Goal: Task Accomplishment & Management: Use online tool/utility

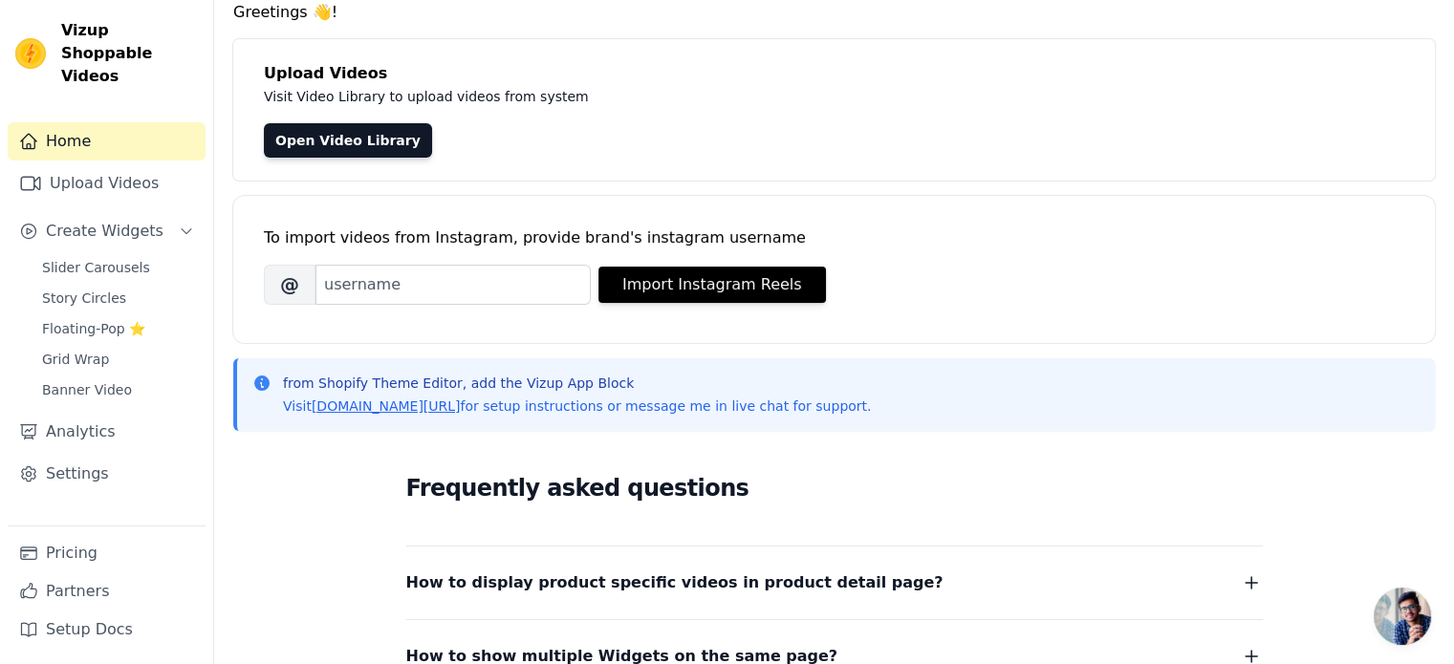
scroll to position [76, 0]
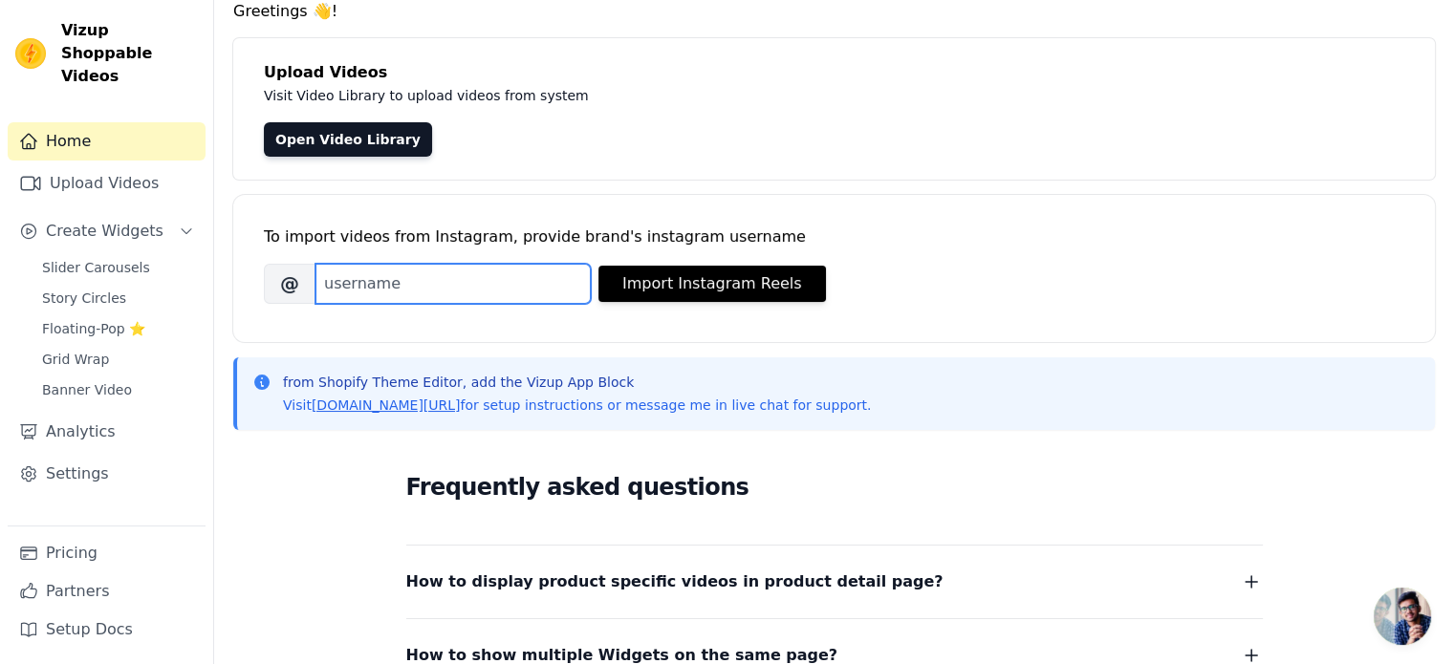
click at [422, 287] on input "Brand's Instagram Username" at bounding box center [452, 284] width 275 height 40
type input "H"
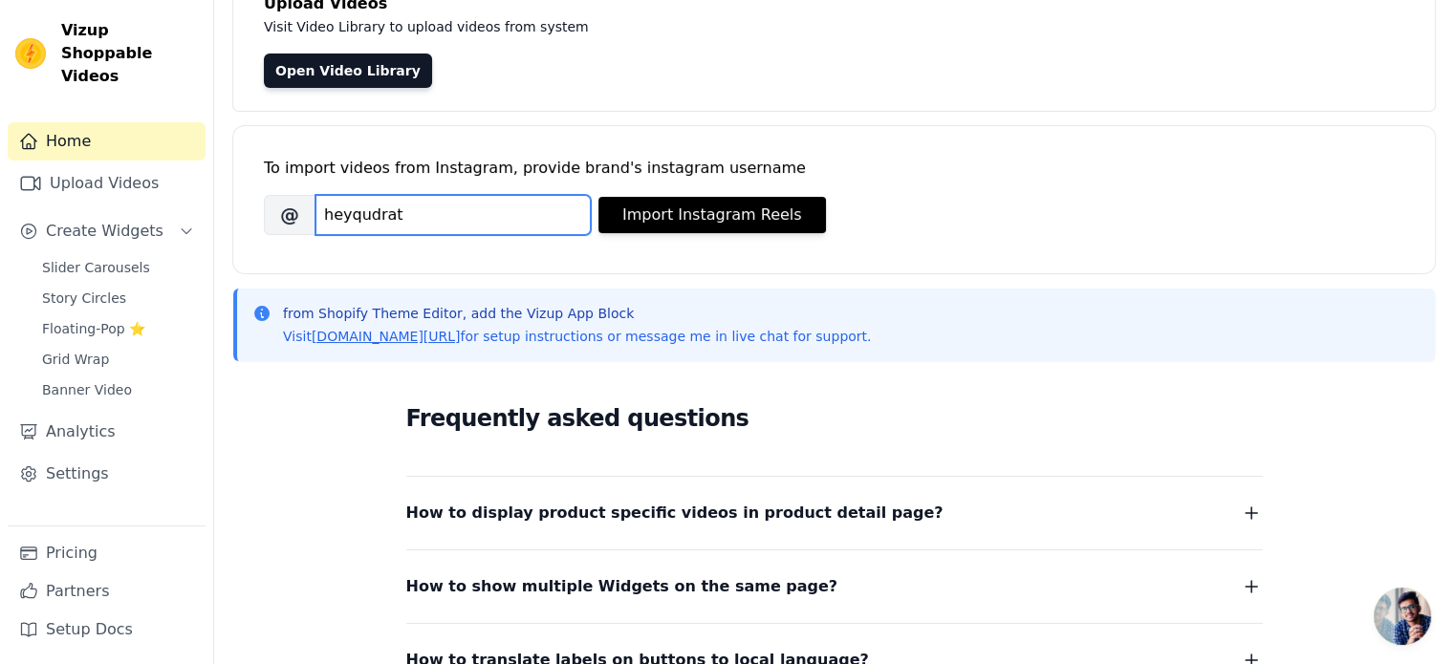
scroll to position [153, 0]
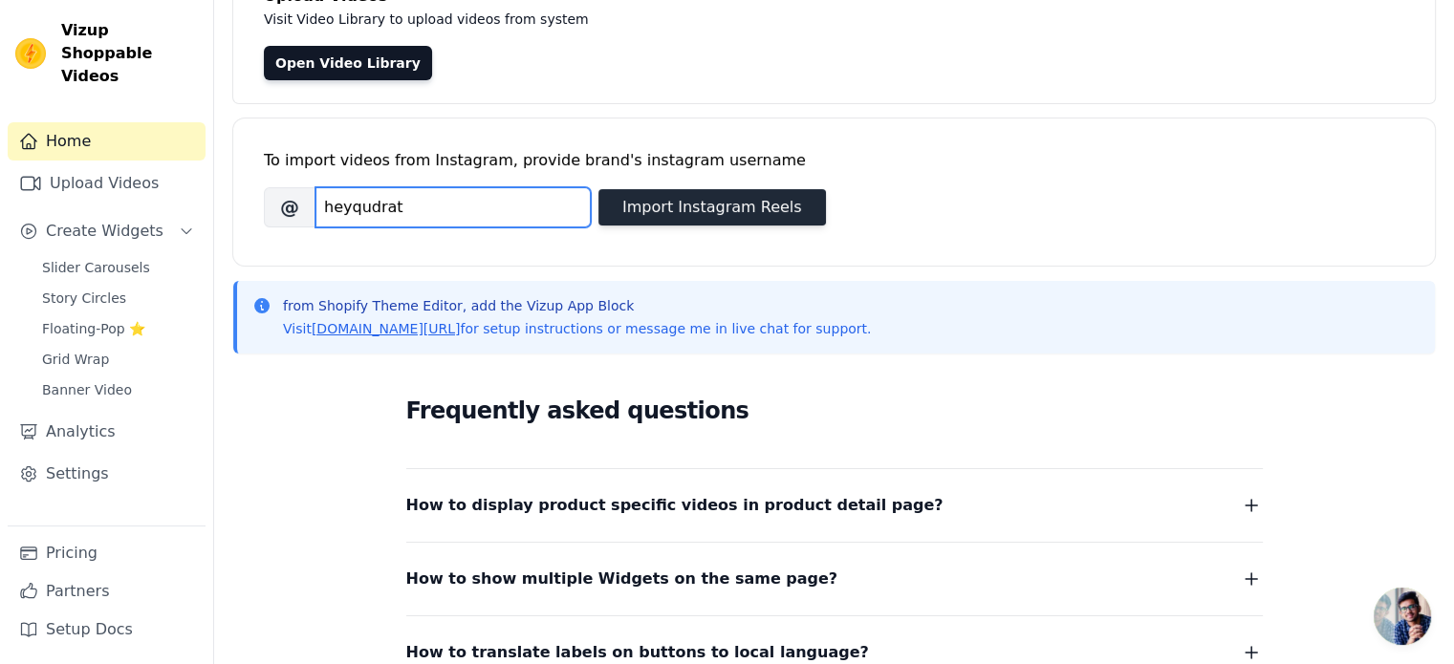
type input "heyqudrat"
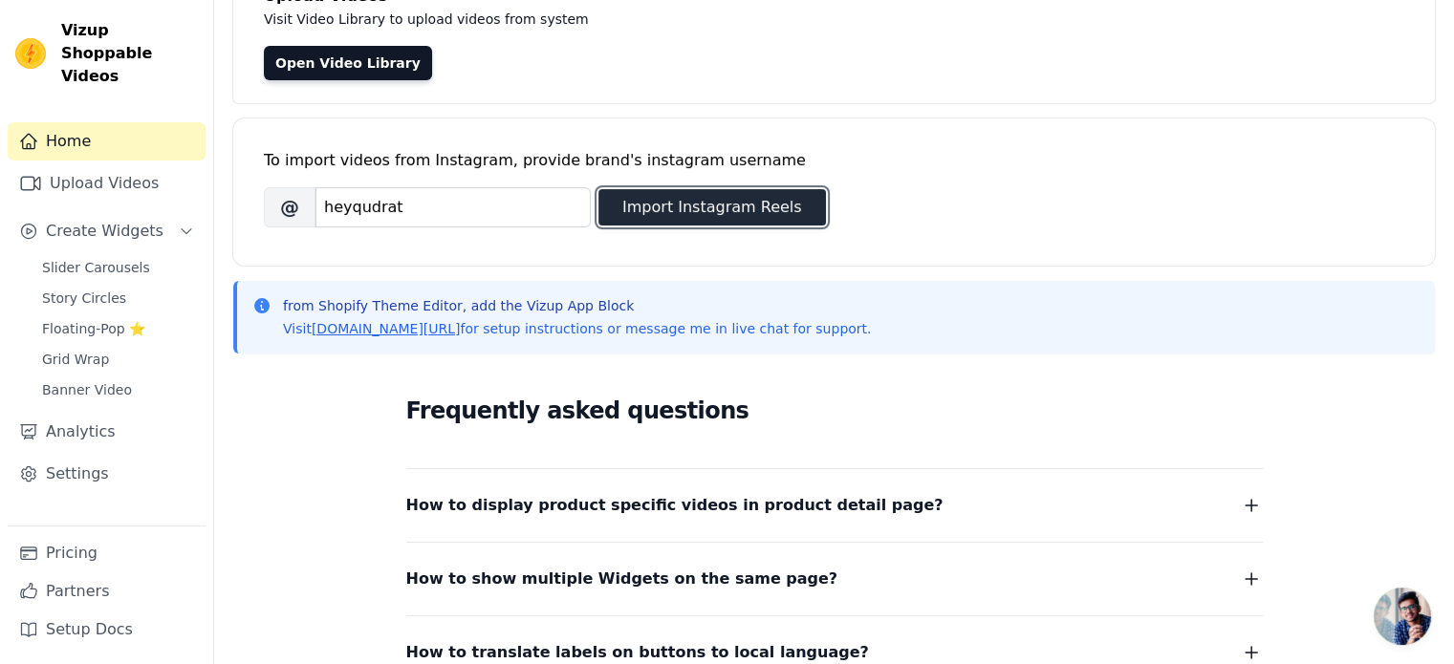
click at [654, 215] on button "Import Instagram Reels" at bounding box center [711, 207] width 227 height 36
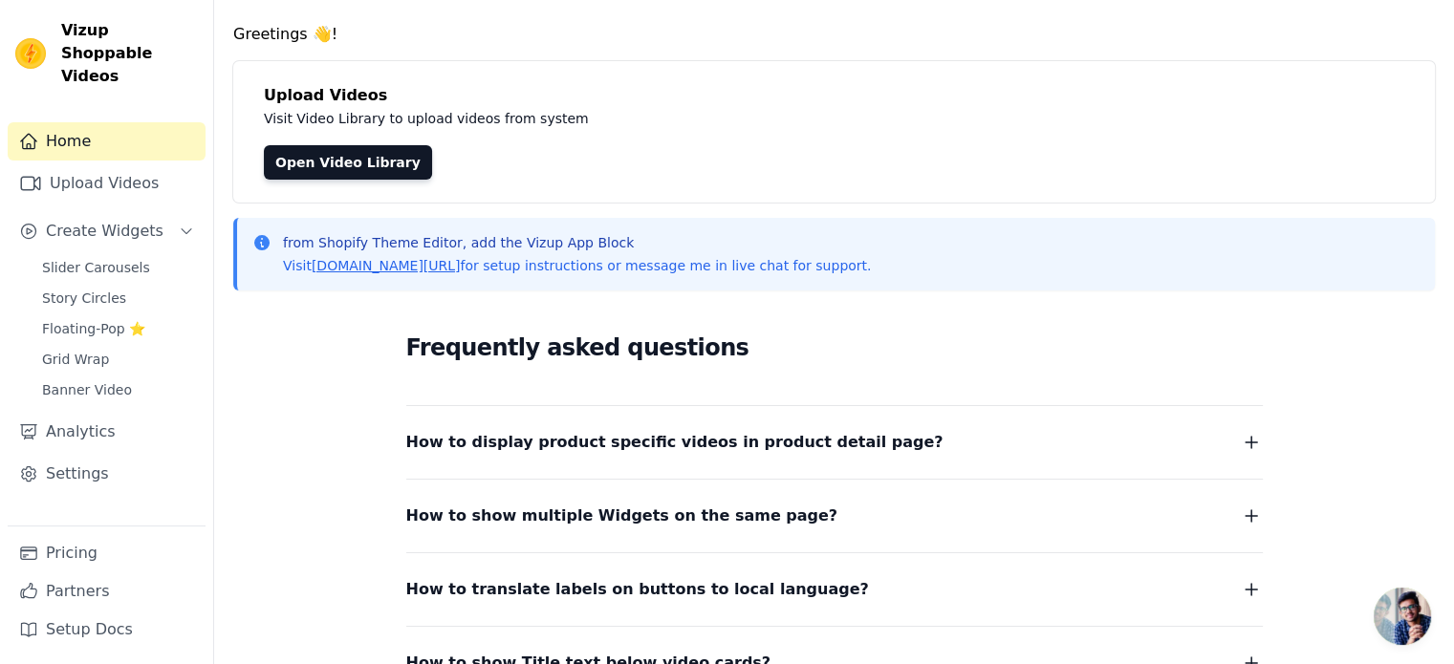
scroll to position [0, 0]
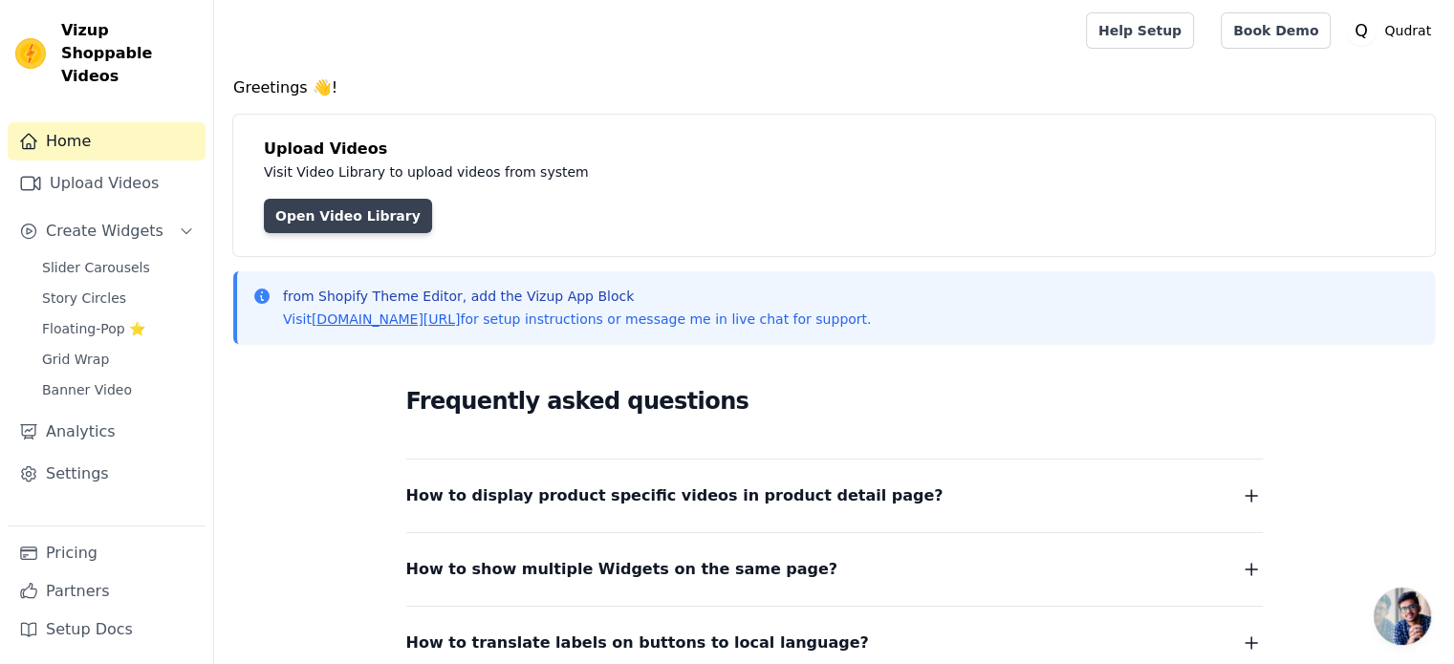
click at [367, 217] on link "Open Video Library" at bounding box center [348, 216] width 168 height 34
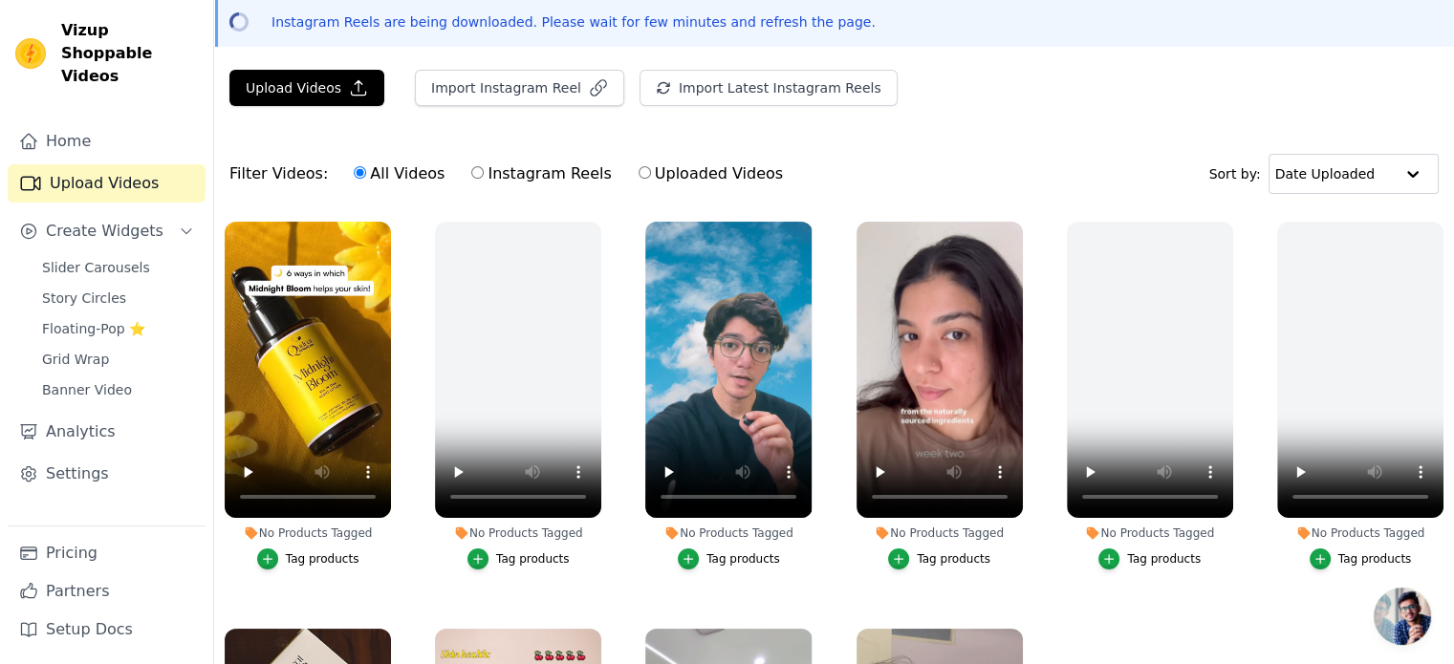
scroll to position [80, 0]
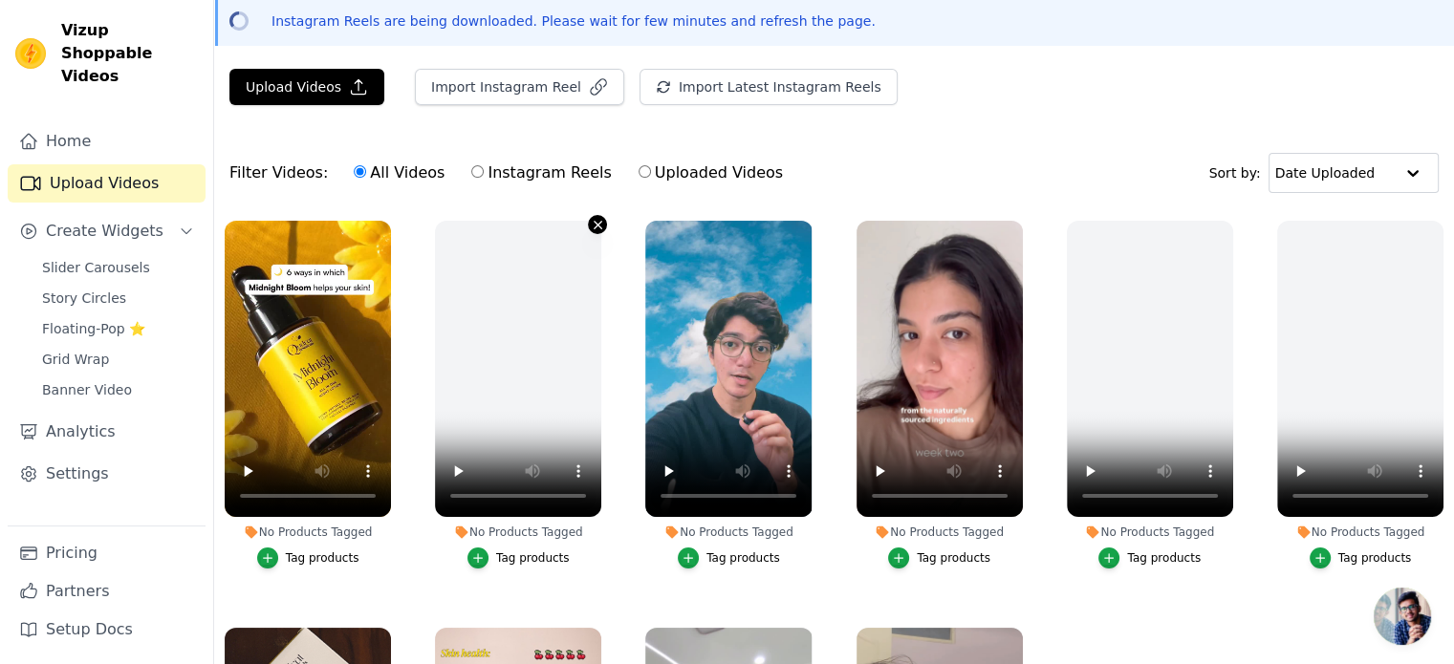
click at [596, 227] on icon "button" at bounding box center [598, 225] width 14 height 14
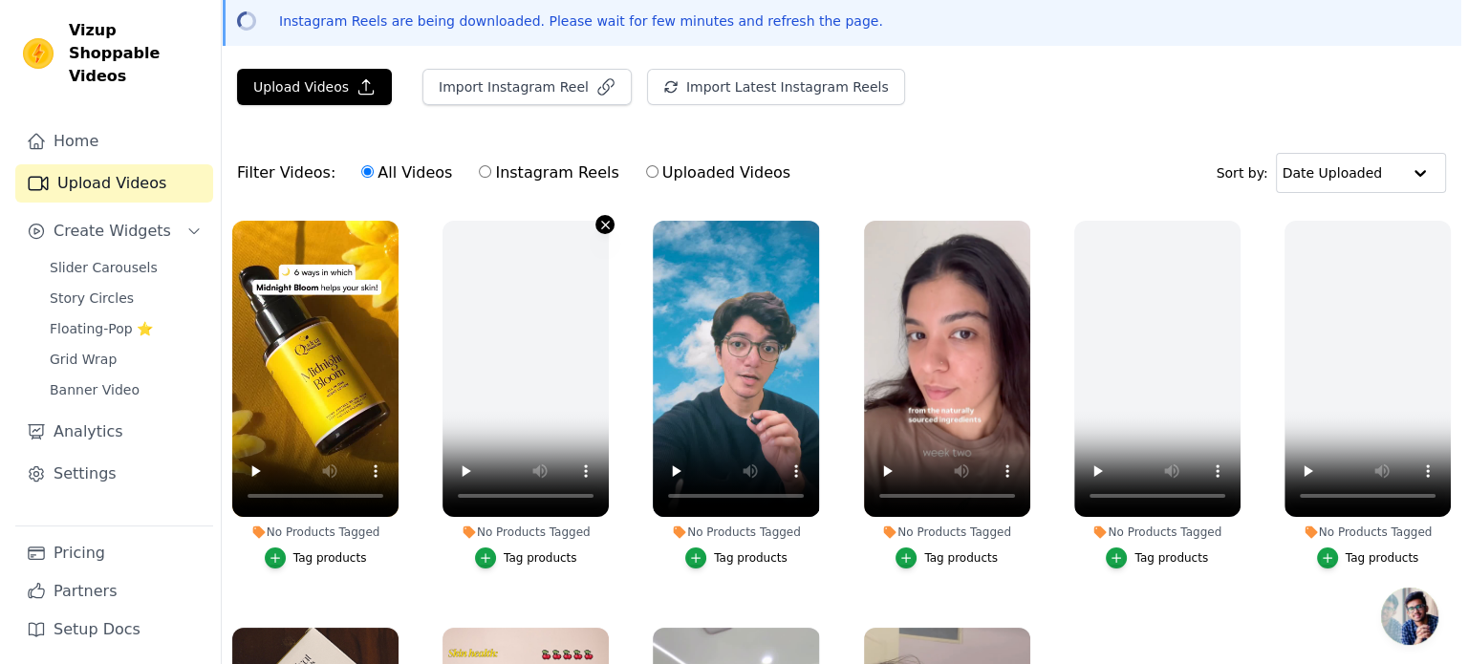
scroll to position [0, 0]
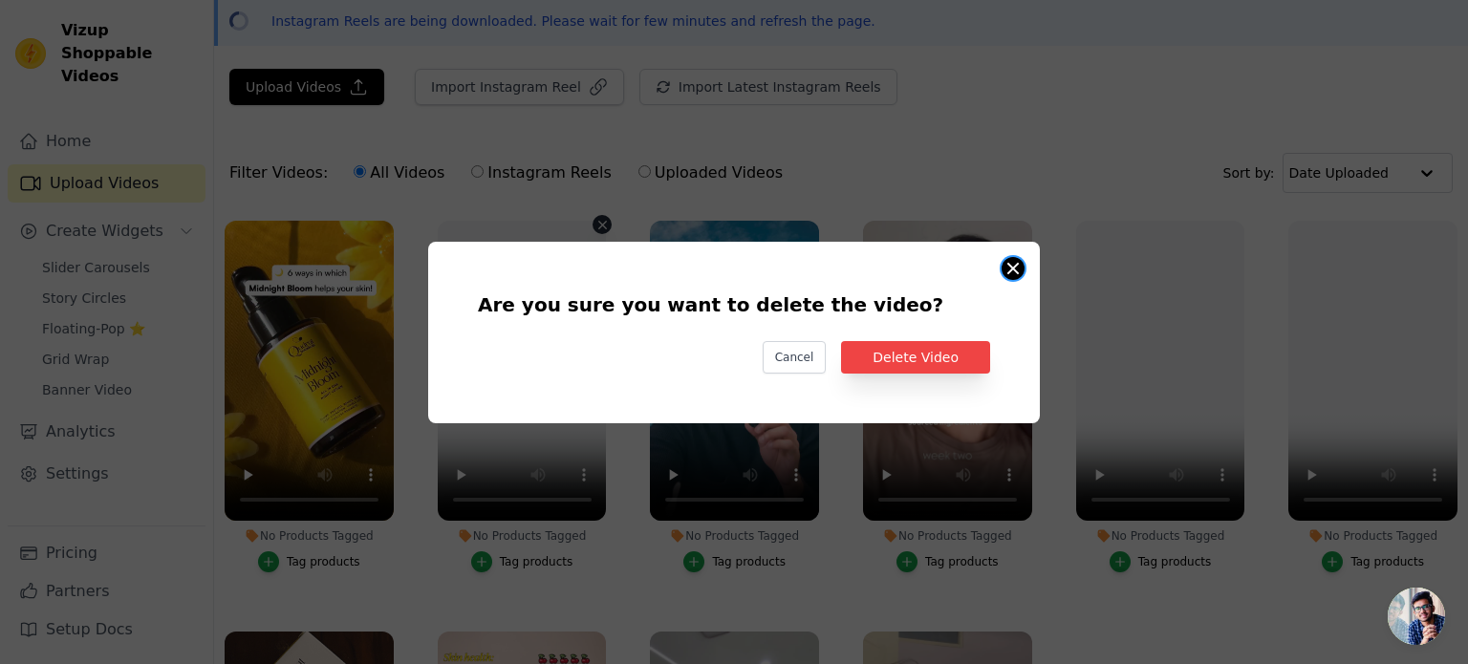
click at [1010, 270] on button "Are you sure you want to delete the video? Cancel Delete Video No Products Tagg…" at bounding box center [1013, 268] width 23 height 23
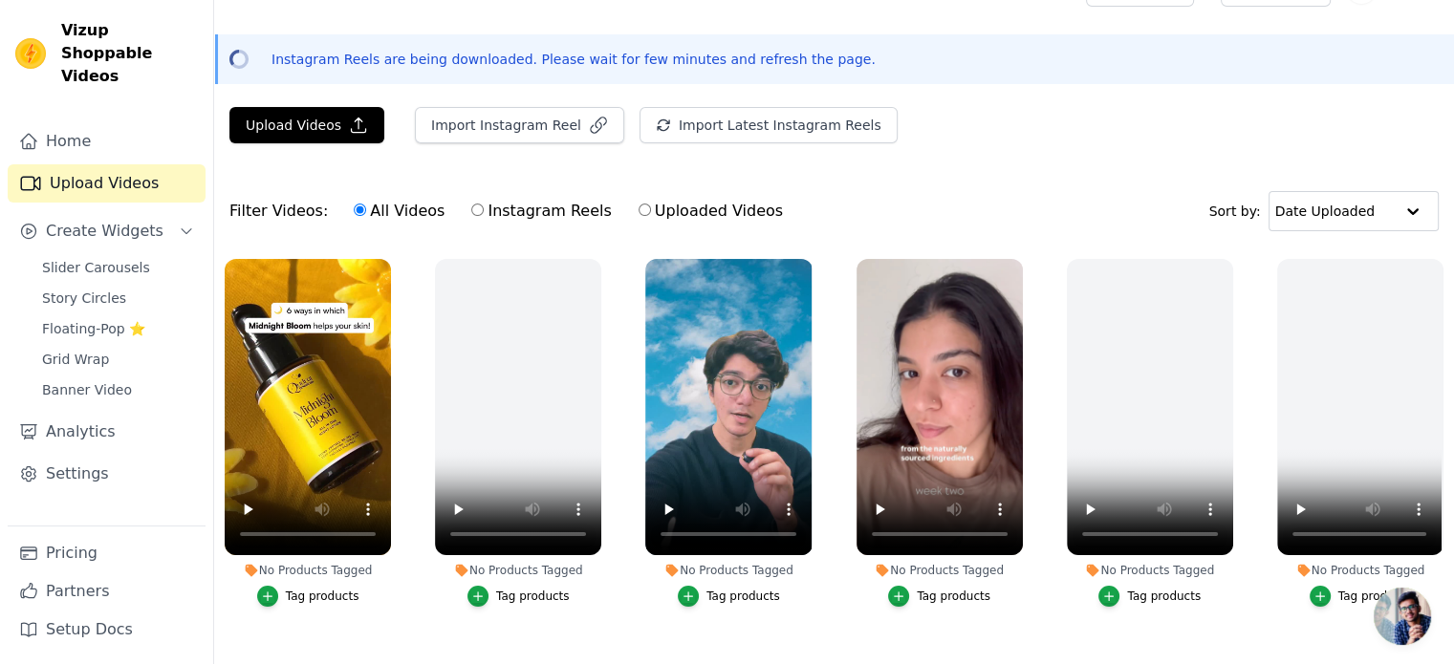
click at [471, 213] on input "Instagram Reels" at bounding box center [477, 210] width 12 height 12
radio input "true"
click at [597, 267] on icon "button" at bounding box center [598, 263] width 14 height 14
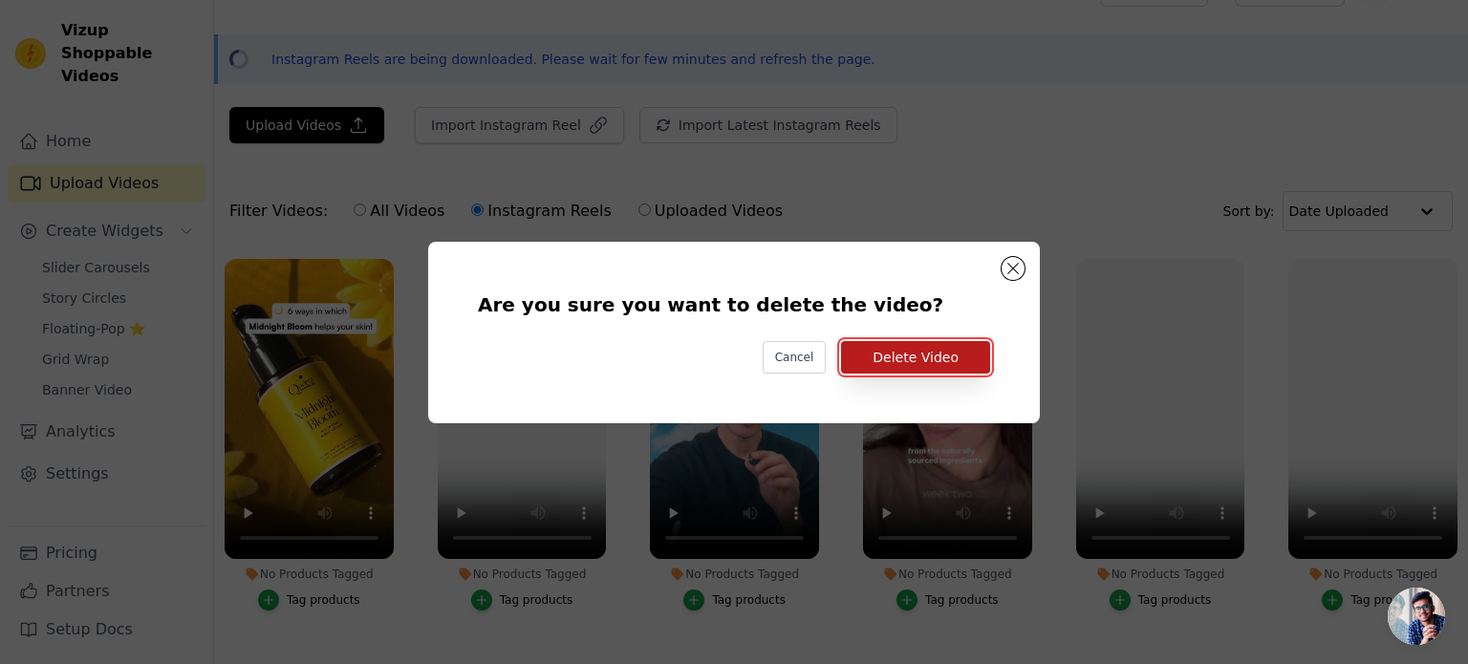
click at [911, 363] on button "Delete Video" at bounding box center [915, 357] width 149 height 32
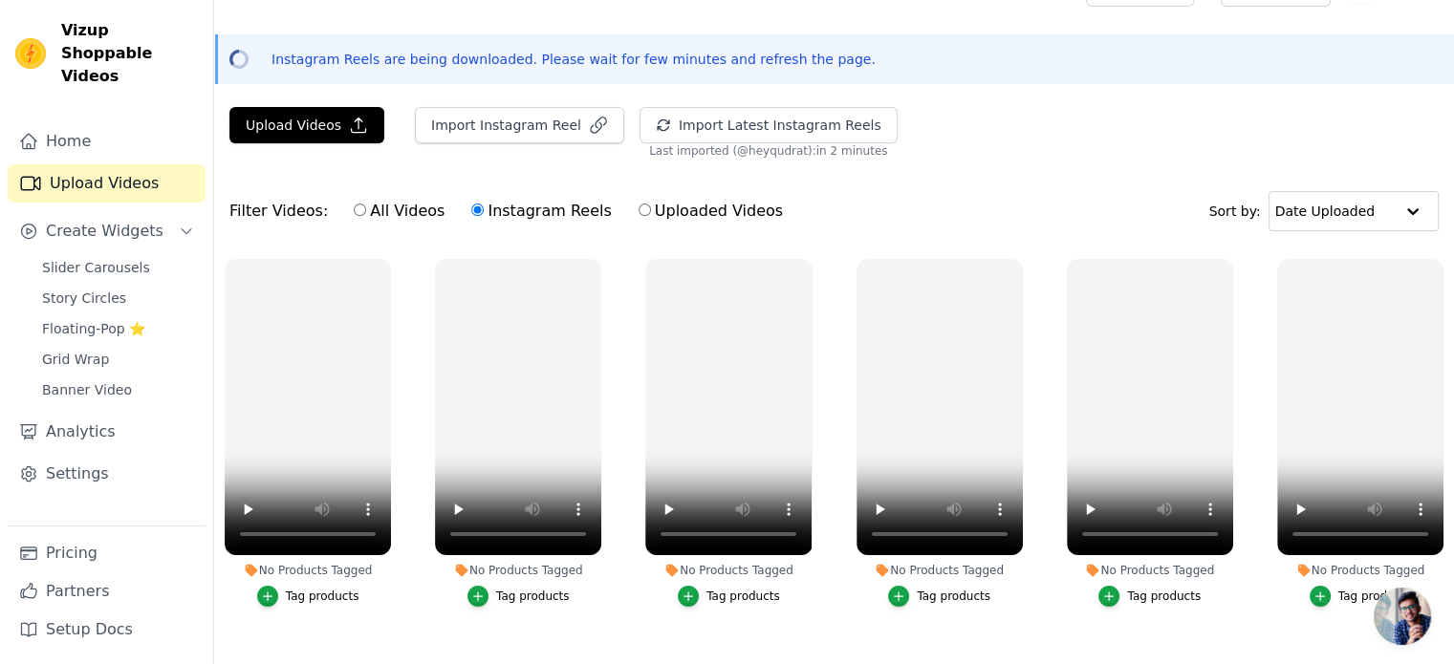
click at [354, 213] on input "All Videos" at bounding box center [360, 210] width 12 height 12
radio input "true"
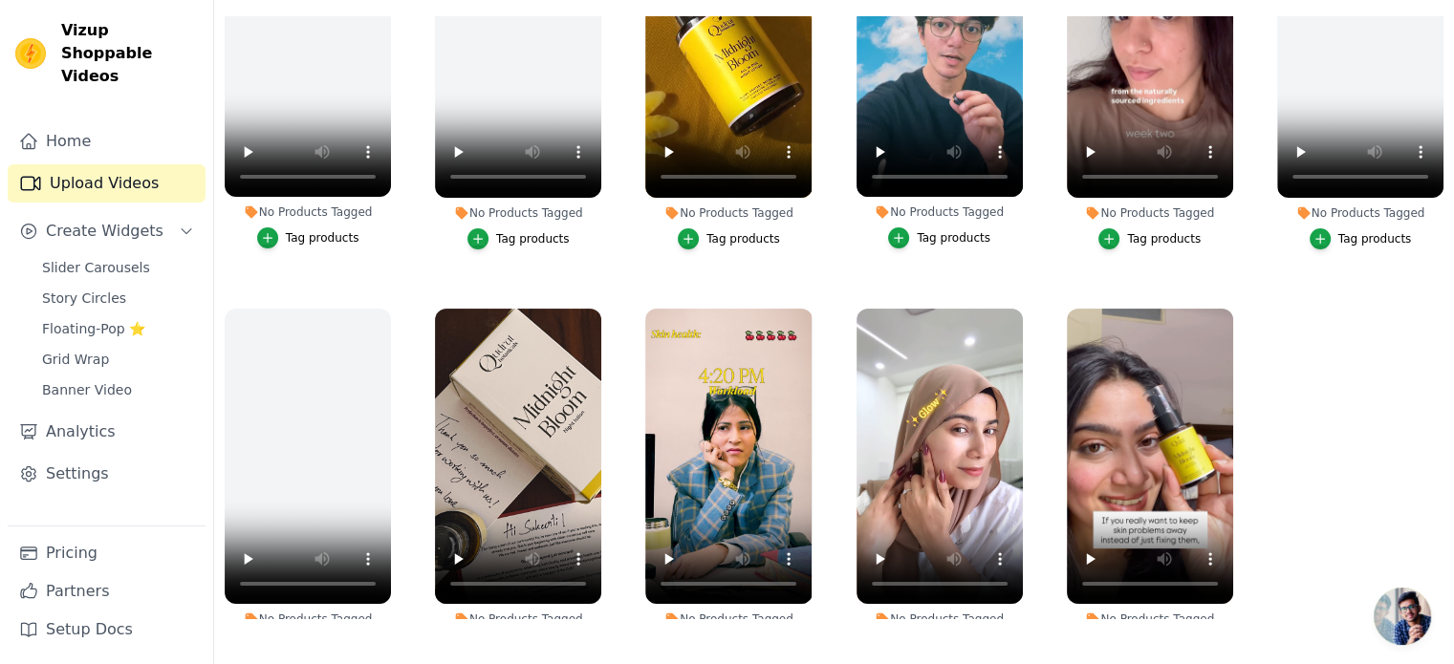
scroll to position [1349, 0]
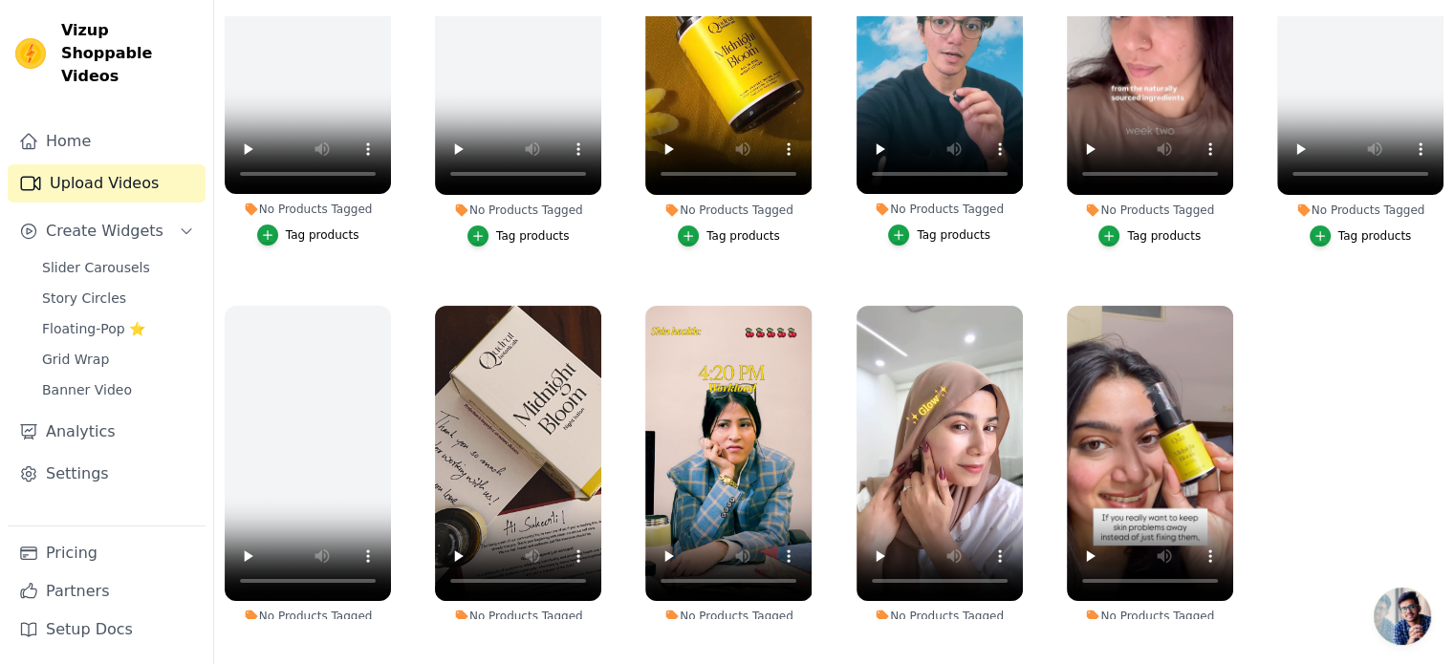
click at [1274, 391] on ul "No Products Tagged Tag products No Products Tagged Tag products No Products Tag…" at bounding box center [834, 317] width 1240 height 603
click at [1265, 469] on ul "No Products Tagged Tag products No Products Tagged Tag products No Products Tag…" at bounding box center [834, 317] width 1240 height 603
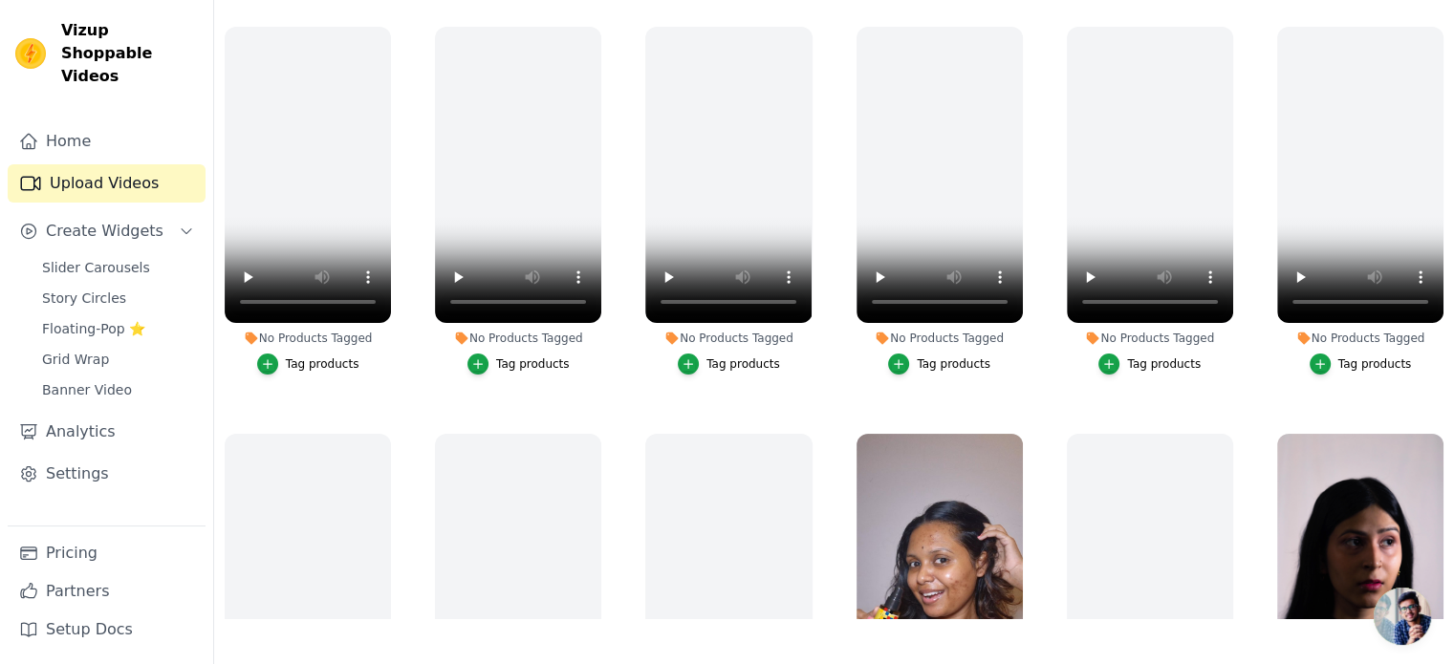
scroll to position [0, 0]
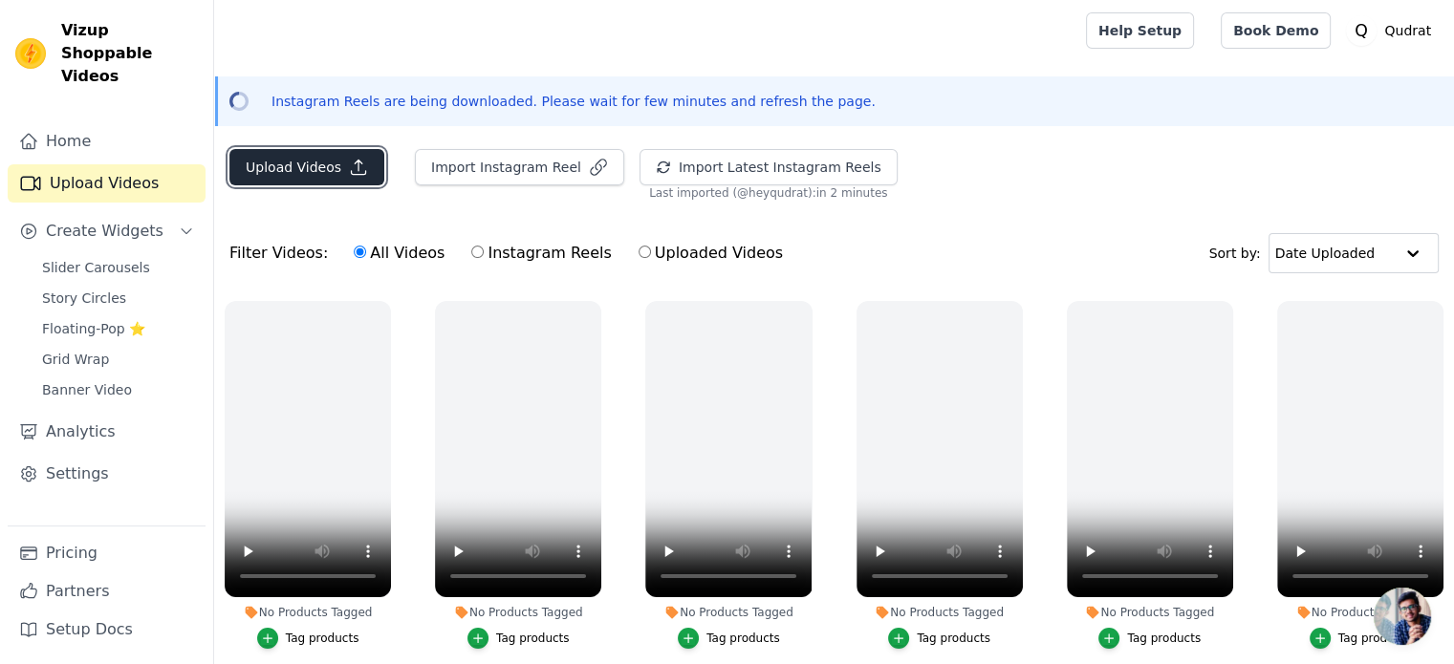
click at [339, 181] on button "Upload Videos" at bounding box center [306, 167] width 155 height 36
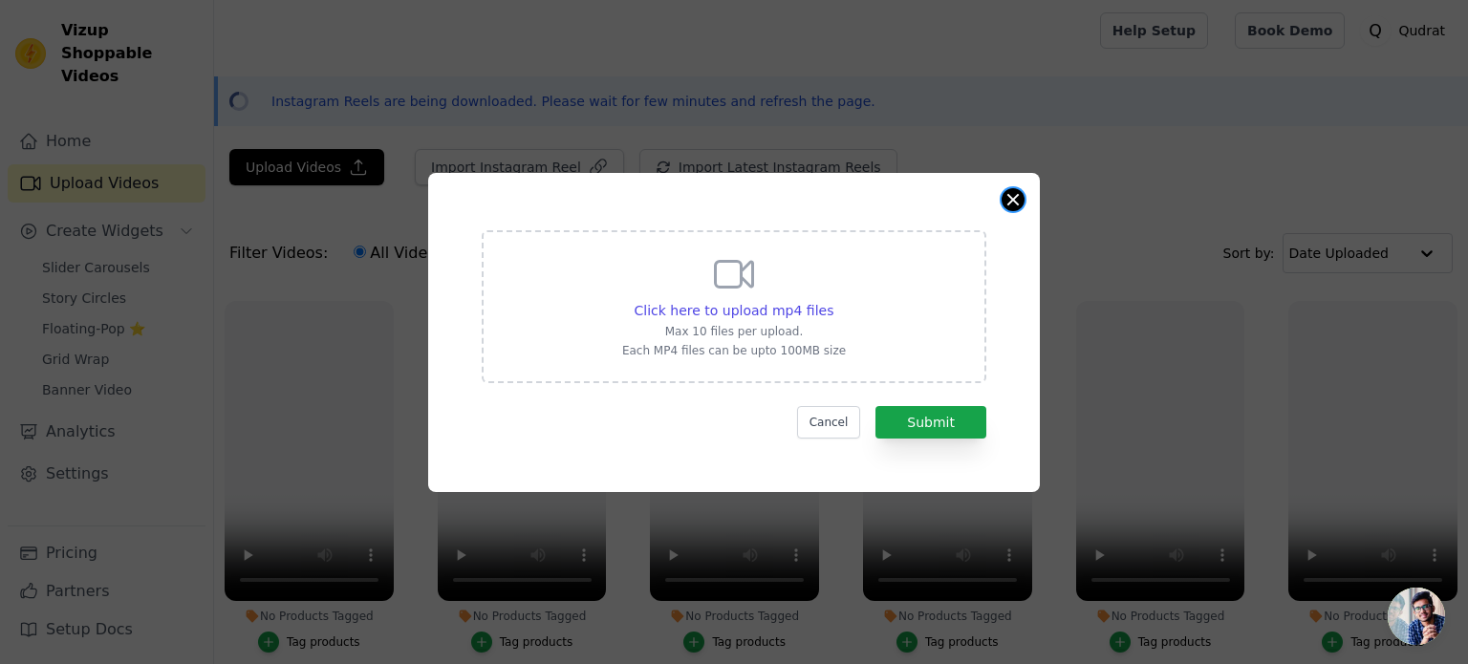
click at [1007, 200] on button "Close modal" at bounding box center [1013, 199] width 23 height 23
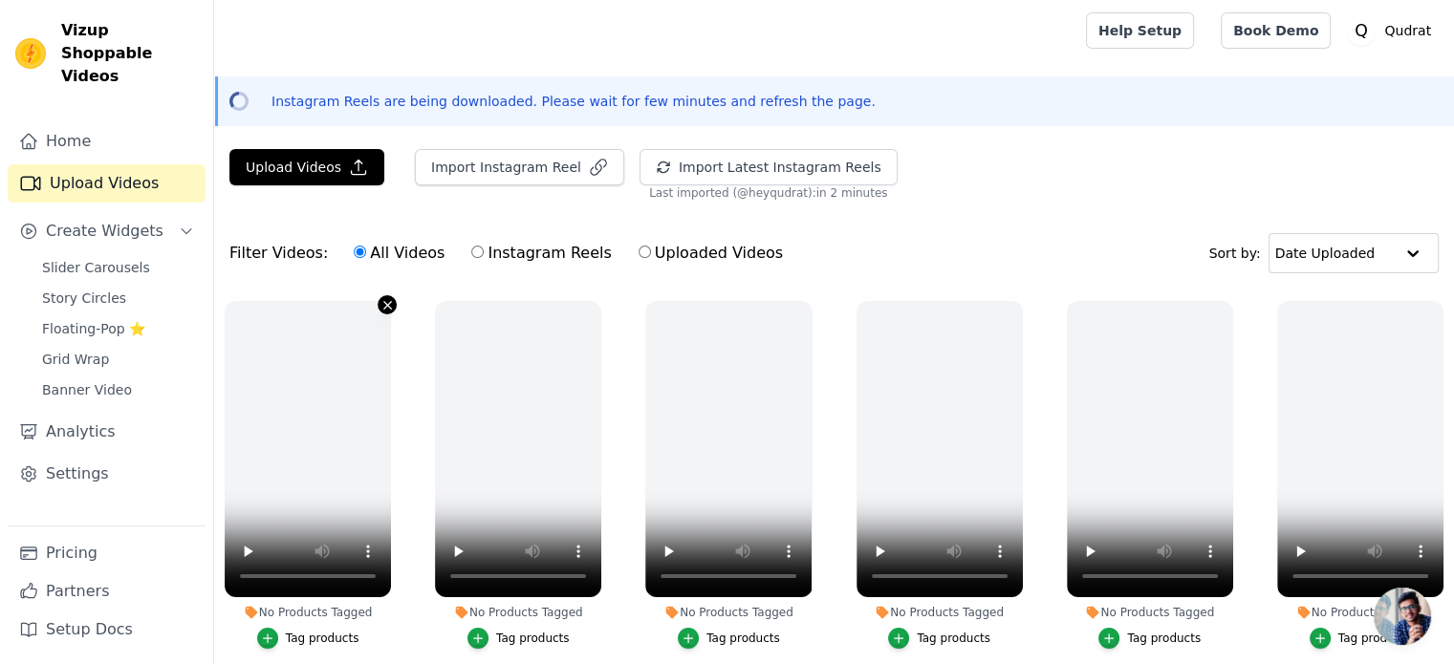
click at [388, 308] on icon "button" at bounding box center [387, 305] width 14 height 14
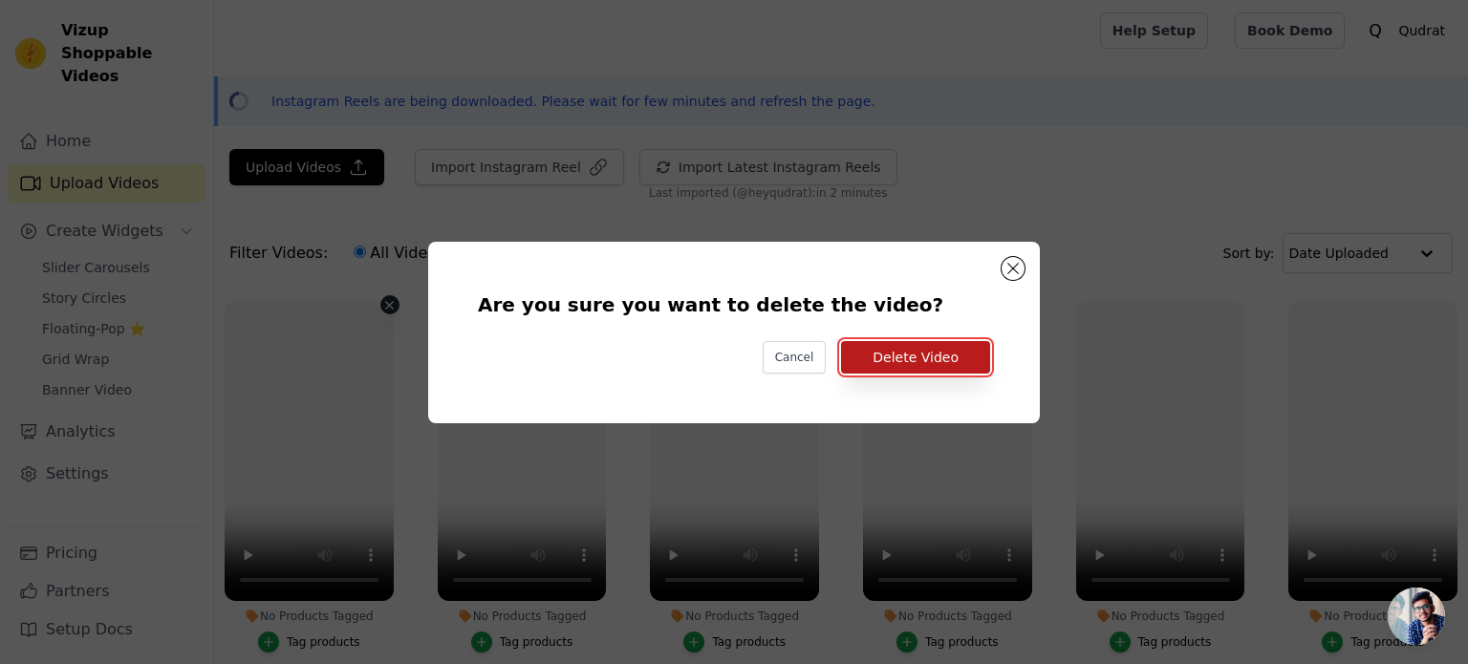
click at [952, 365] on button "Delete Video" at bounding box center [915, 357] width 149 height 32
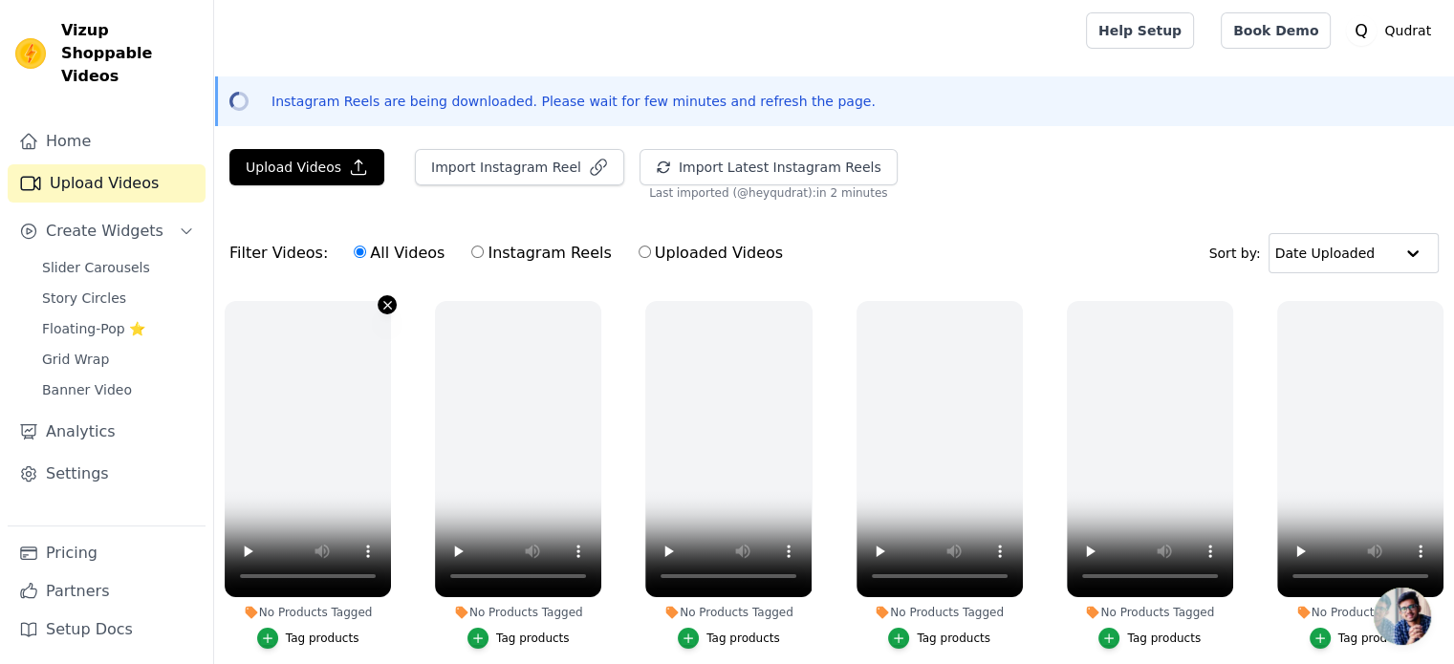
click at [381, 299] on icon "button" at bounding box center [387, 305] width 14 height 14
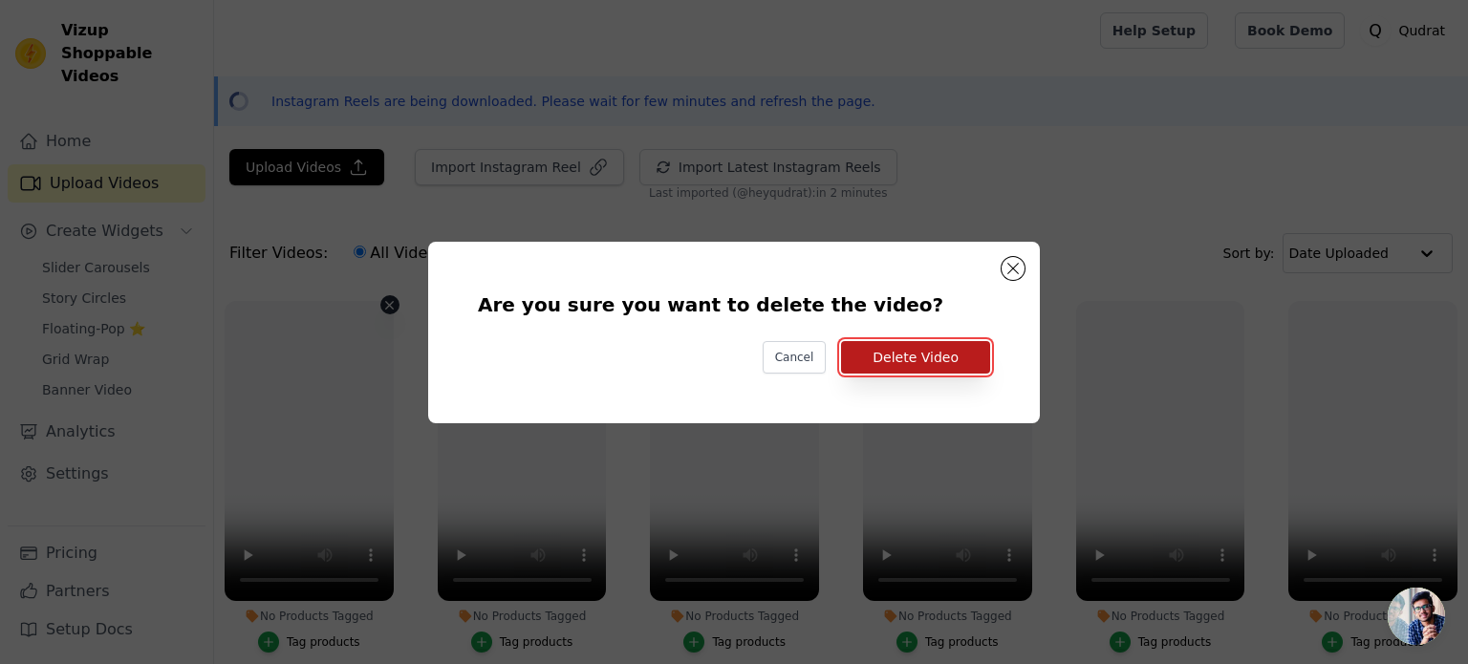
click at [899, 366] on button "Delete Video" at bounding box center [915, 357] width 149 height 32
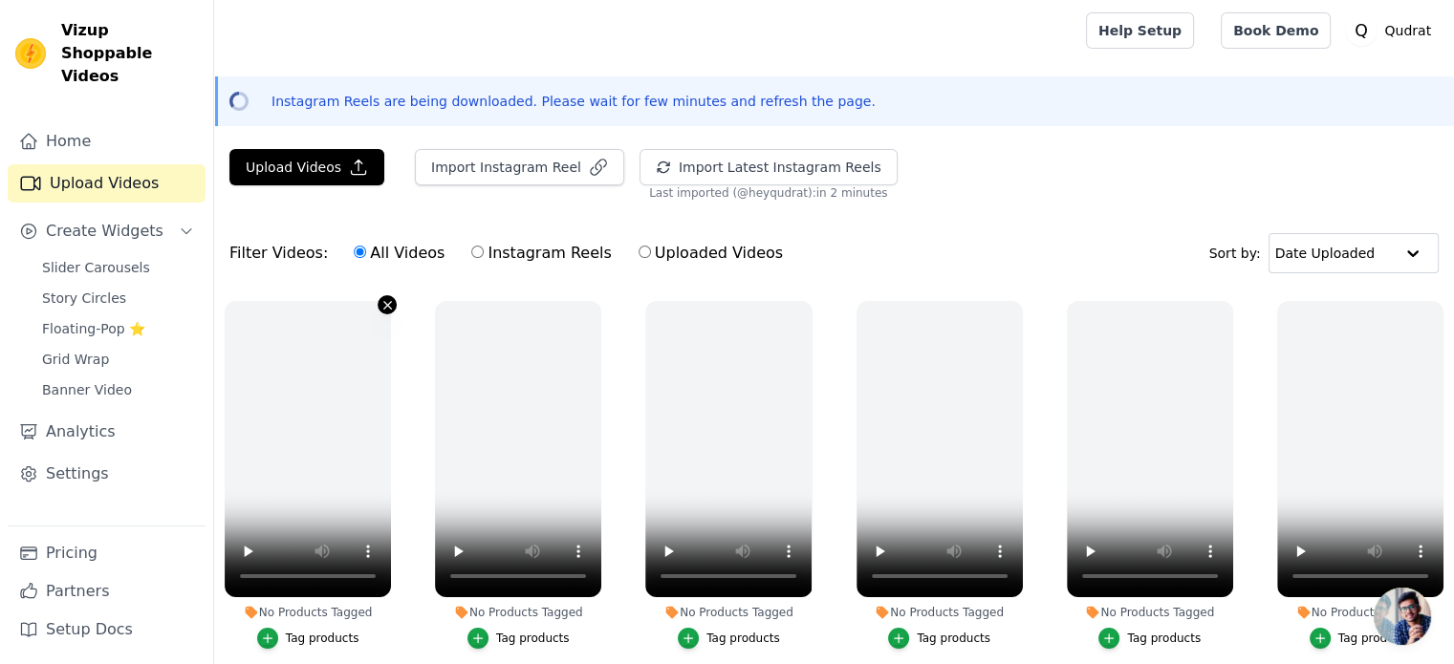
click at [382, 305] on icon "button" at bounding box center [387, 305] width 14 height 14
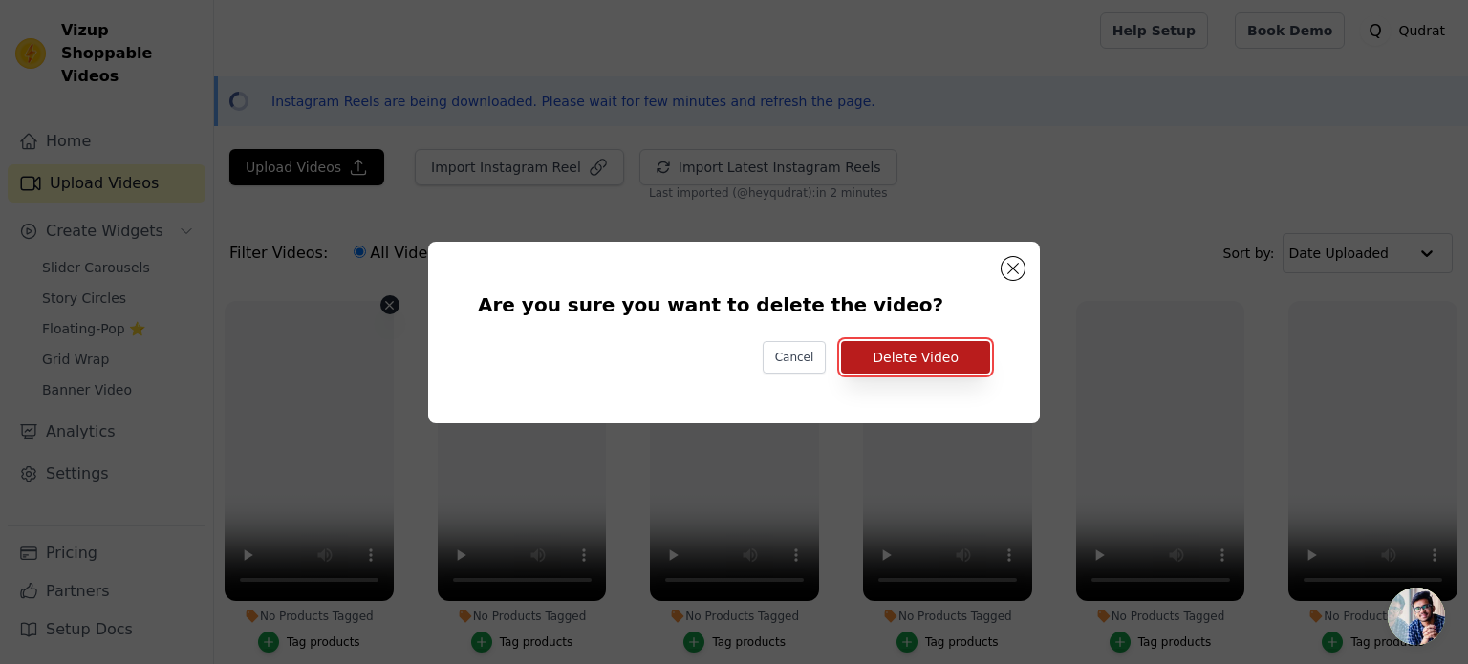
click at [876, 356] on button "Delete Video" at bounding box center [915, 357] width 149 height 32
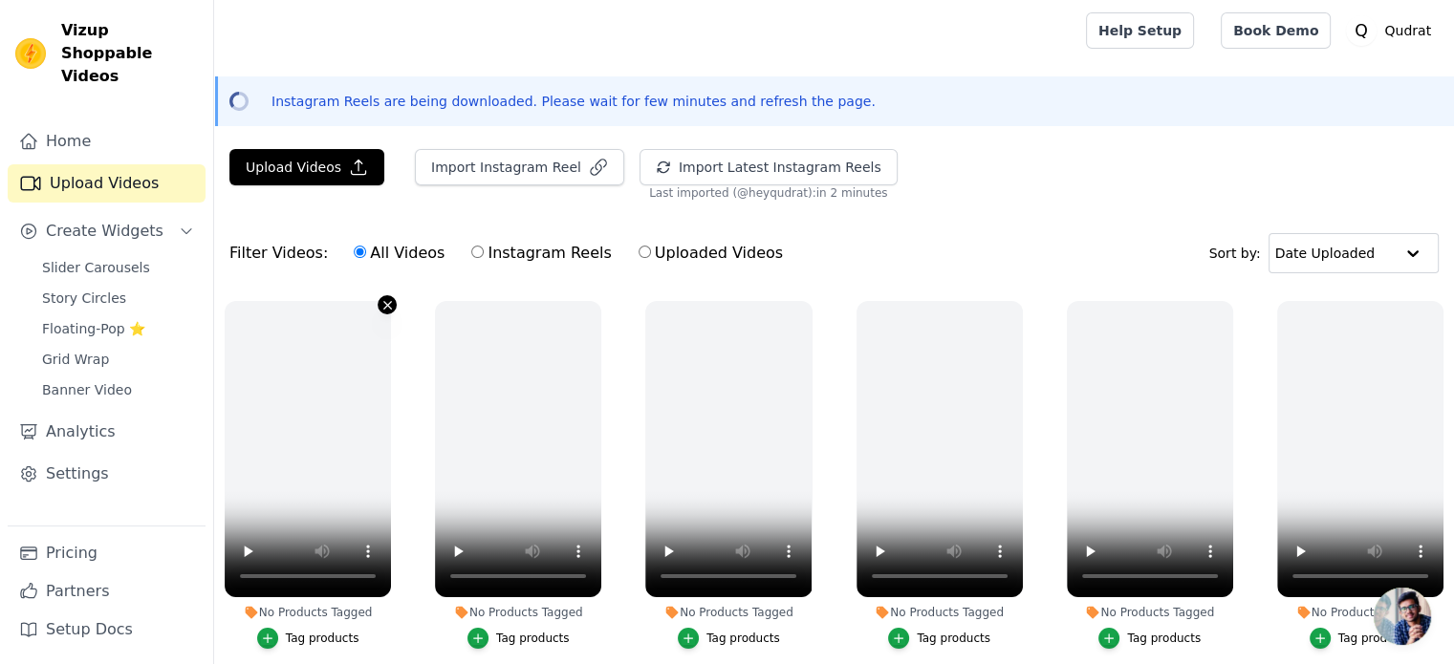
click at [380, 308] on icon "button" at bounding box center [387, 305] width 14 height 14
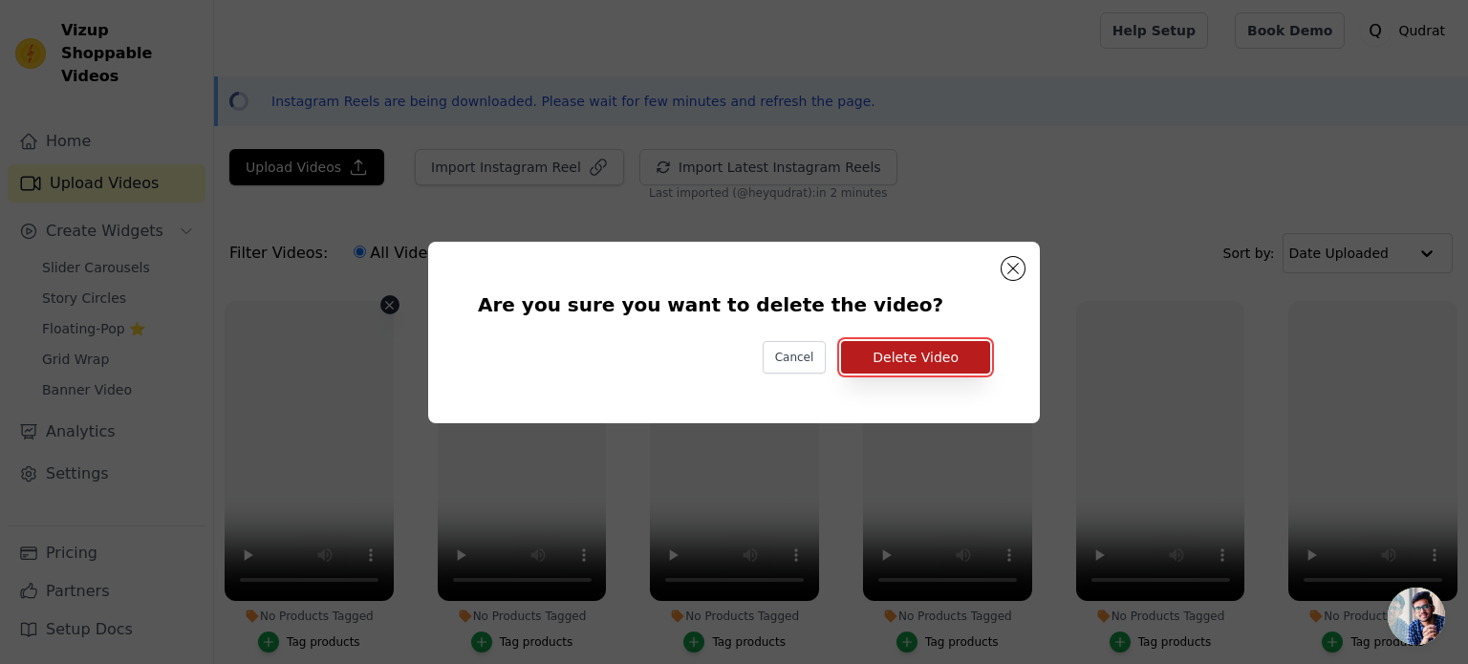
click at [874, 357] on button "Delete Video" at bounding box center [915, 357] width 149 height 32
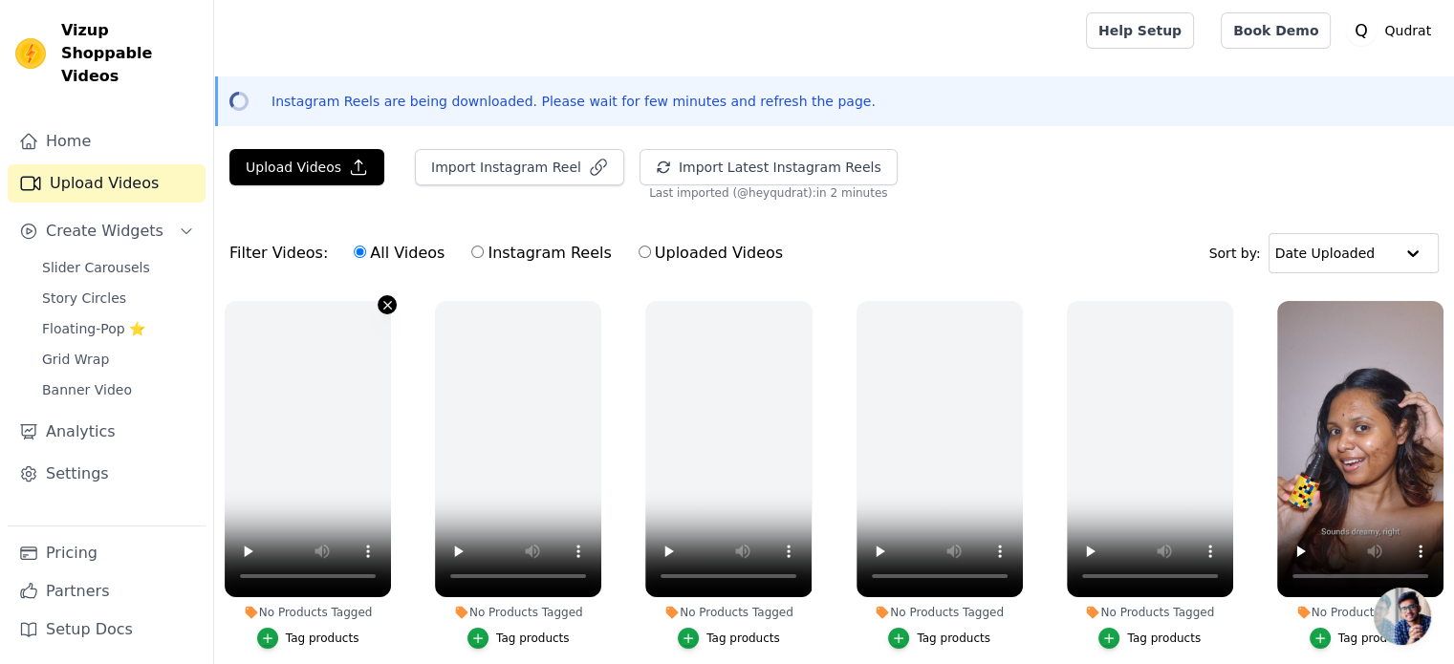
click at [382, 305] on icon "button" at bounding box center [387, 305] width 14 height 14
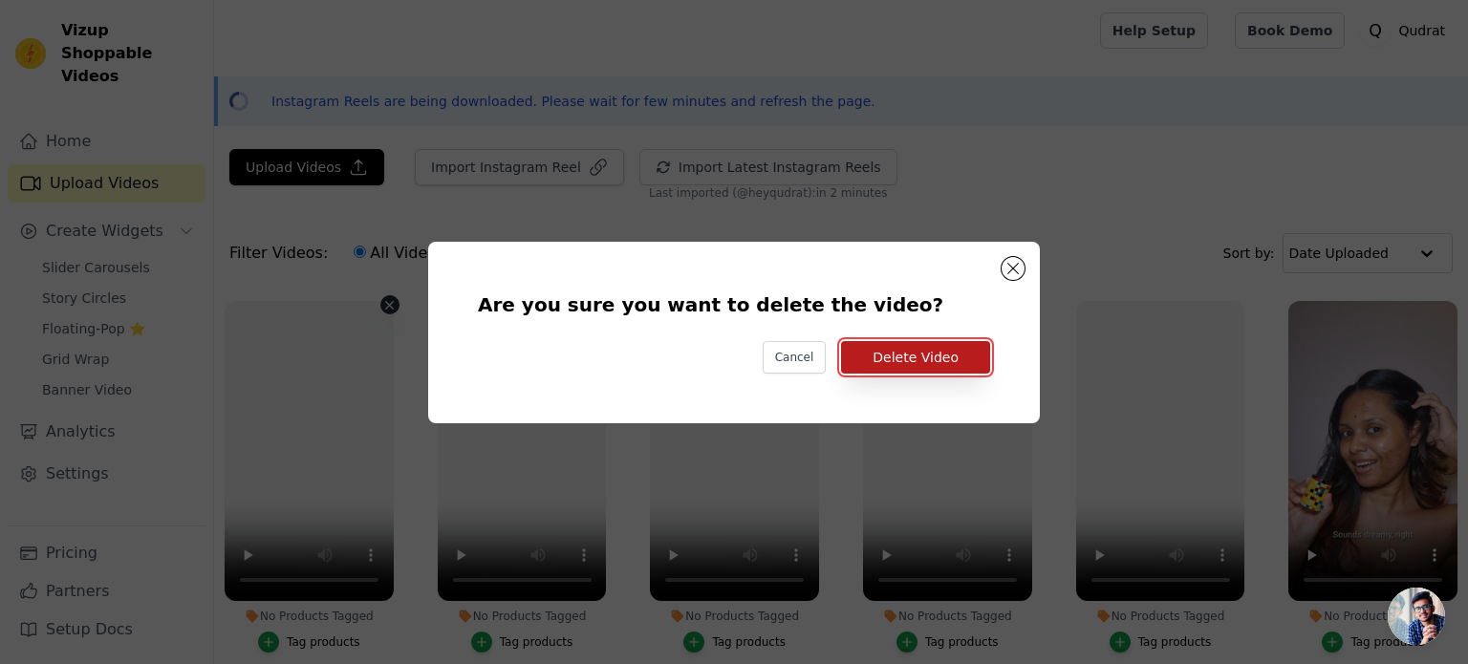
click at [879, 358] on button "Delete Video" at bounding box center [915, 357] width 149 height 32
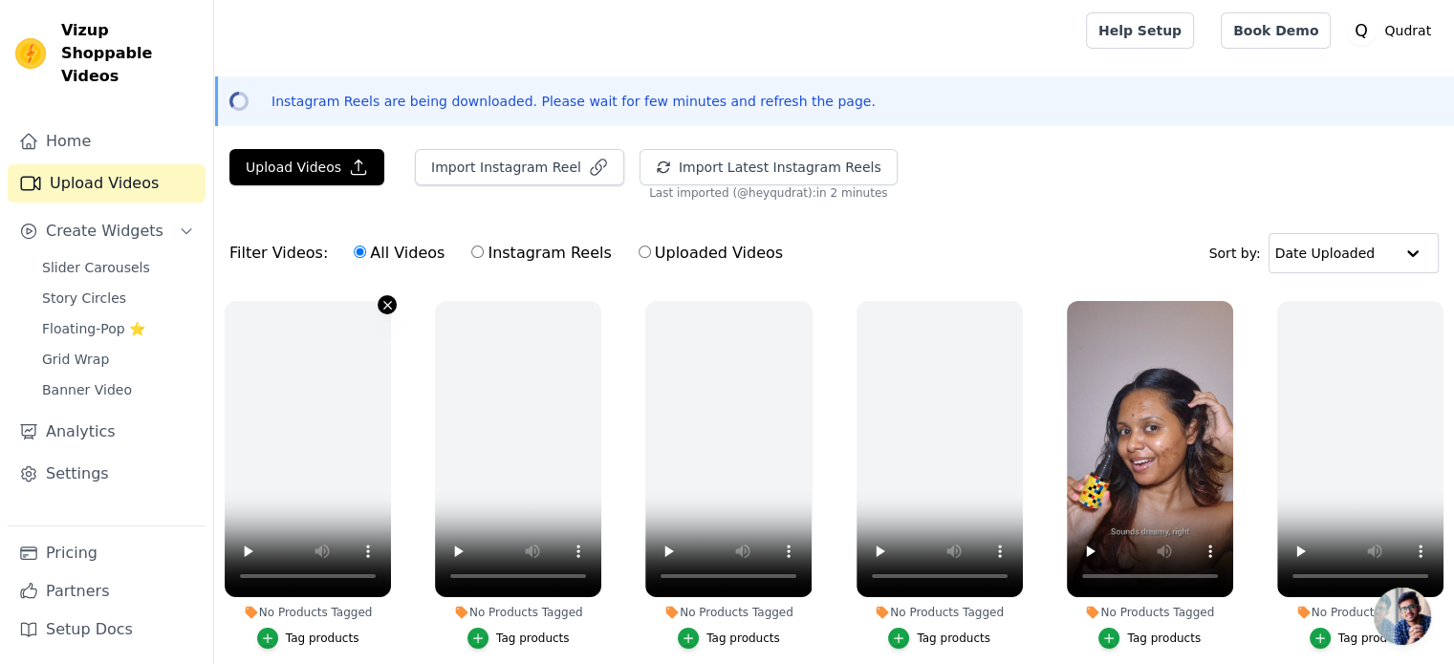
click at [380, 307] on icon "button" at bounding box center [387, 305] width 14 height 14
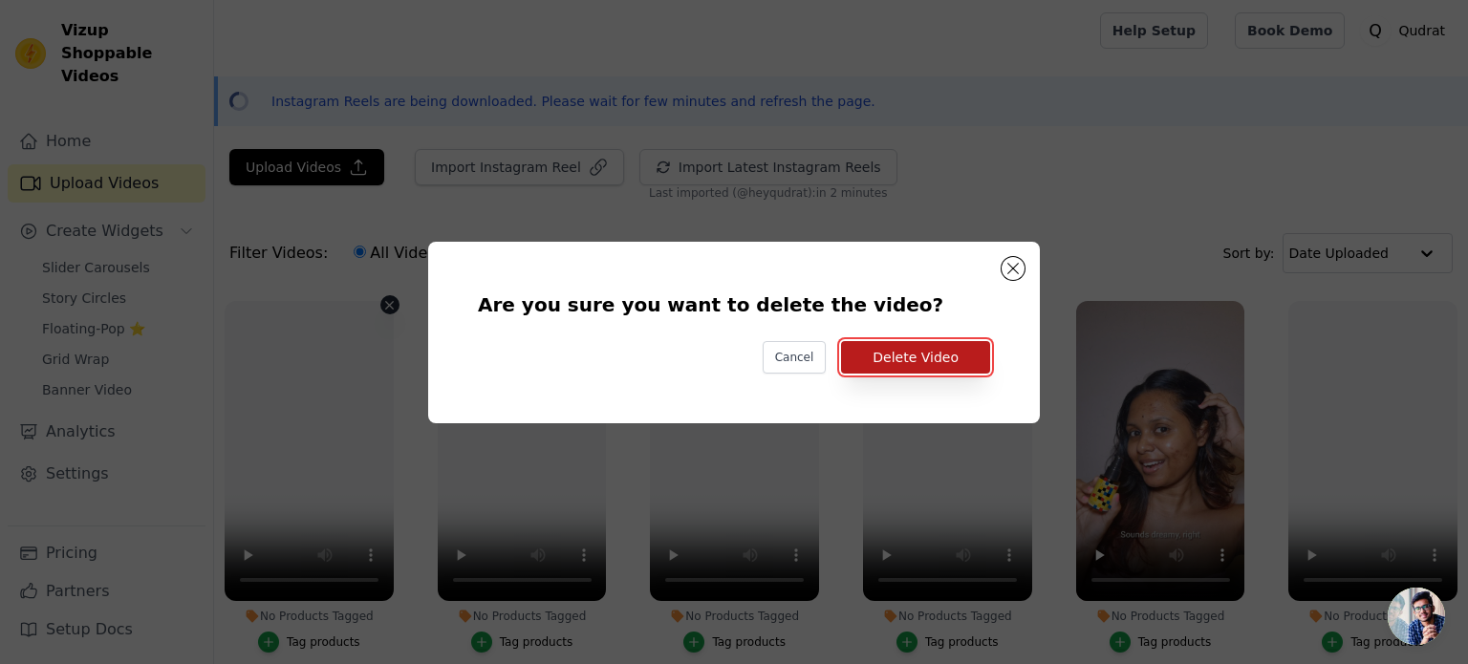
click at [879, 360] on button "Delete Video" at bounding box center [915, 357] width 149 height 32
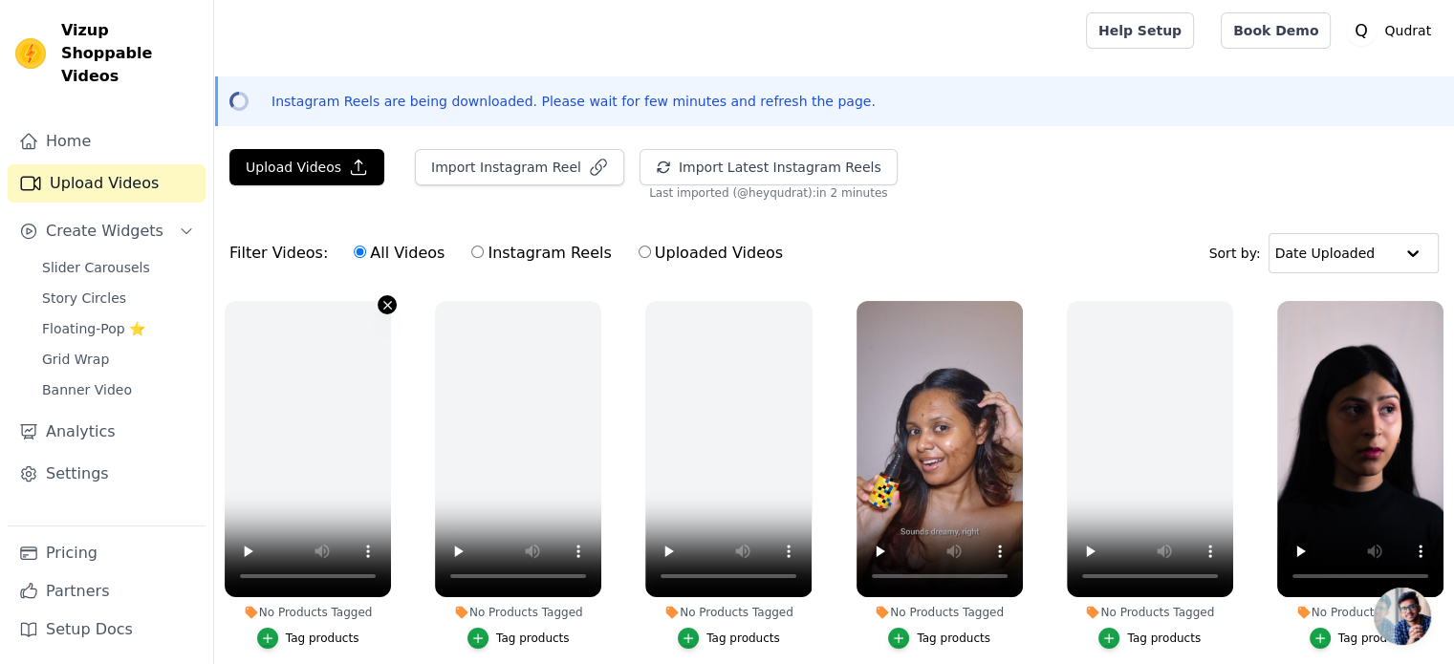
click at [385, 309] on icon "button" at bounding box center [387, 305] width 14 height 14
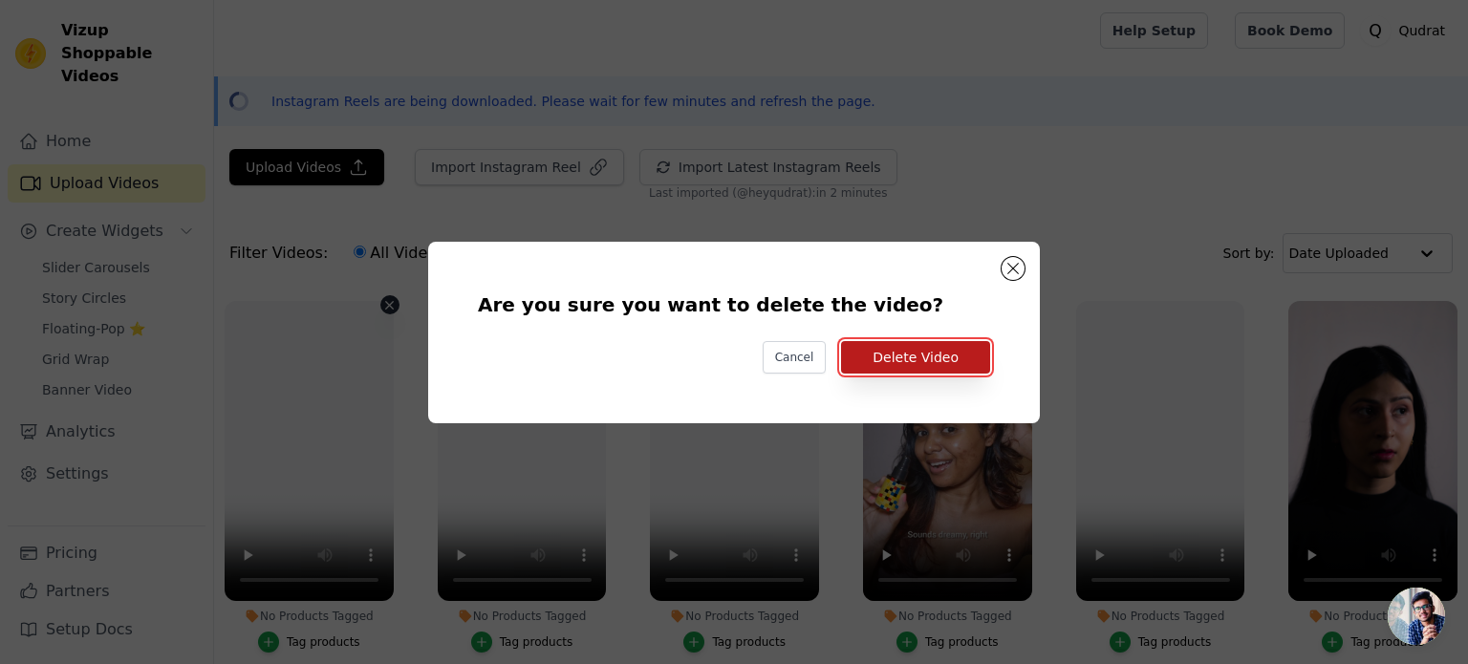
click at [879, 357] on button "Delete Video" at bounding box center [915, 357] width 149 height 32
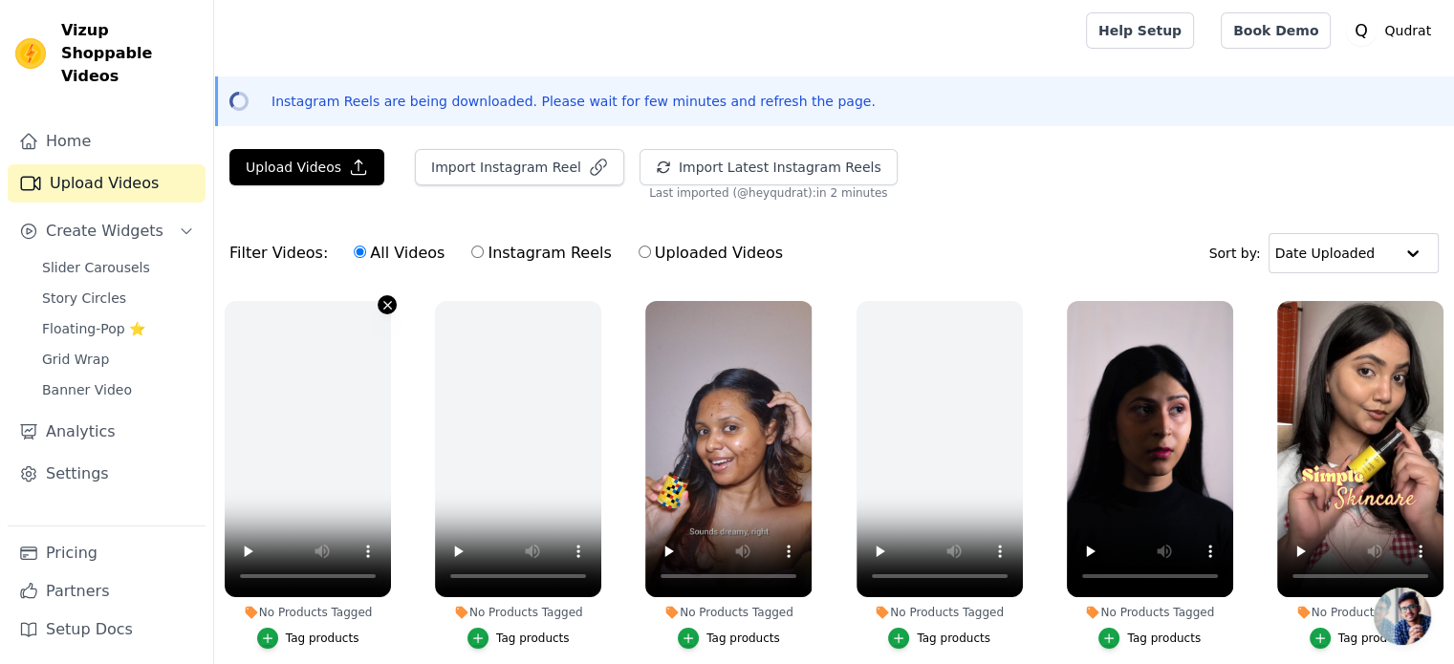
click at [383, 303] on icon "button" at bounding box center [387, 305] width 14 height 14
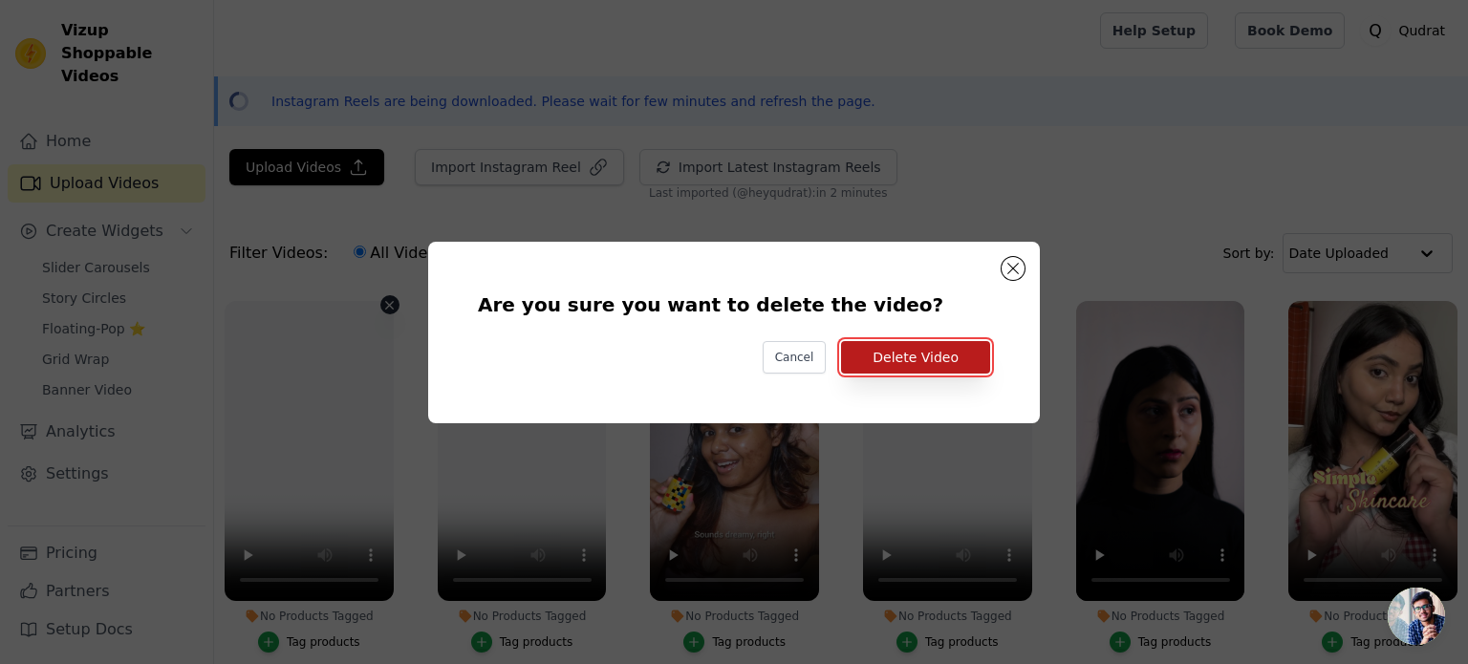
click at [920, 360] on button "Delete Video" at bounding box center [915, 357] width 149 height 32
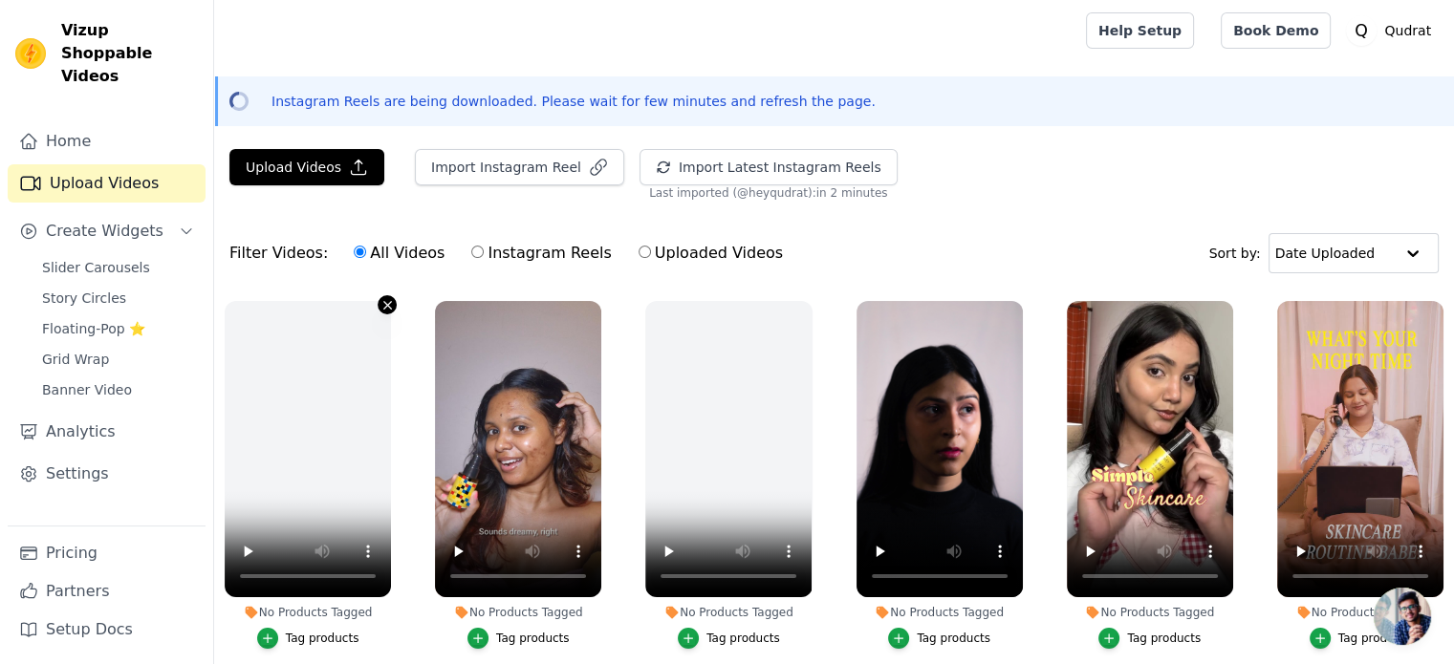
click at [382, 305] on icon "button" at bounding box center [387, 305] width 14 height 14
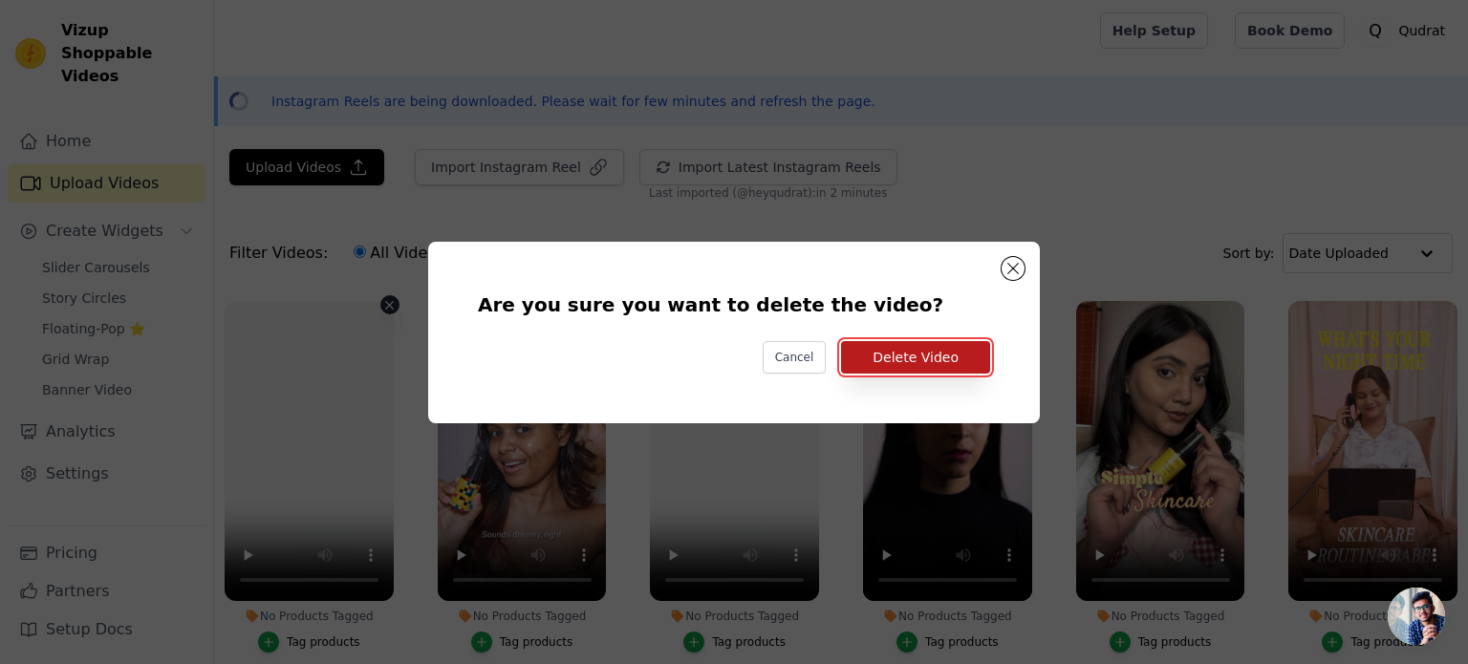
click at [887, 362] on button "Delete Video" at bounding box center [915, 357] width 149 height 32
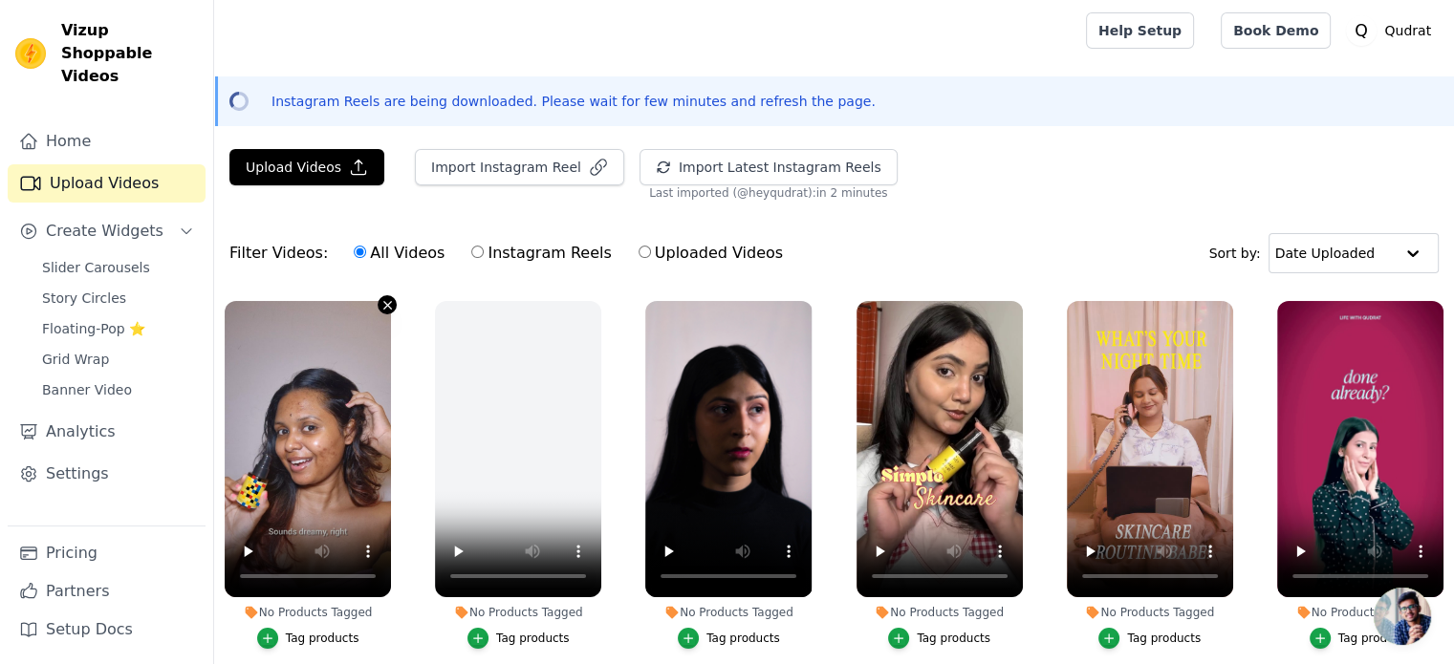
click at [380, 303] on icon "button" at bounding box center [387, 305] width 14 height 14
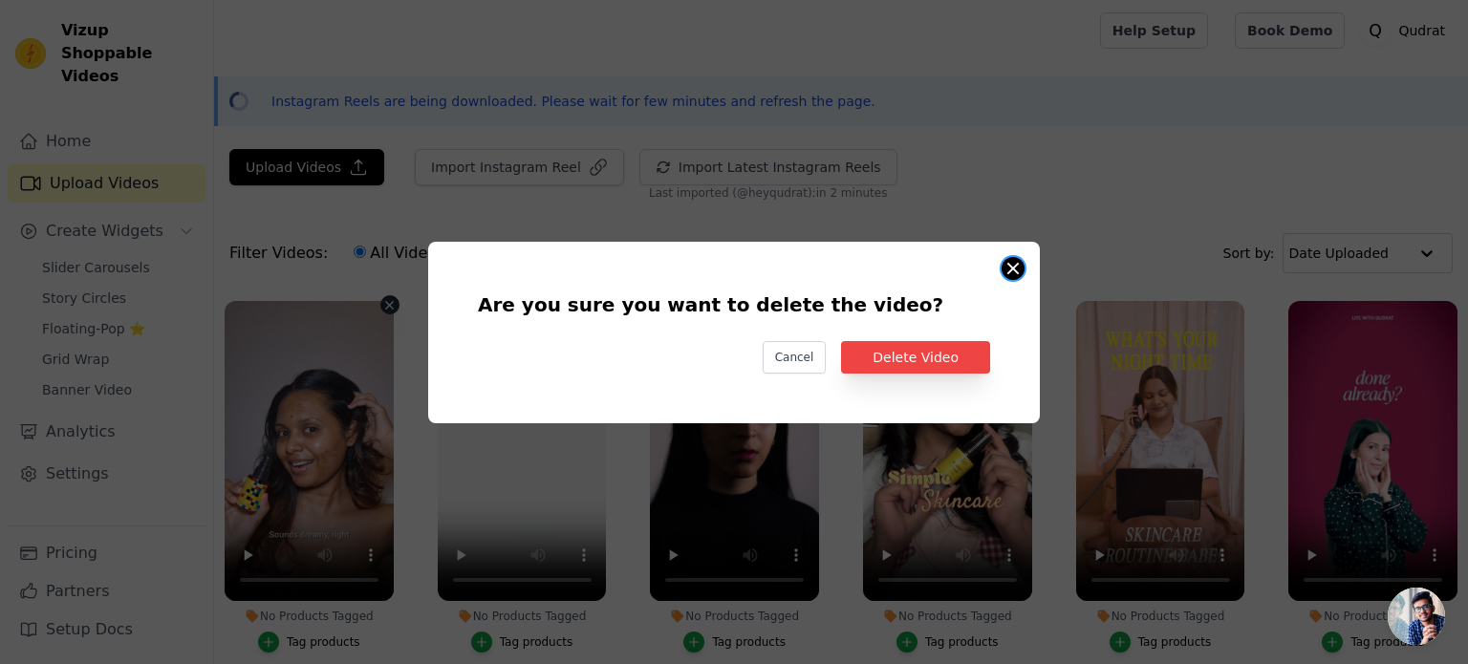
click at [1020, 267] on button "Are you sure you want to delete the video? Cancel Delete Video No Products Tagg…" at bounding box center [1013, 268] width 23 height 23
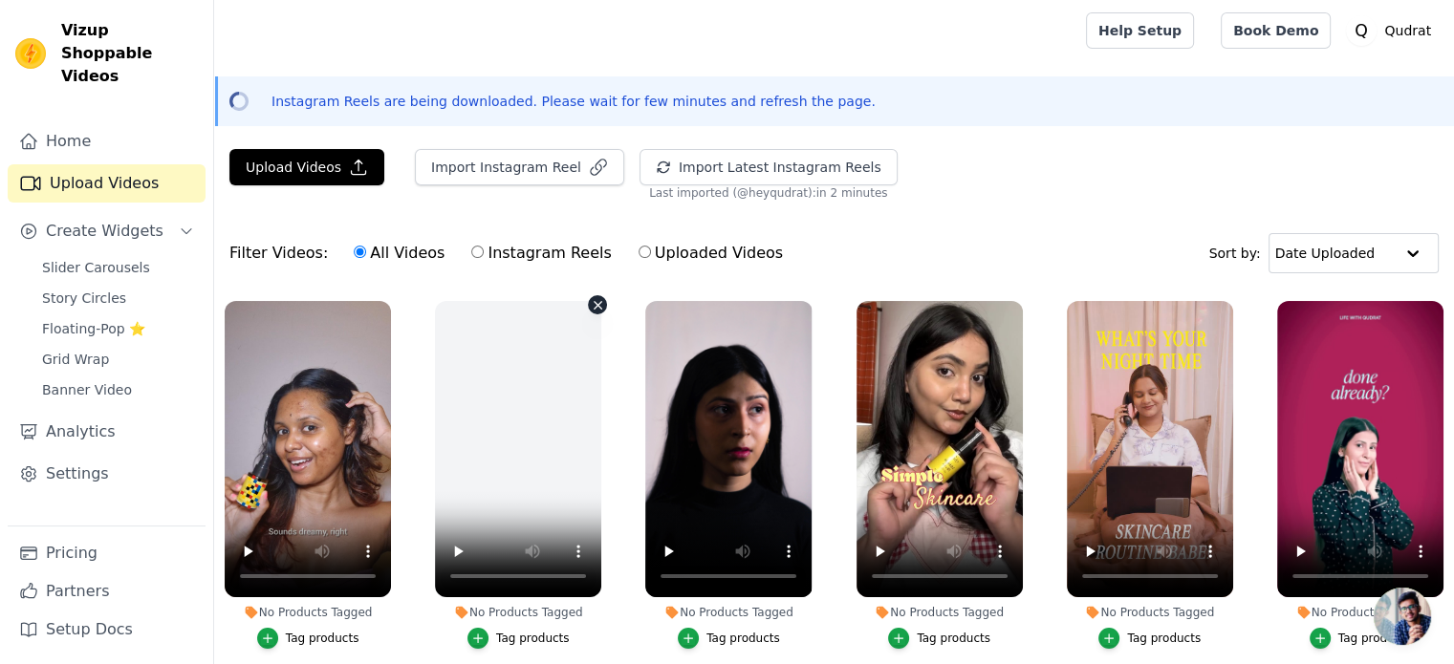
click at [593, 308] on icon "button" at bounding box center [598, 305] width 14 height 14
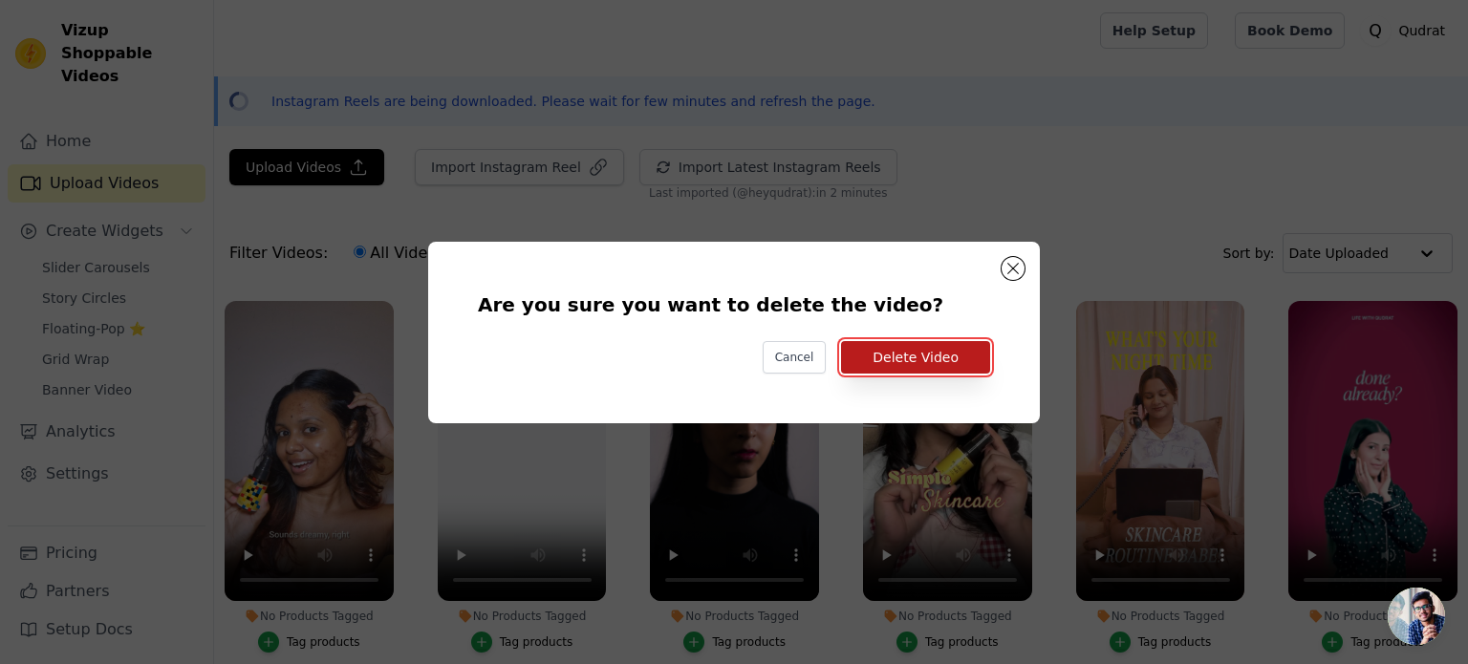
click at [895, 361] on button "Delete Video" at bounding box center [915, 357] width 149 height 32
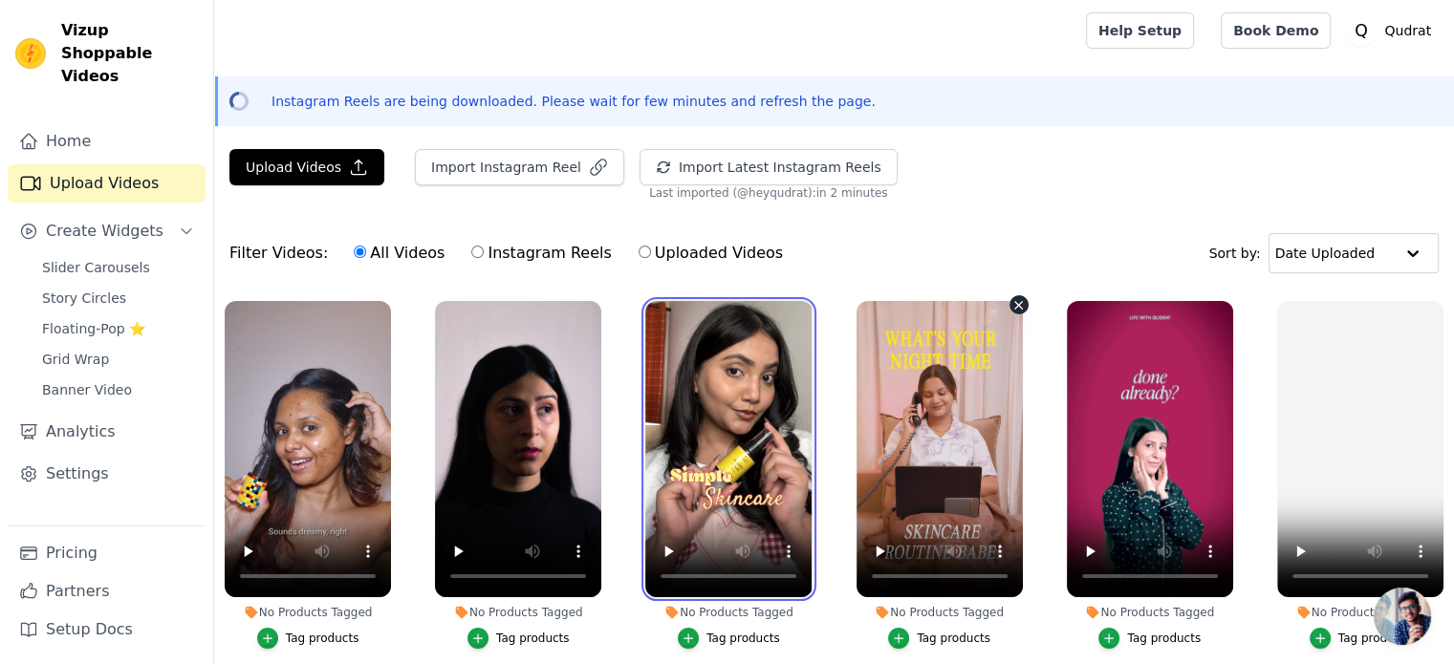
click at [895, 361] on ul "No Products Tagged Tag products No Products Tagged Tag products No Products Tag…" at bounding box center [834, 592] width 1240 height 603
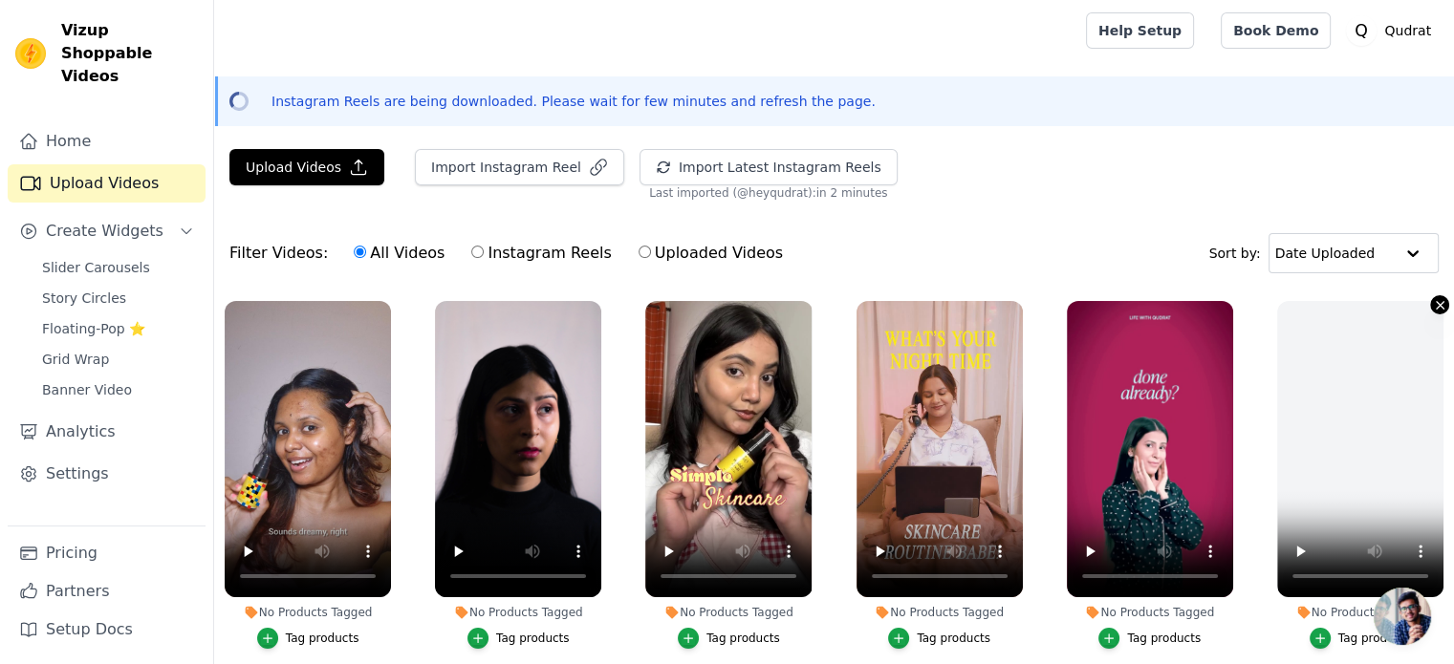
click at [1433, 306] on icon "button" at bounding box center [1440, 305] width 14 height 14
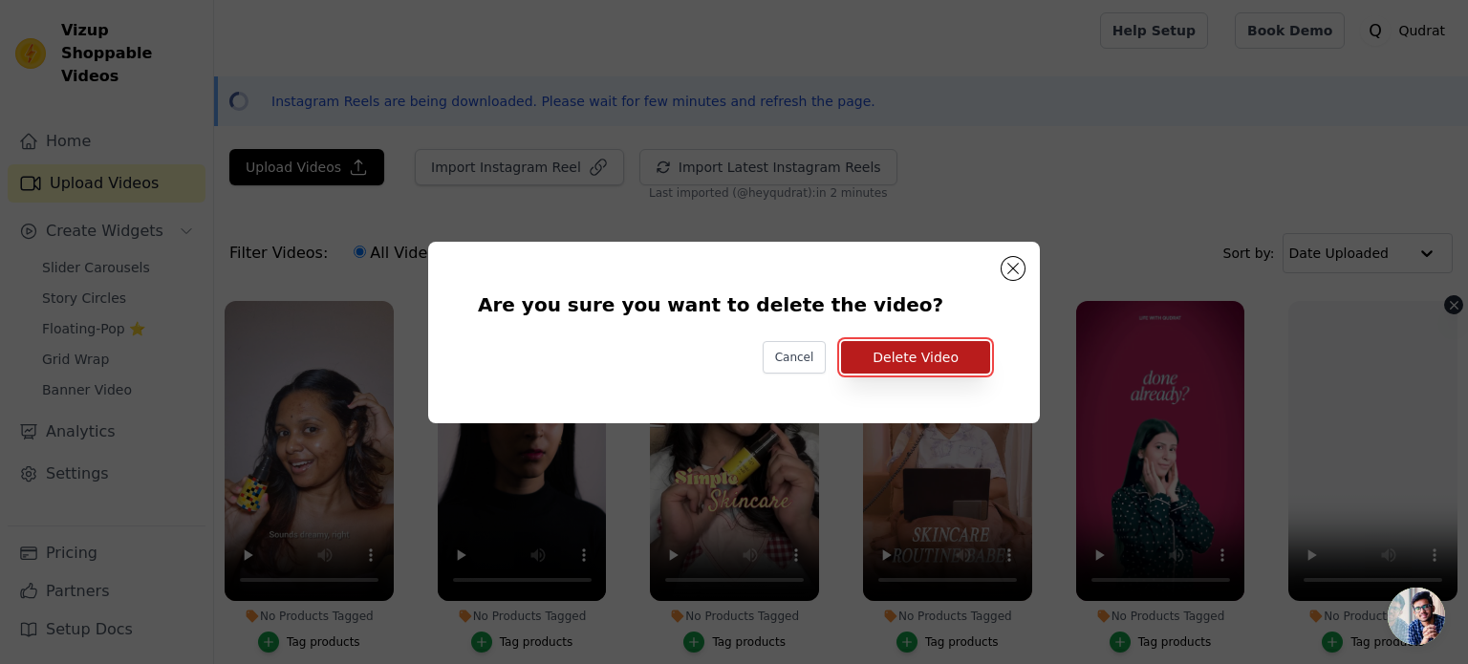
click at [939, 352] on button "Delete Video" at bounding box center [915, 357] width 149 height 32
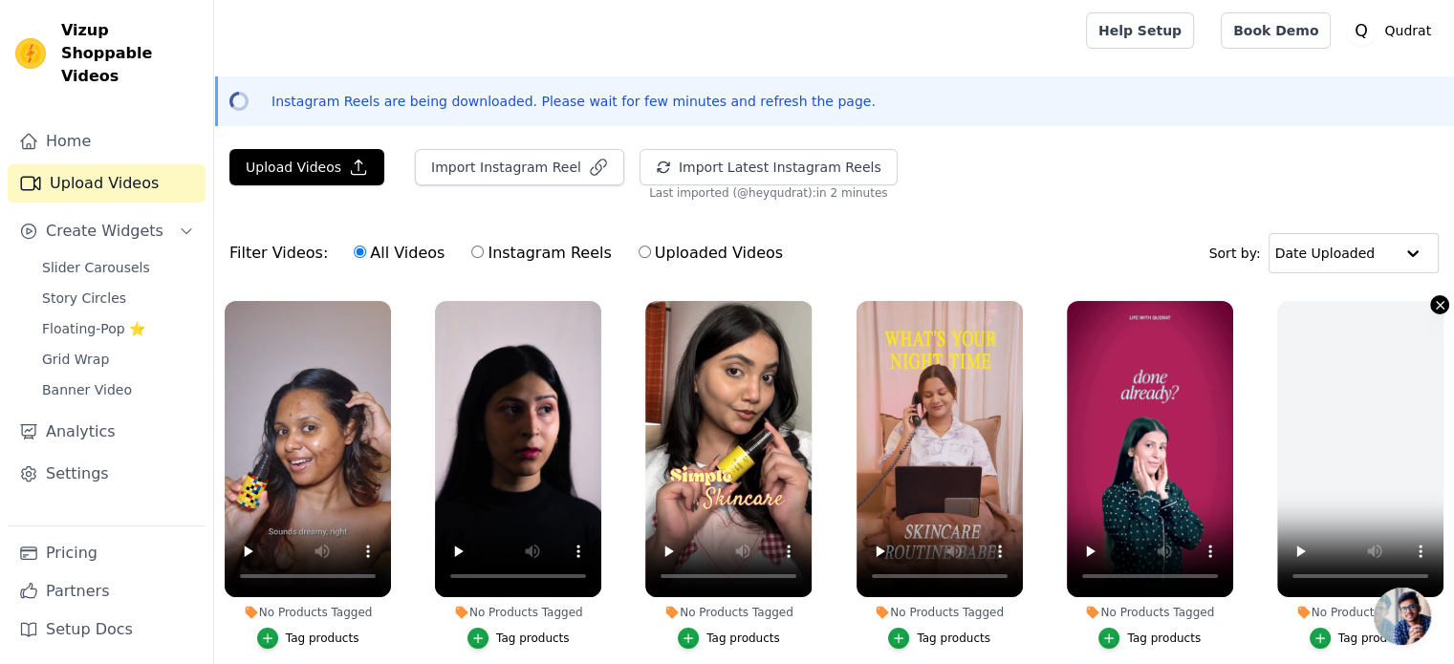
click at [1434, 305] on icon "button" at bounding box center [1440, 305] width 14 height 14
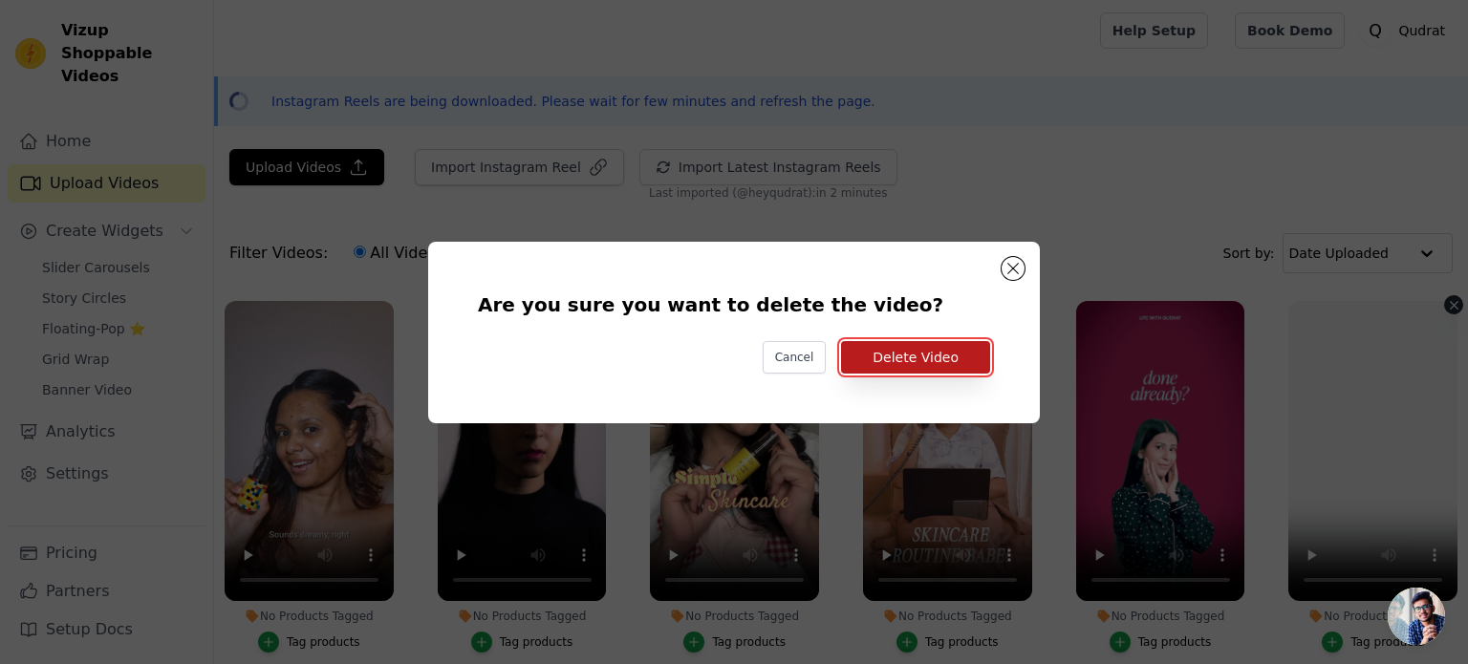
click at [959, 349] on button "Delete Video" at bounding box center [915, 357] width 149 height 32
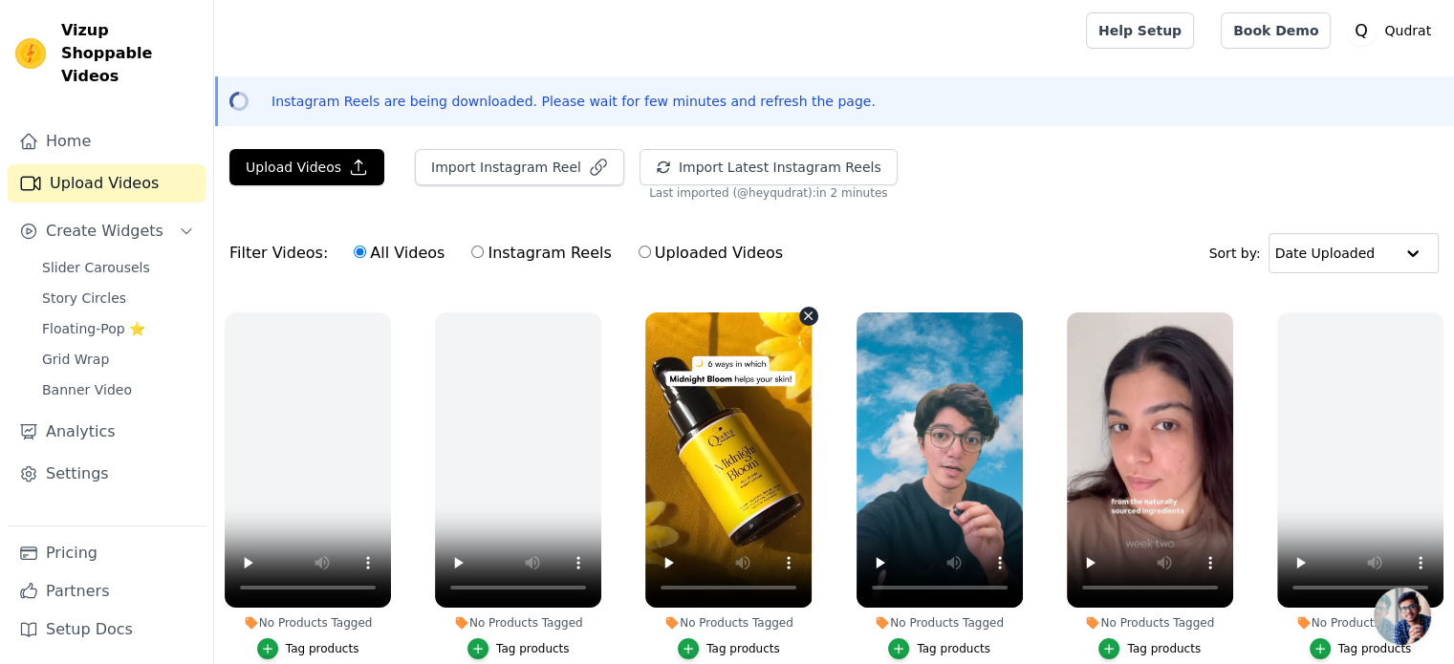
scroll to position [369, 0]
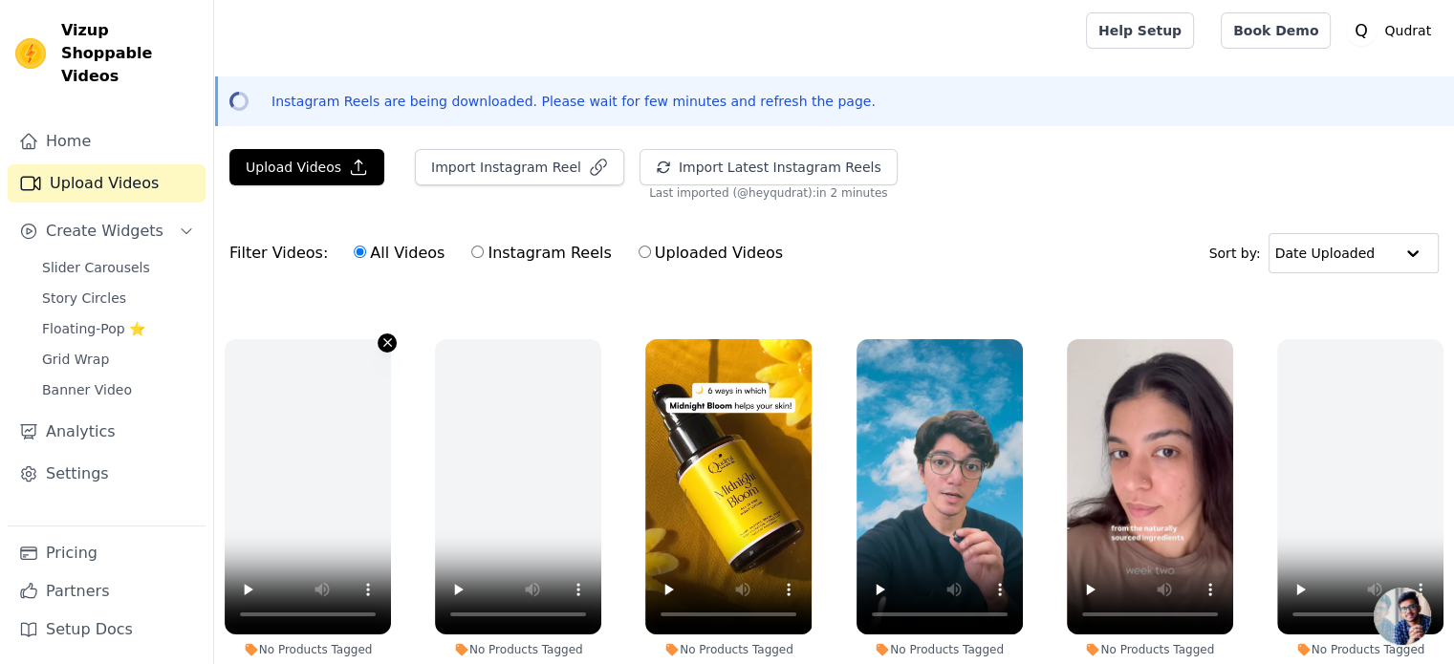
click at [385, 341] on icon "button" at bounding box center [387, 342] width 14 height 14
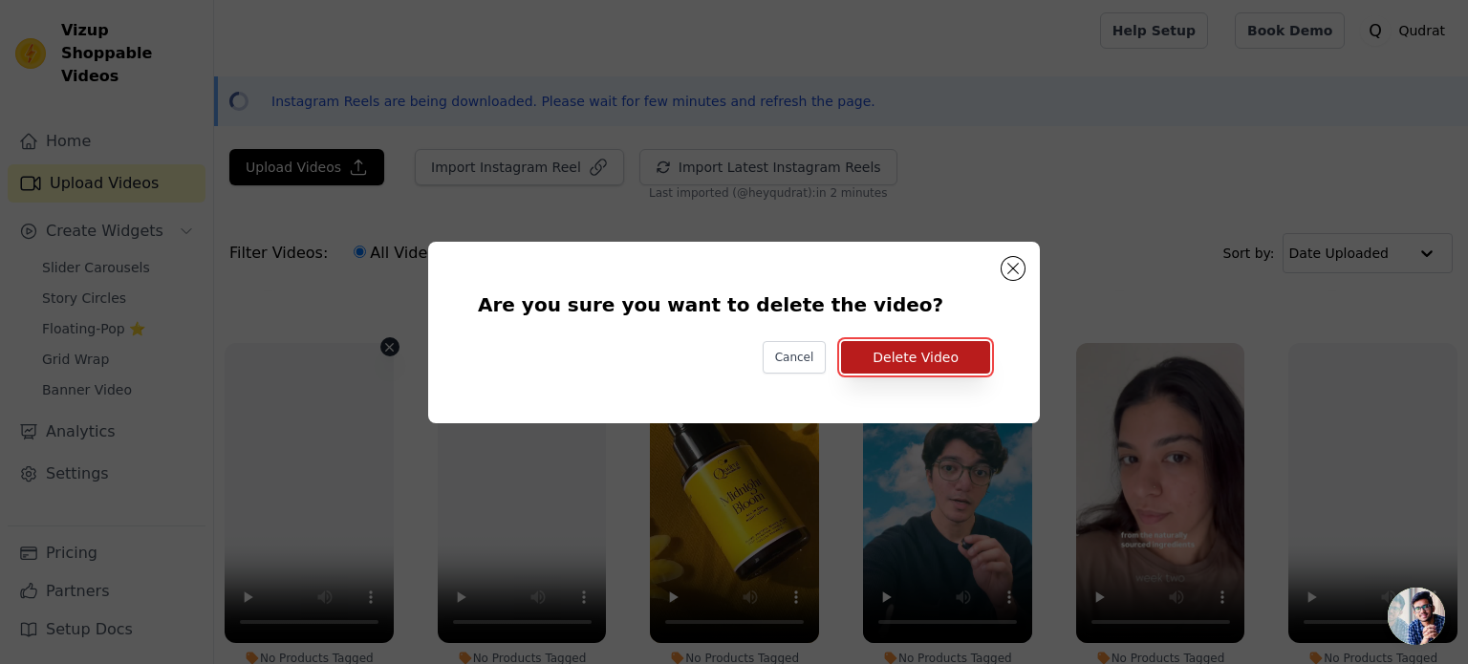
click at [860, 353] on button "Delete Video" at bounding box center [915, 357] width 149 height 32
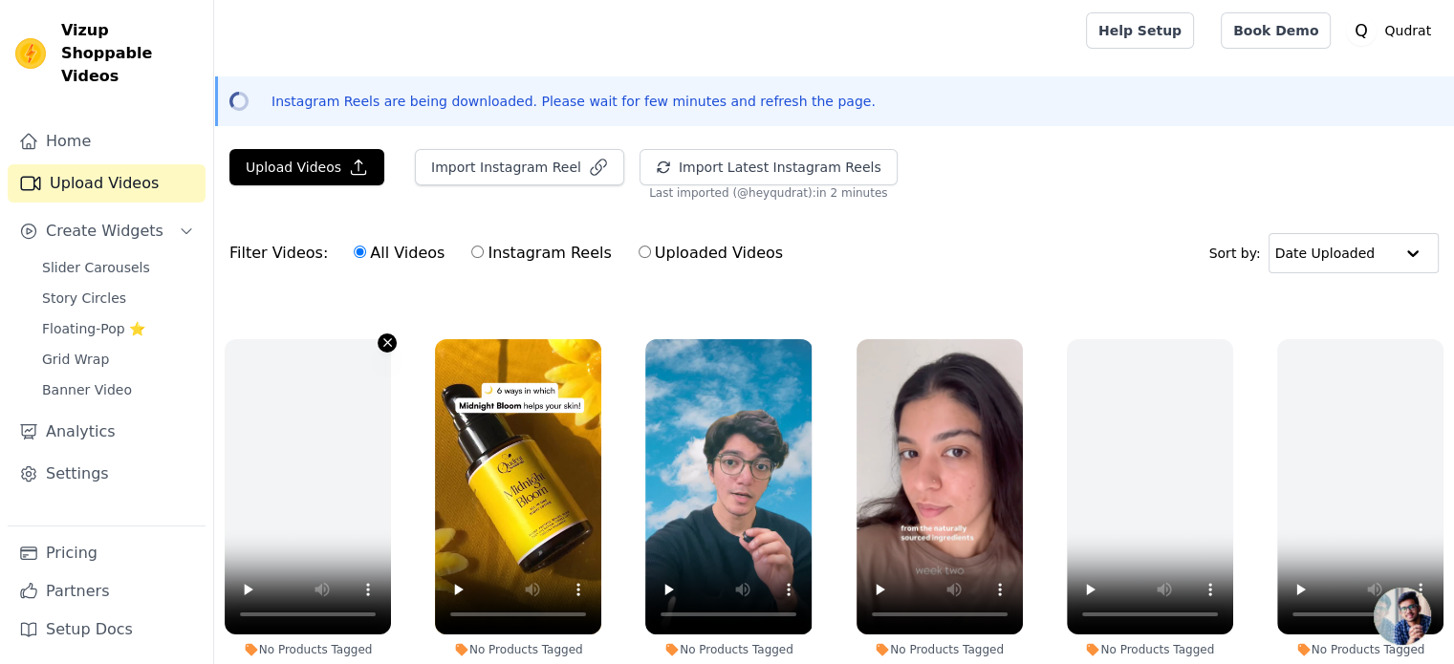
click at [384, 338] on icon "button" at bounding box center [387, 342] width 14 height 14
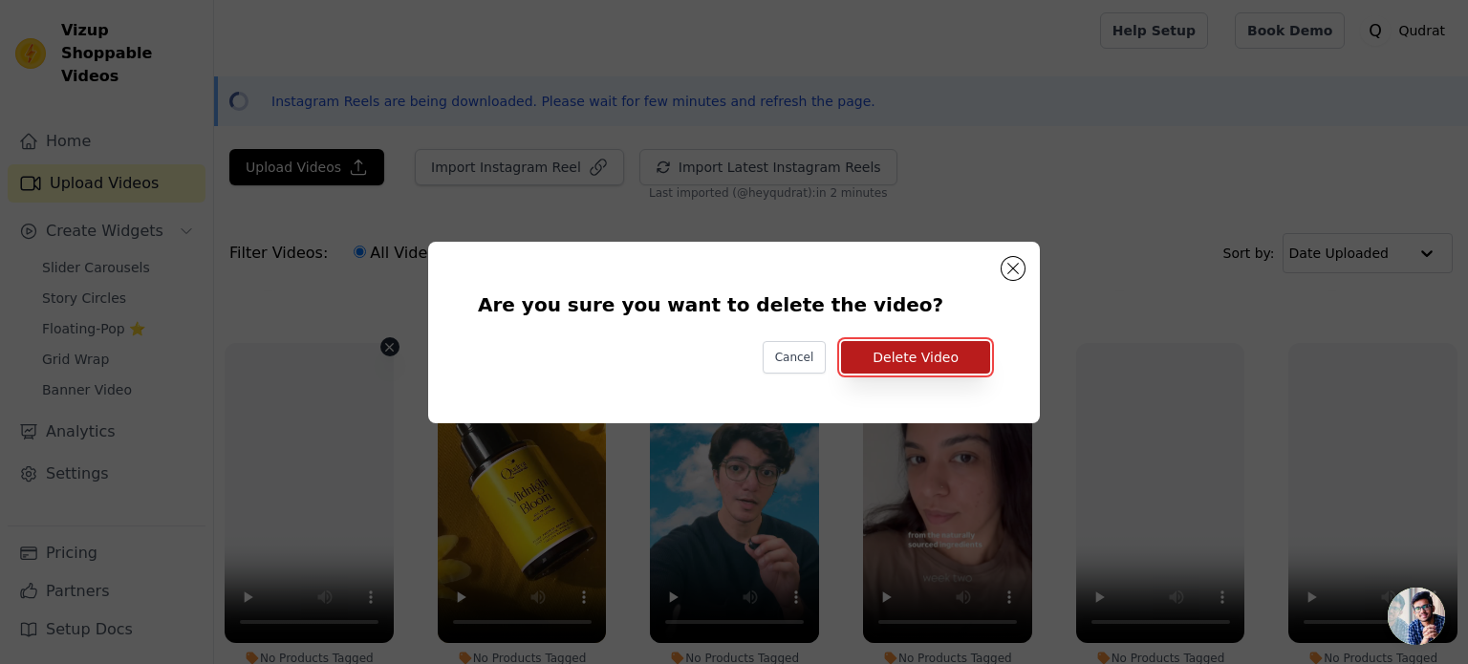
click at [895, 351] on button "Delete Video" at bounding box center [915, 357] width 149 height 32
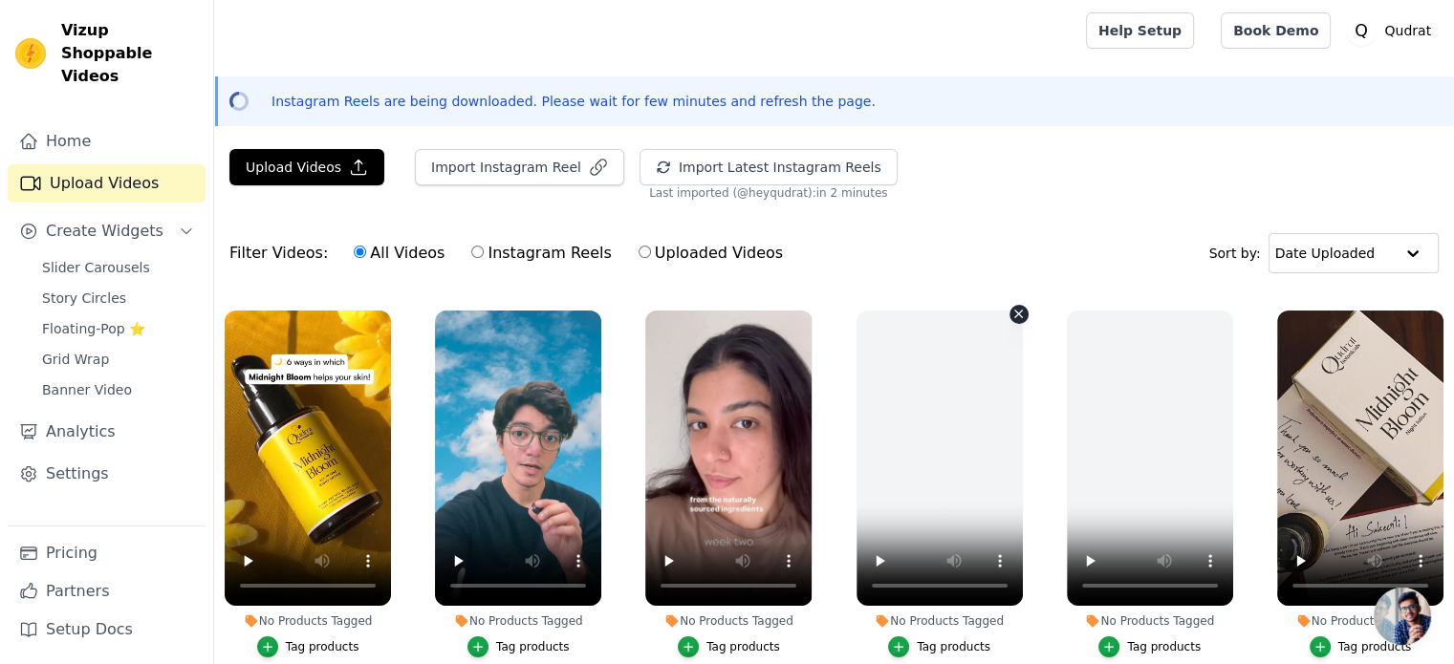
scroll to position [400, 0]
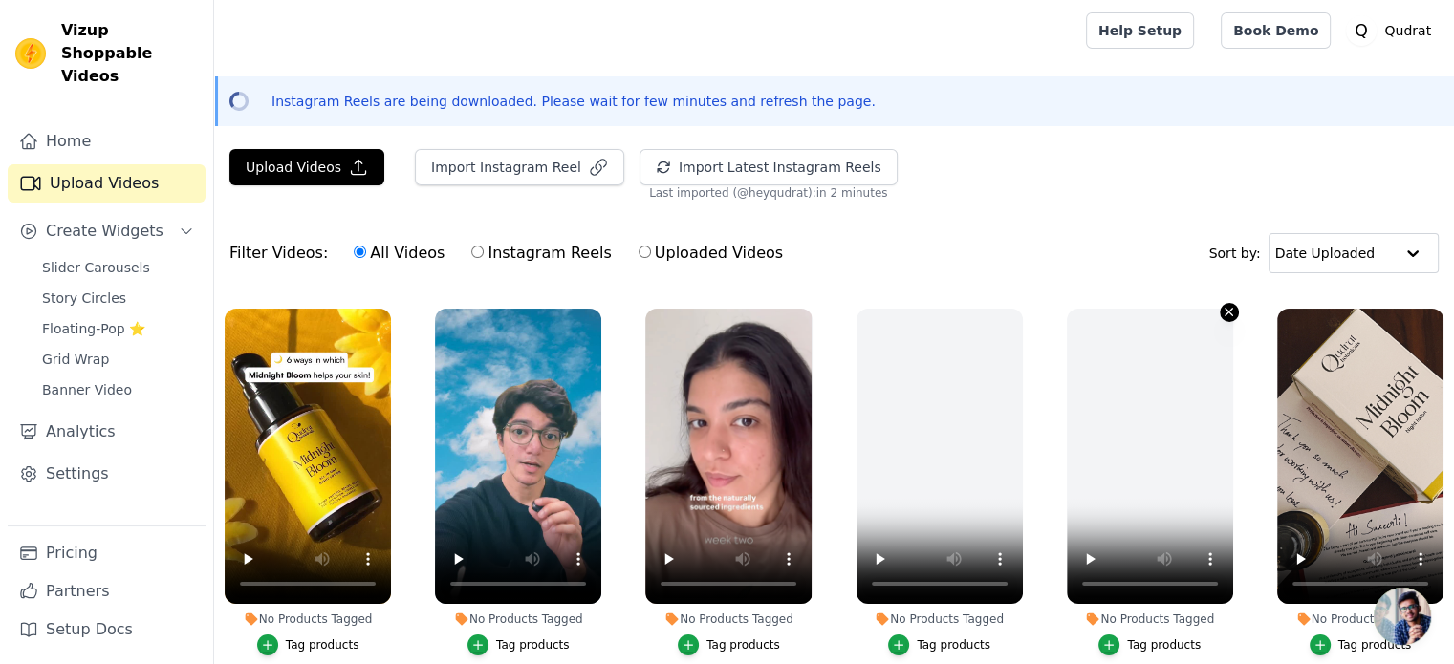
click at [1222, 309] on icon "button" at bounding box center [1229, 312] width 14 height 14
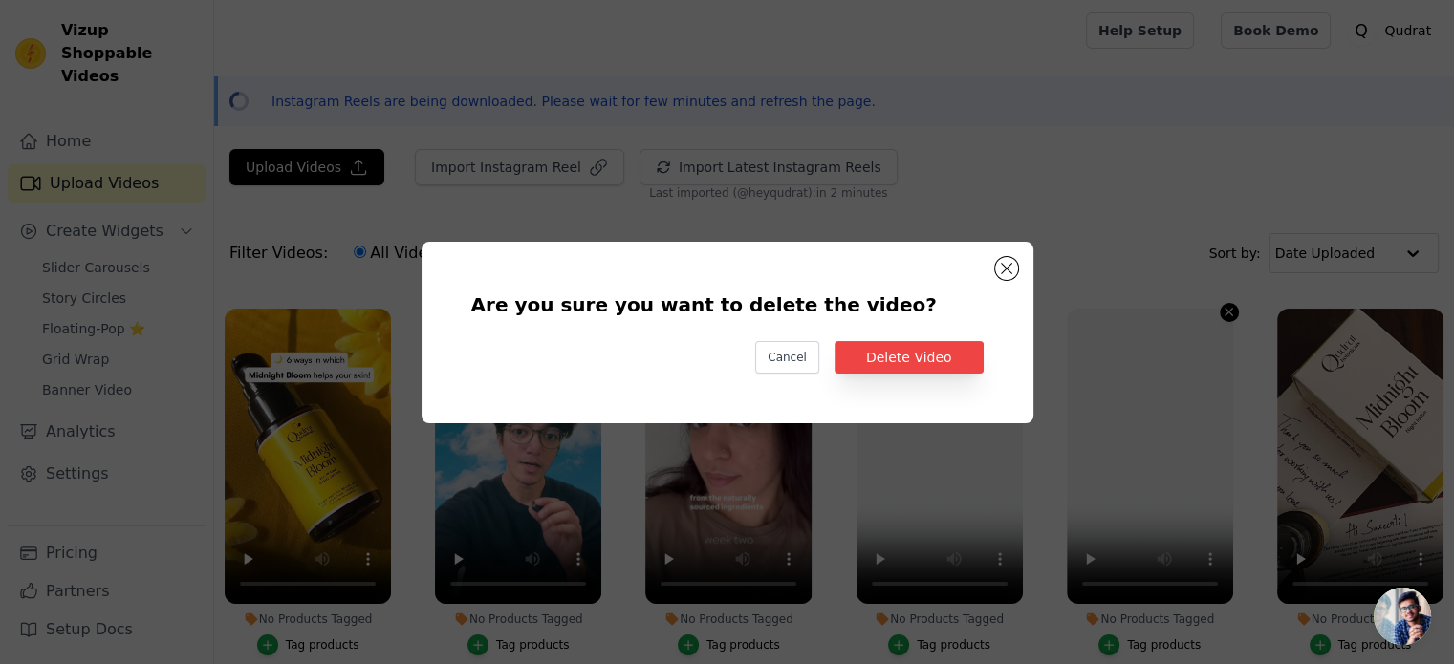
scroll to position [403, 0]
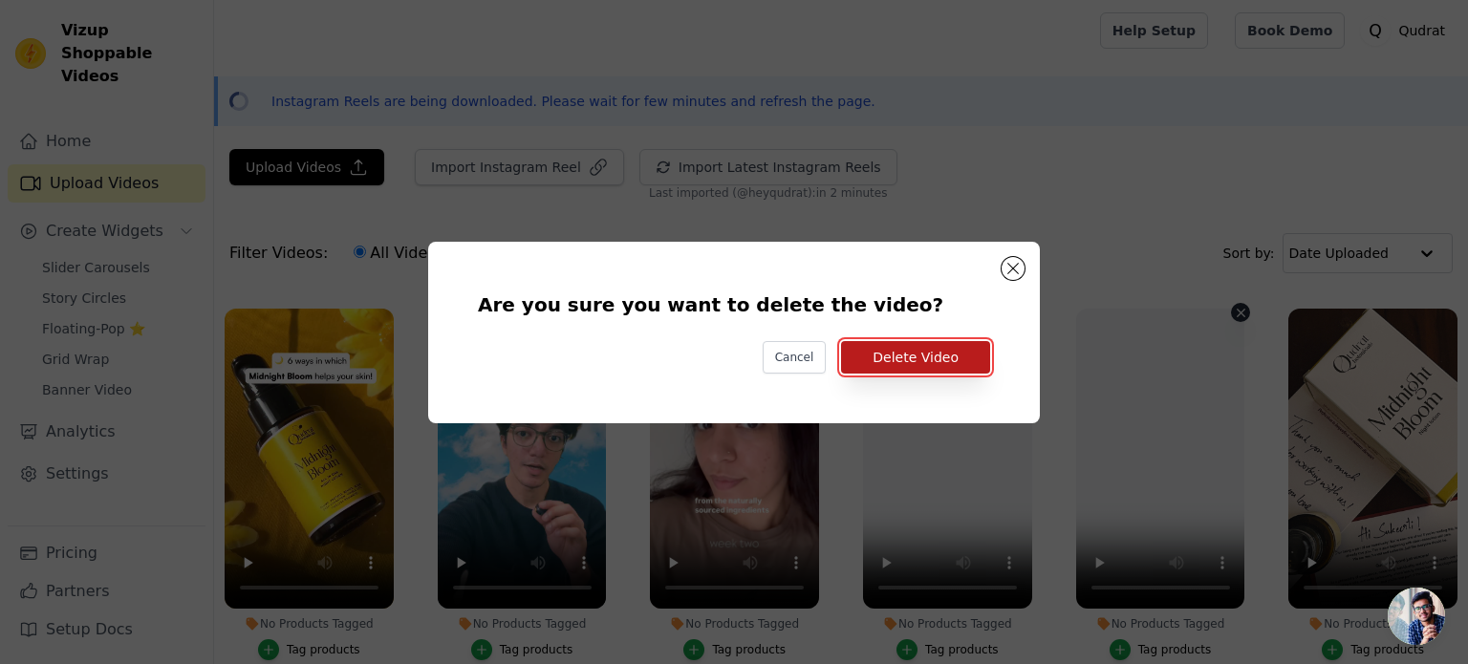
click at [940, 366] on button "Delete Video" at bounding box center [915, 357] width 149 height 32
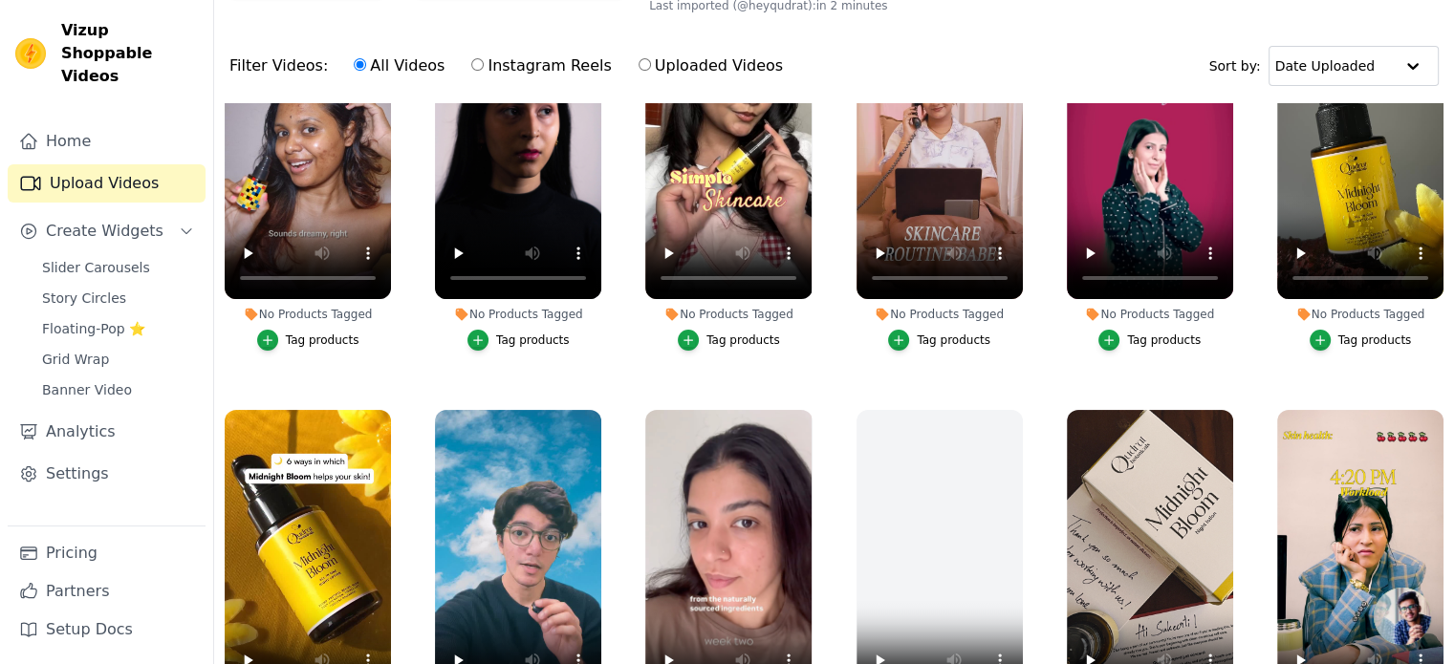
scroll to position [0, 0]
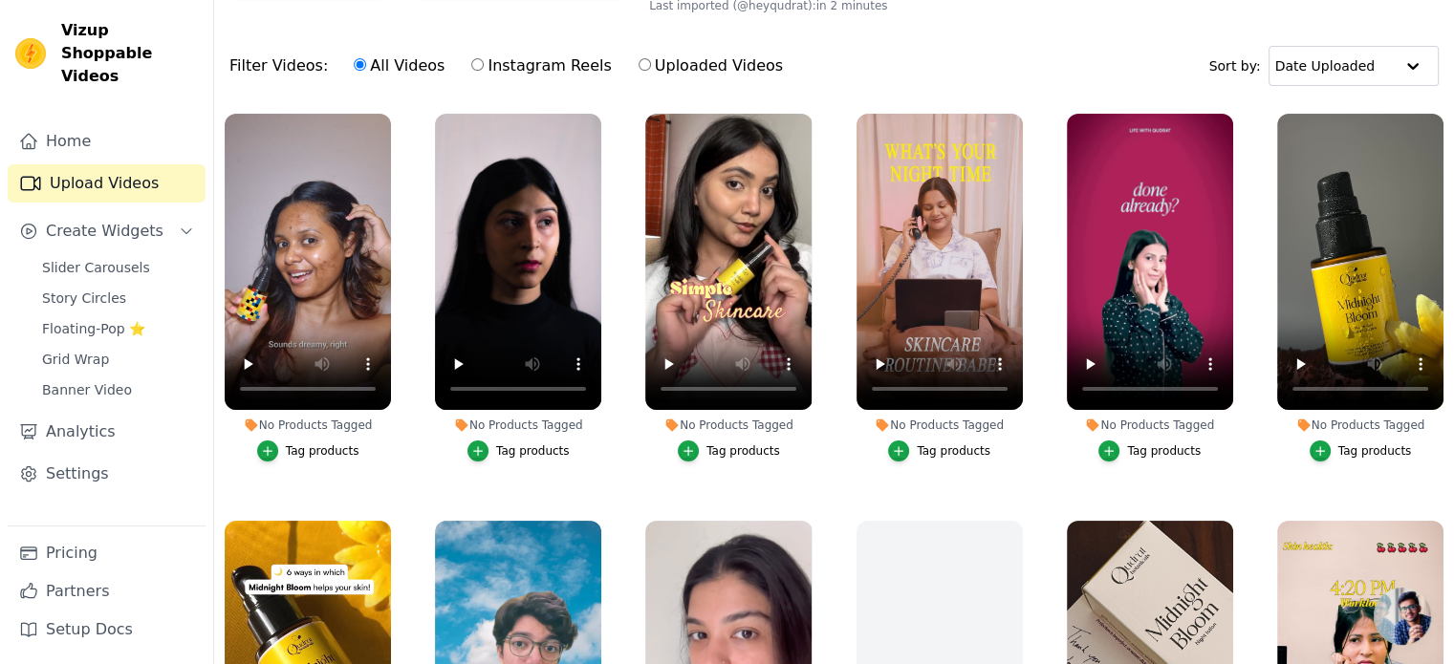
click at [299, 445] on div "Tag products" at bounding box center [323, 451] width 74 height 15
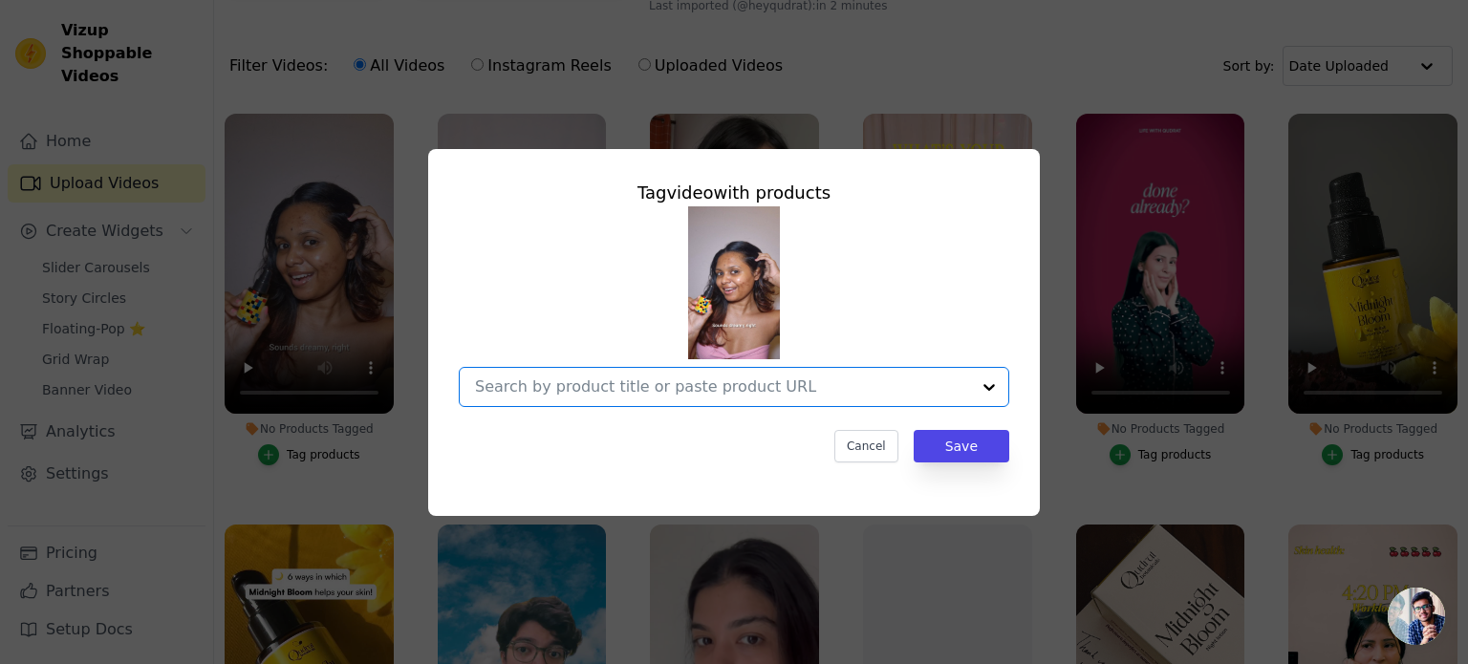
click at [761, 381] on input "No Products Tagged Tag video with products Option undefined, selected. Select i…" at bounding box center [722, 387] width 495 height 18
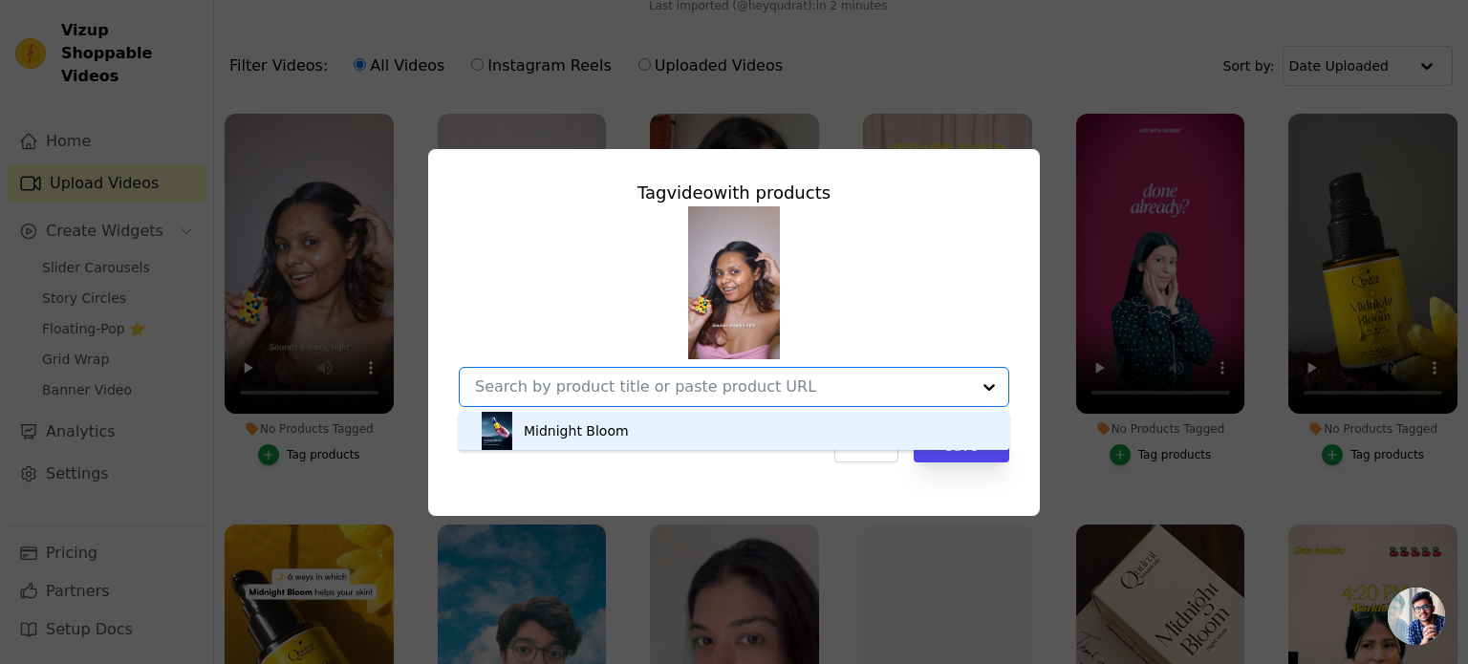
click at [733, 424] on div "Midnight Bloom" at bounding box center [734, 431] width 512 height 38
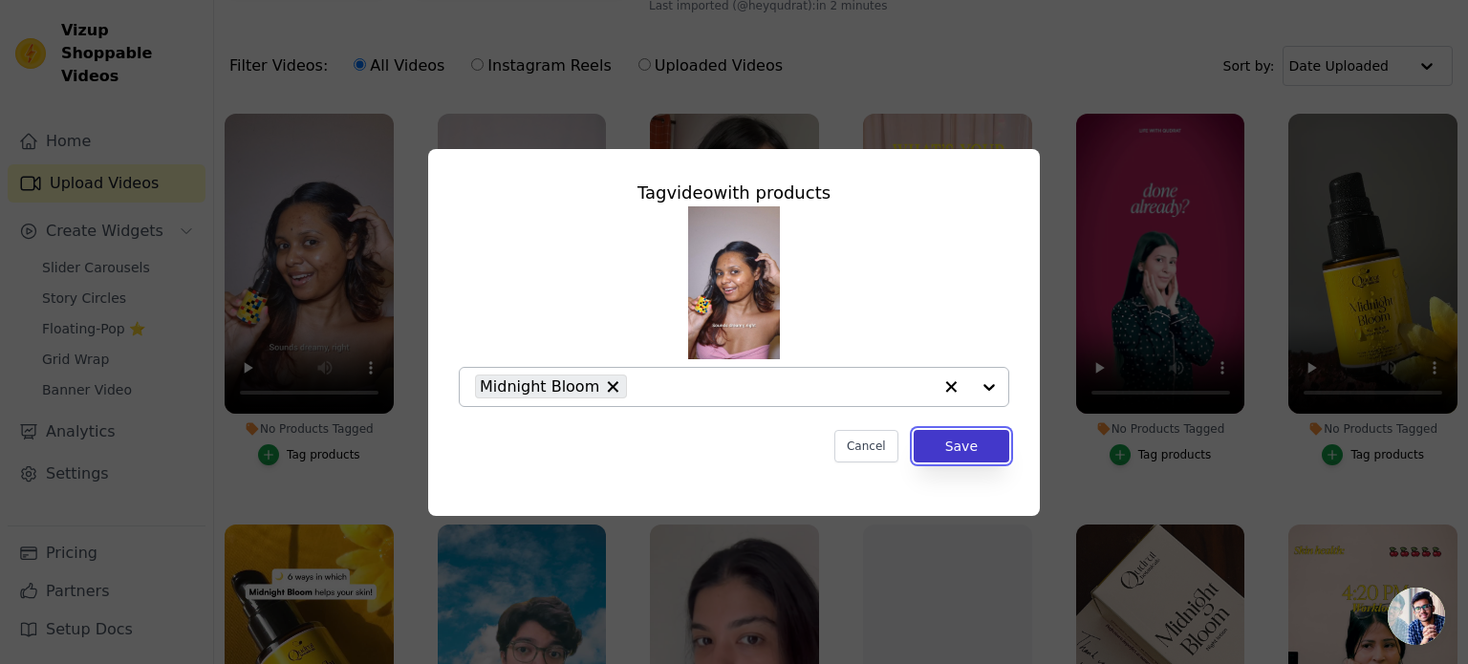
click at [948, 449] on button "Save" at bounding box center [962, 446] width 96 height 32
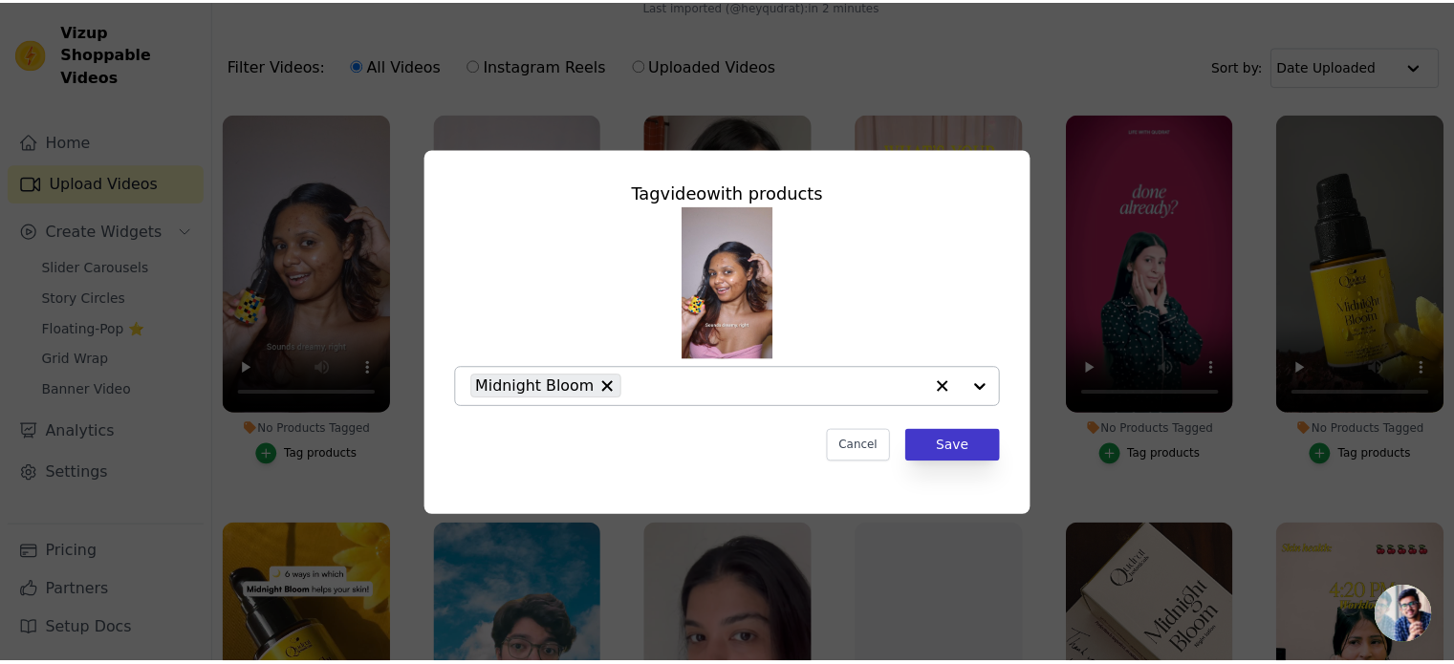
scroll to position [187, 0]
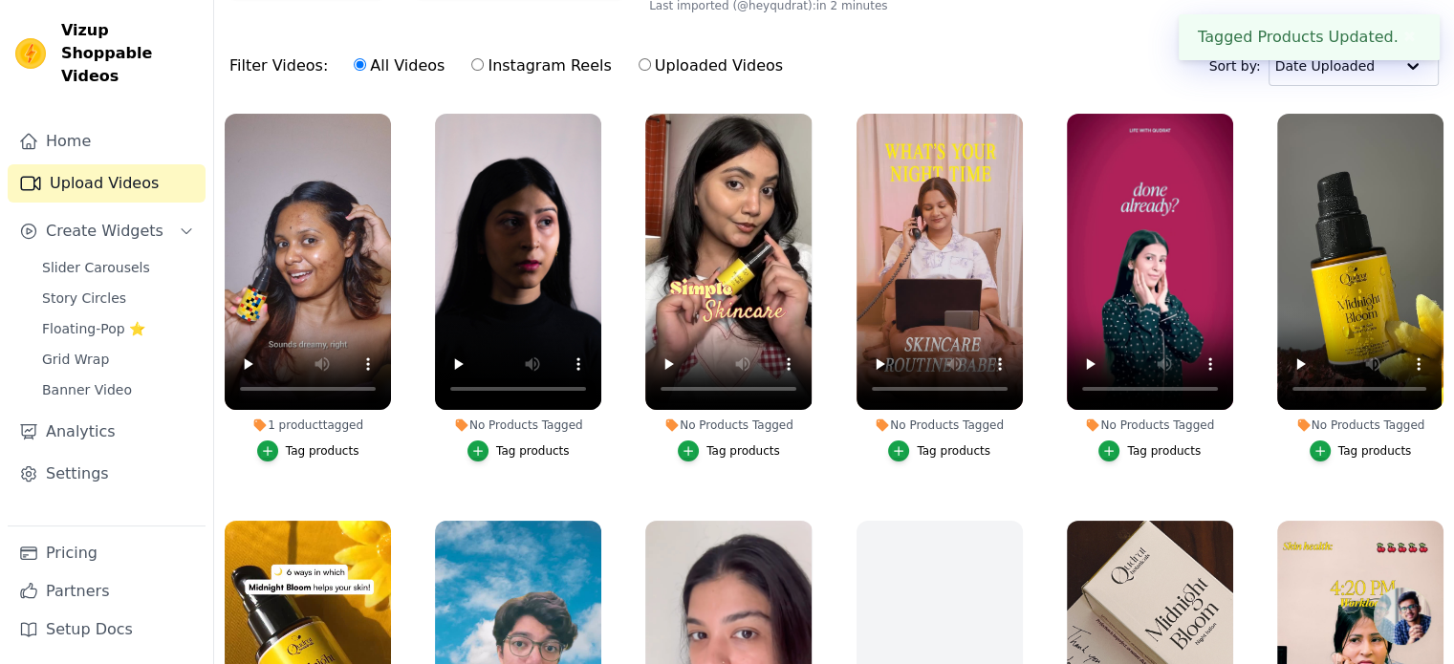
click at [488, 454] on button "Tag products" at bounding box center [518, 451] width 102 height 21
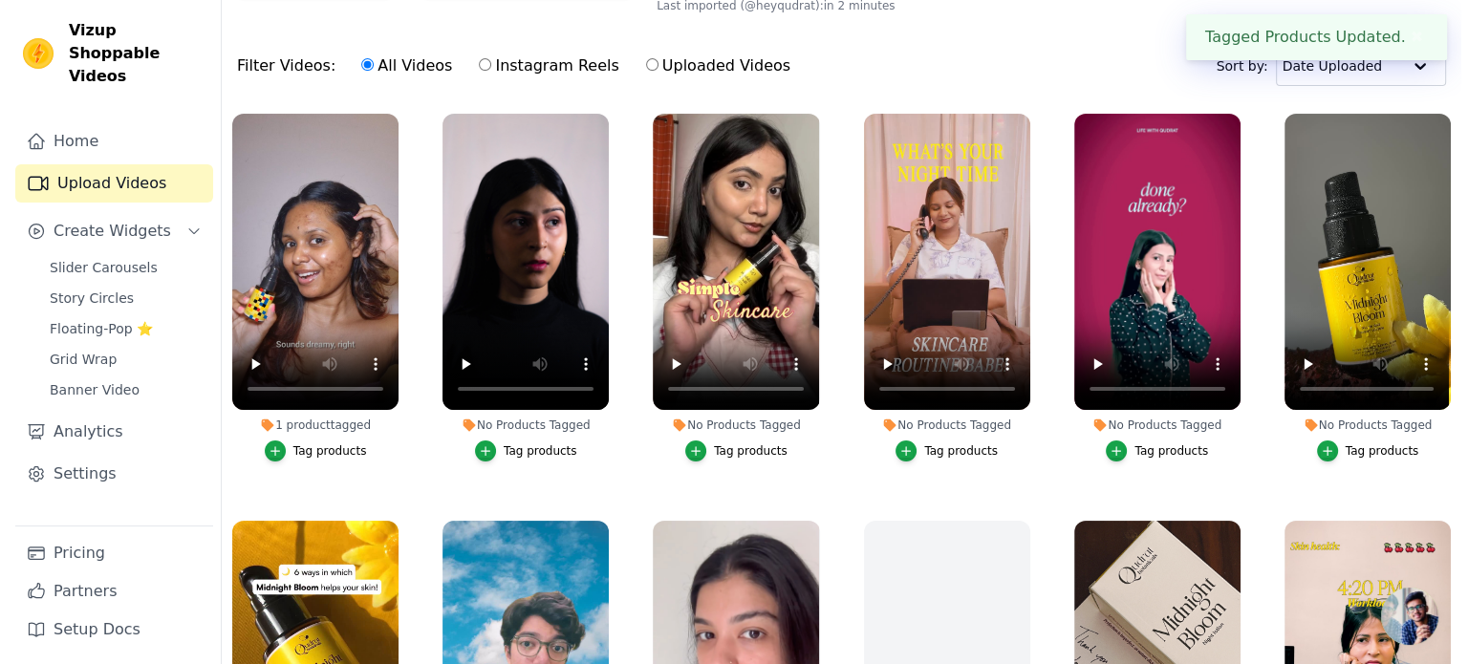
scroll to position [0, 0]
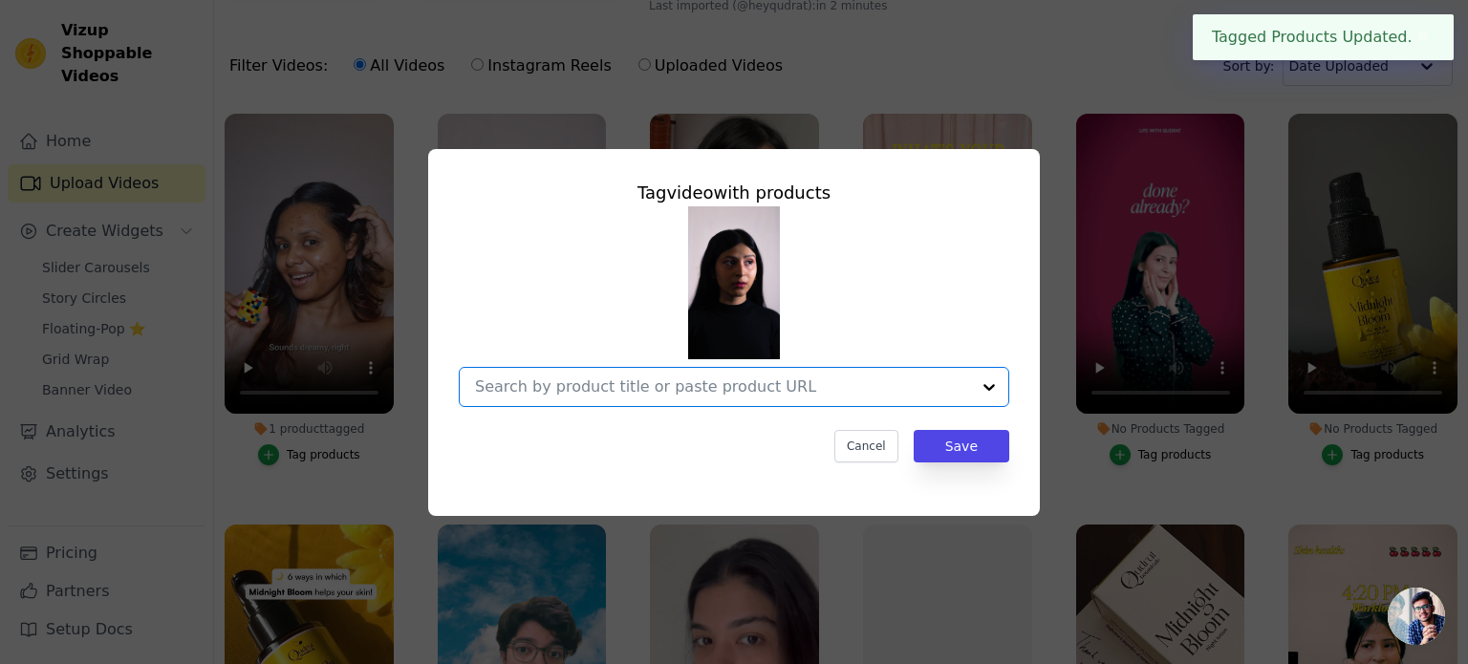
click at [962, 394] on input "No Products Tagged Tag video with products Option undefined, selected. Select i…" at bounding box center [722, 387] width 495 height 18
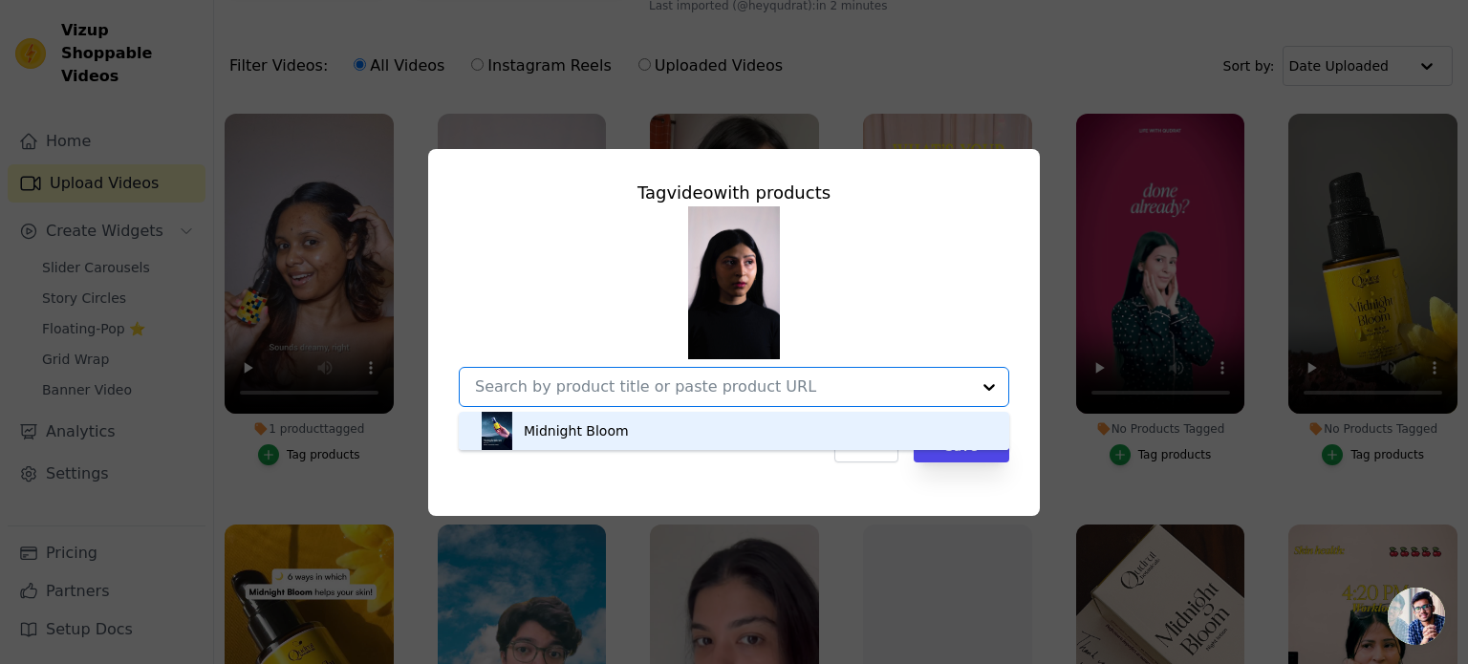
click at [860, 431] on div "Midnight Bloom" at bounding box center [734, 431] width 512 height 38
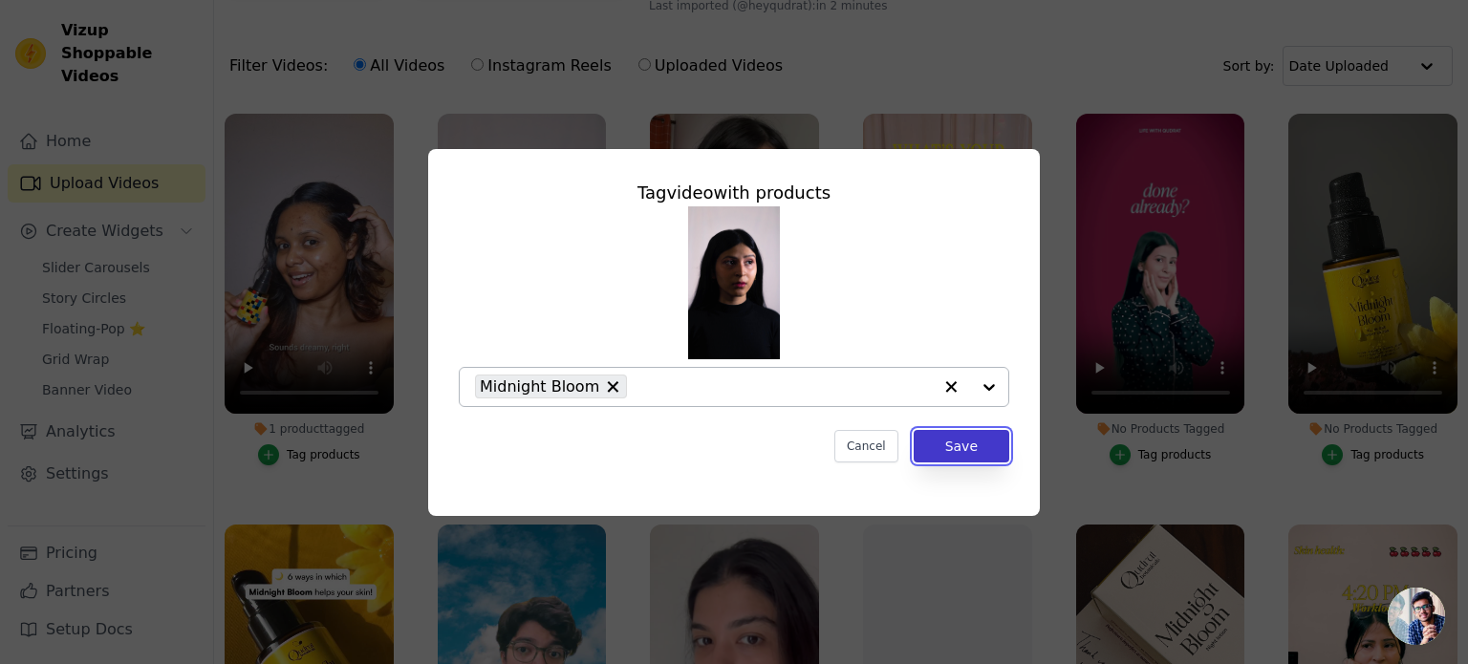
click at [958, 453] on button "Save" at bounding box center [962, 446] width 96 height 32
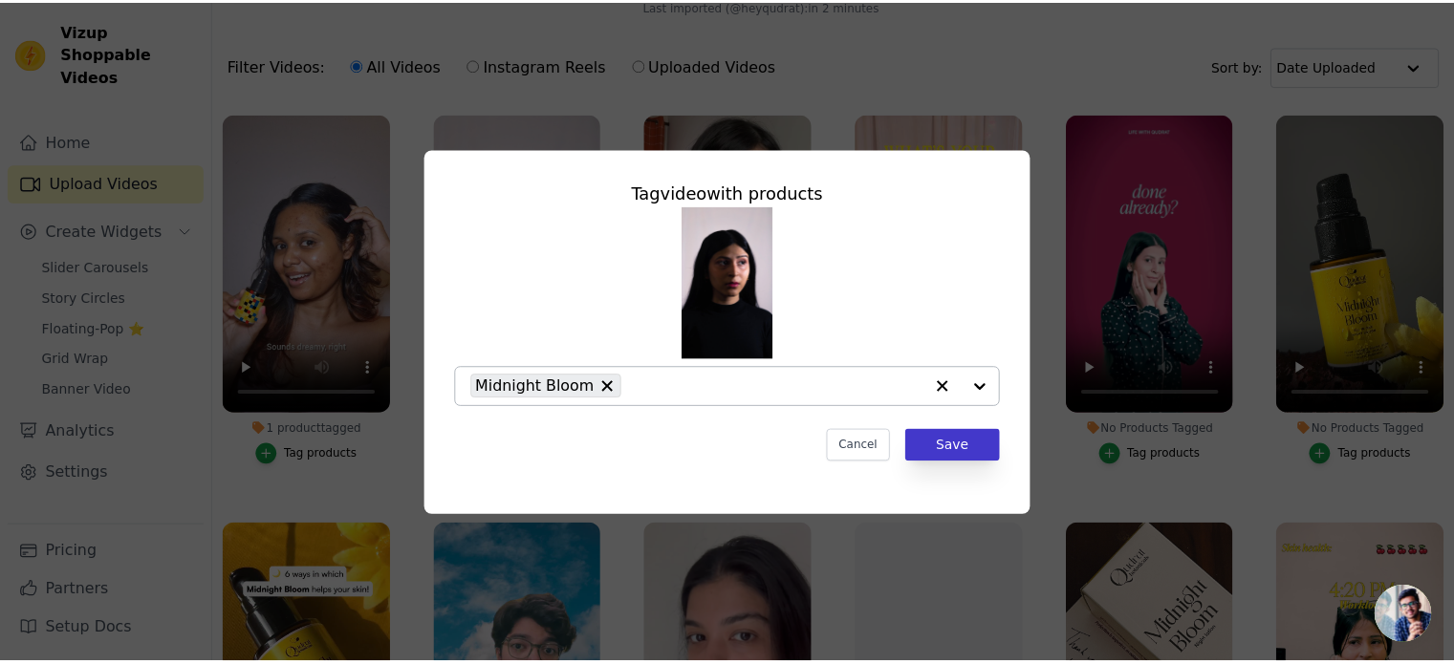
scroll to position [187, 0]
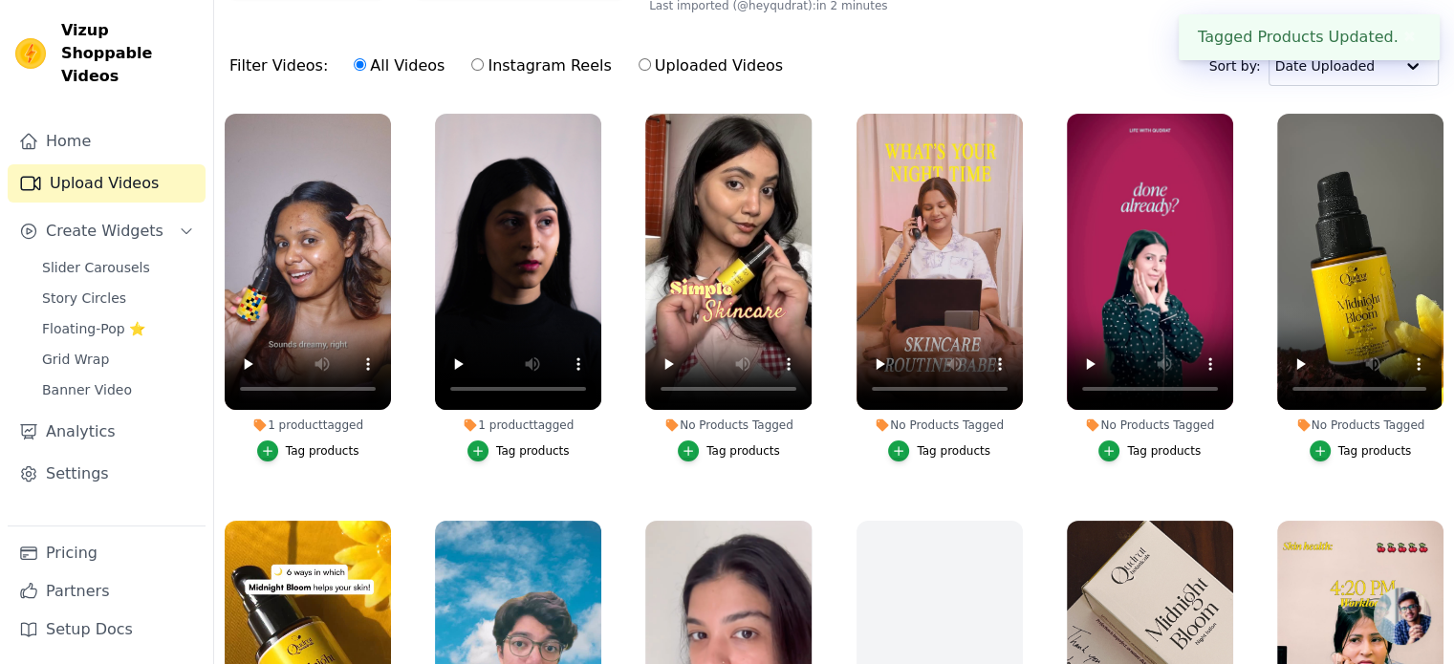
click at [726, 444] on div "Tag products" at bounding box center [743, 451] width 74 height 15
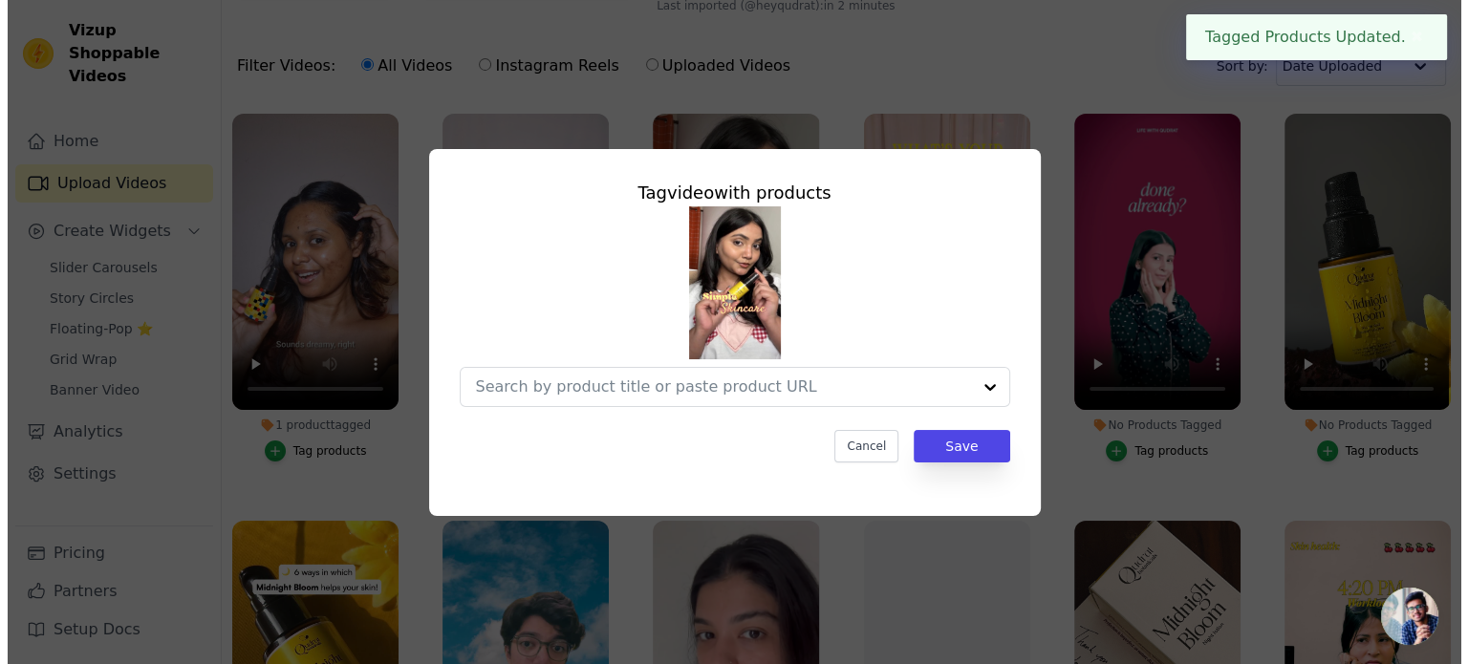
scroll to position [0, 0]
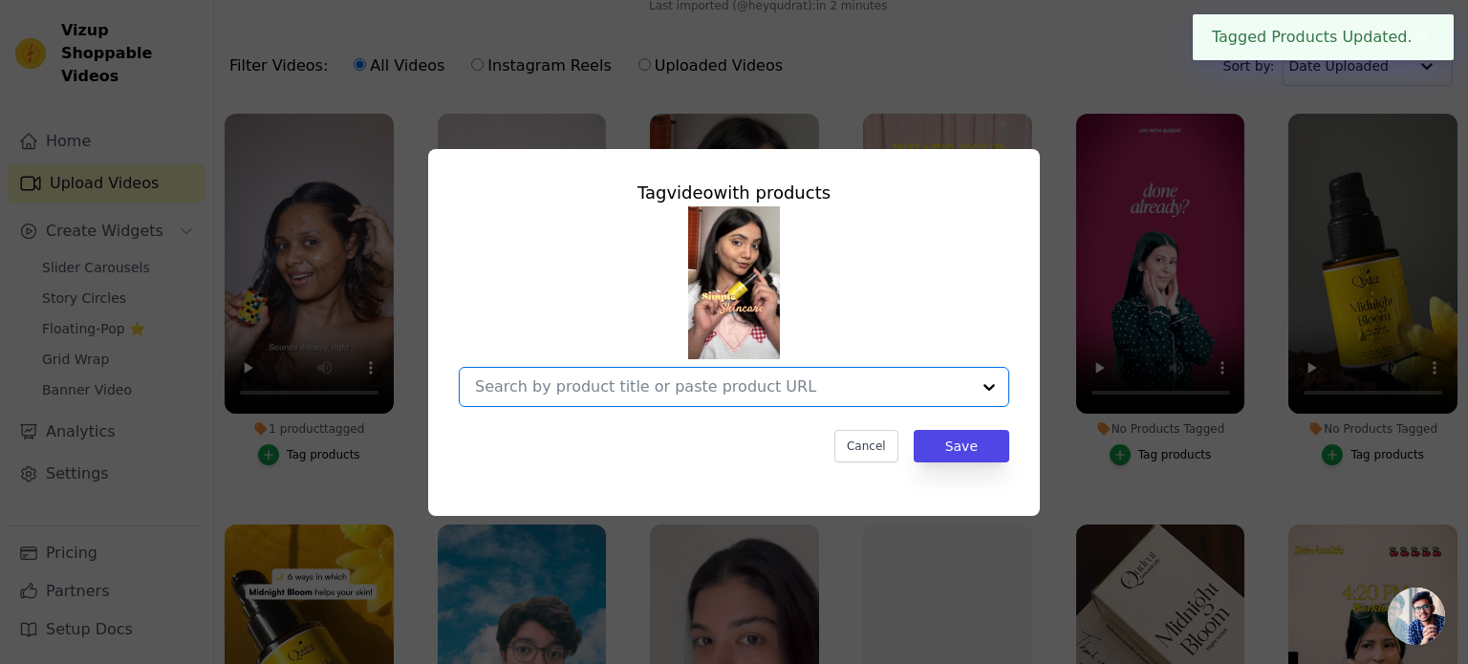
click at [966, 383] on input "No Products Tagged Tag video with products Option undefined, selected. Select i…" at bounding box center [722, 387] width 495 height 18
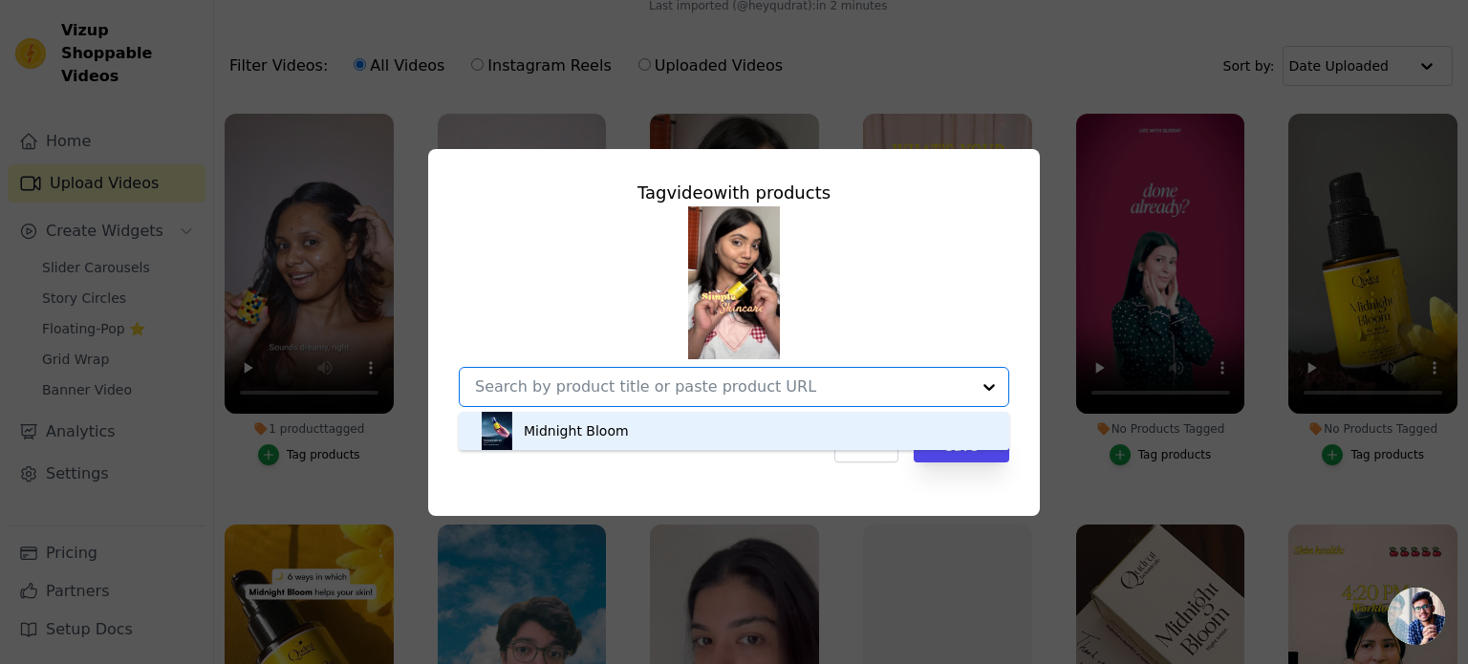
click at [781, 429] on div "Midnight Bloom" at bounding box center [734, 431] width 512 height 38
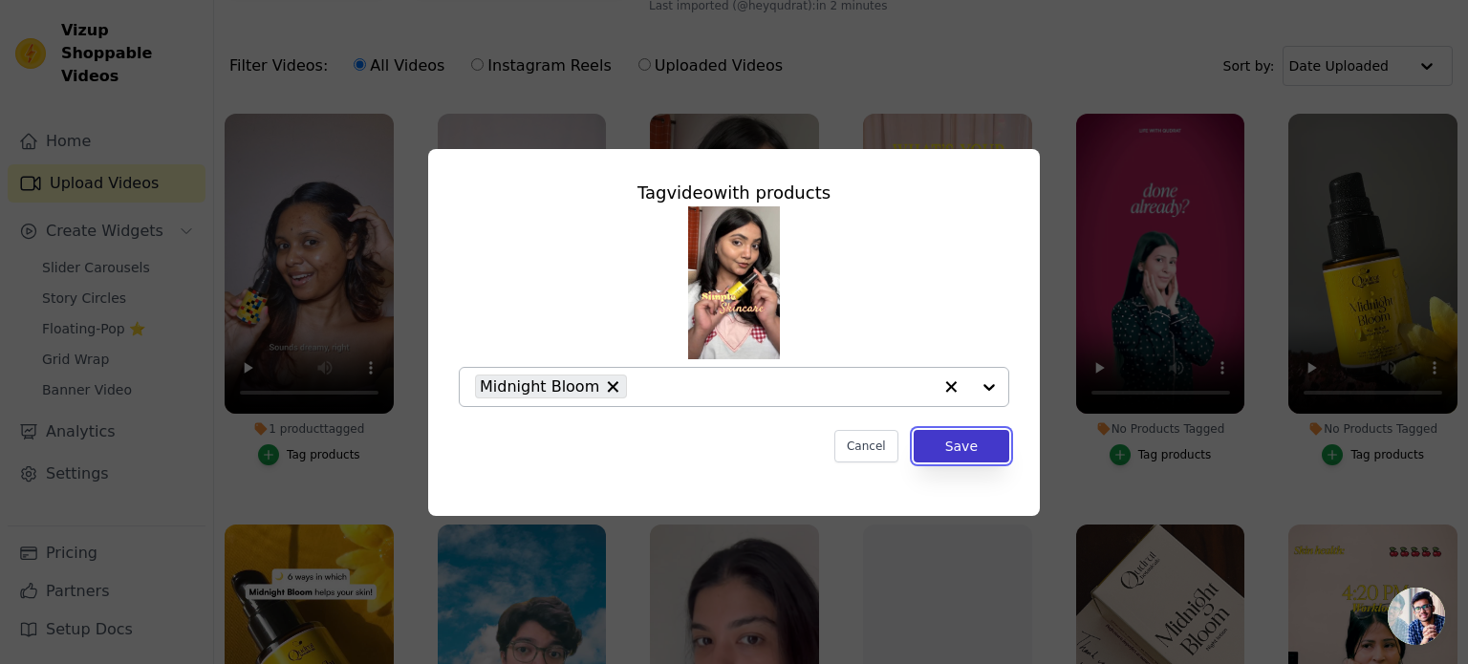
click at [950, 457] on button "Save" at bounding box center [962, 446] width 96 height 32
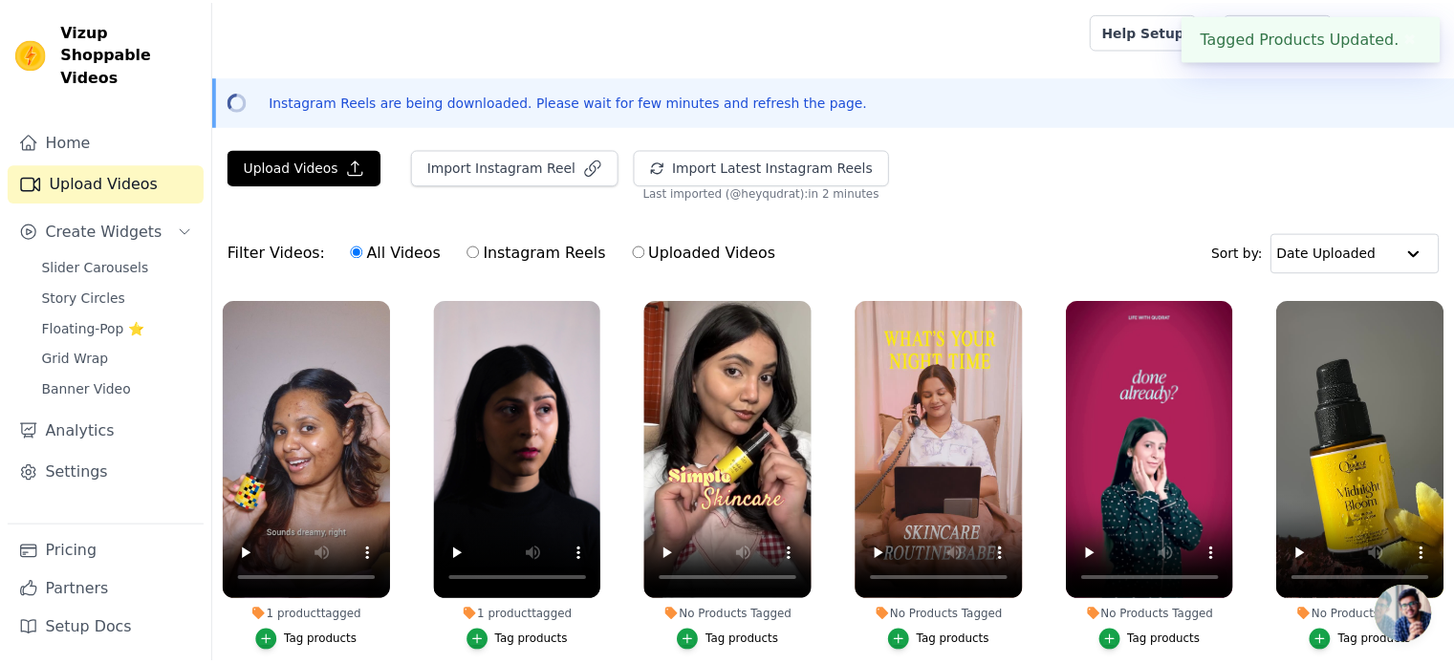
scroll to position [187, 0]
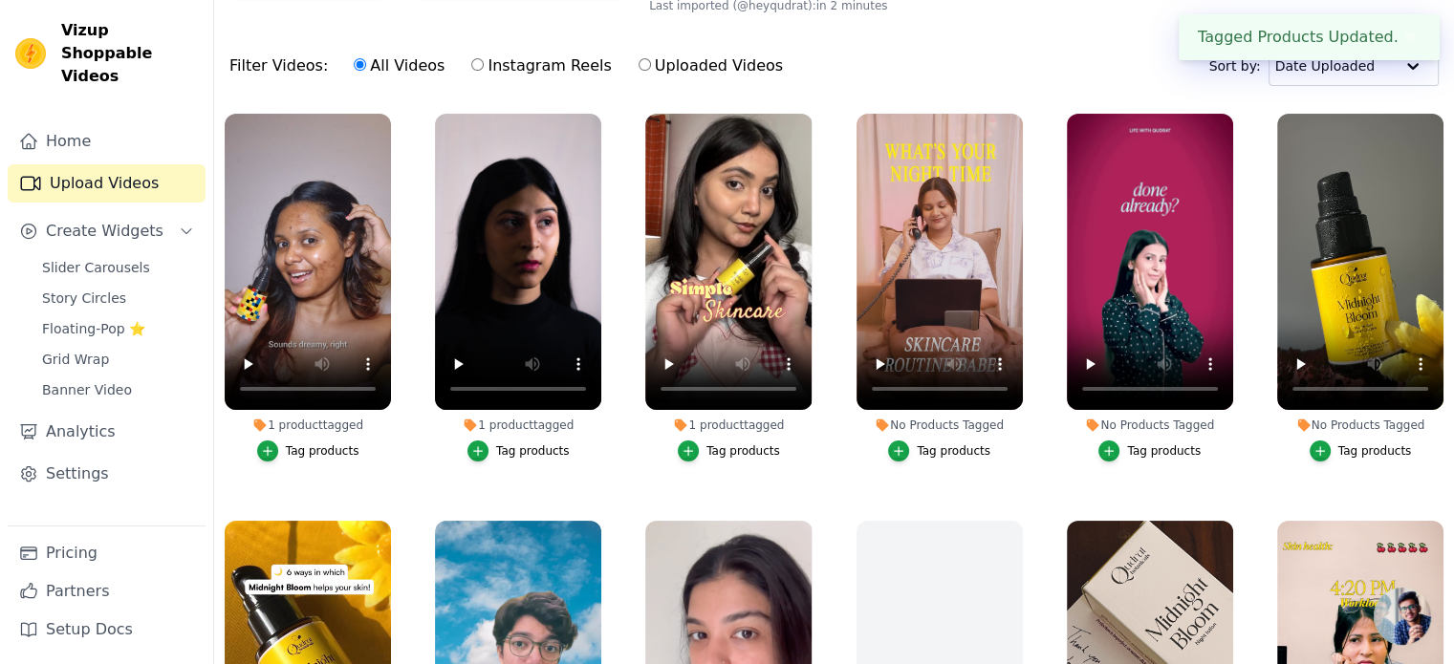
click at [919, 448] on div "Tag products" at bounding box center [954, 451] width 74 height 15
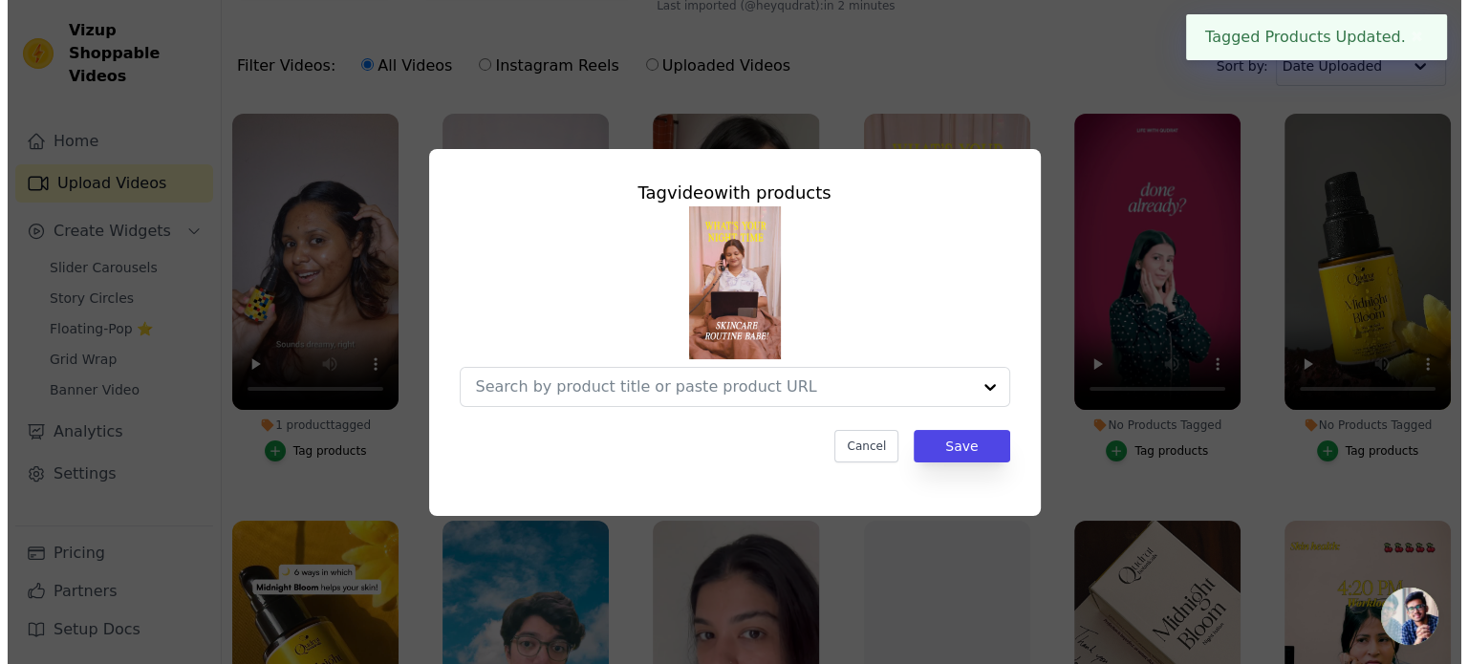
scroll to position [0, 0]
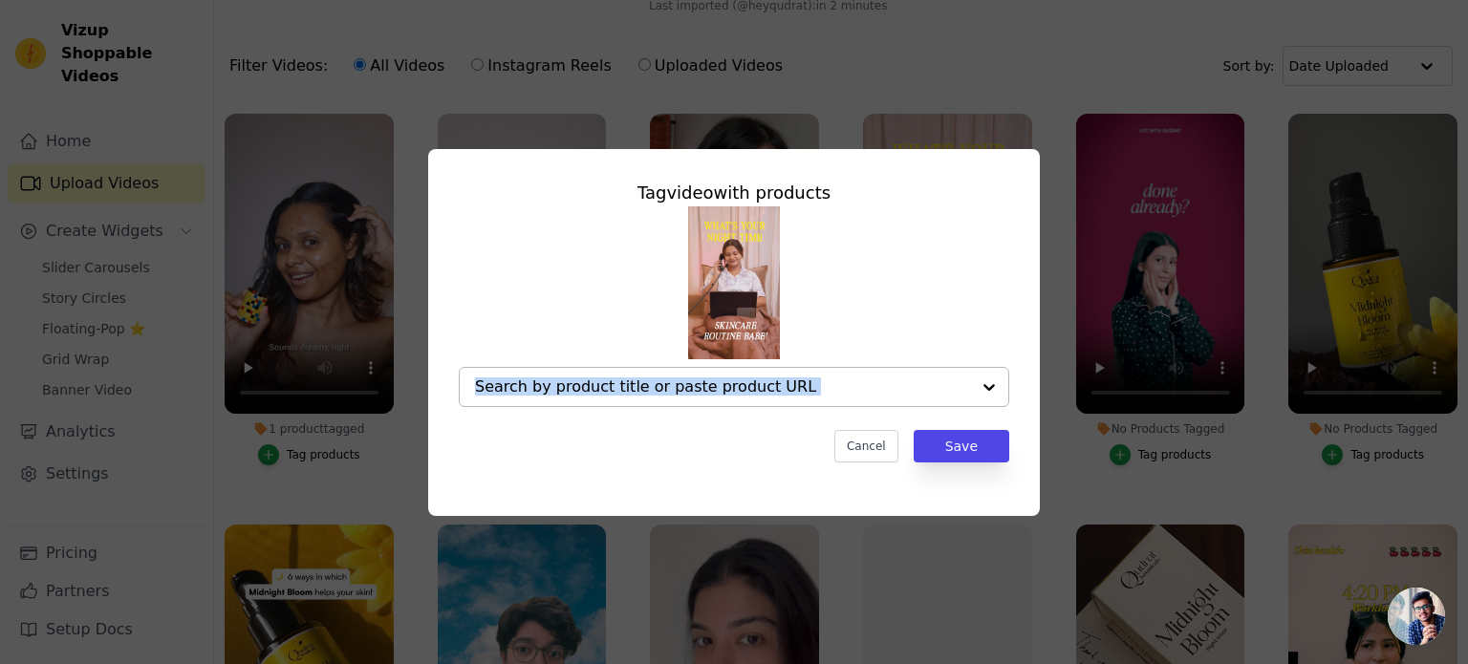
drag, startPoint x: 980, startPoint y: 387, endPoint x: 861, endPoint y: 389, distance: 118.5
click at [861, 389] on div at bounding box center [734, 387] width 551 height 40
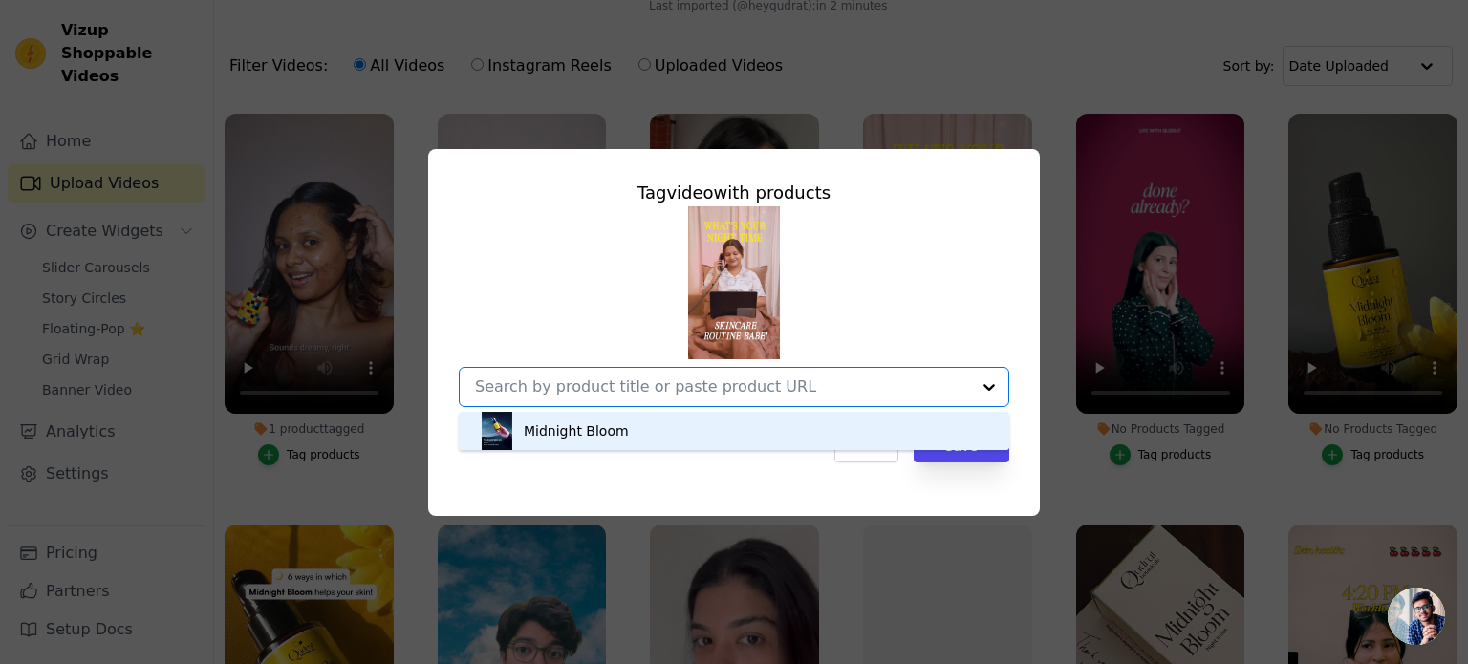
click at [861, 389] on input "No Products Tagged Tag video with products Midnight Bloom Option undefined, sel…" at bounding box center [722, 387] width 495 height 18
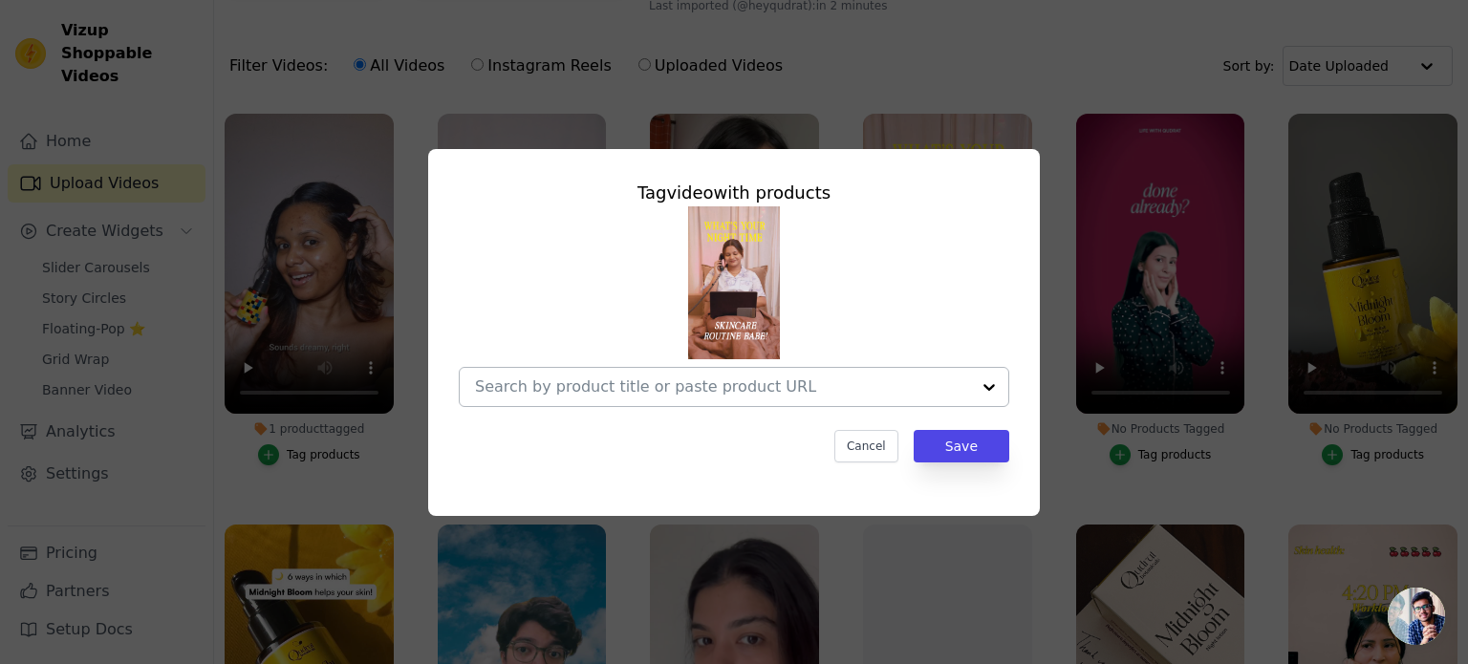
click at [853, 400] on div at bounding box center [722, 387] width 495 height 38
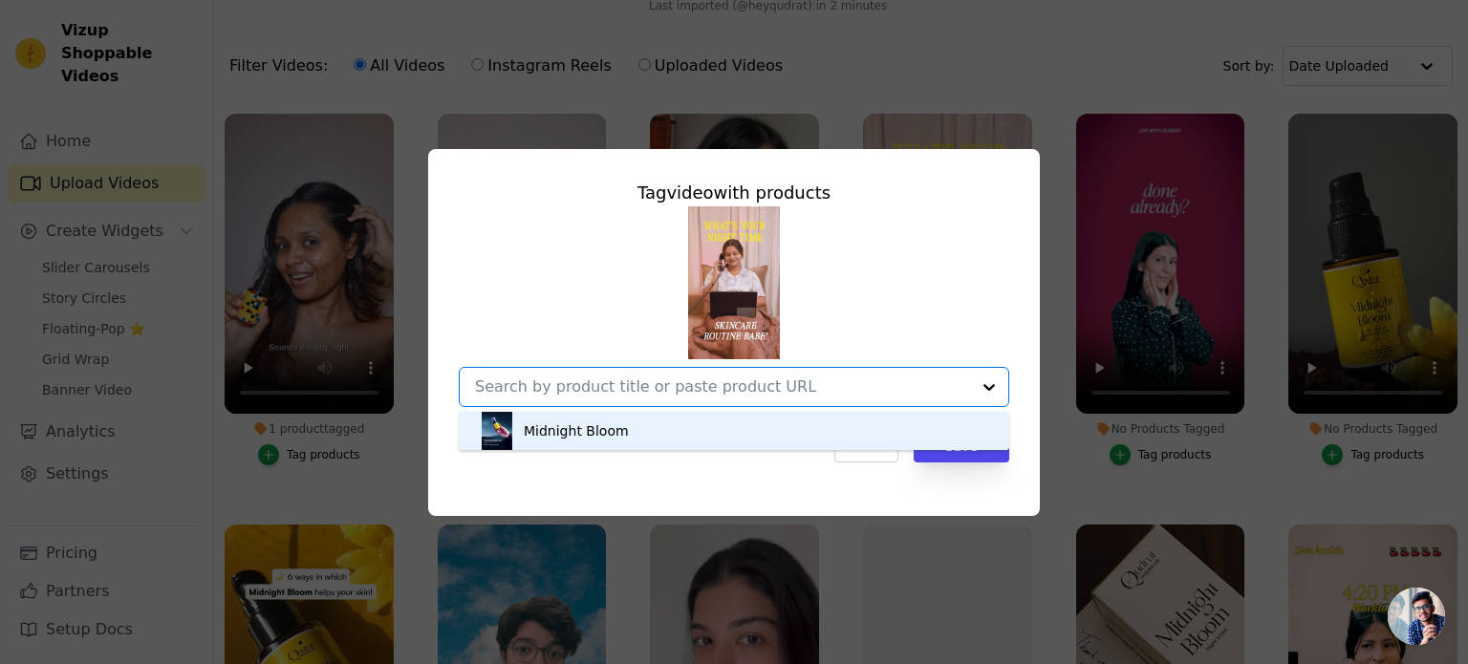
click at [824, 421] on div "Midnight Bloom" at bounding box center [734, 431] width 512 height 38
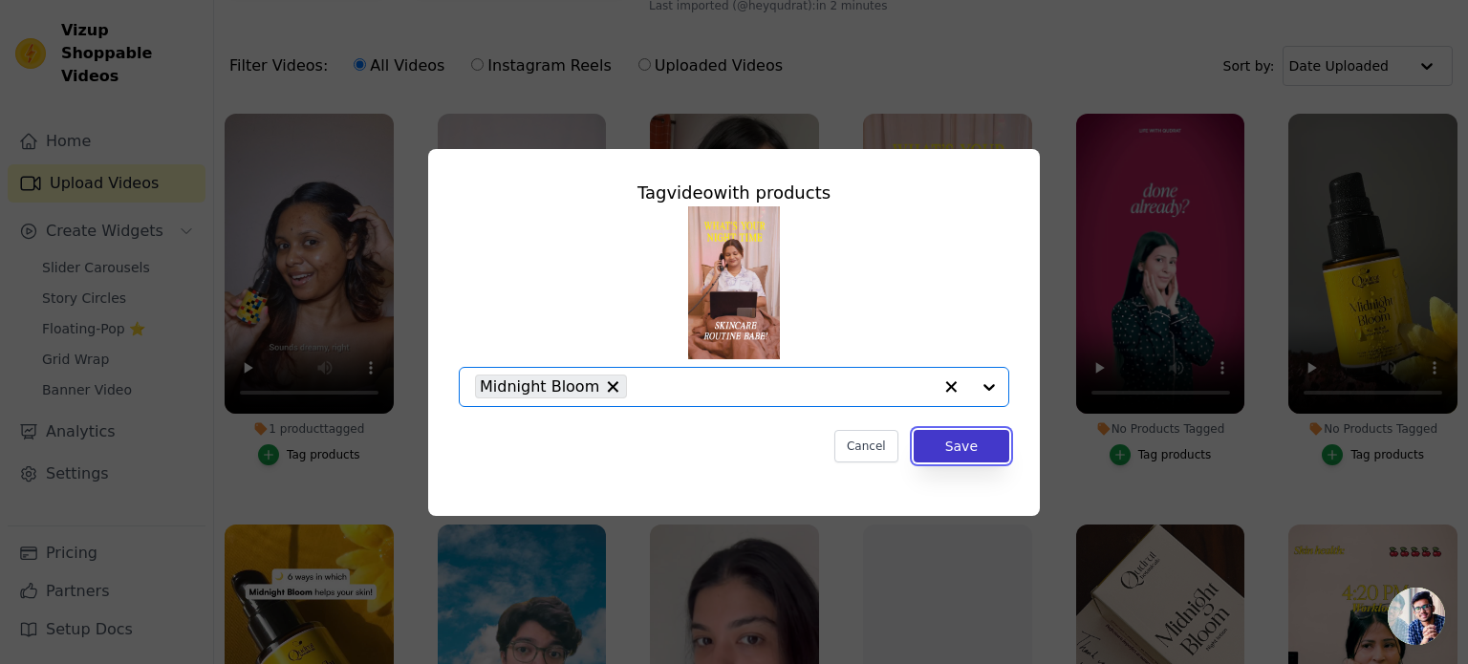
click at [963, 456] on button "Save" at bounding box center [962, 446] width 96 height 32
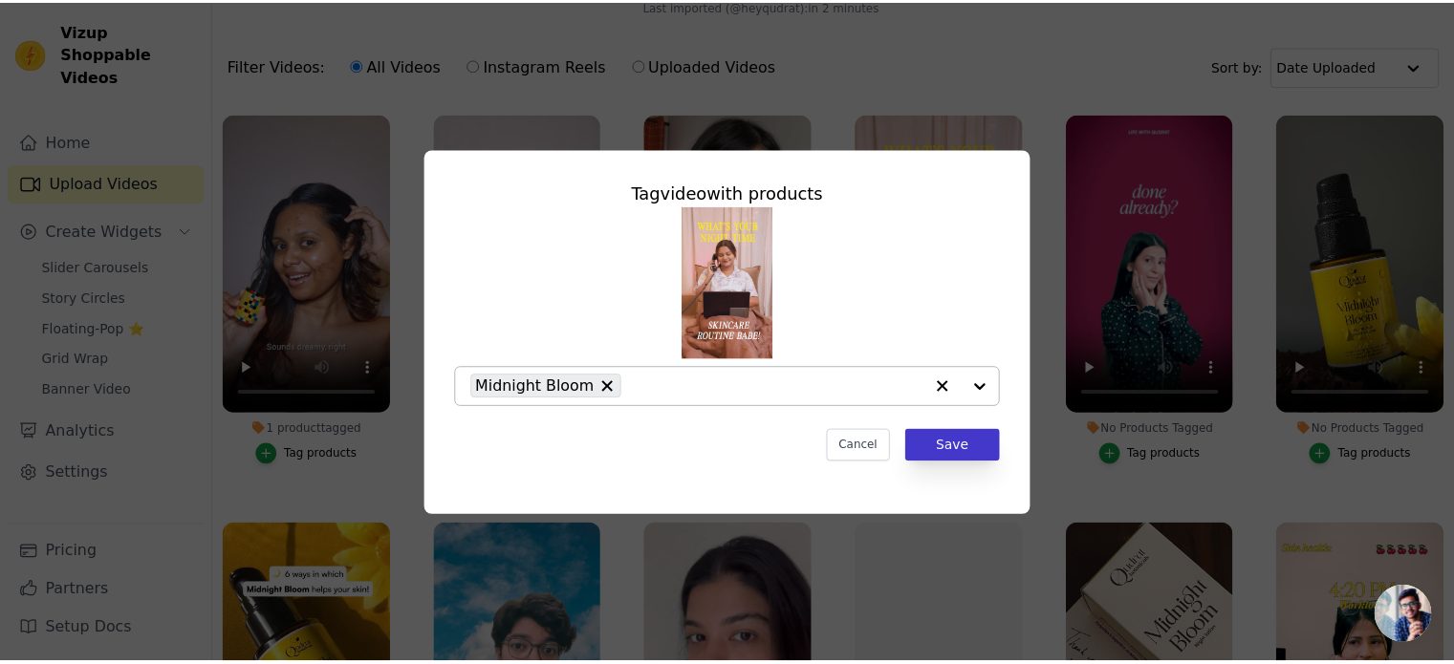
scroll to position [187, 0]
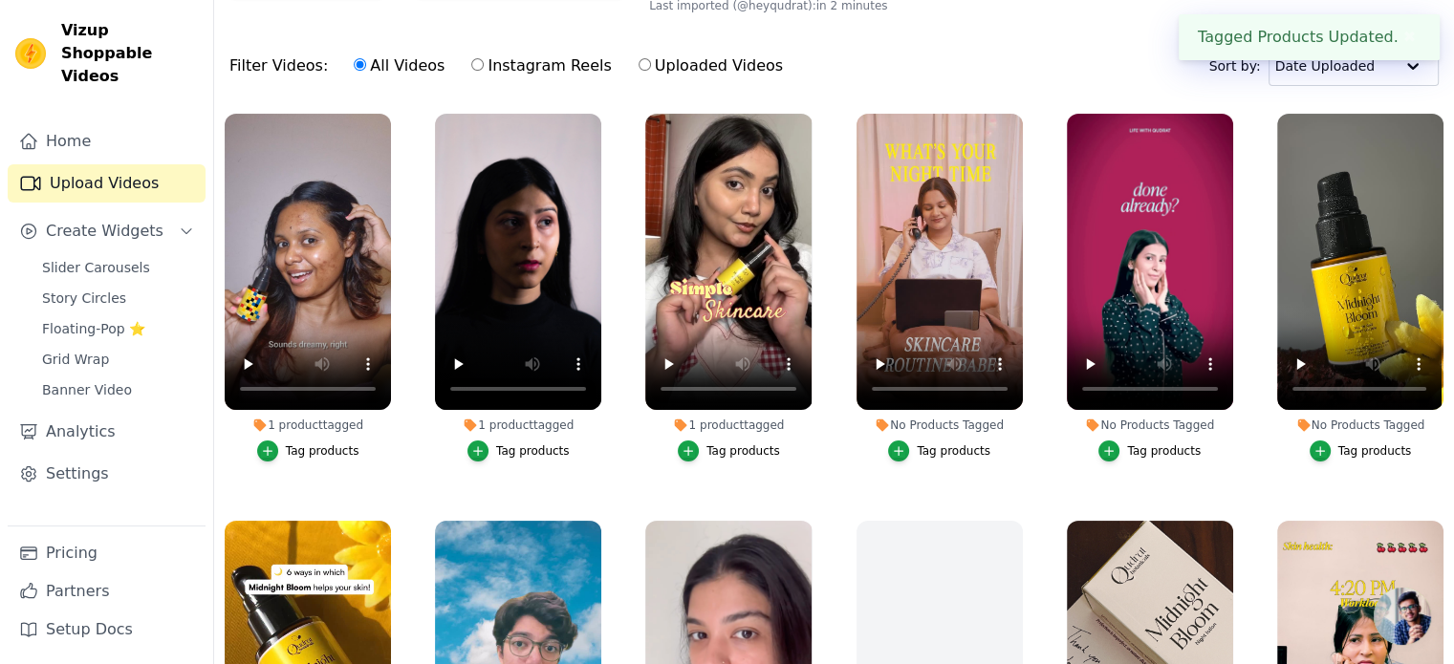
click at [990, 441] on div "Tag video with products Midnight Bloom Cancel Save Tag products" at bounding box center [939, 451] width 166 height 21
click at [1141, 444] on div "Tag products" at bounding box center [1164, 451] width 74 height 15
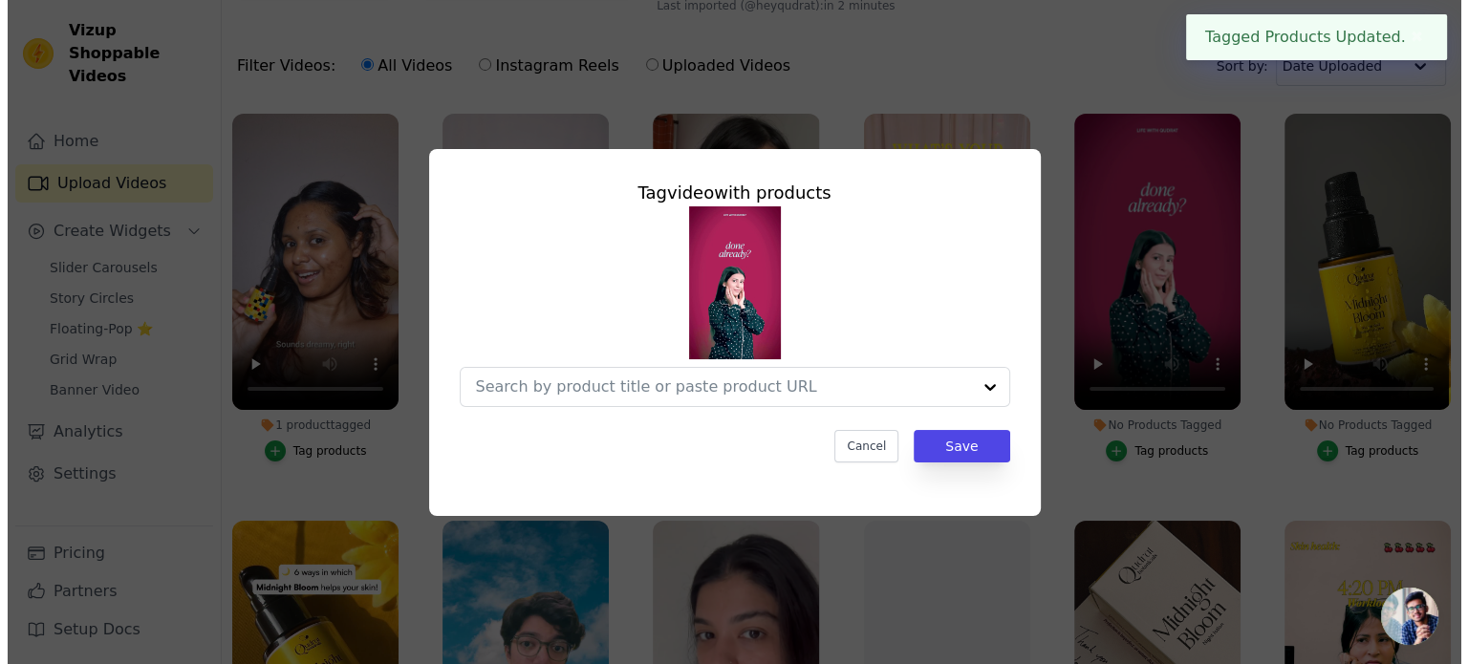
scroll to position [0, 0]
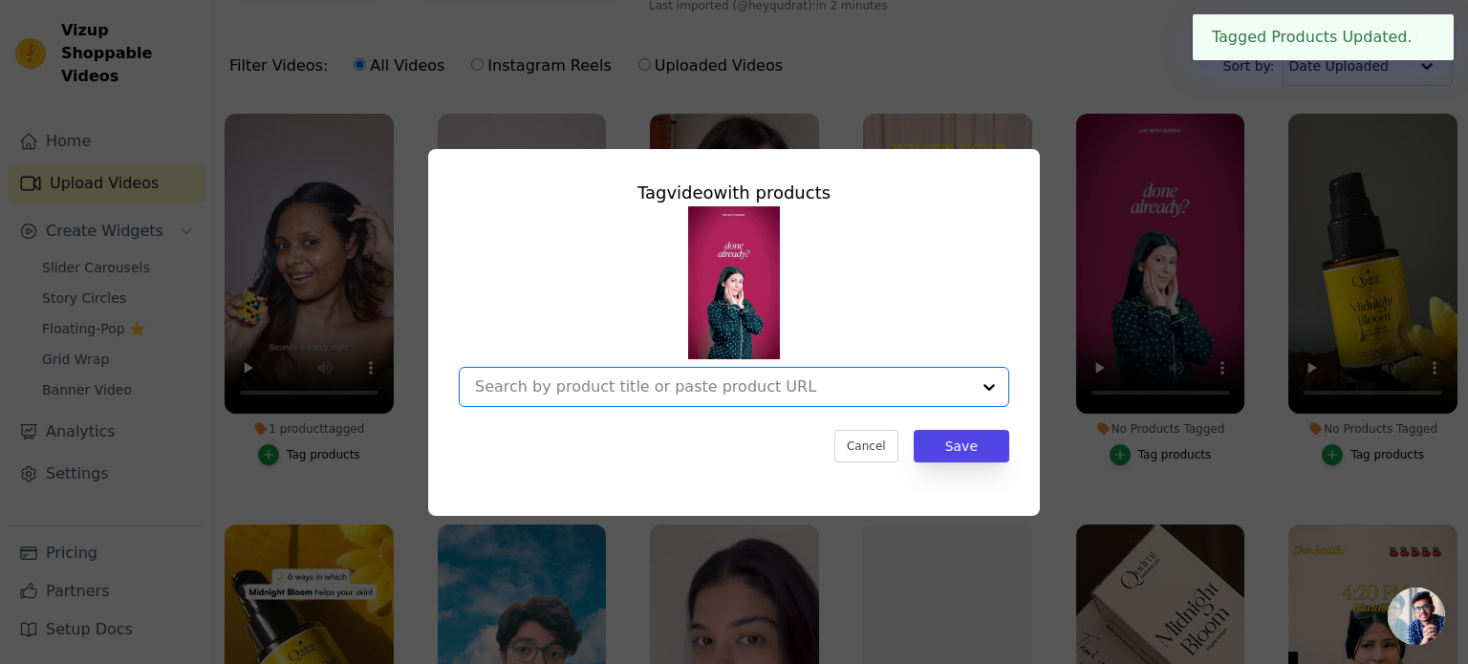
click at [927, 384] on input "No Products Tagged Tag video with products Option undefined, selected. Select i…" at bounding box center [722, 387] width 495 height 18
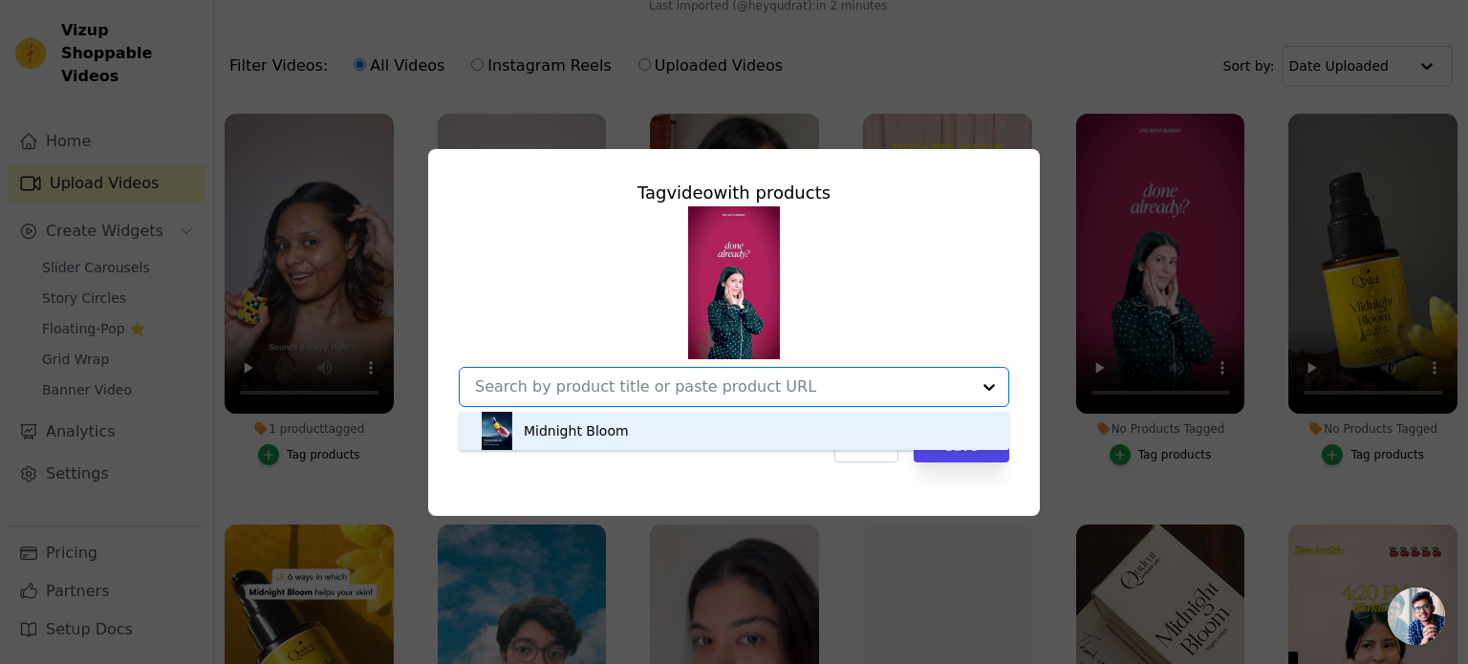
click at [833, 428] on div "Midnight Bloom" at bounding box center [734, 431] width 512 height 38
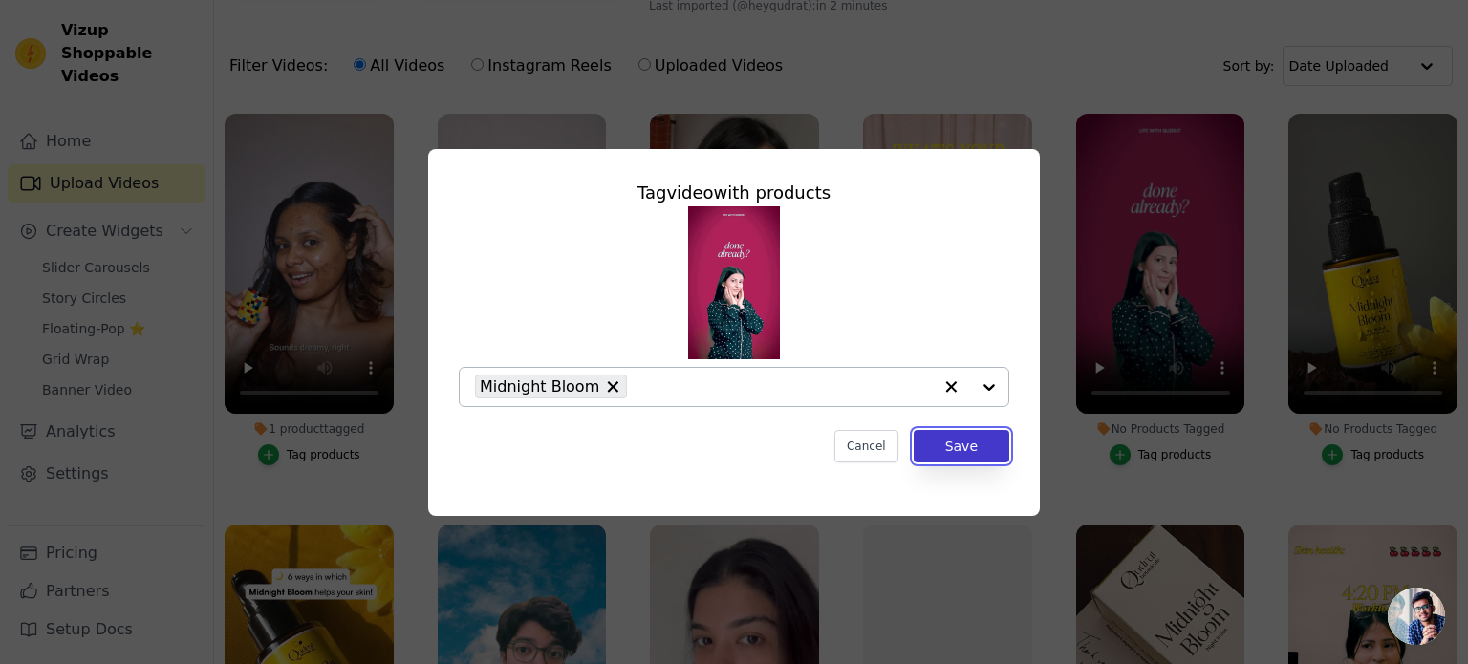
click at [949, 454] on button "Save" at bounding box center [962, 446] width 96 height 32
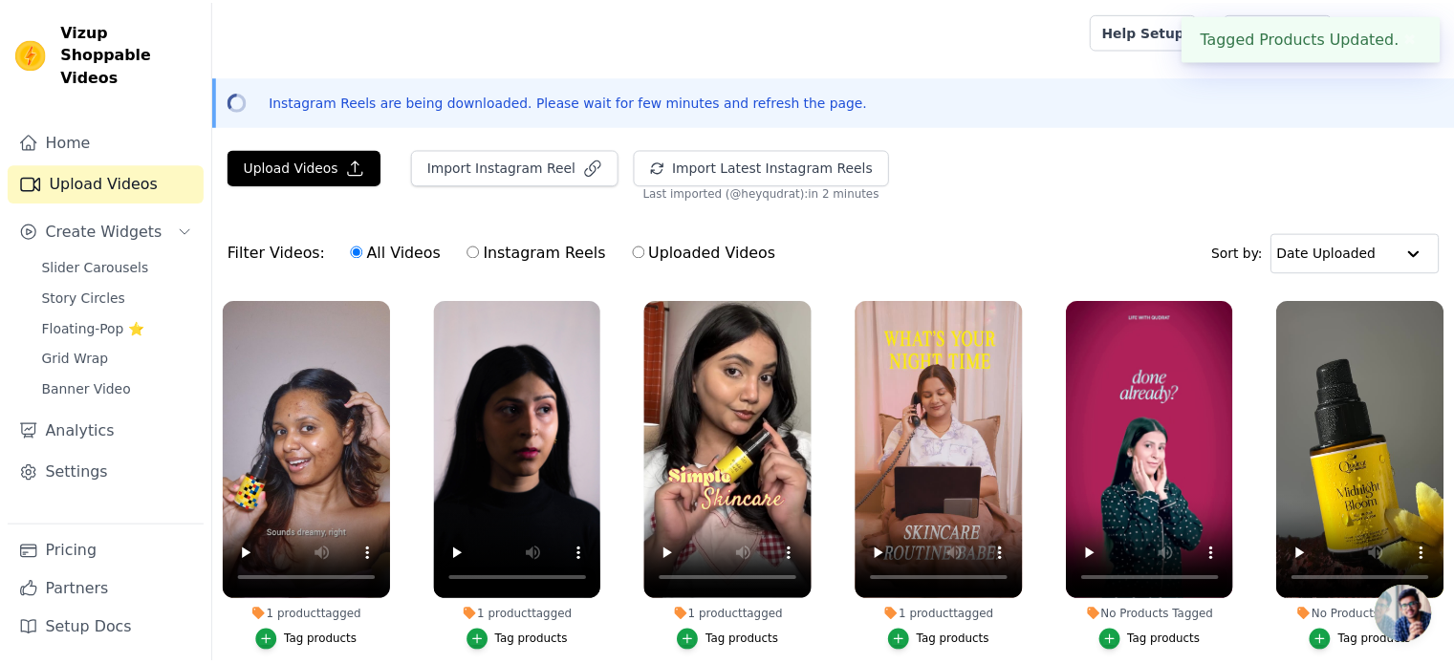
scroll to position [187, 0]
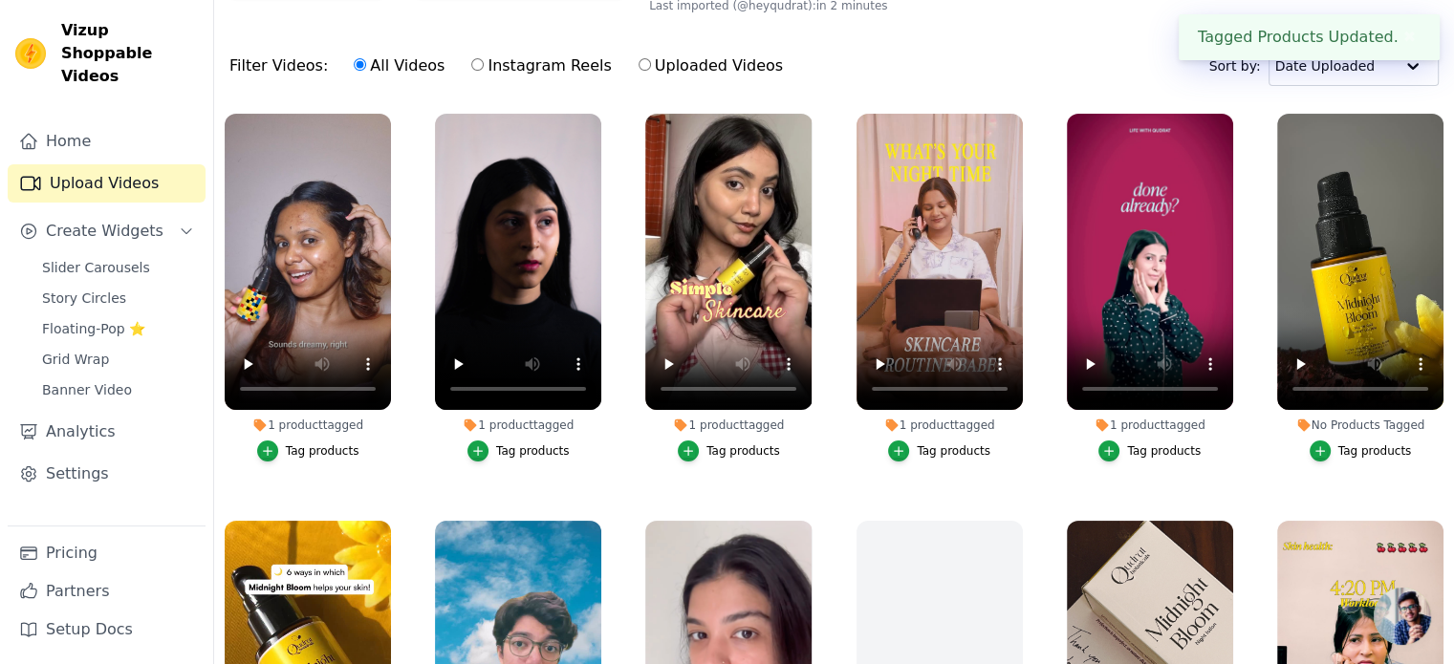
click at [1365, 446] on div "Tag products" at bounding box center [1375, 451] width 74 height 15
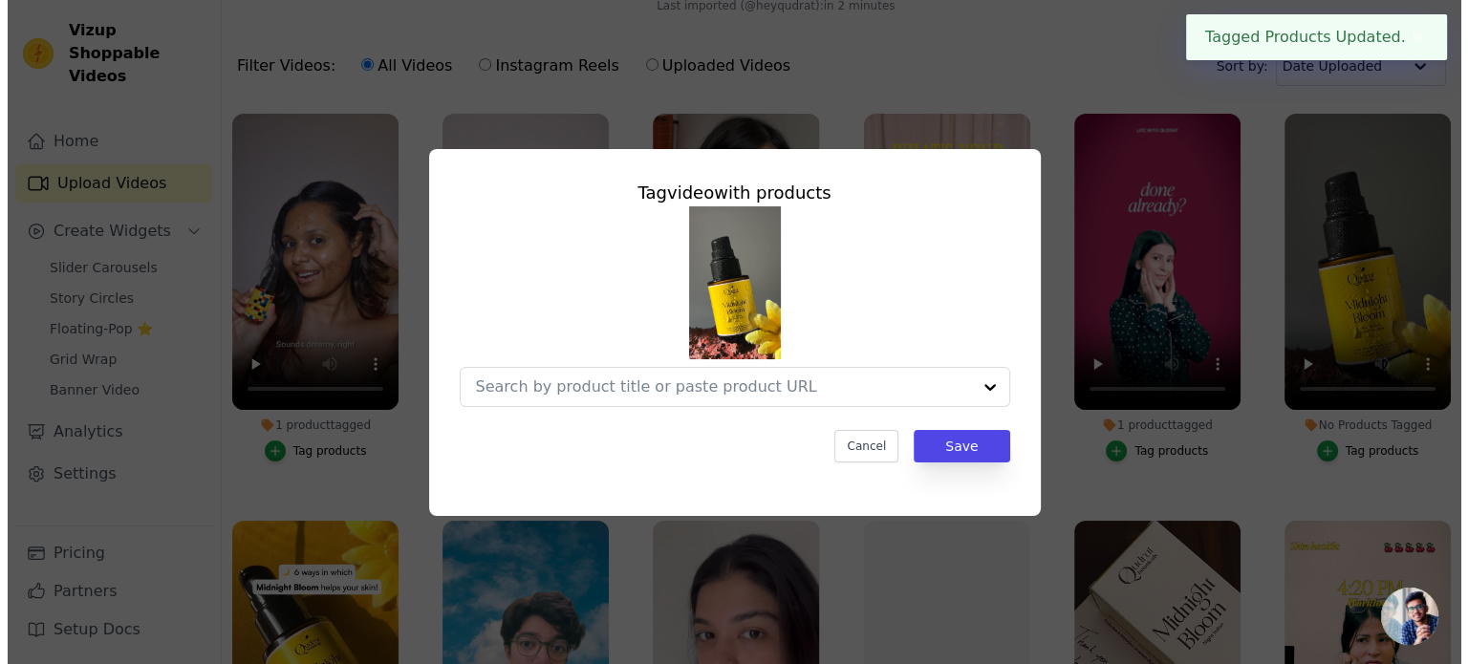
scroll to position [0, 0]
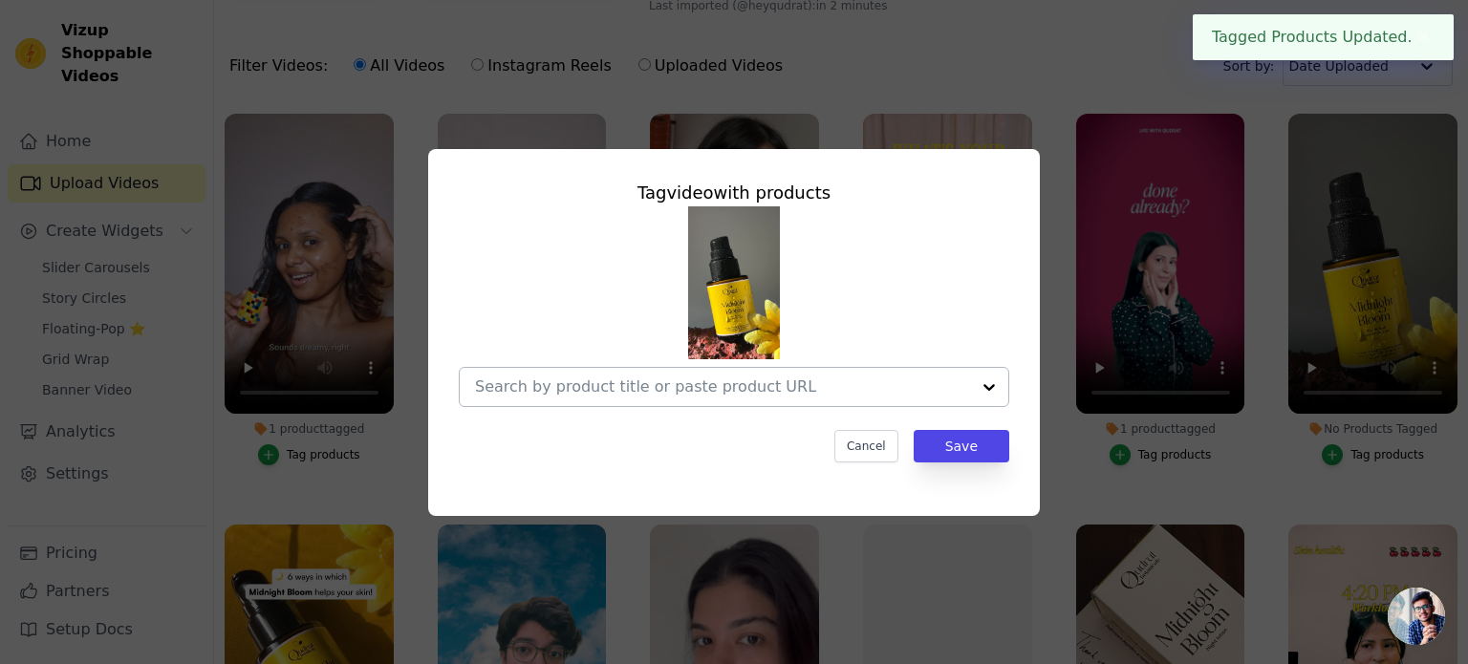
click at [979, 385] on div at bounding box center [989, 387] width 38 height 38
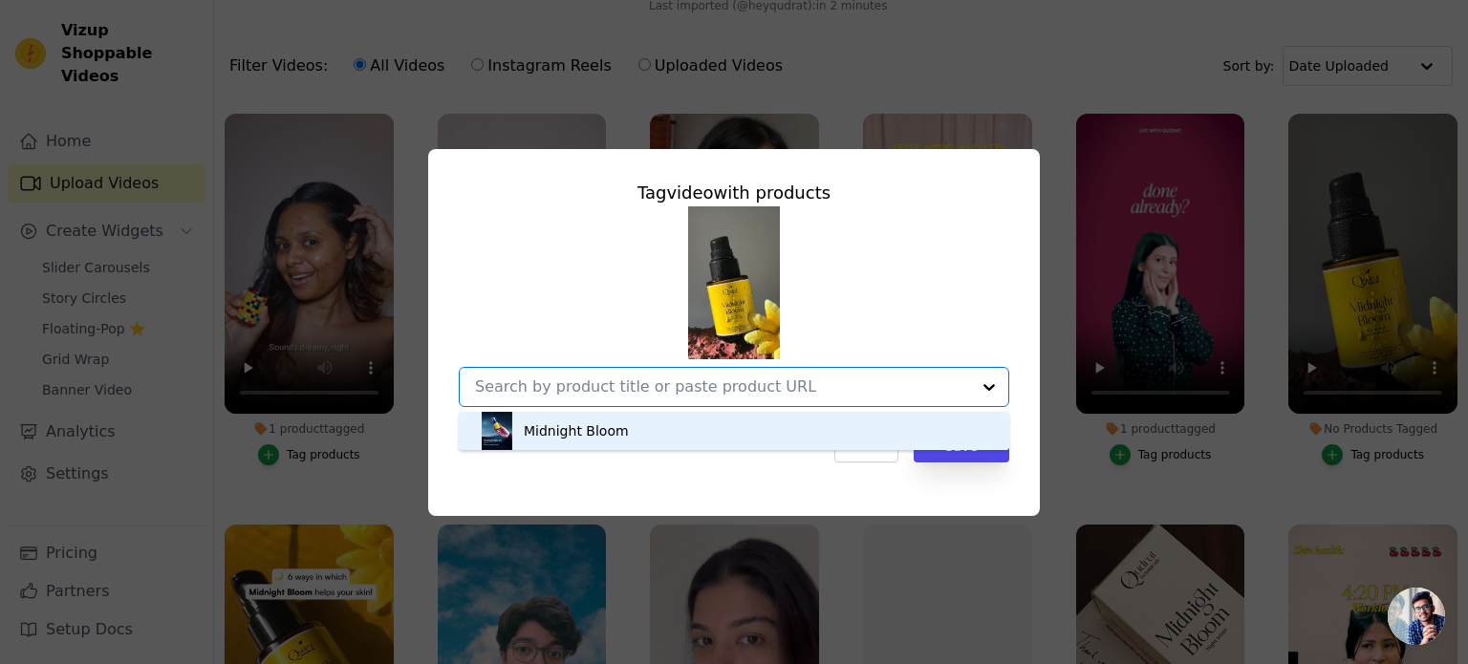
click at [833, 420] on div "Midnight Bloom" at bounding box center [734, 431] width 512 height 38
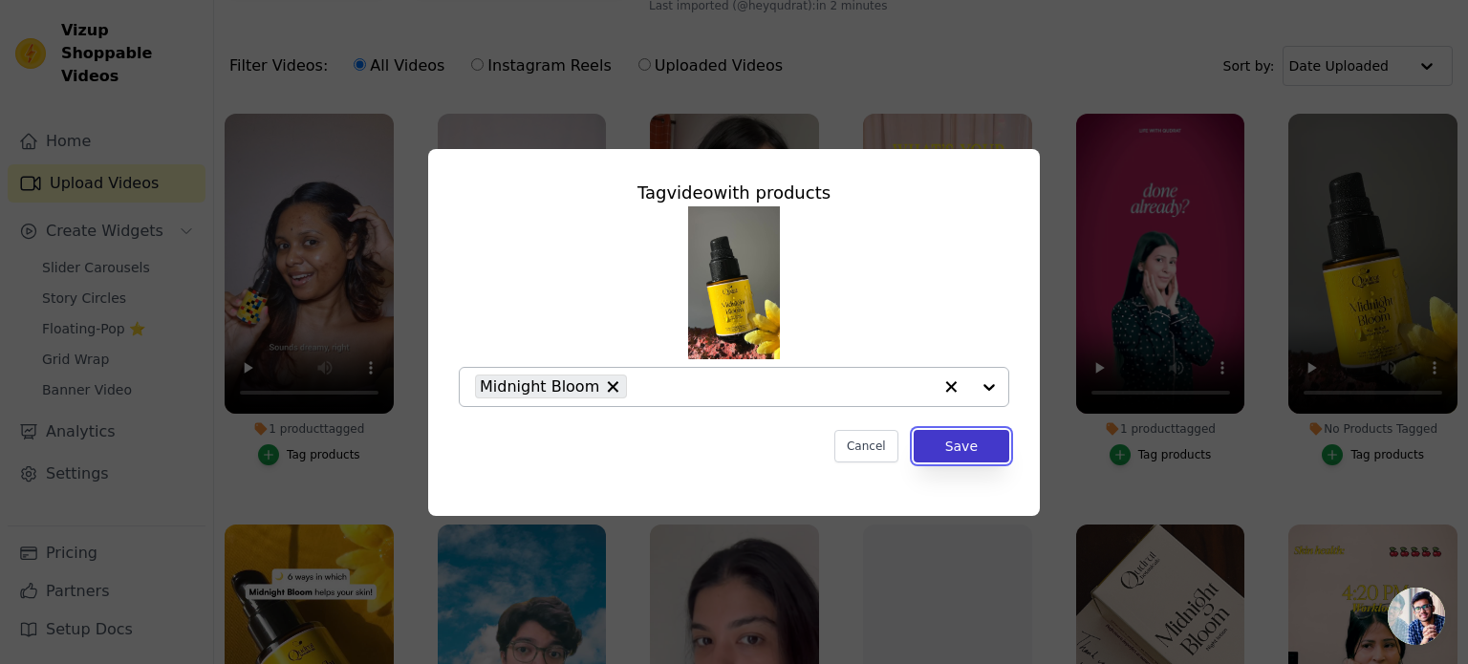
click at [992, 446] on button "Save" at bounding box center [962, 446] width 96 height 32
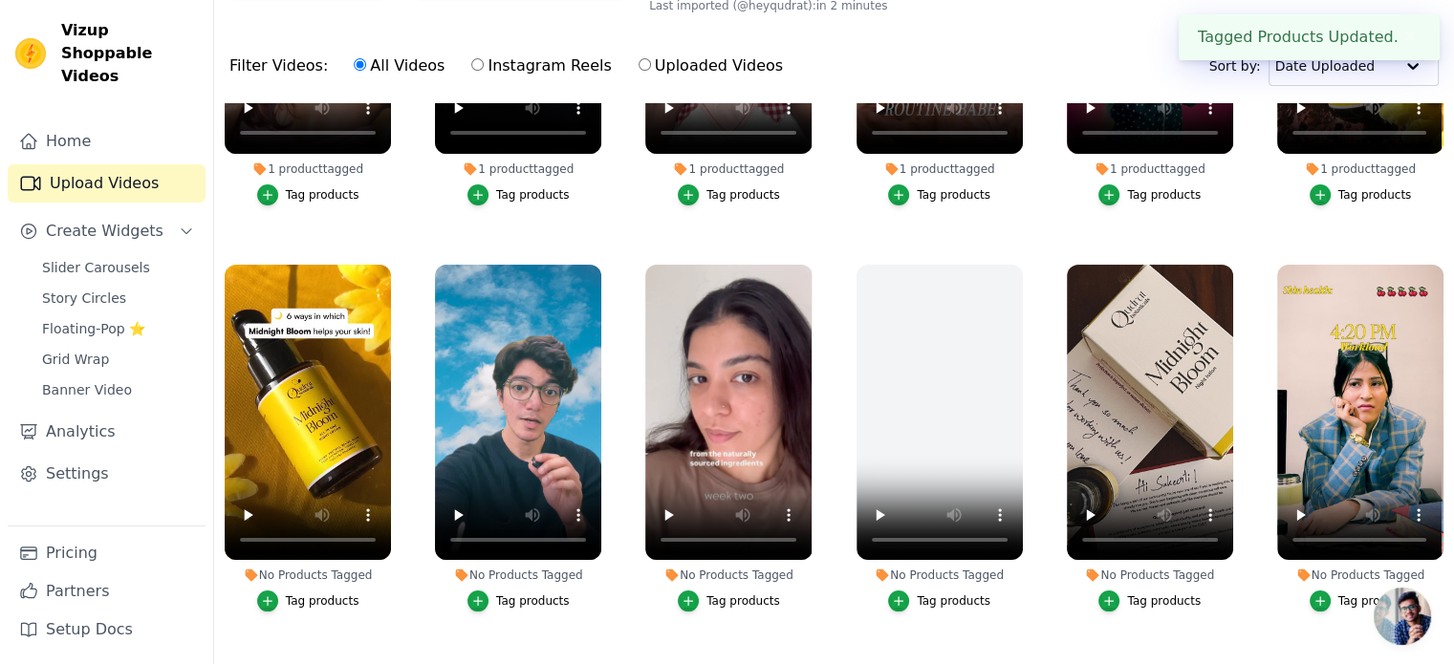
scroll to position [256, 0]
click at [306, 594] on div "Tag products" at bounding box center [323, 601] width 74 height 15
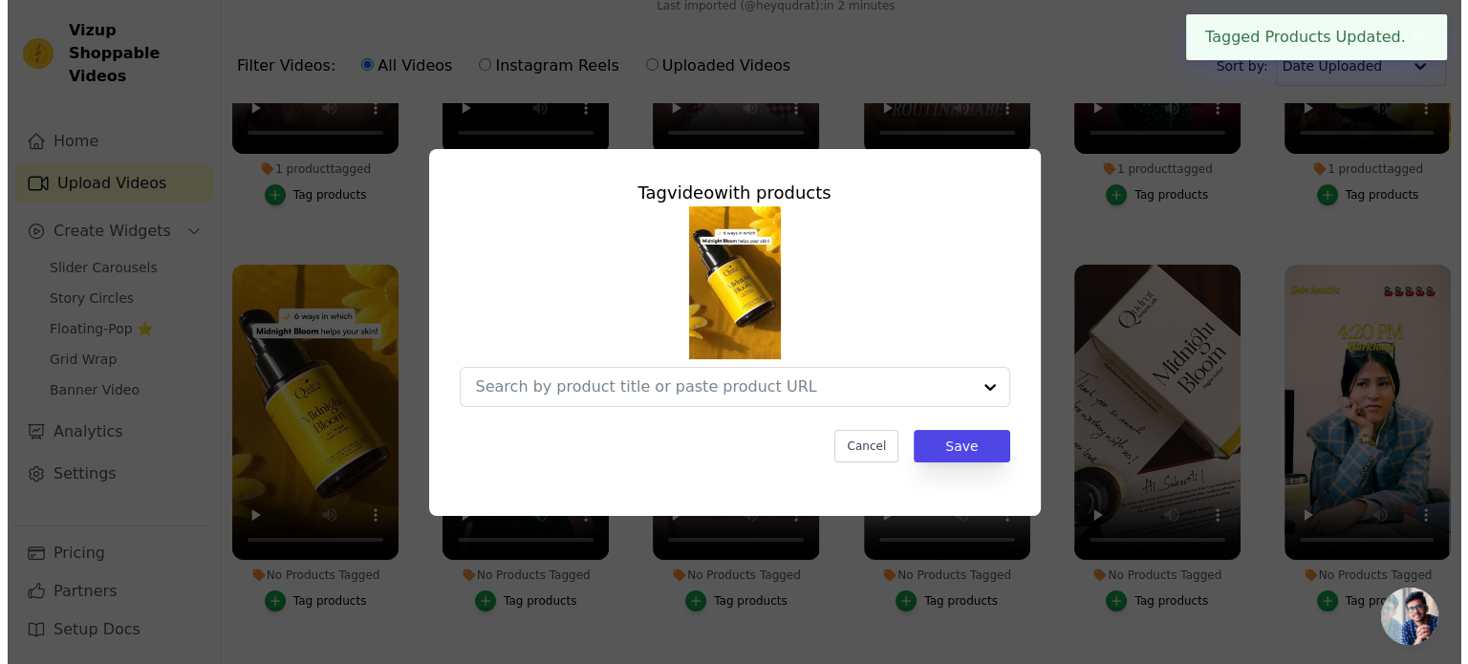
scroll to position [0, 0]
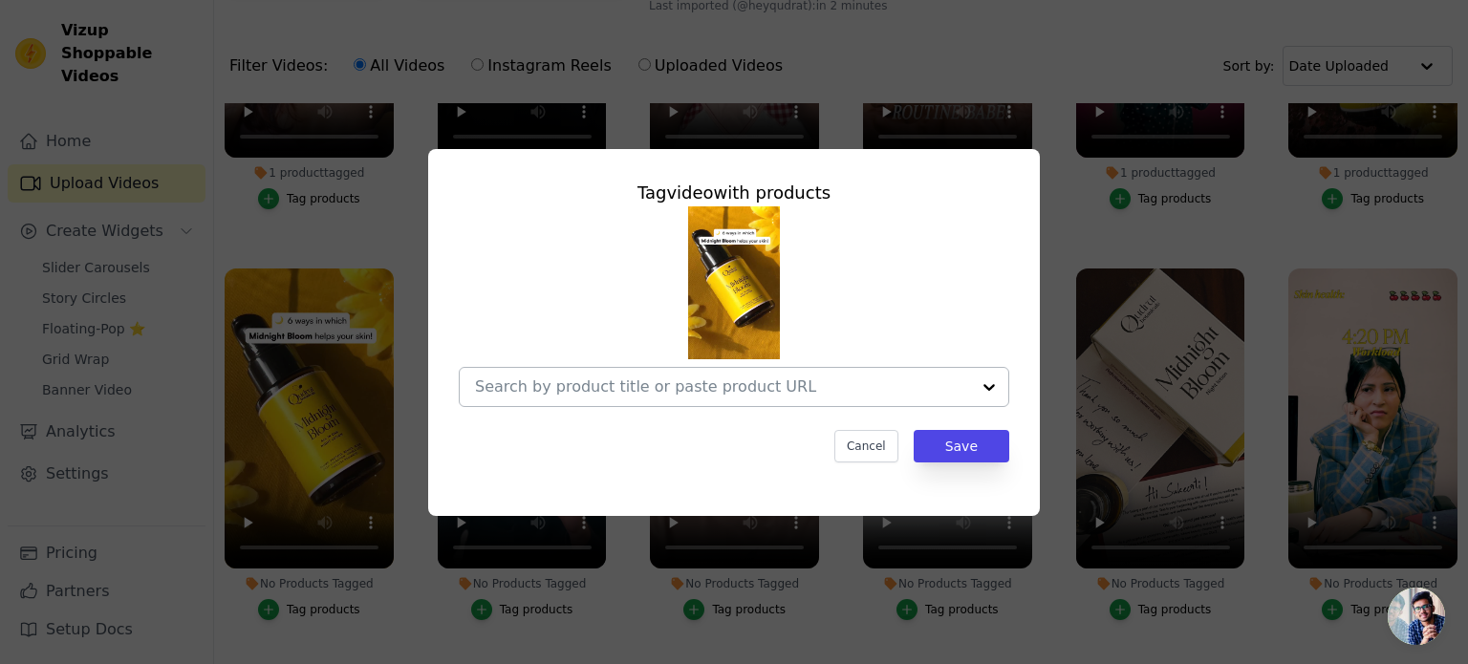
click at [912, 399] on div at bounding box center [722, 387] width 495 height 38
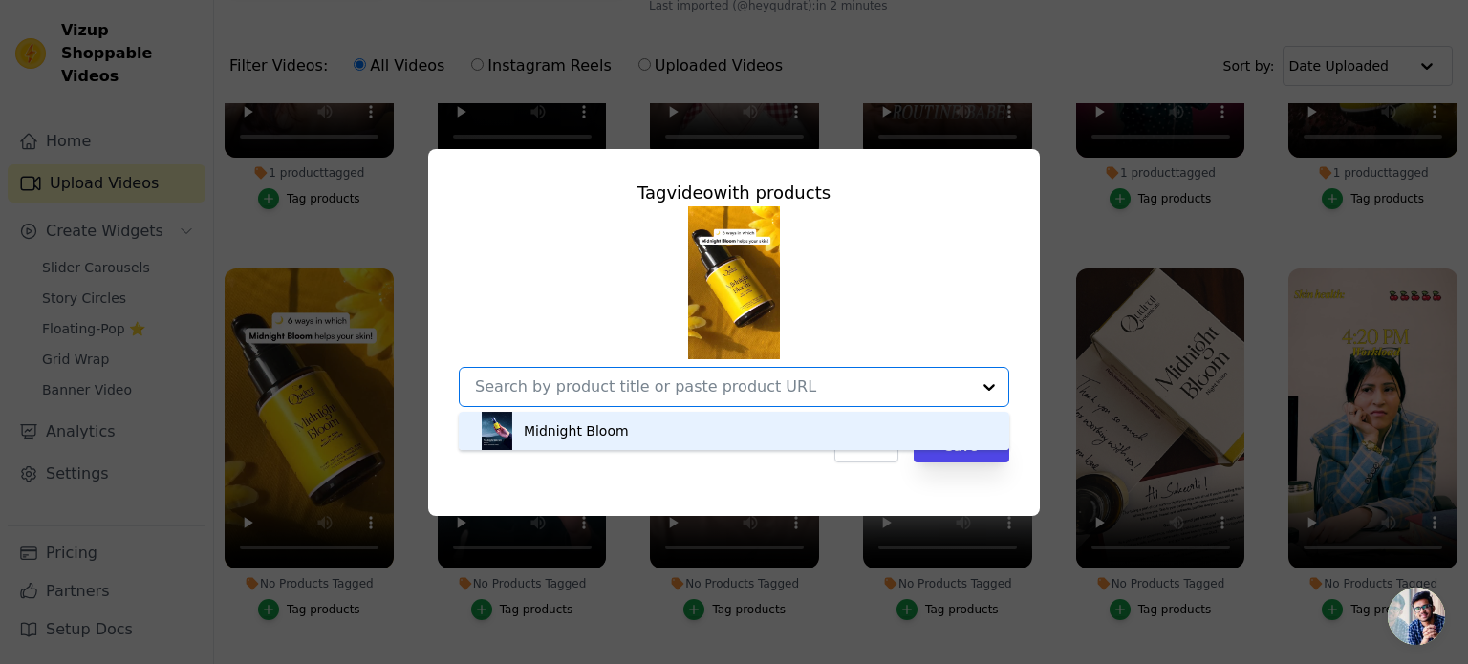
click at [830, 428] on div "Midnight Bloom" at bounding box center [734, 431] width 512 height 38
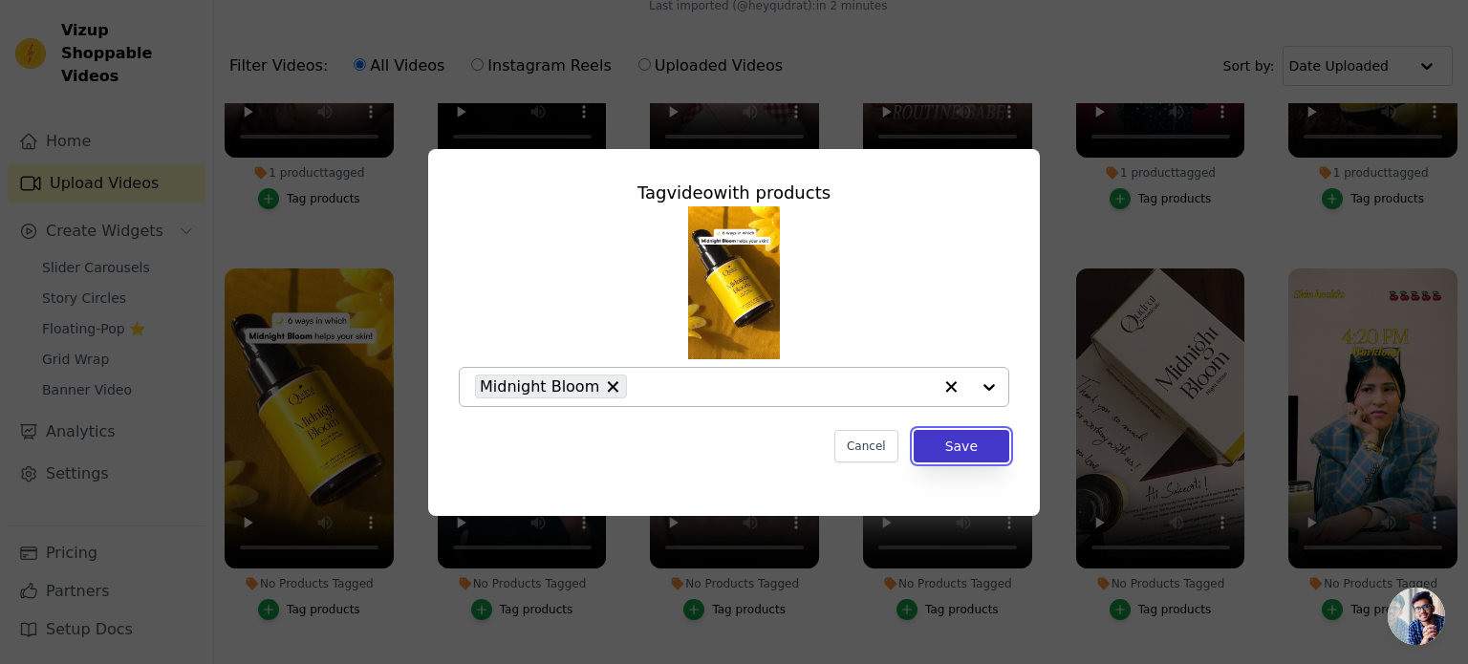
click at [956, 449] on button "Save" at bounding box center [962, 446] width 96 height 32
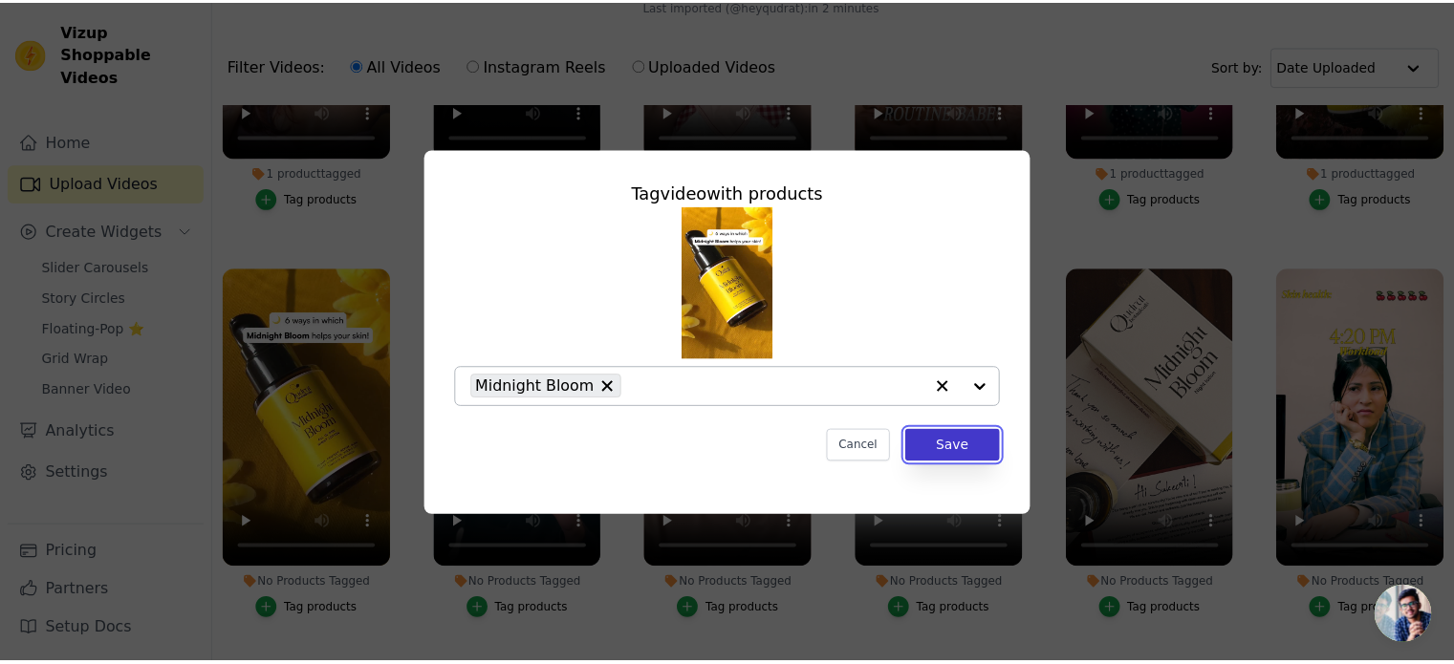
scroll to position [187, 0]
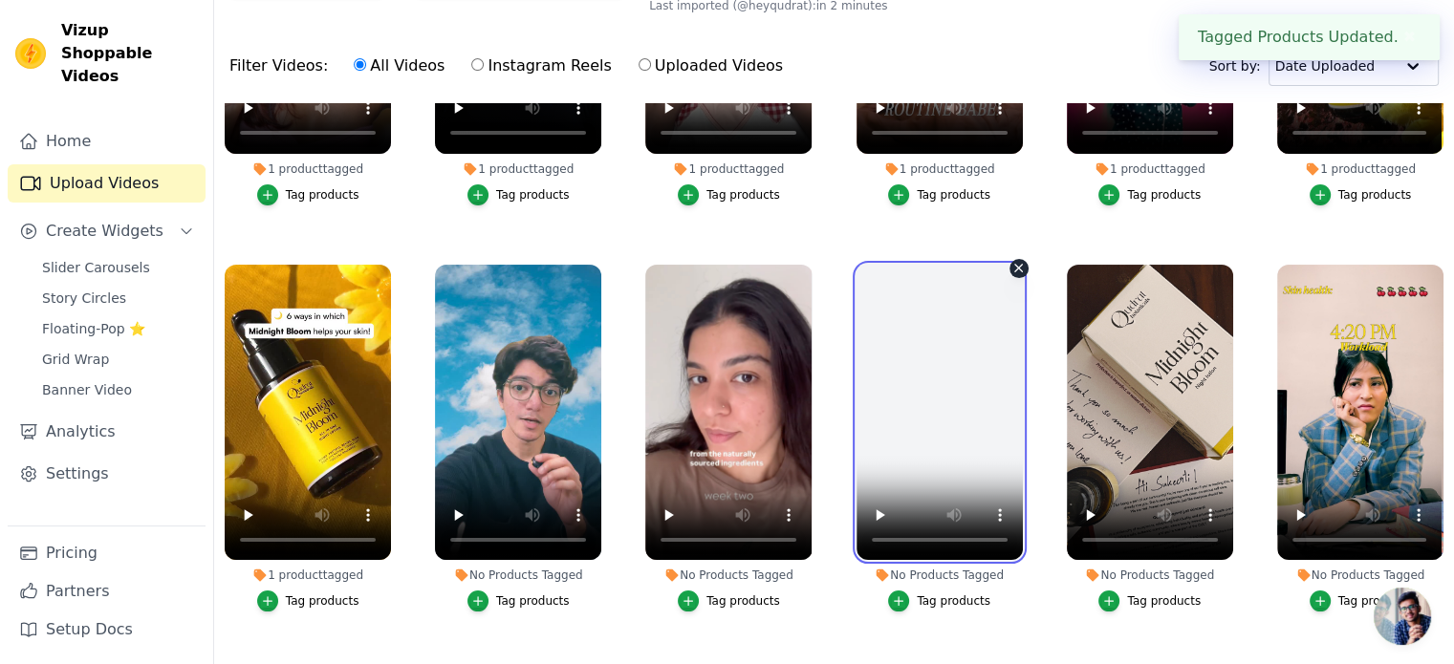
click at [956, 449] on video at bounding box center [939, 413] width 166 height 296
click at [1011, 269] on icon "button" at bounding box center [1018, 268] width 14 height 14
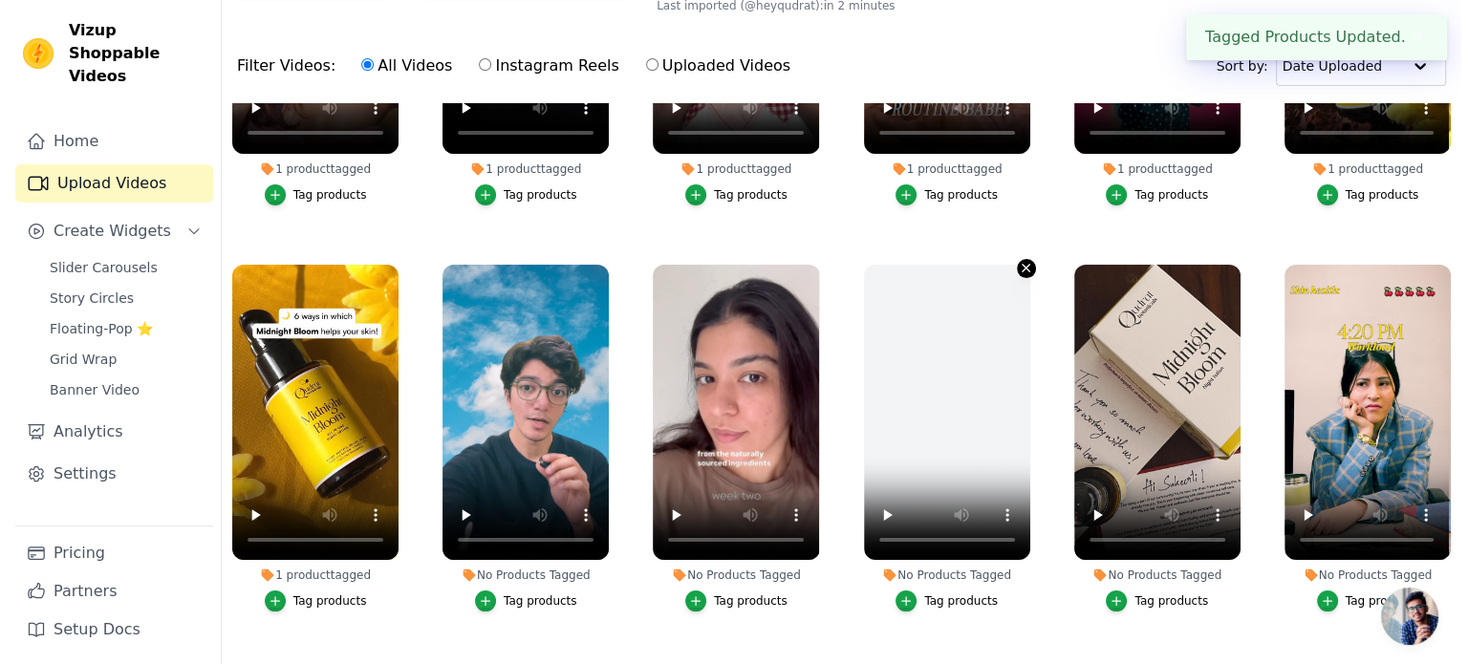
scroll to position [0, 0]
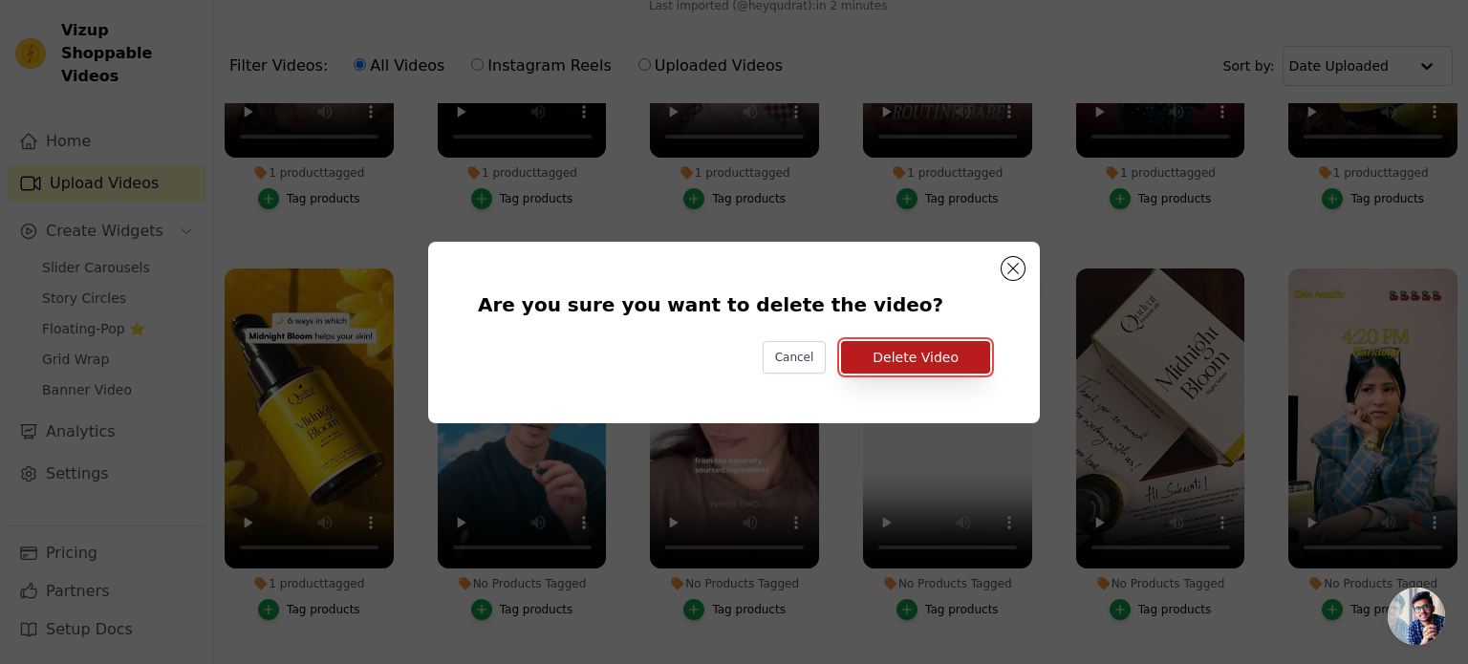
click at [946, 360] on button "Delete Video" at bounding box center [915, 357] width 149 height 32
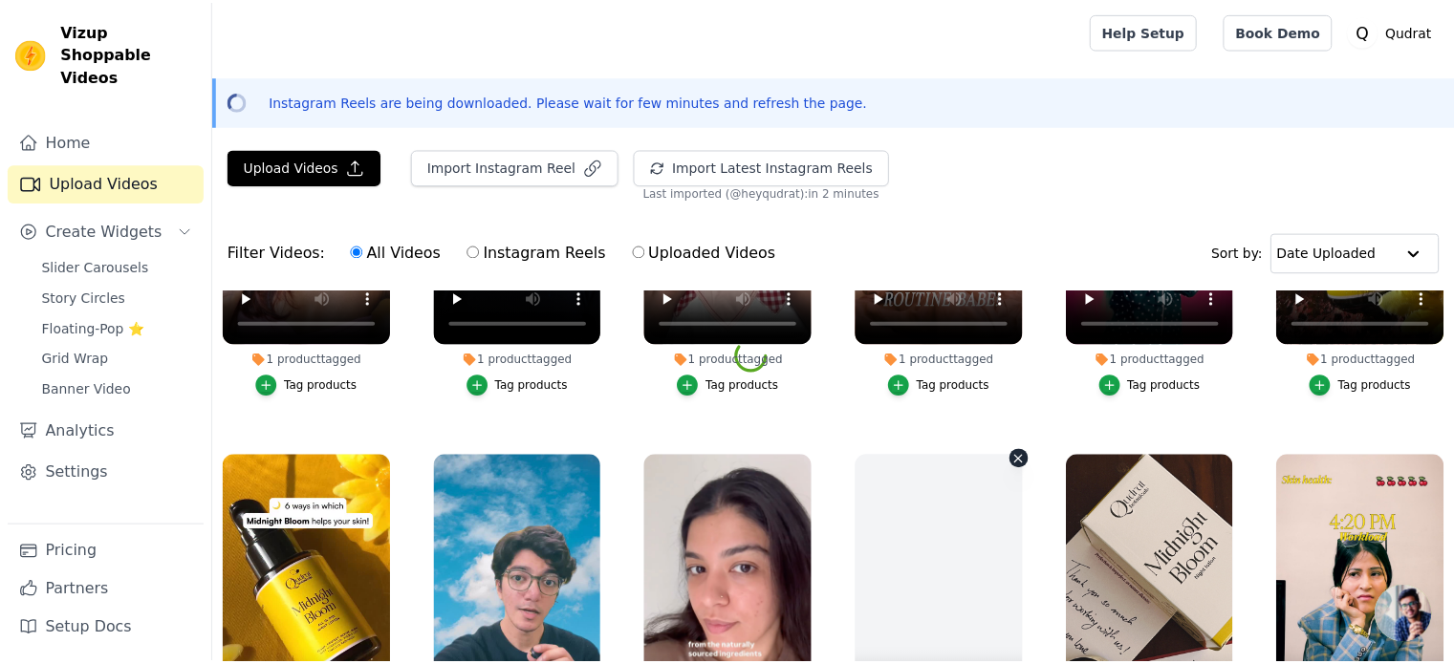
scroll to position [187, 0]
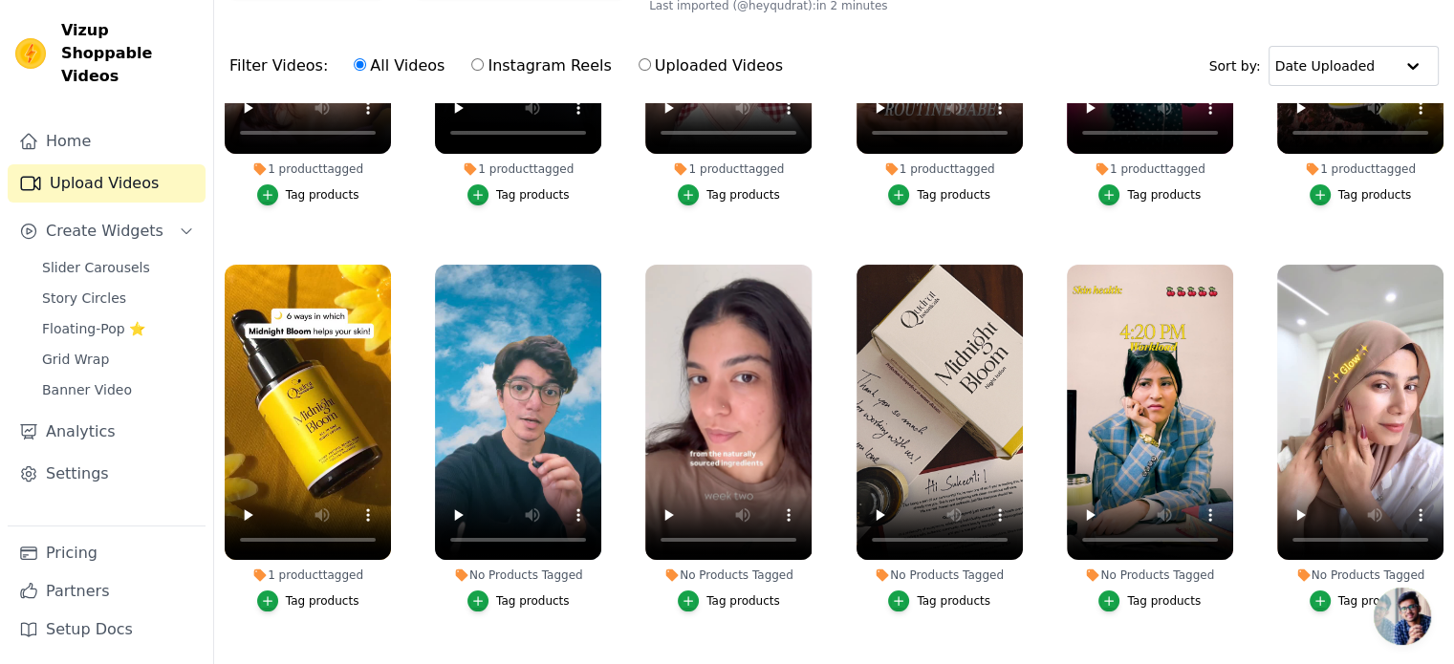
click at [541, 594] on div "Tag products" at bounding box center [533, 601] width 74 height 15
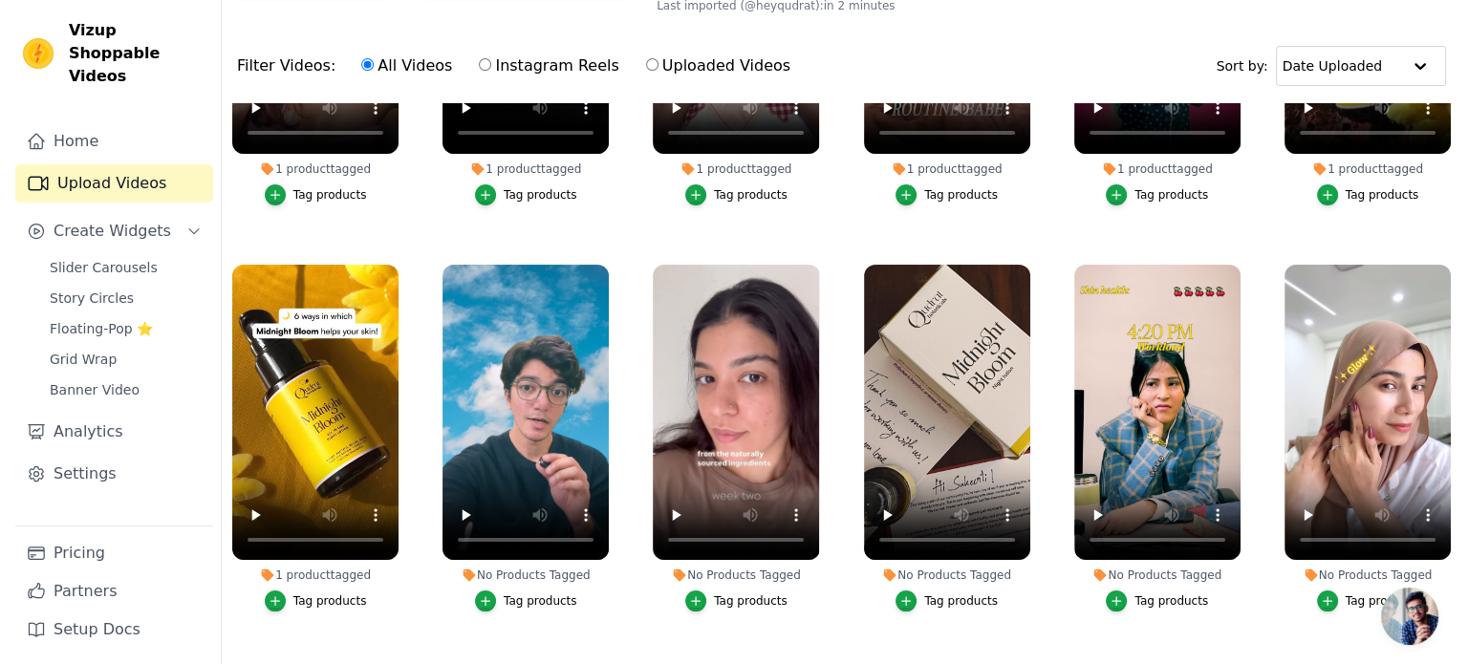
scroll to position [0, 0]
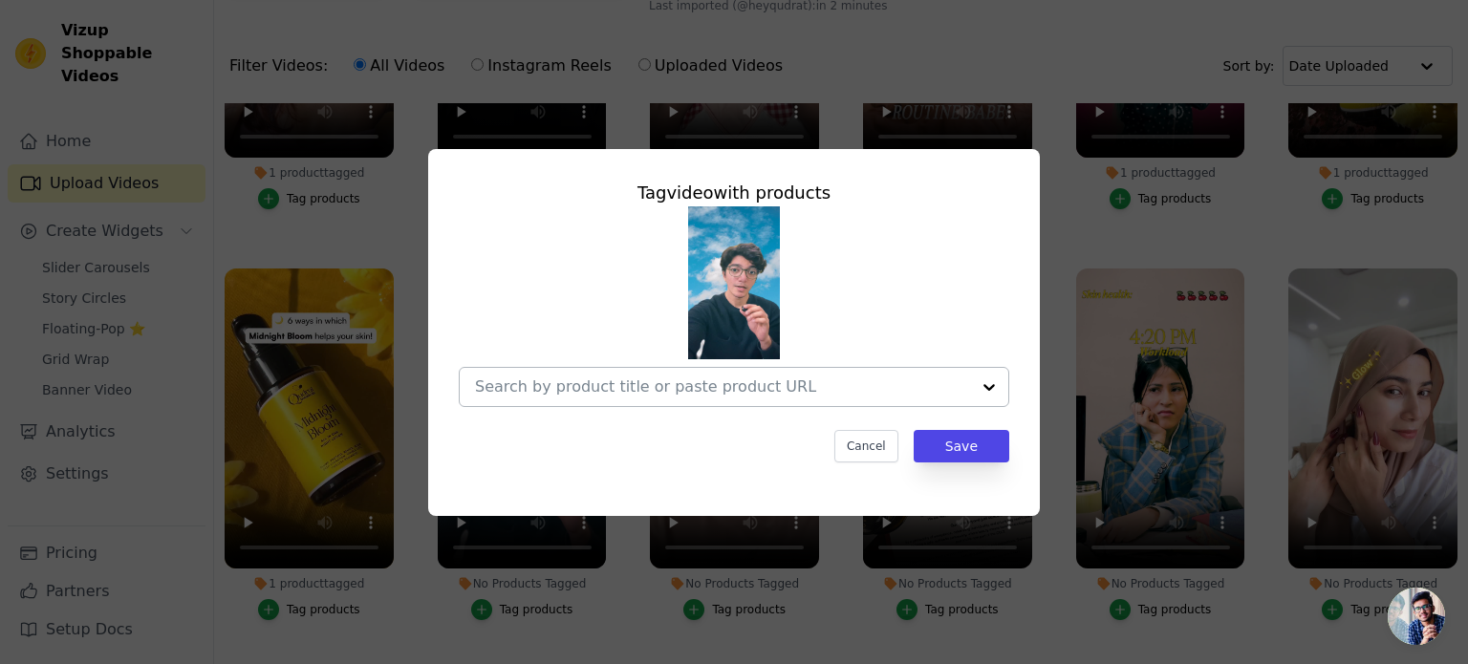
click at [877, 398] on div at bounding box center [722, 387] width 495 height 38
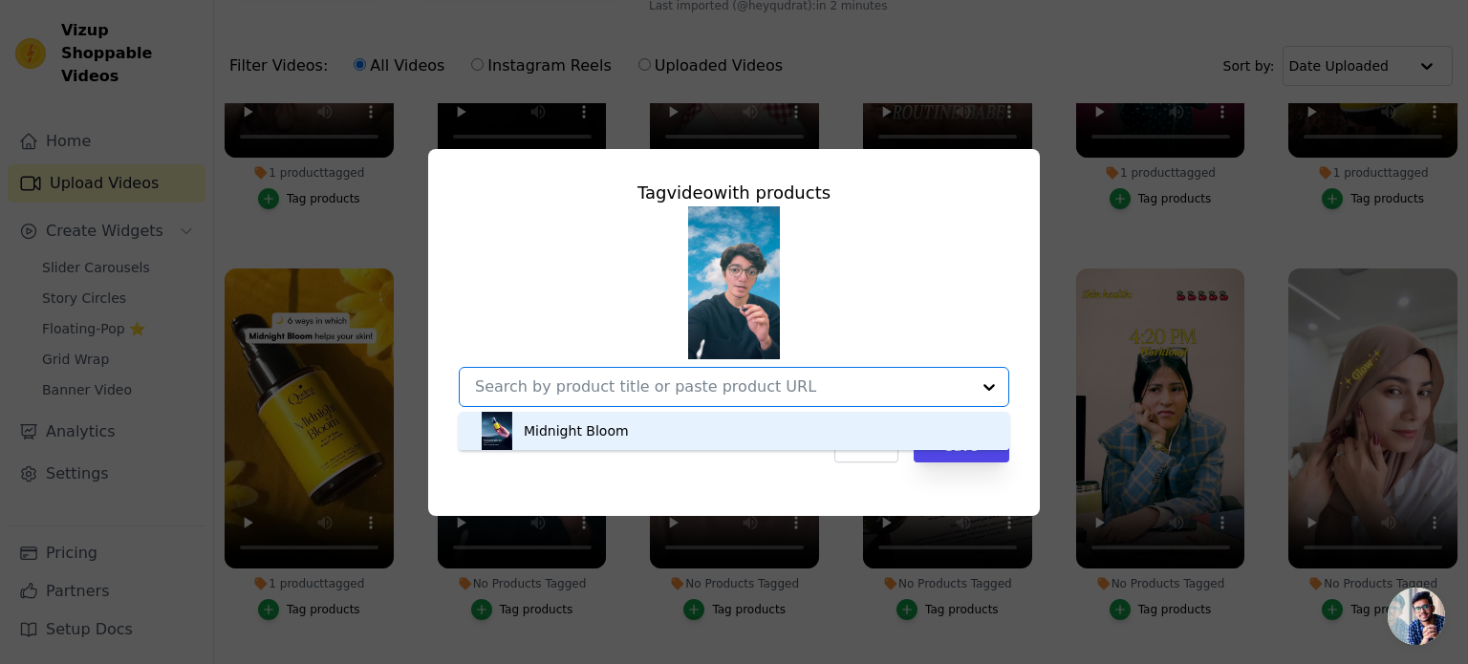
click at [766, 431] on div "Midnight Bloom" at bounding box center [734, 431] width 512 height 38
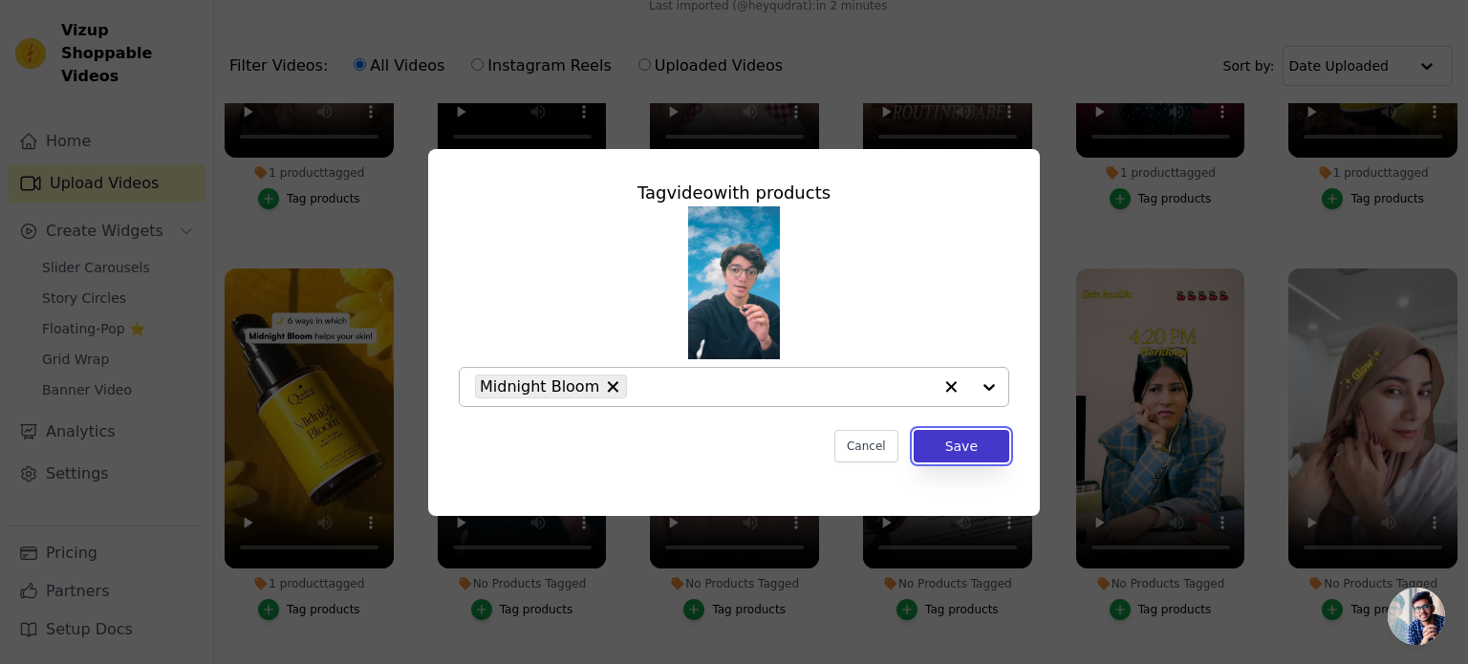
click at [951, 445] on button "Save" at bounding box center [962, 446] width 96 height 32
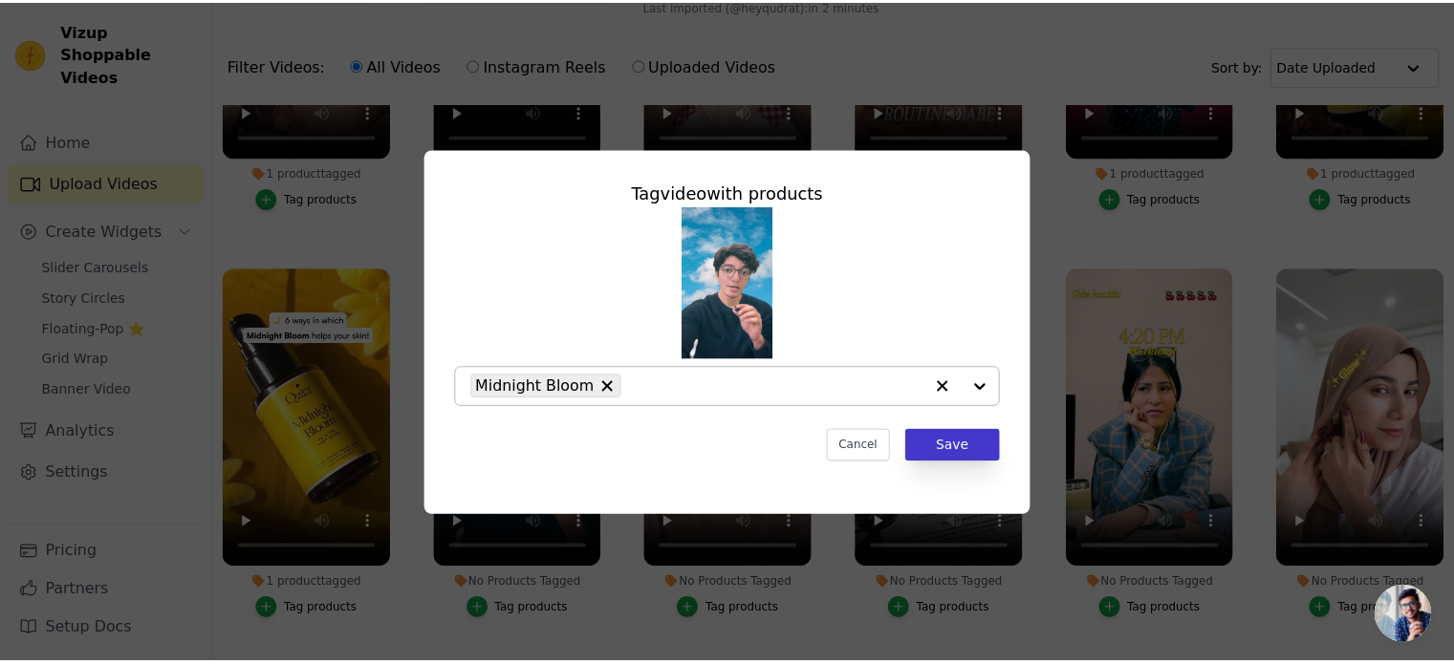
scroll to position [187, 0]
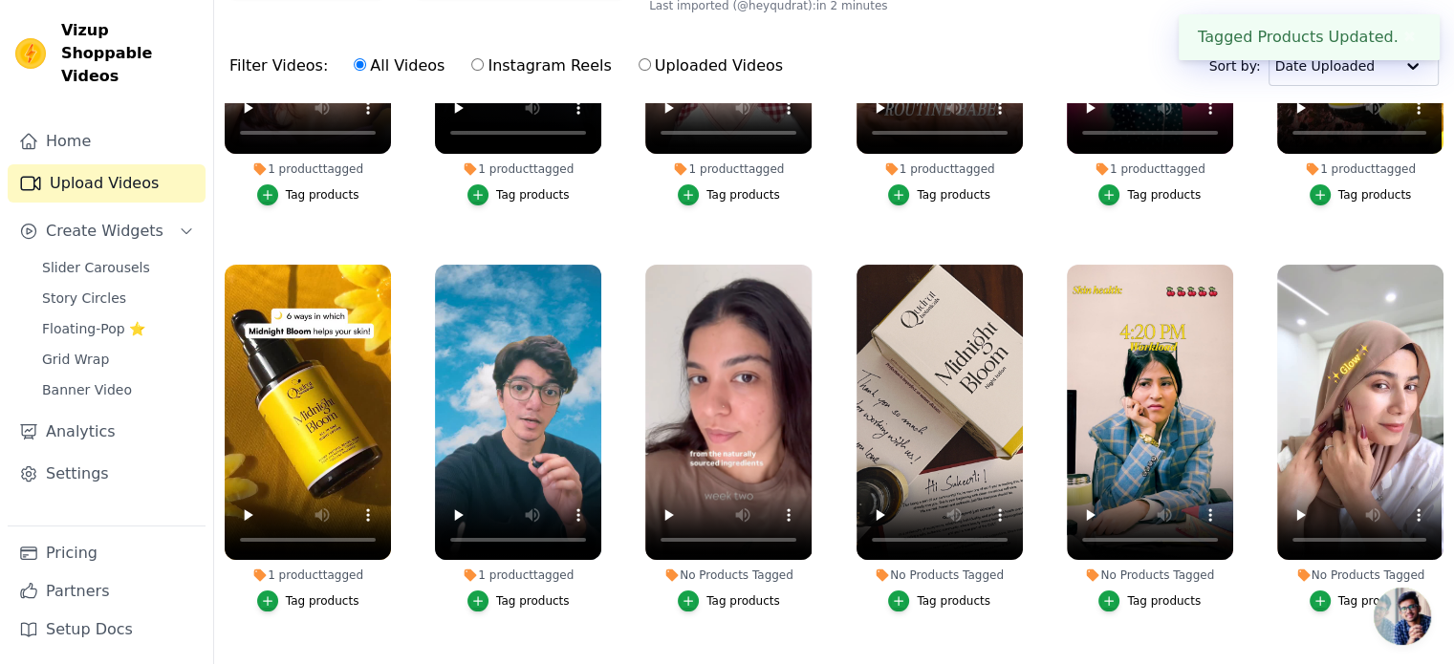
click at [736, 597] on div "Tag products" at bounding box center [743, 601] width 74 height 15
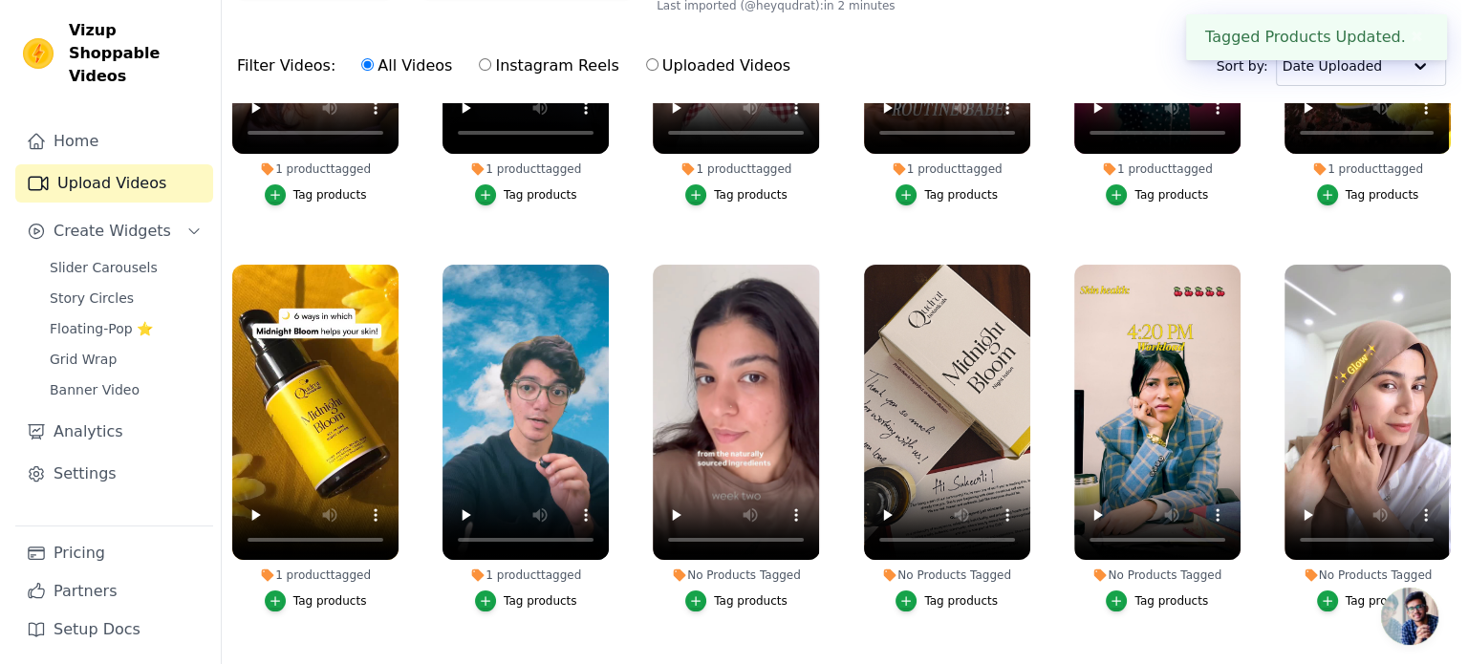
scroll to position [0, 0]
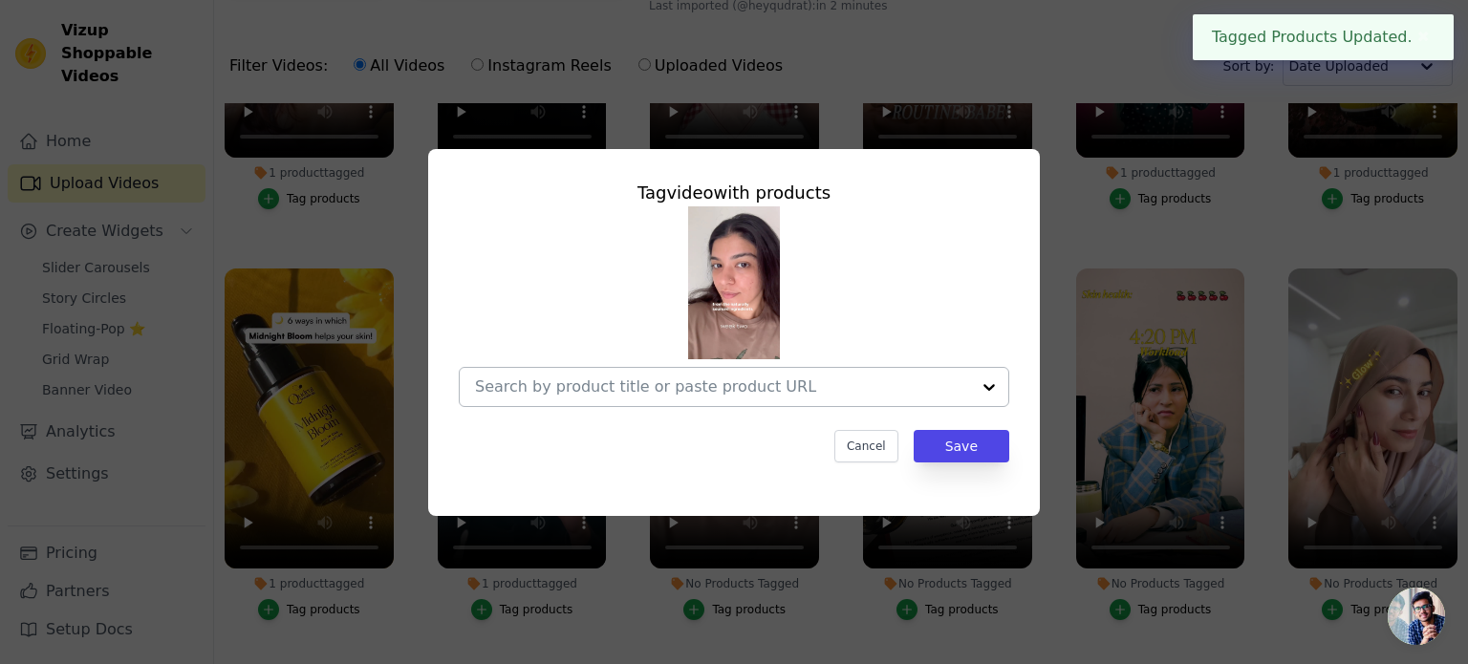
click at [983, 393] on div at bounding box center [989, 387] width 38 height 38
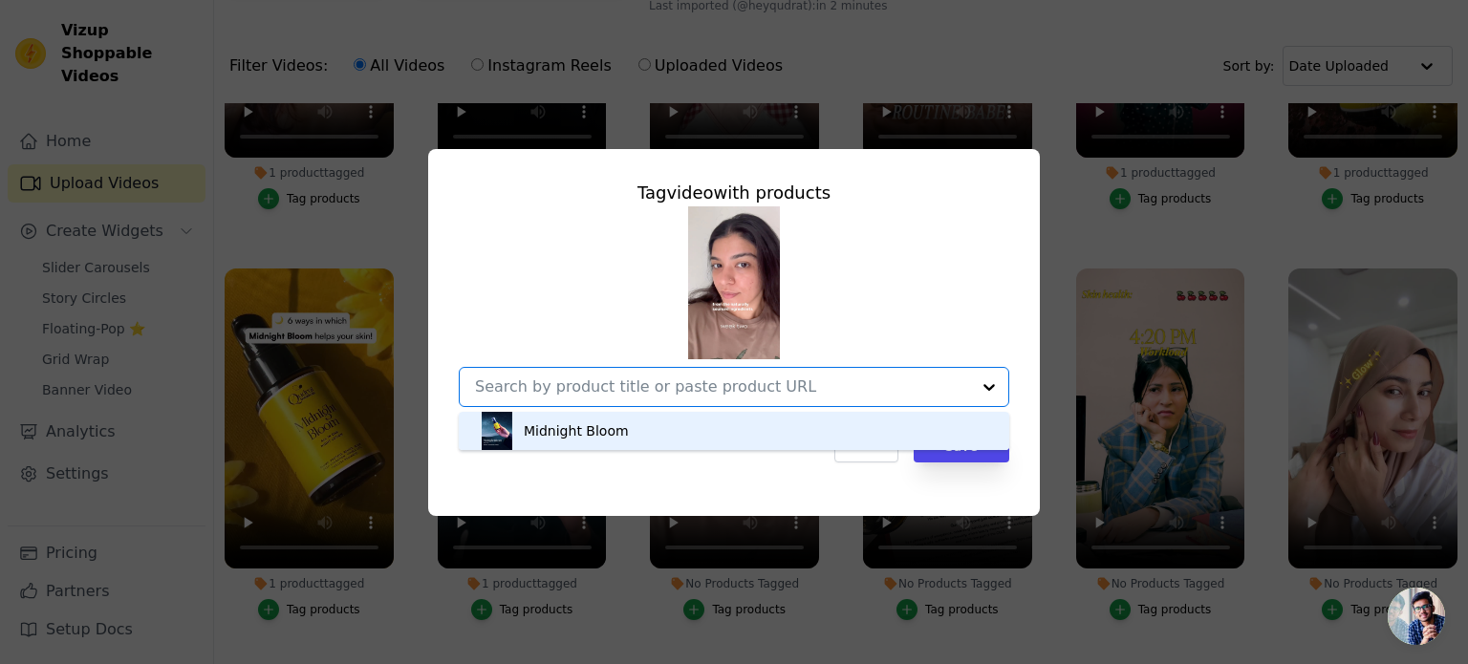
click at [902, 427] on div "Midnight Bloom" at bounding box center [734, 431] width 512 height 38
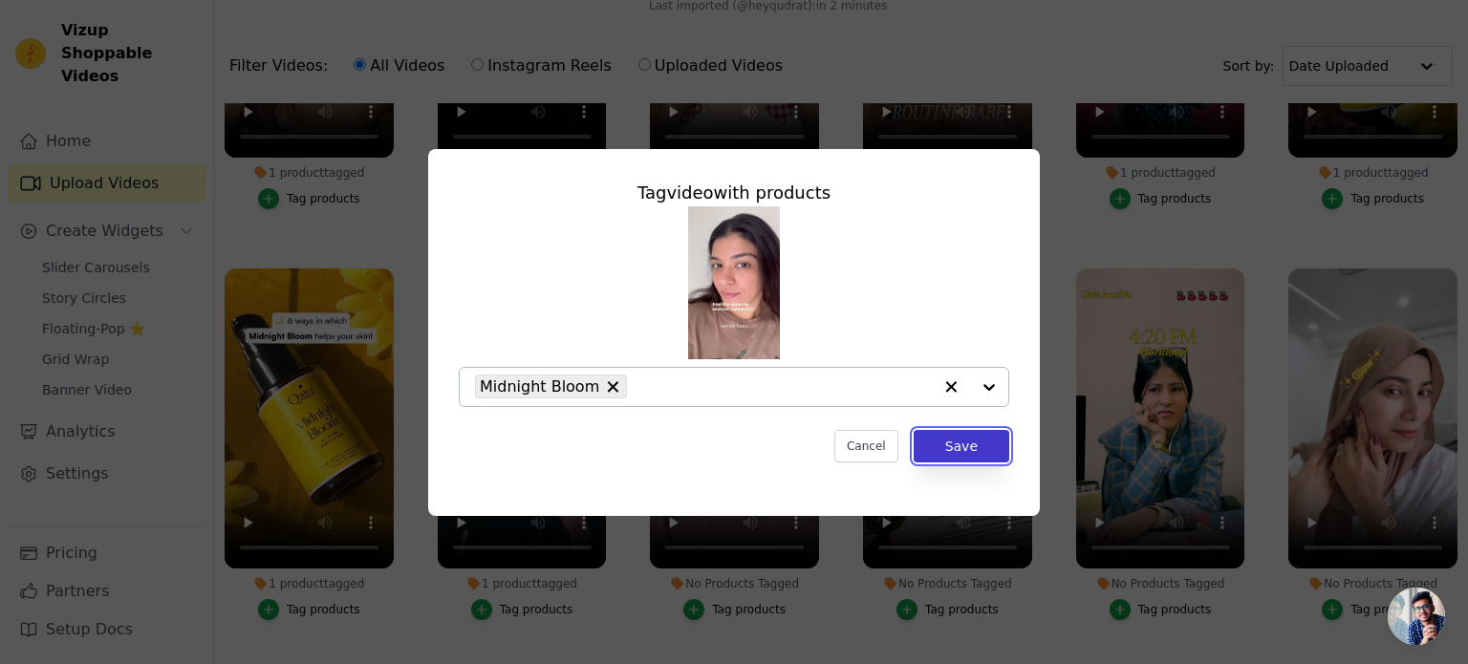
click at [955, 448] on button "Save" at bounding box center [962, 446] width 96 height 32
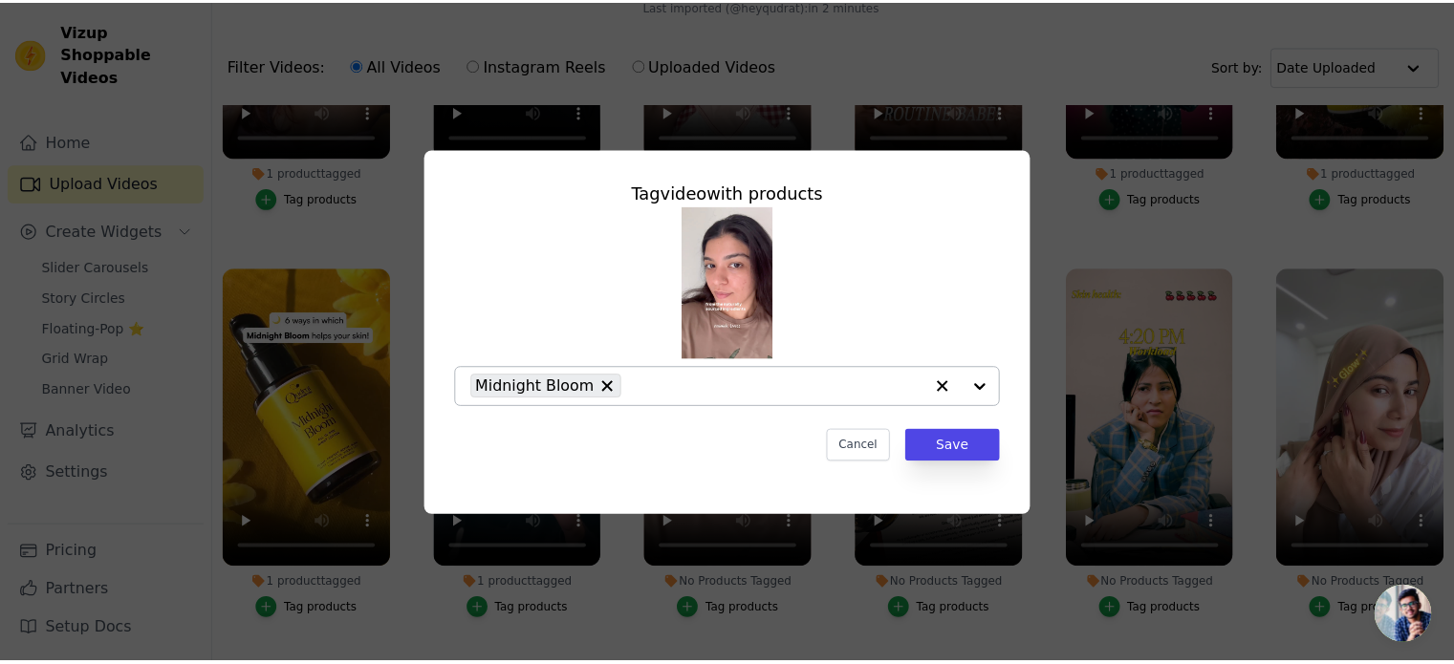
scroll to position [187, 0]
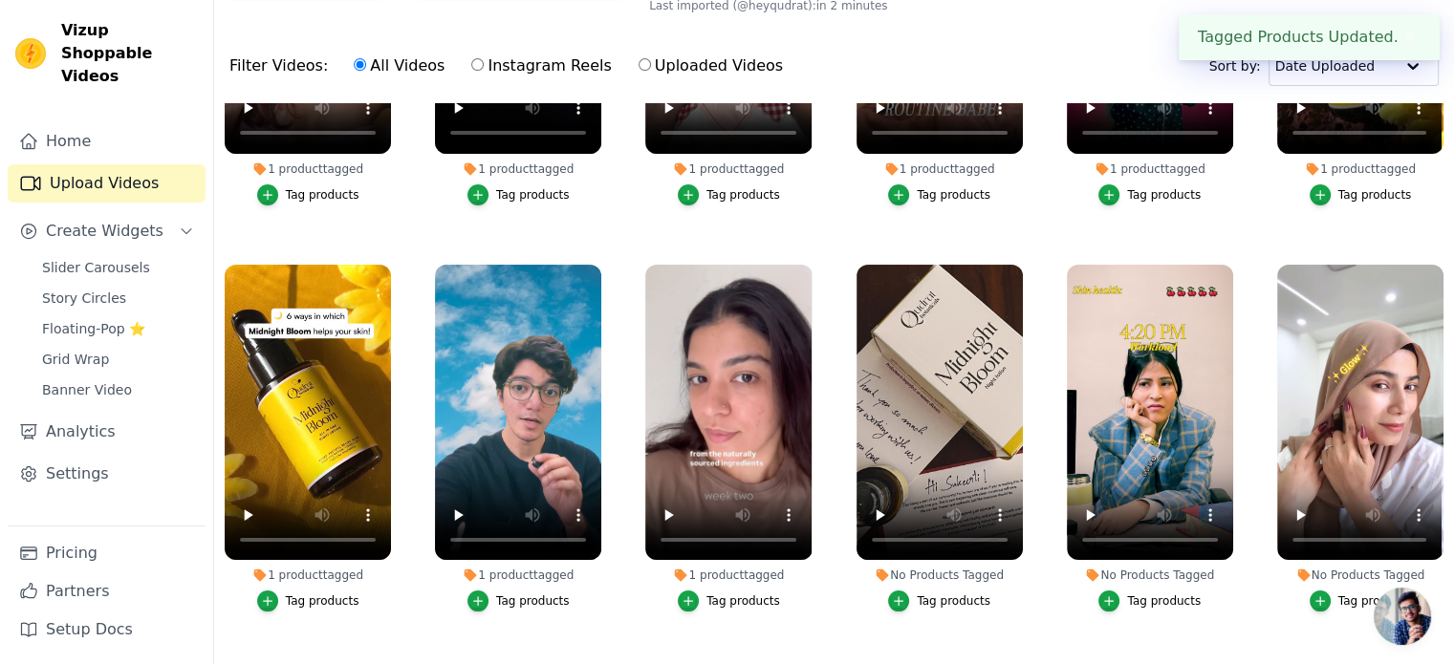
click at [937, 594] on div "Tag products" at bounding box center [954, 601] width 74 height 15
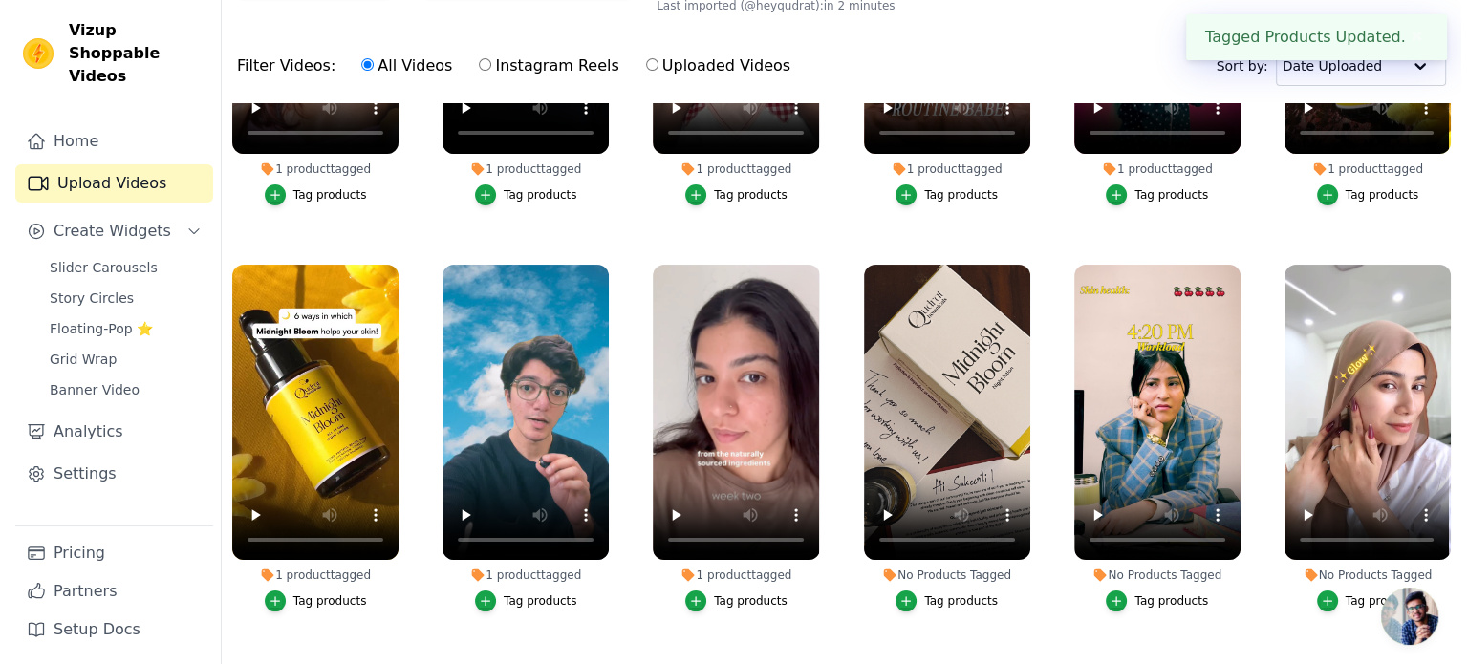
scroll to position [0, 0]
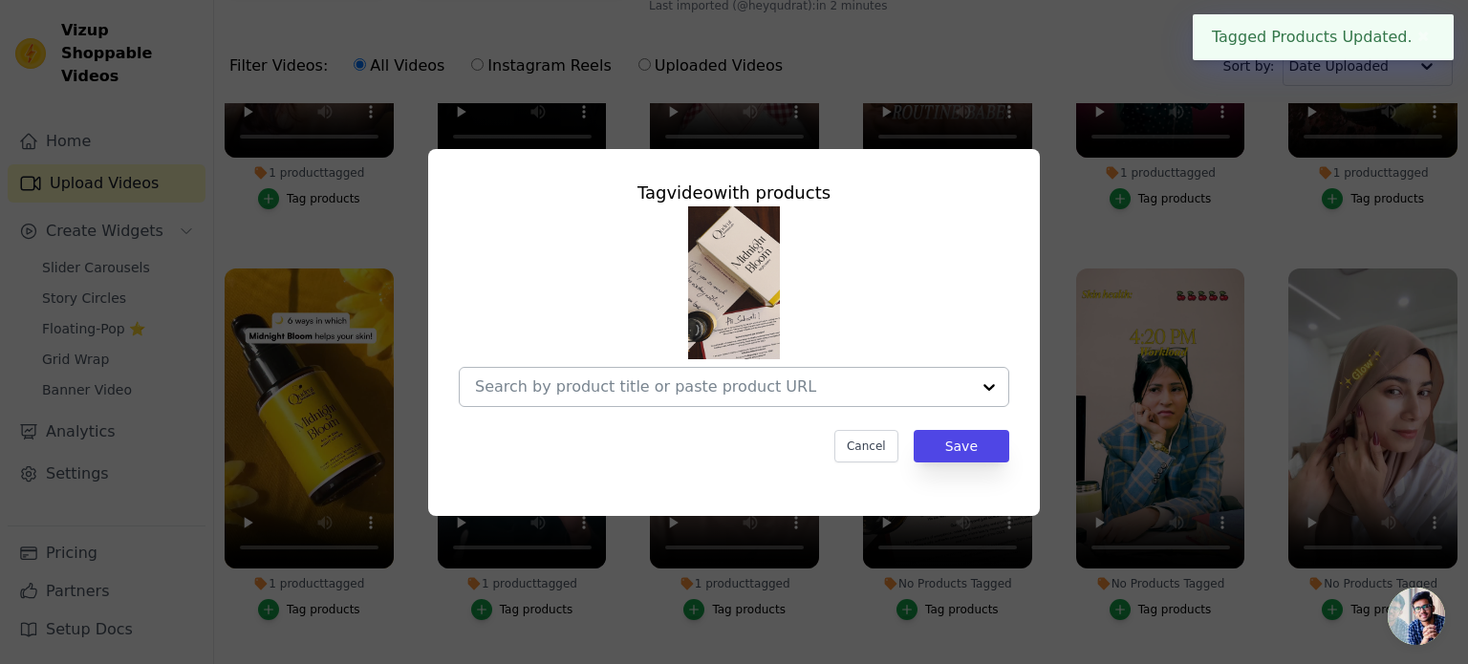
click at [979, 381] on div at bounding box center [989, 387] width 38 height 38
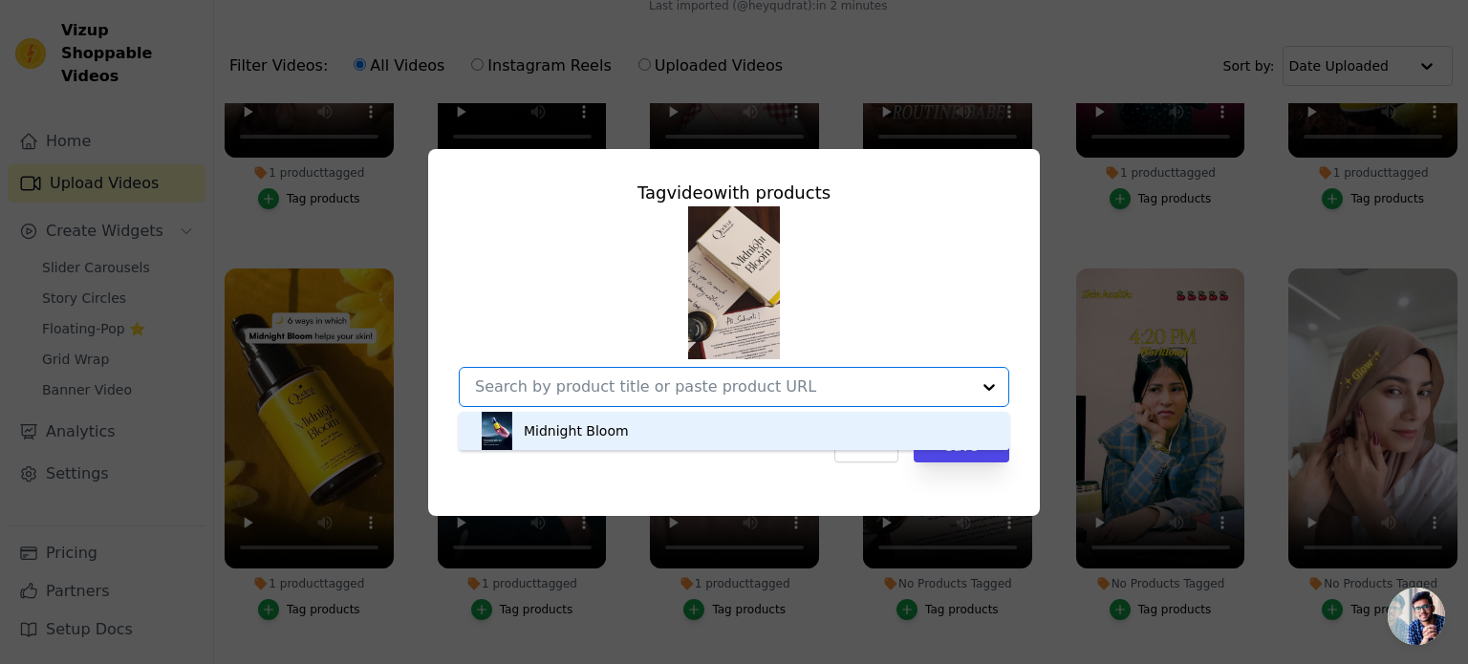
click at [926, 422] on div "Midnight Bloom" at bounding box center [734, 431] width 512 height 38
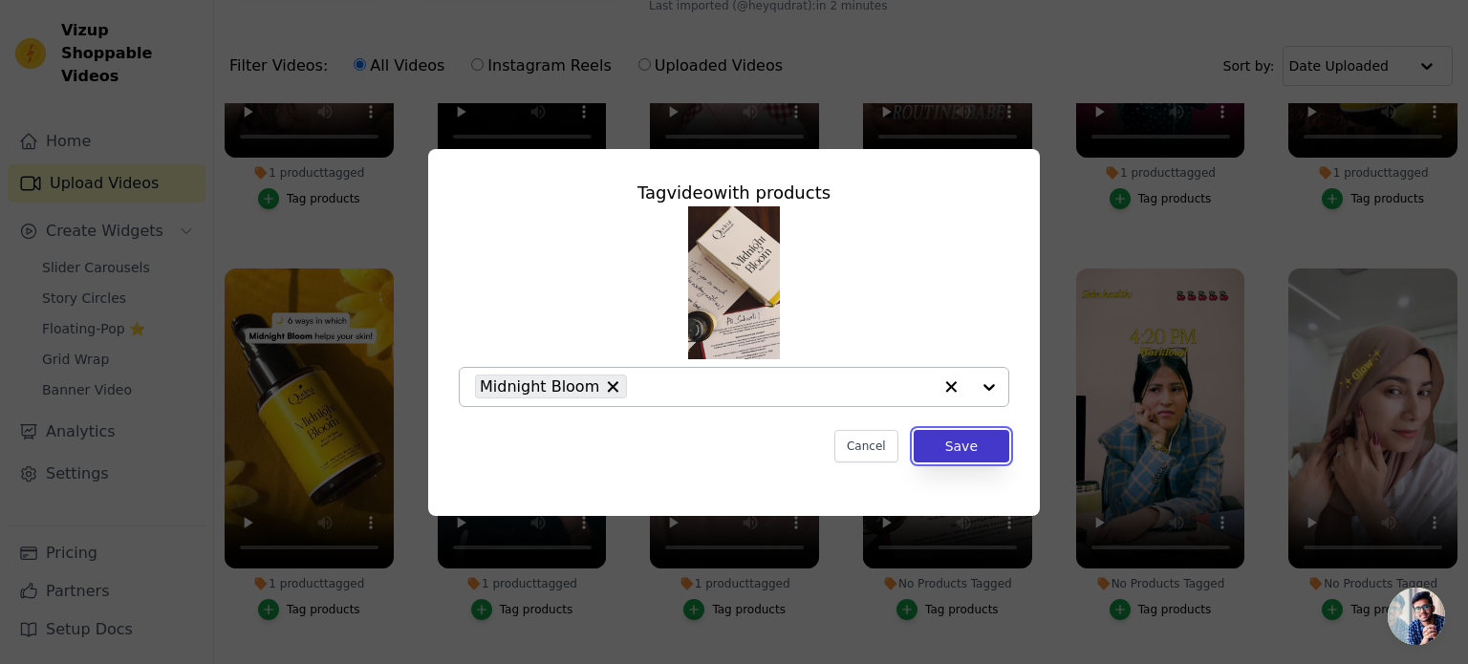
click at [956, 452] on button "Save" at bounding box center [962, 446] width 96 height 32
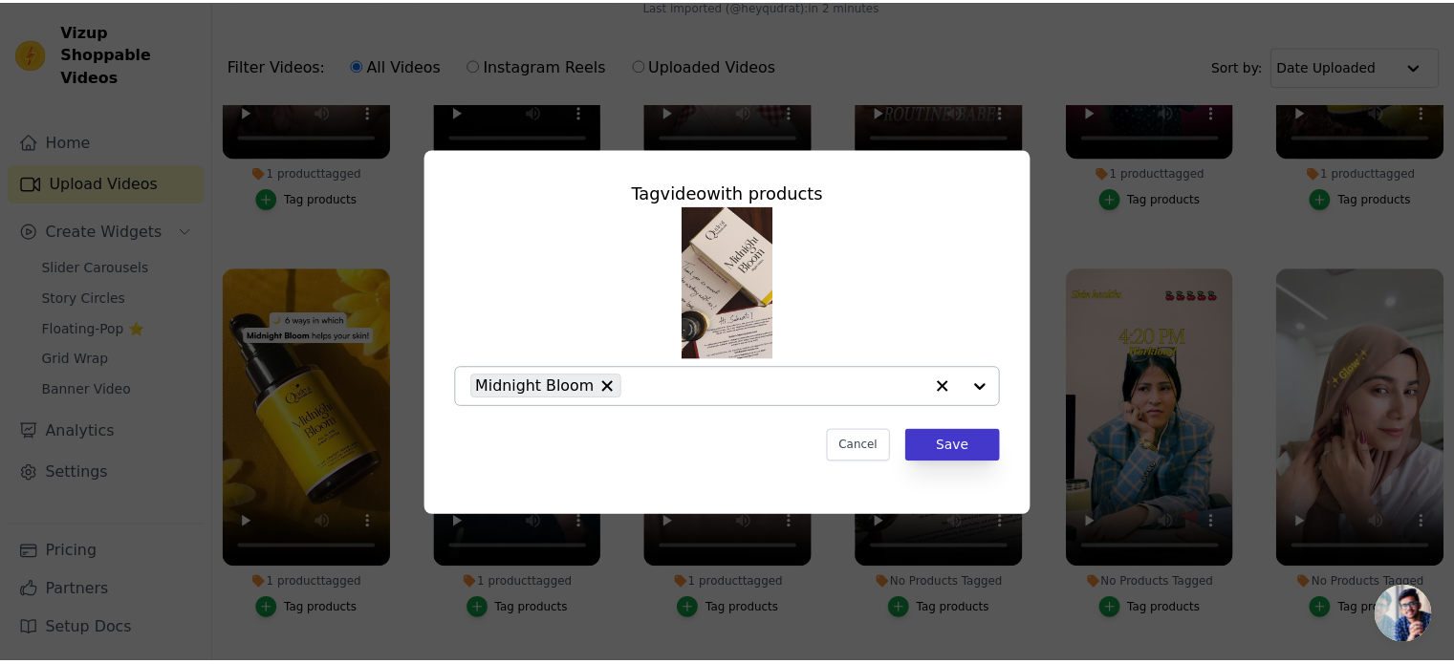
scroll to position [187, 0]
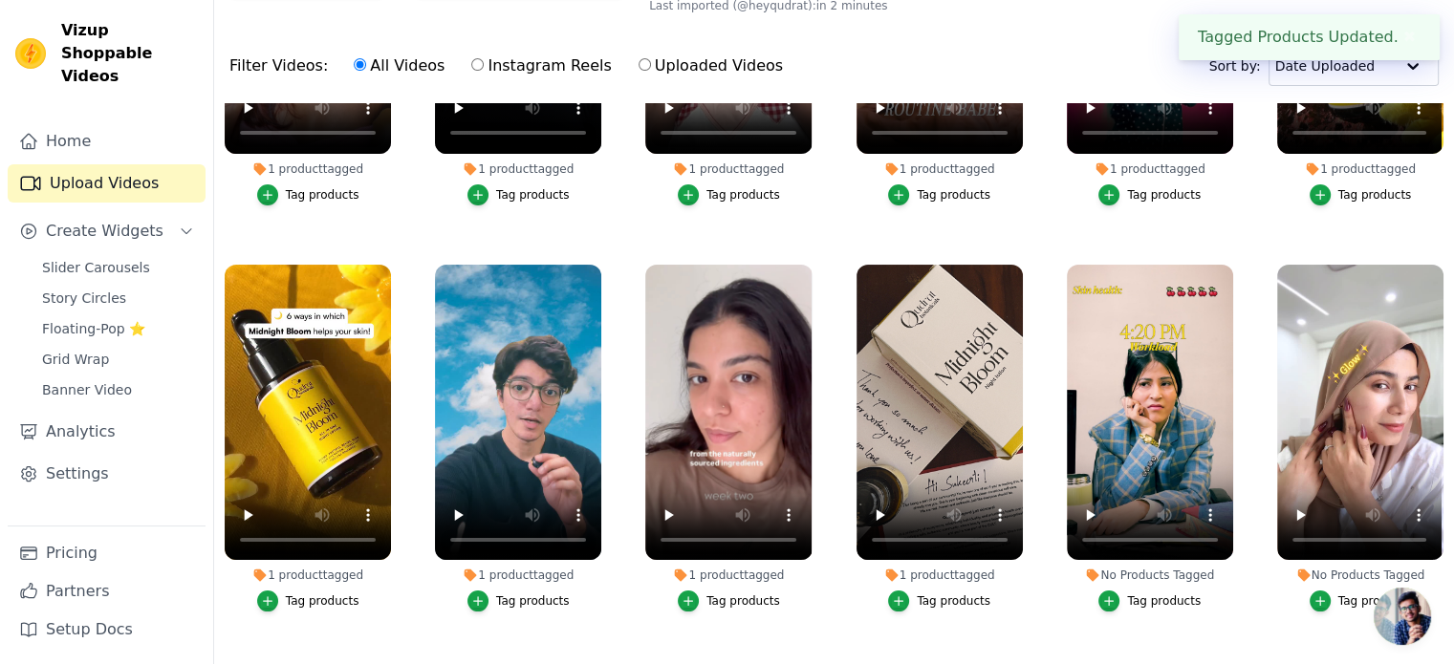
click at [1136, 594] on div "Tag products" at bounding box center [1164, 601] width 74 height 15
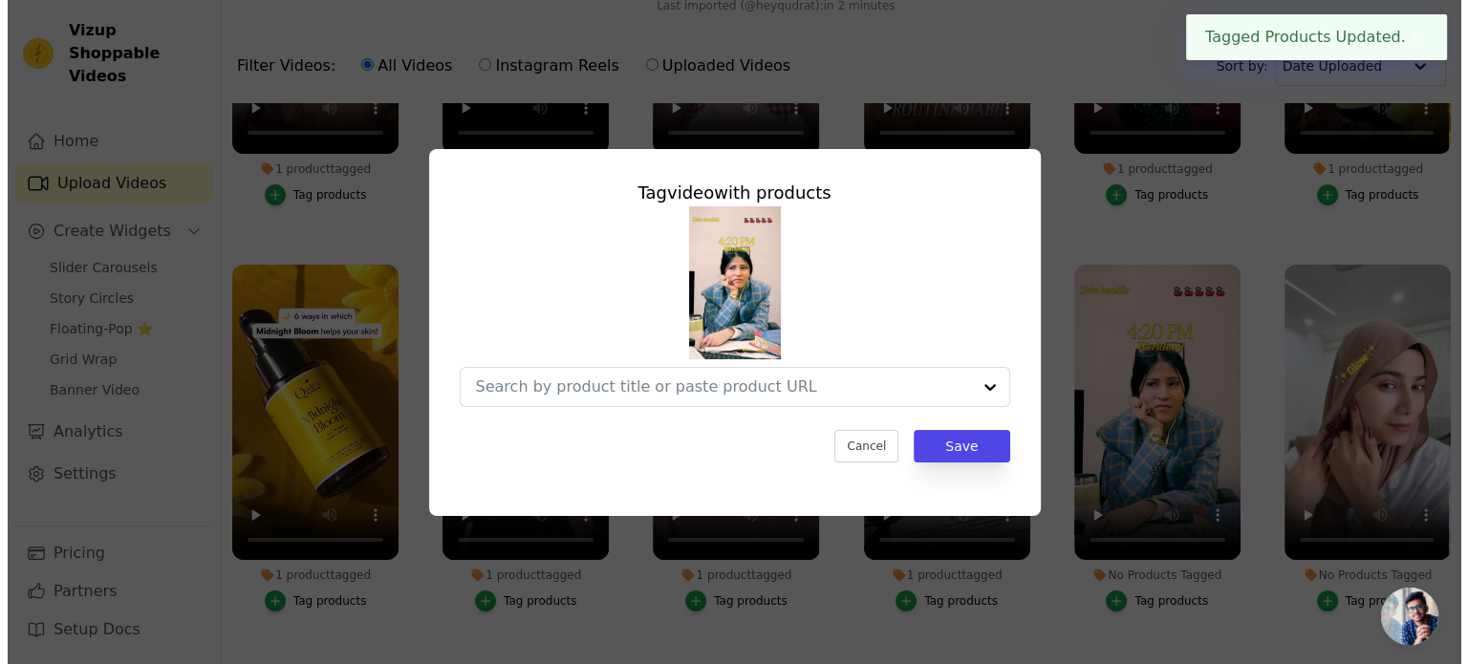
scroll to position [0, 0]
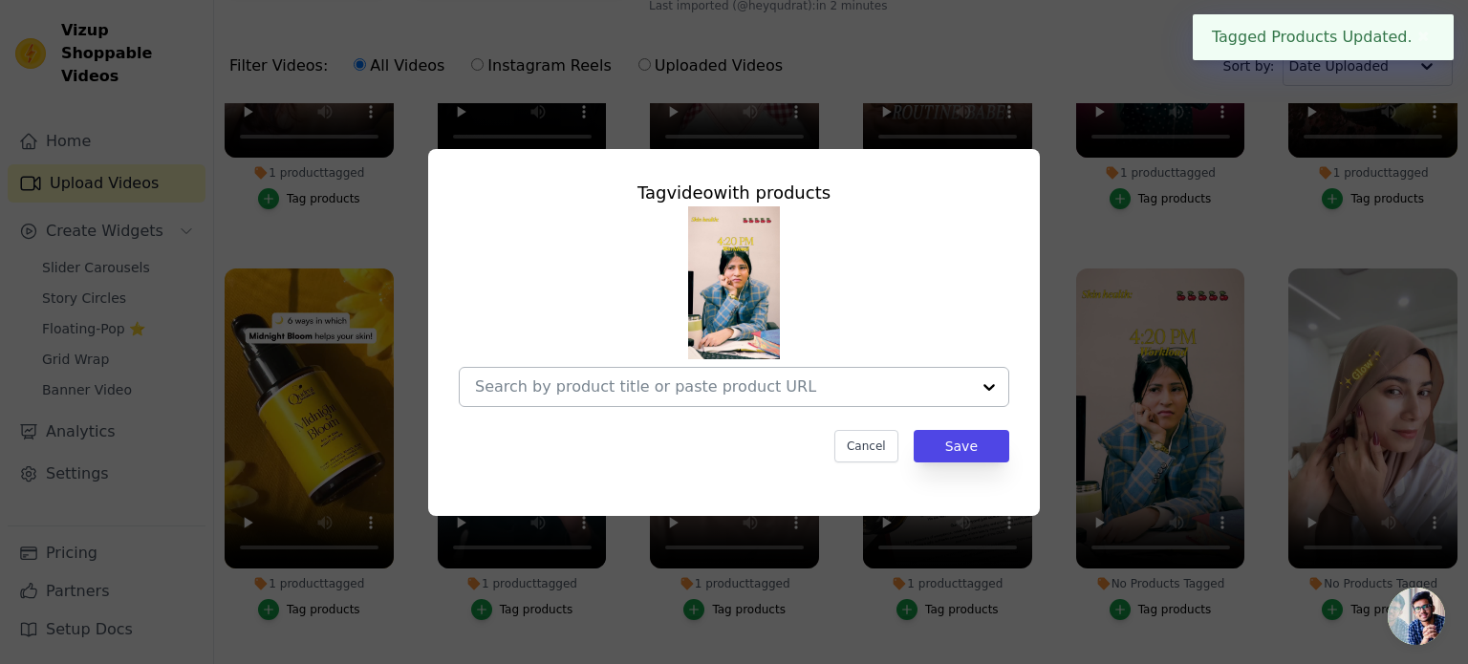
click at [996, 391] on div at bounding box center [989, 387] width 38 height 38
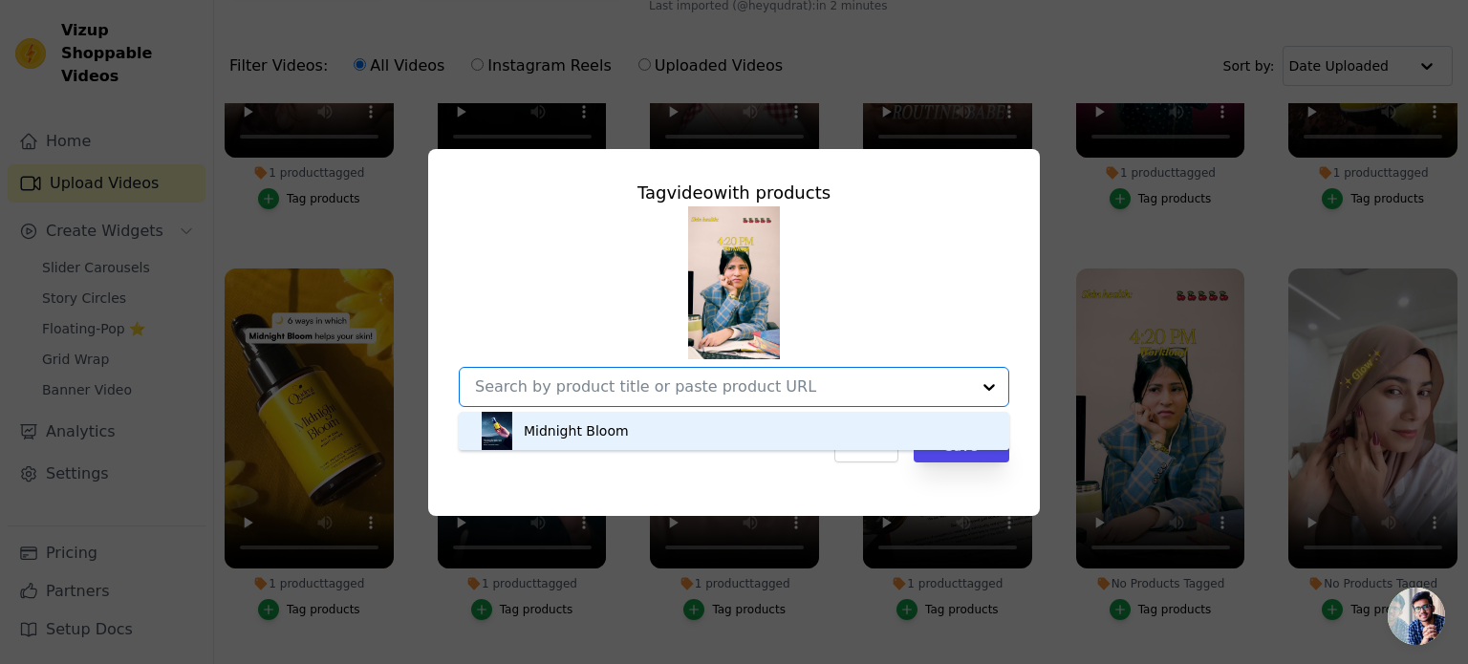
click at [906, 428] on div "Midnight Bloom" at bounding box center [734, 431] width 512 height 38
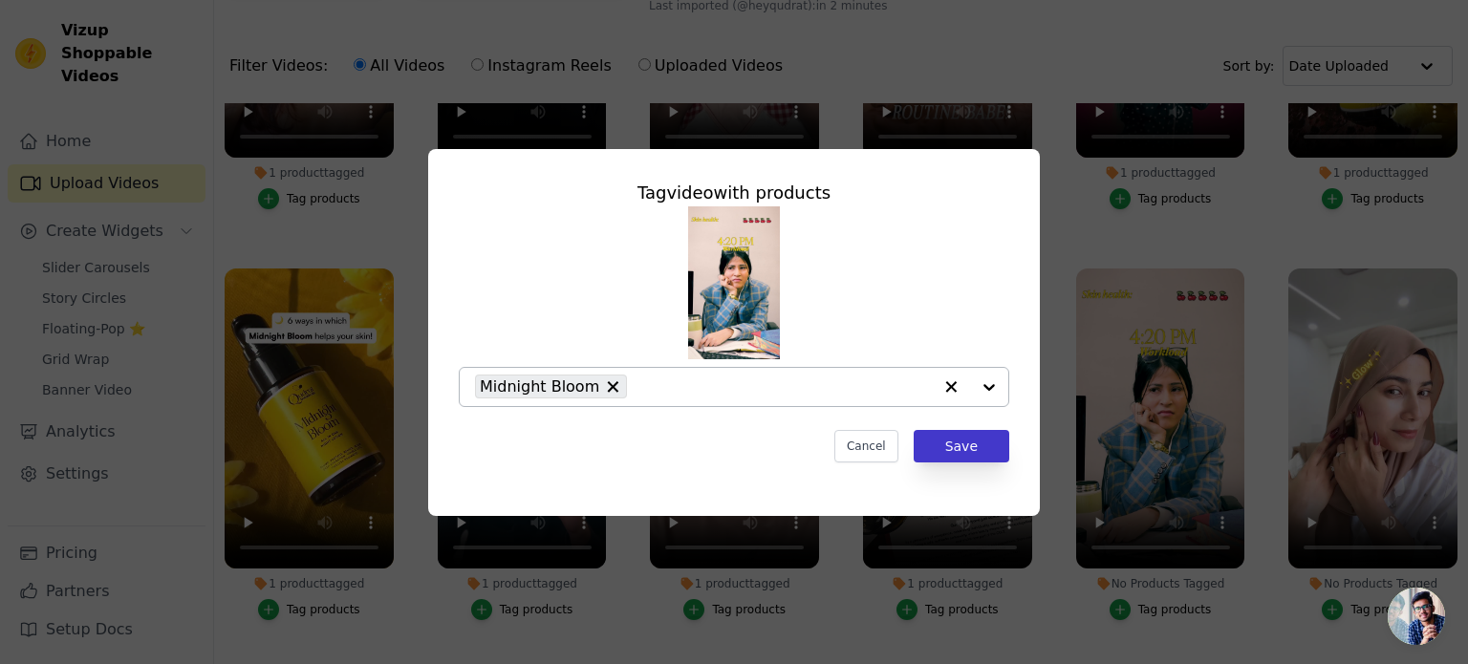
drag, startPoint x: 956, startPoint y: 465, endPoint x: 958, endPoint y: 445, distance: 20.2
click at [958, 445] on div "Tag video with products Midnight Bloom Cancel Save" at bounding box center [734, 321] width 581 height 314
click at [958, 445] on button "Save" at bounding box center [962, 446] width 96 height 32
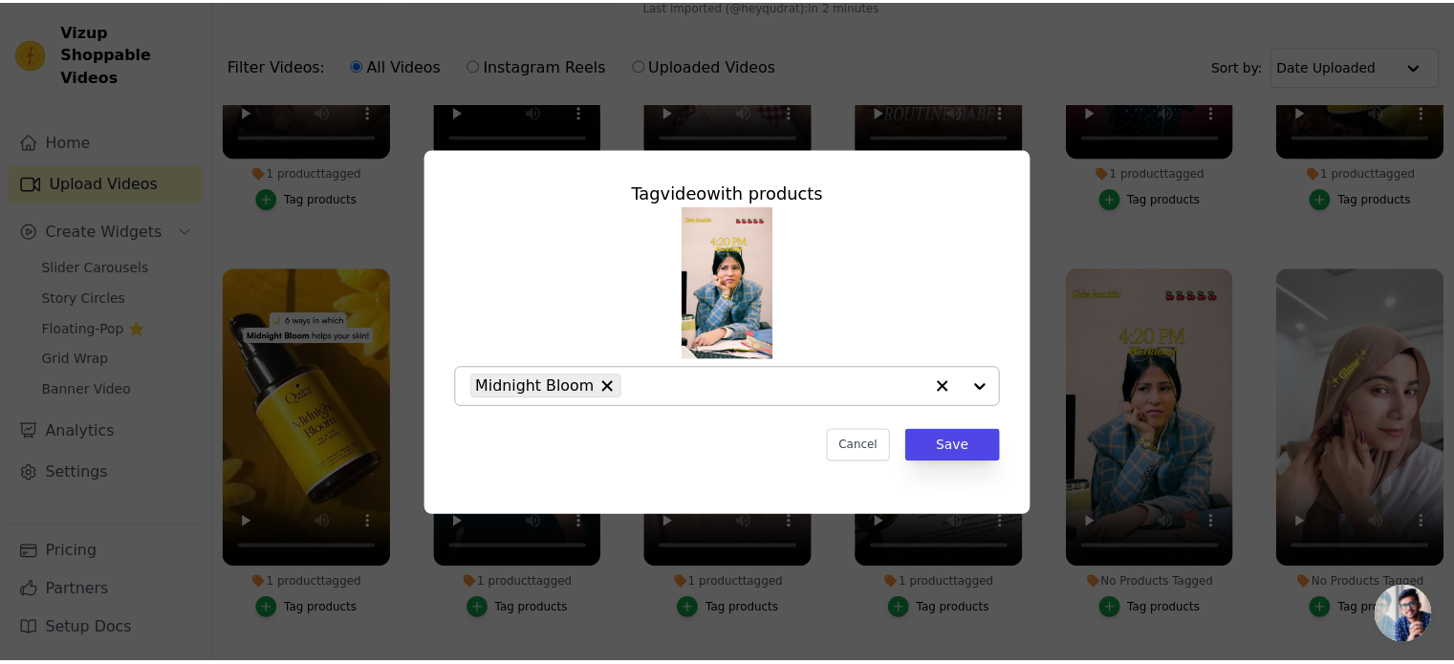
scroll to position [187, 0]
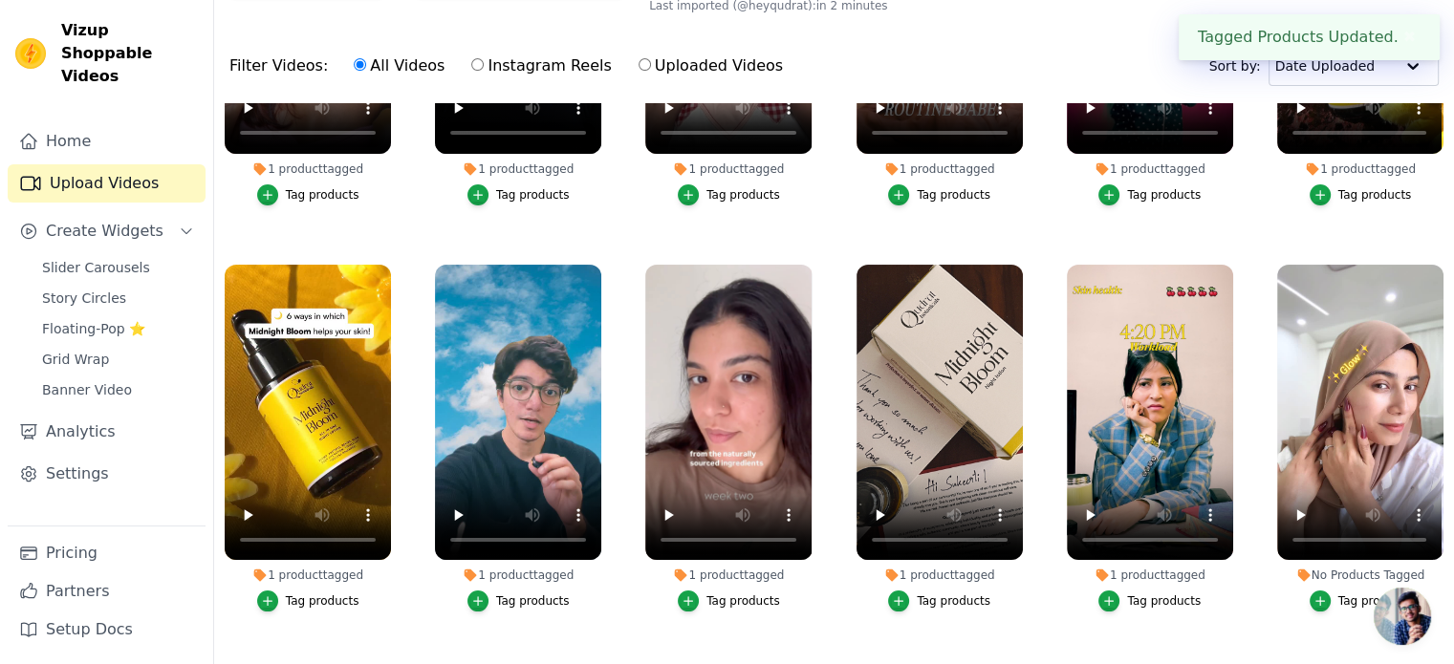
click at [1327, 596] on button "Tag products" at bounding box center [1360, 601] width 102 height 21
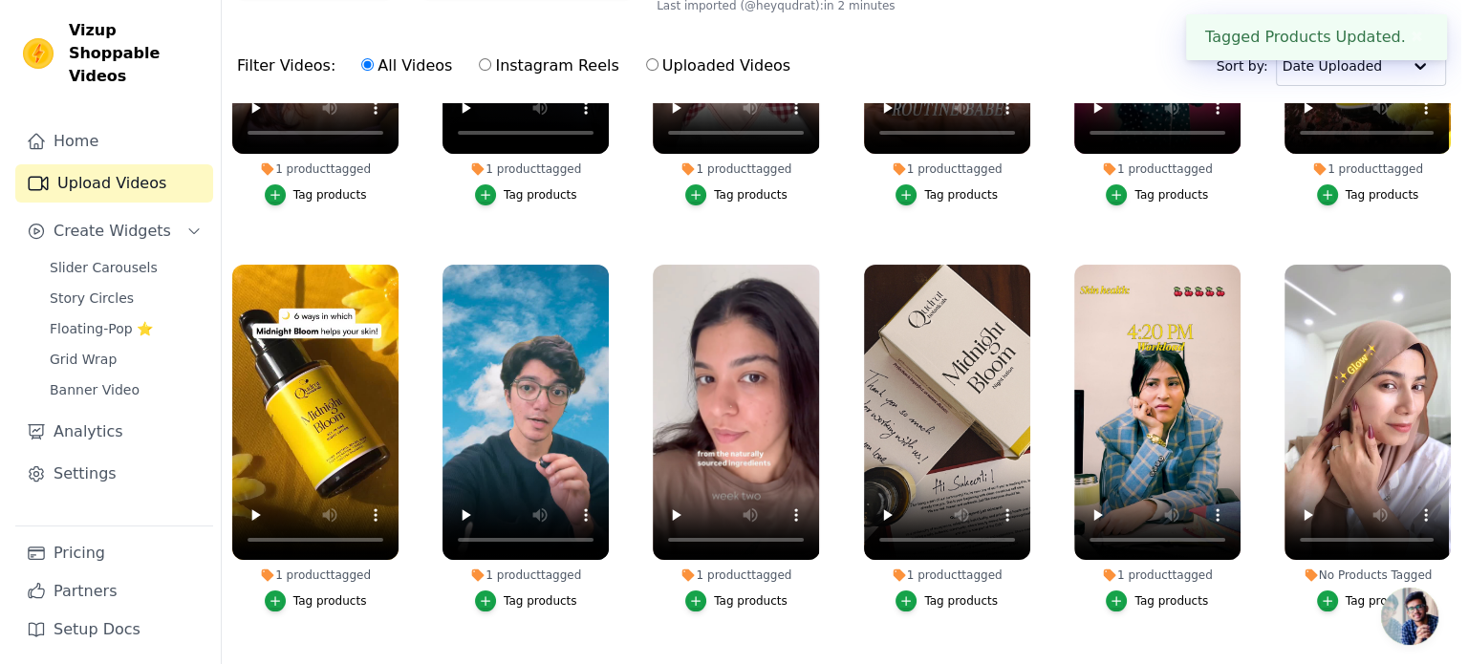
scroll to position [0, 0]
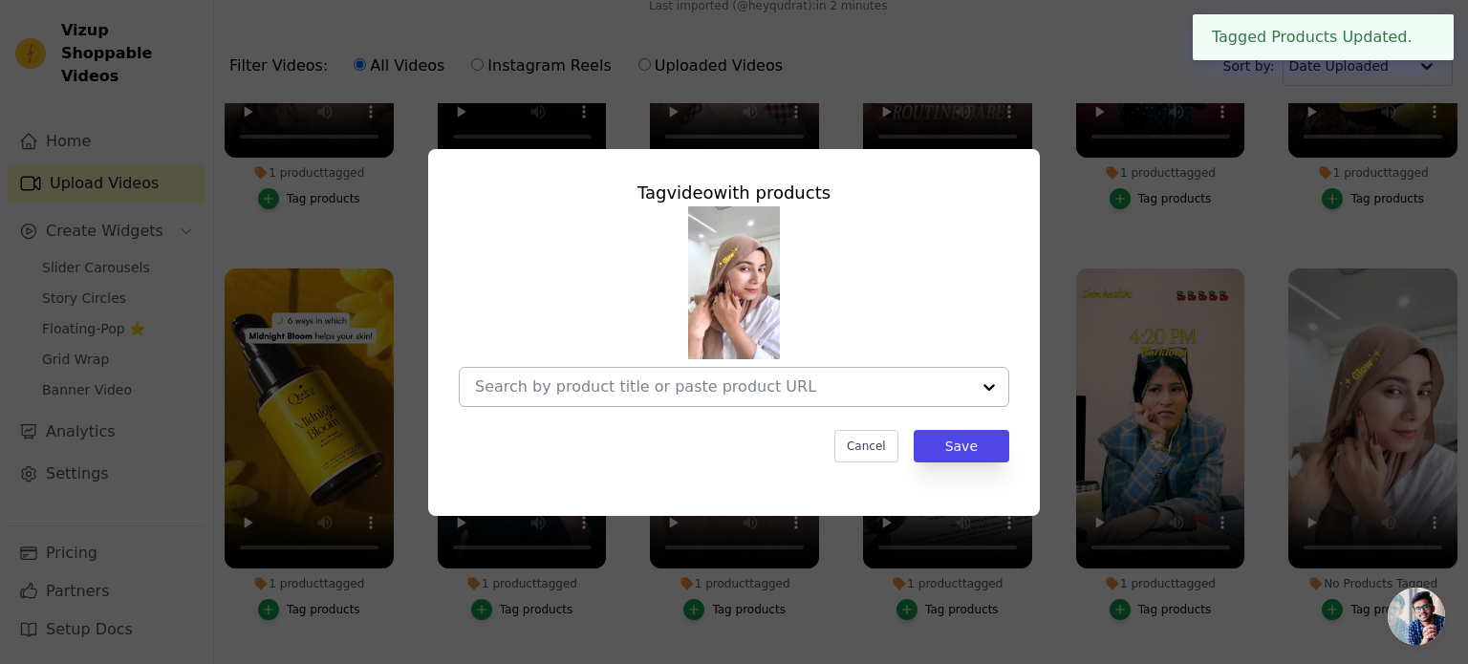
click at [959, 397] on div at bounding box center [722, 387] width 495 height 38
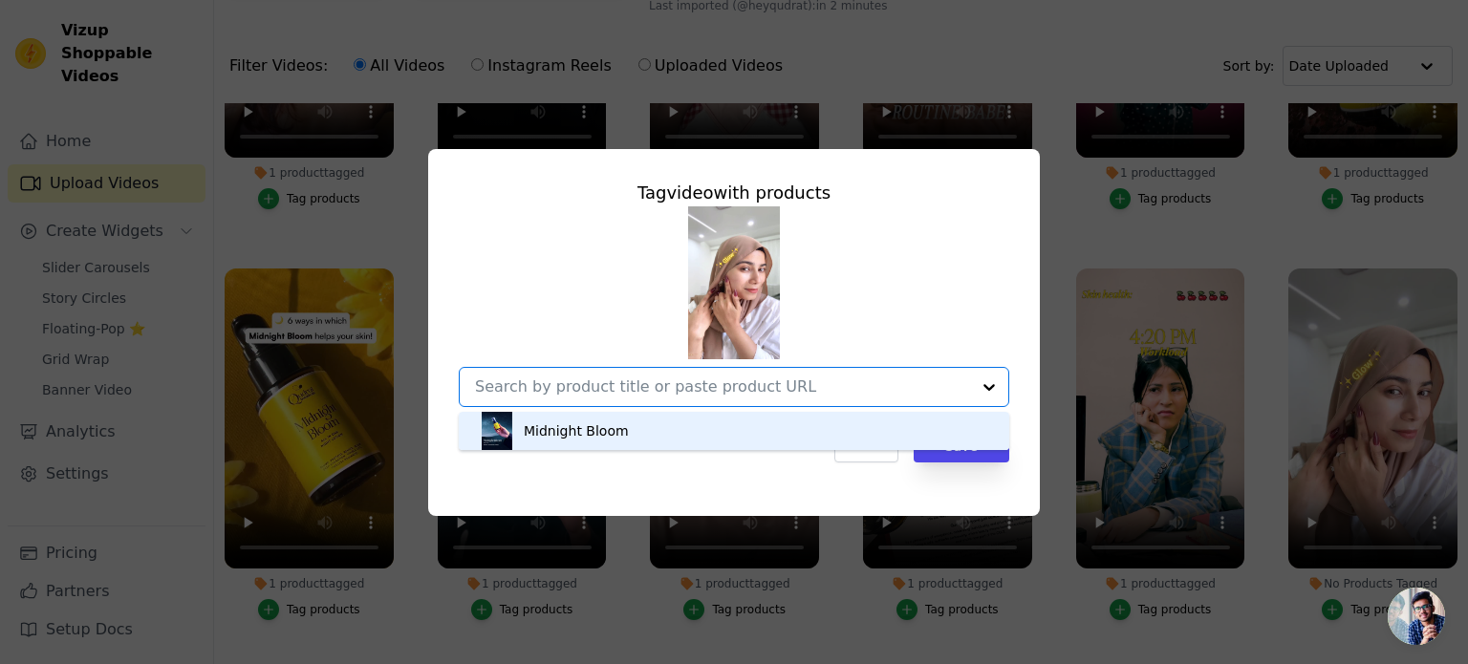
click at [883, 420] on div "Midnight Bloom" at bounding box center [734, 431] width 512 height 38
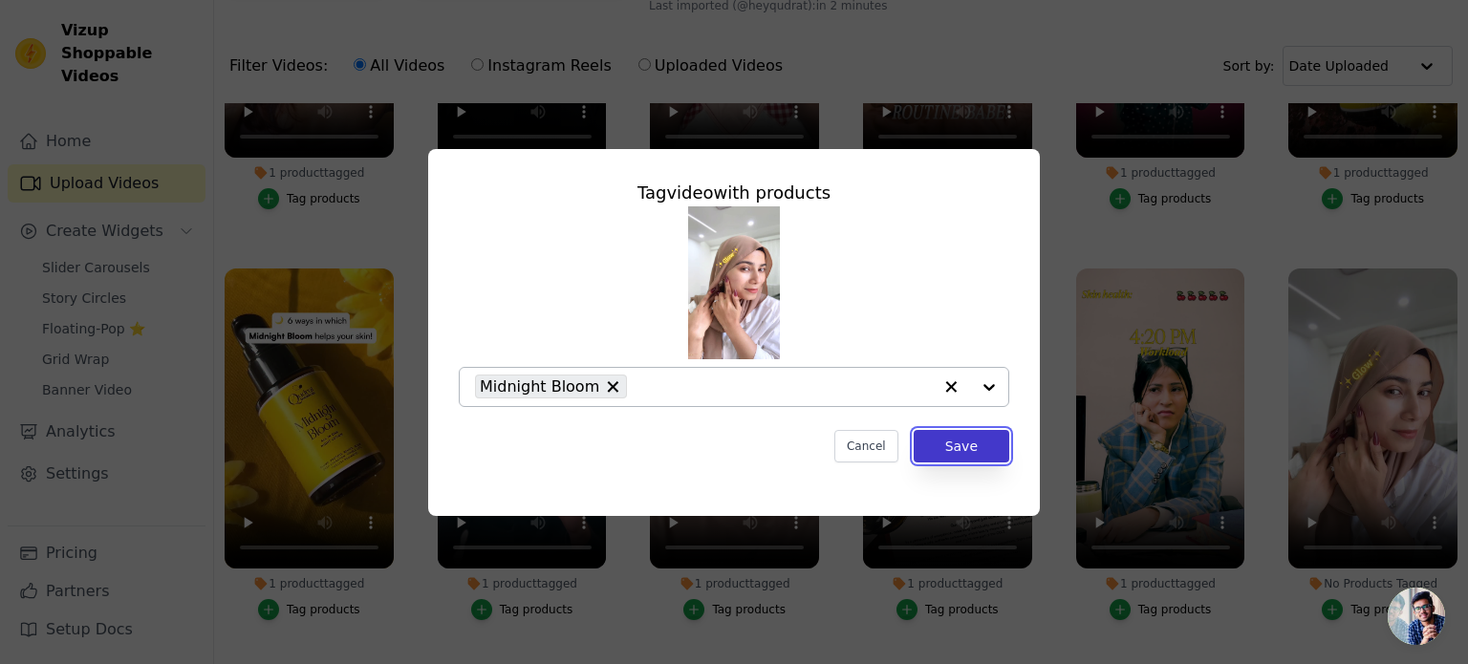
click at [965, 440] on button "Save" at bounding box center [962, 446] width 96 height 32
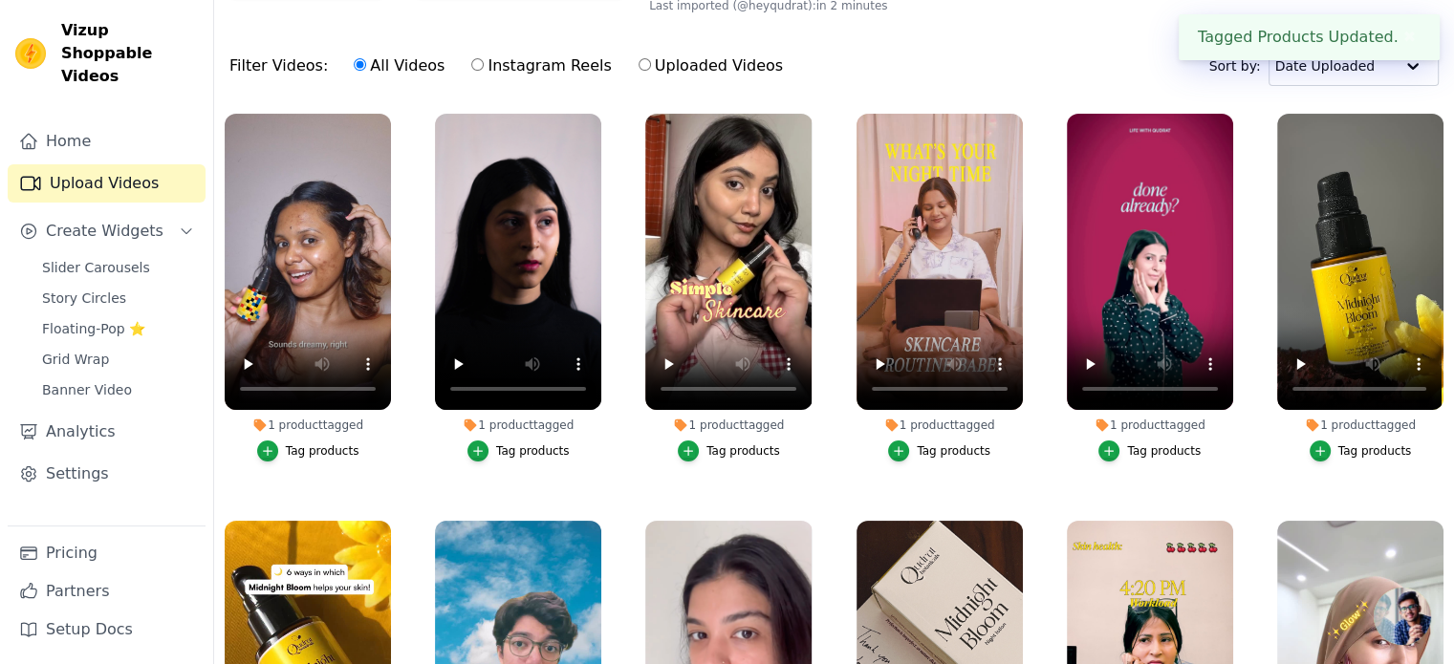
click at [1405, 35] on button "✖" at bounding box center [1409, 37] width 22 height 23
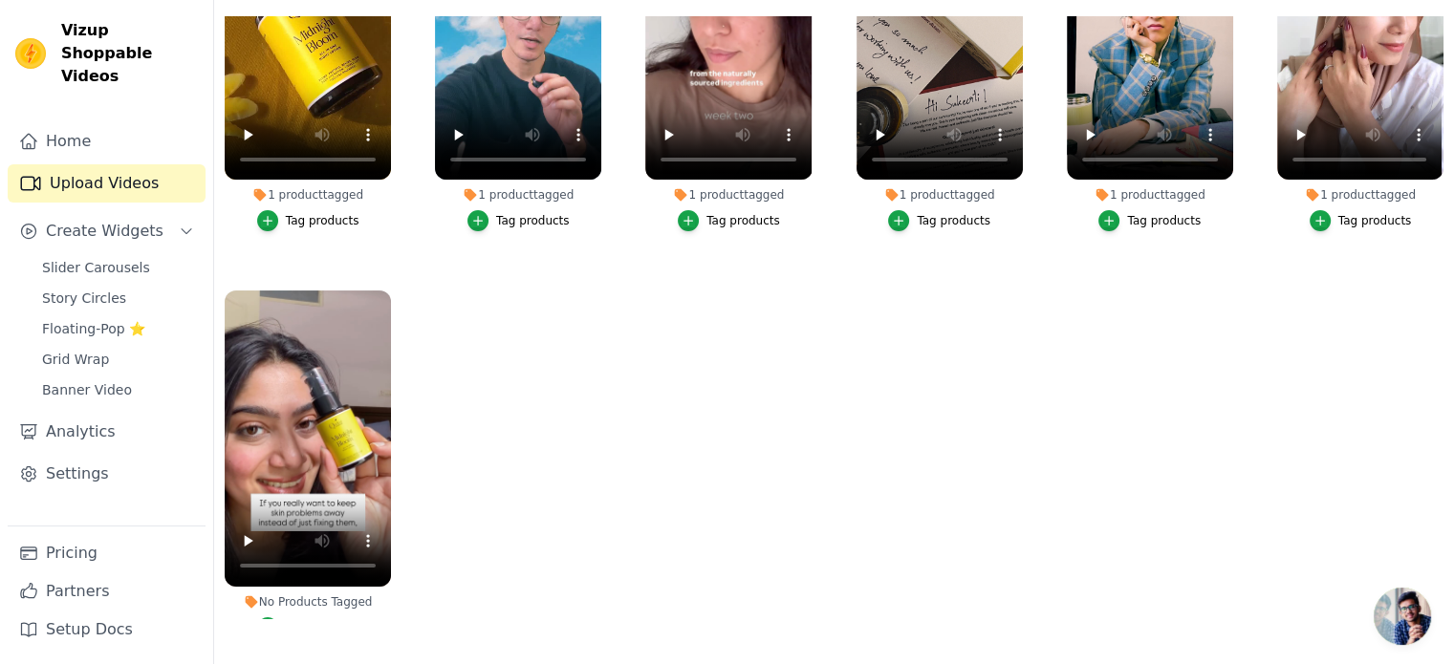
scroll to position [619, 0]
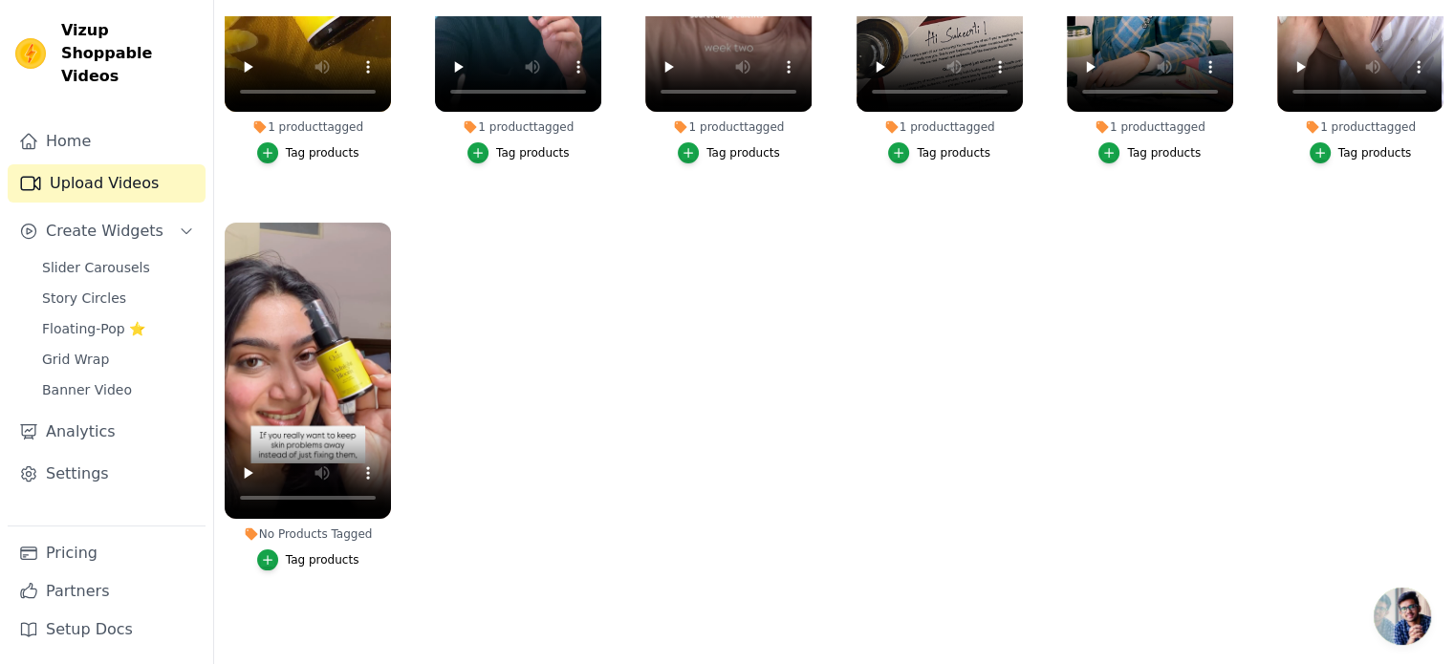
click at [299, 552] on div "Tag products" at bounding box center [323, 559] width 74 height 15
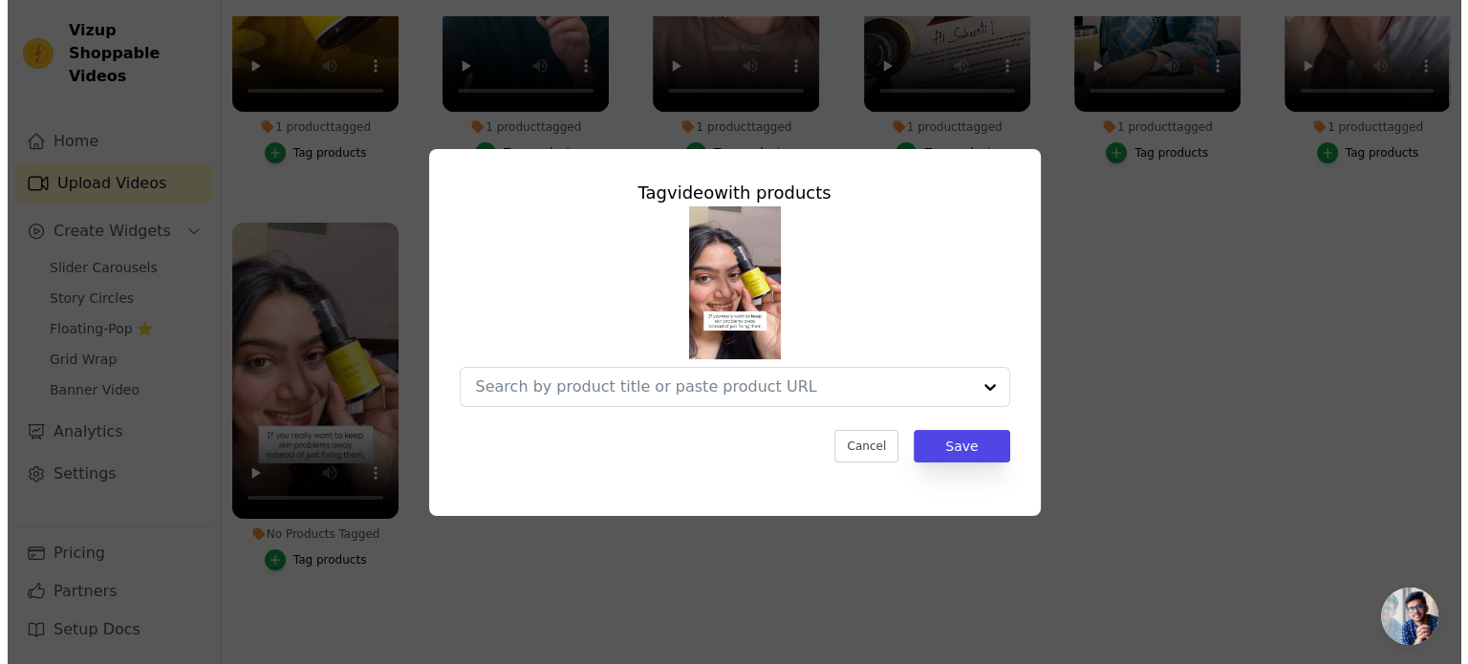
scroll to position [623, 0]
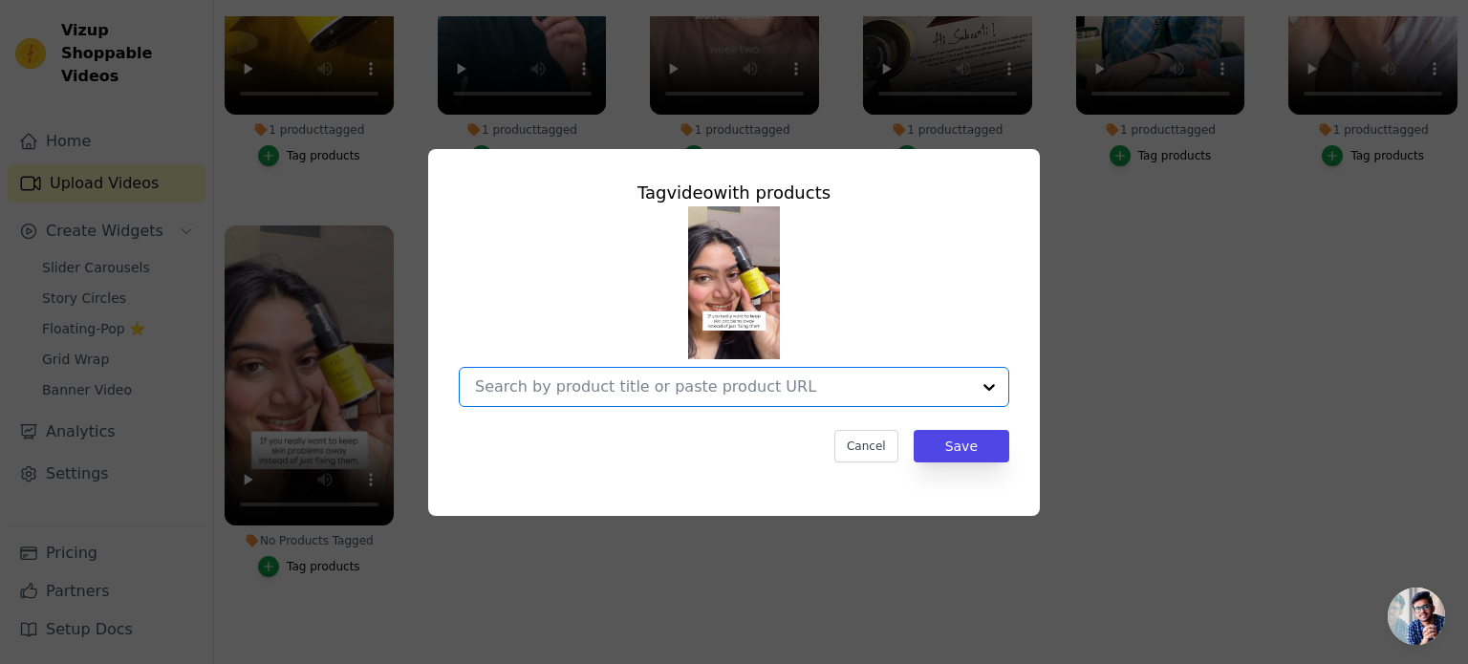
click at [526, 394] on input "No Products Tagged Tag video with products Option undefined, selected. Select i…" at bounding box center [722, 387] width 495 height 18
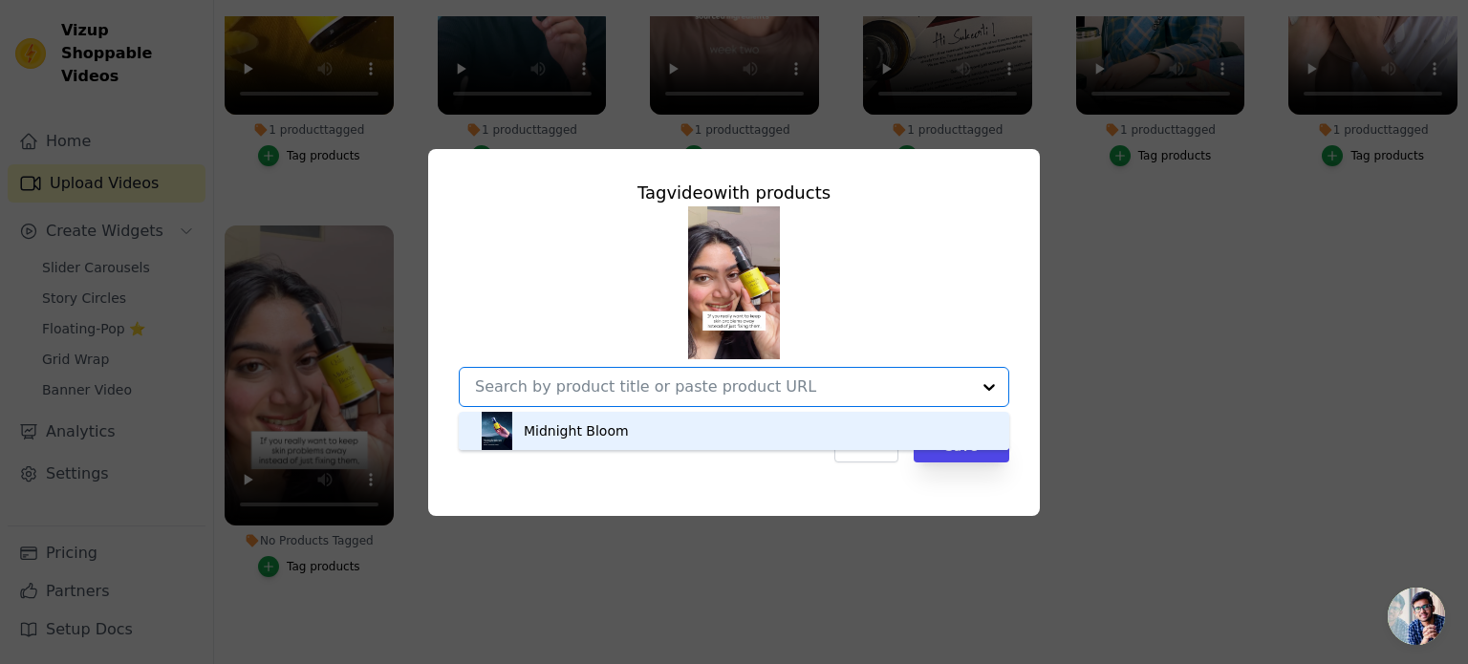
click at [530, 435] on div "Midnight Bloom" at bounding box center [576, 431] width 105 height 19
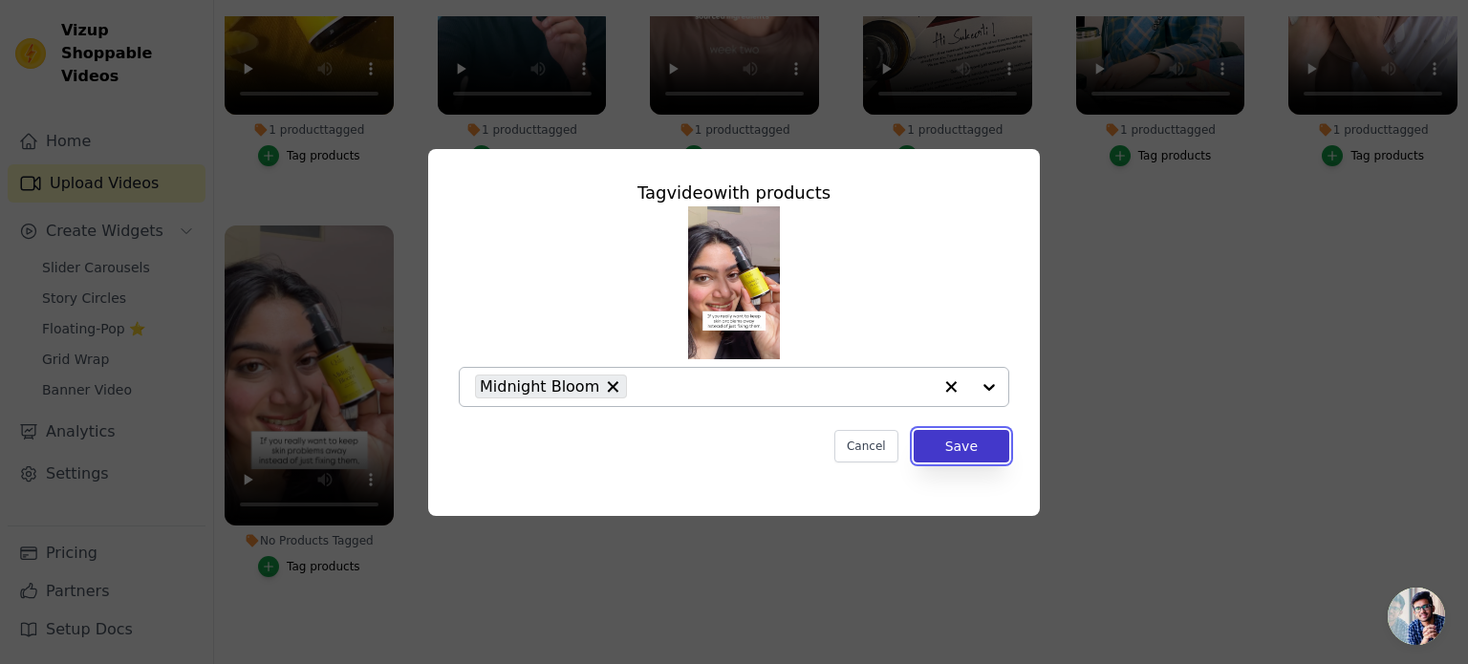
click at [937, 444] on button "Save" at bounding box center [962, 446] width 96 height 32
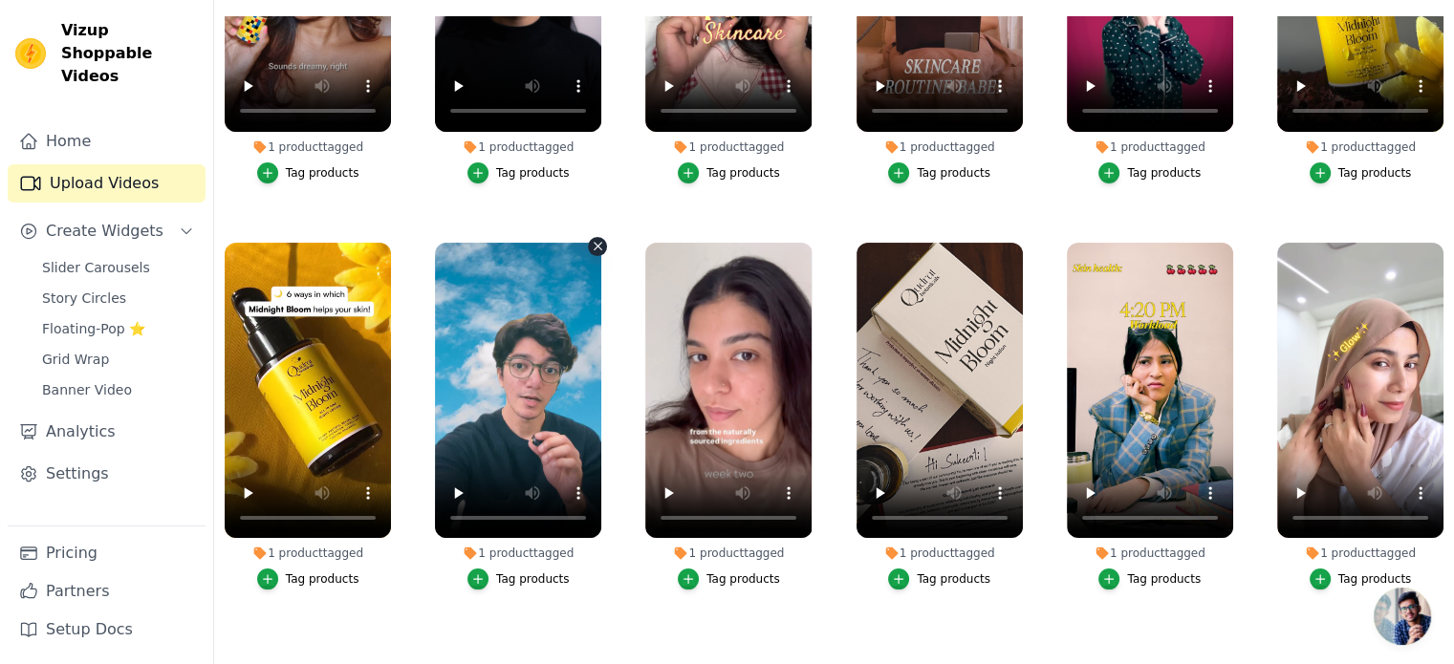
scroll to position [0, 0]
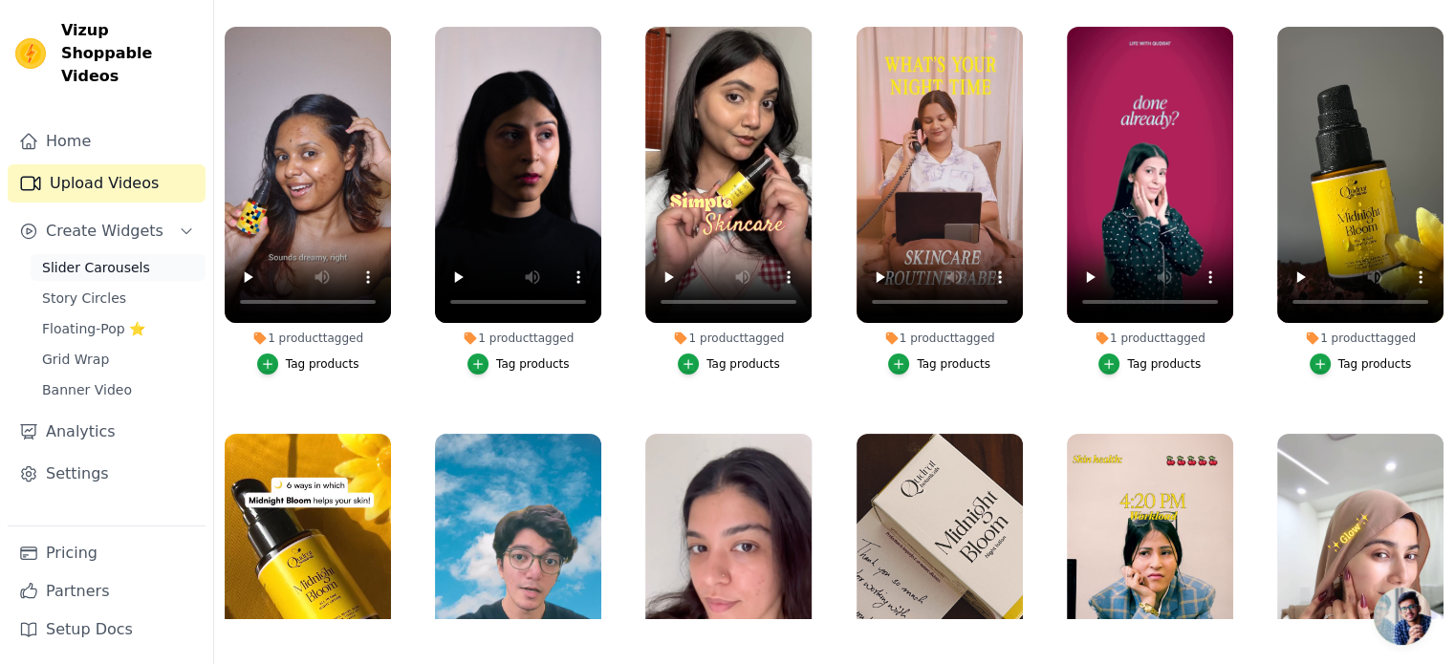
click at [112, 258] on span "Slider Carousels" at bounding box center [96, 267] width 108 height 19
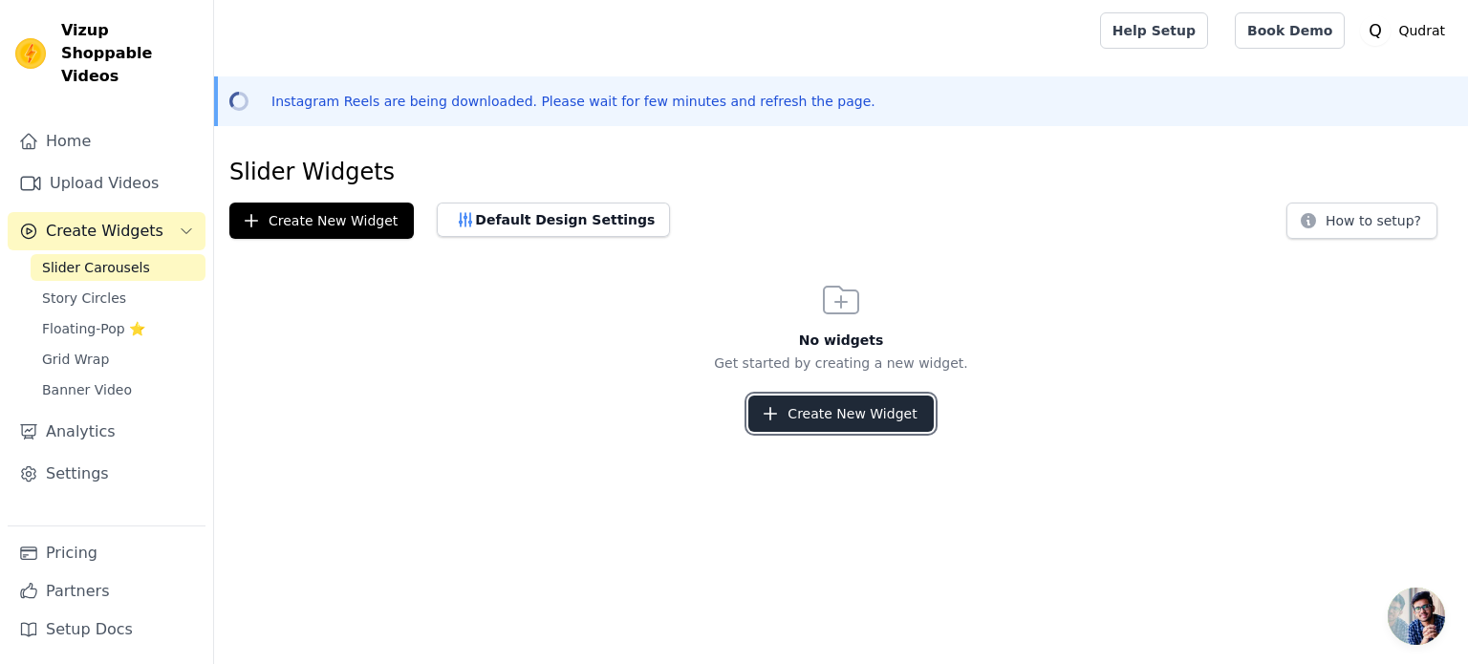
click at [837, 412] on button "Create New Widget" at bounding box center [840, 414] width 184 height 36
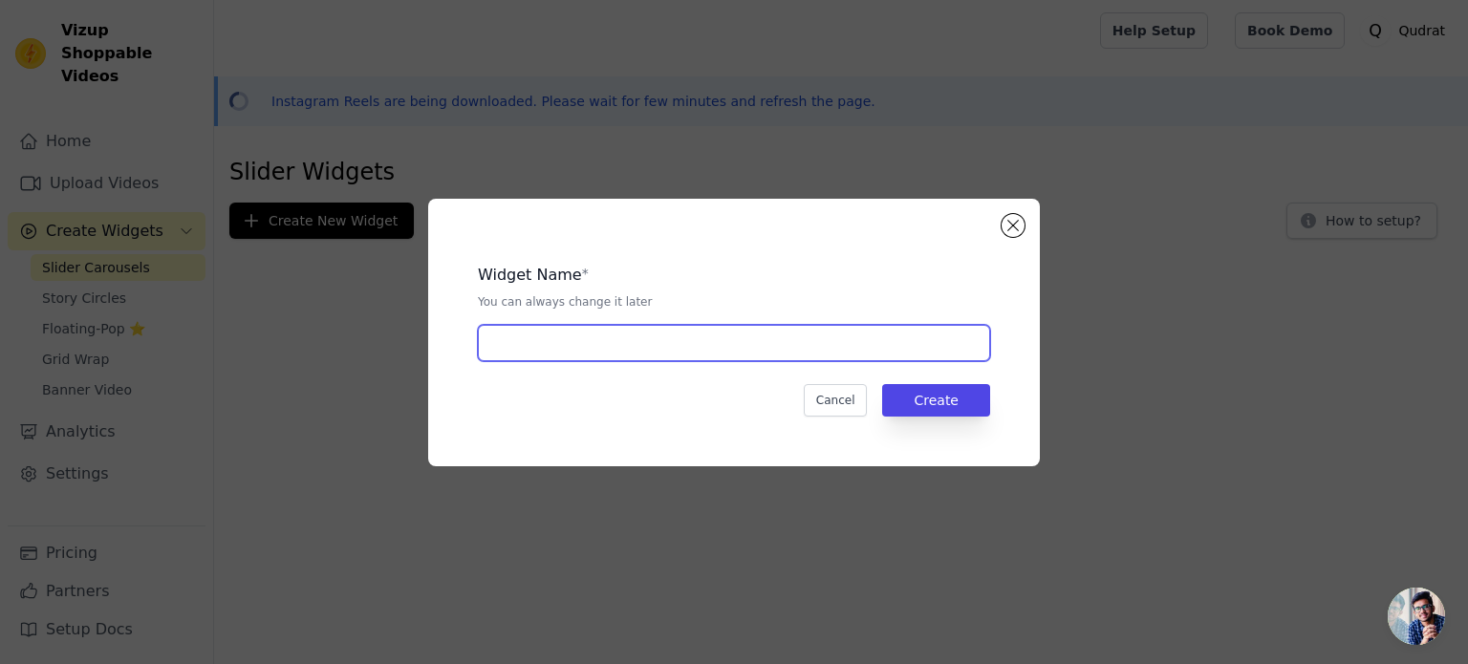
click at [791, 347] on input "text" at bounding box center [734, 343] width 512 height 36
click at [515, 347] on input "Trial widget" at bounding box center [734, 343] width 512 height 36
type input "Trial reel widget"
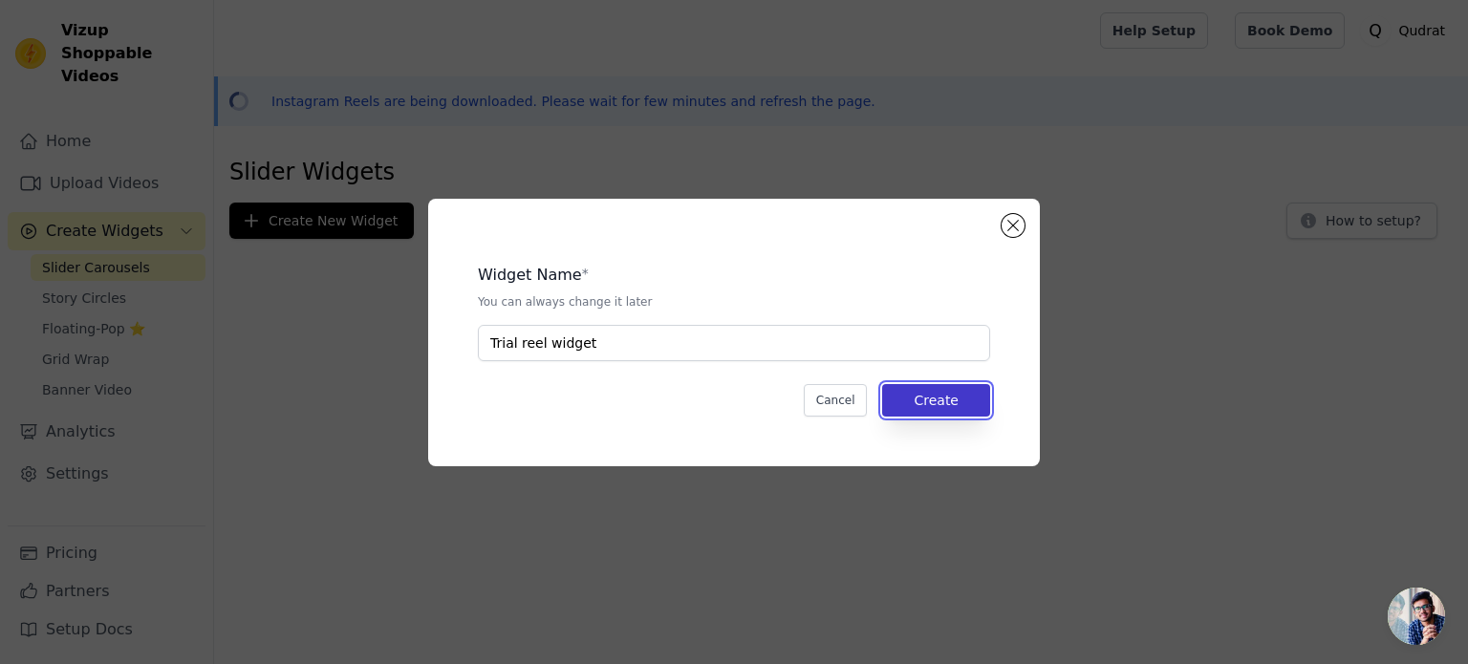
click at [919, 396] on button "Create" at bounding box center [936, 400] width 108 height 32
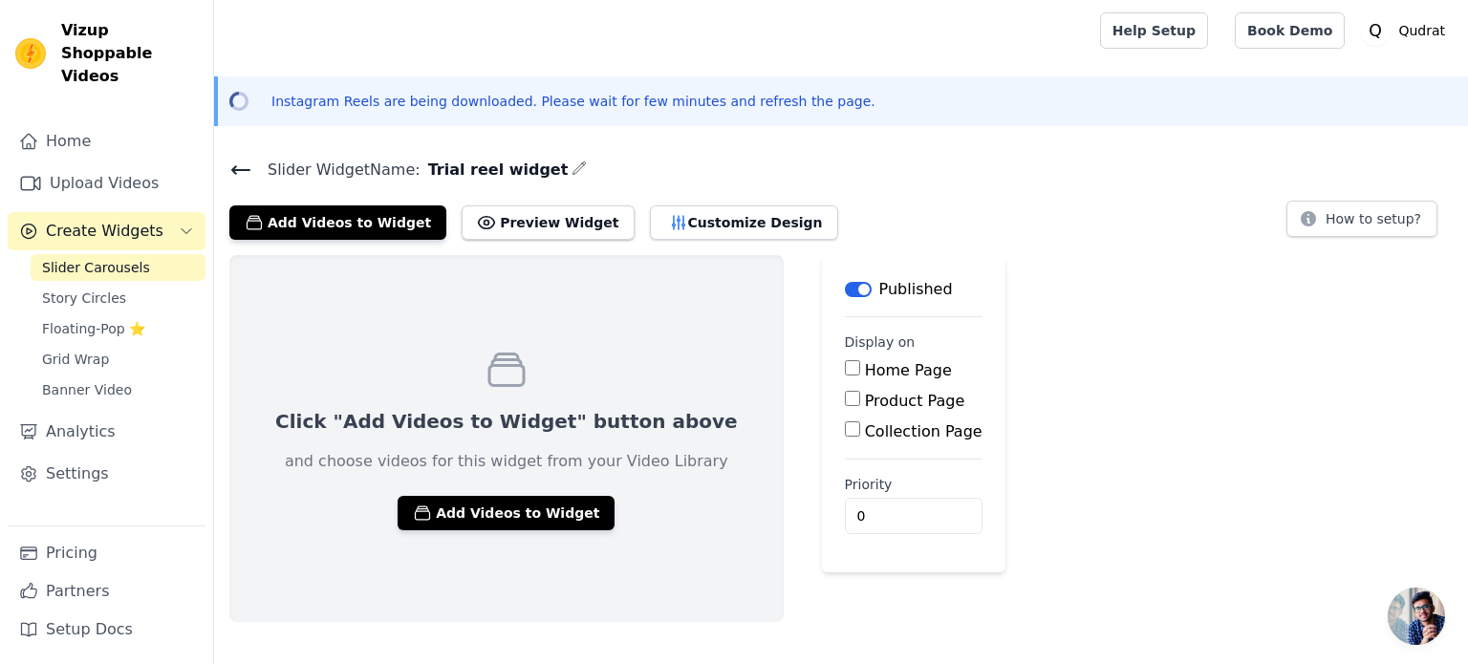
click at [845, 394] on input "Product Page" at bounding box center [852, 398] width 15 height 15
checkbox input "true"
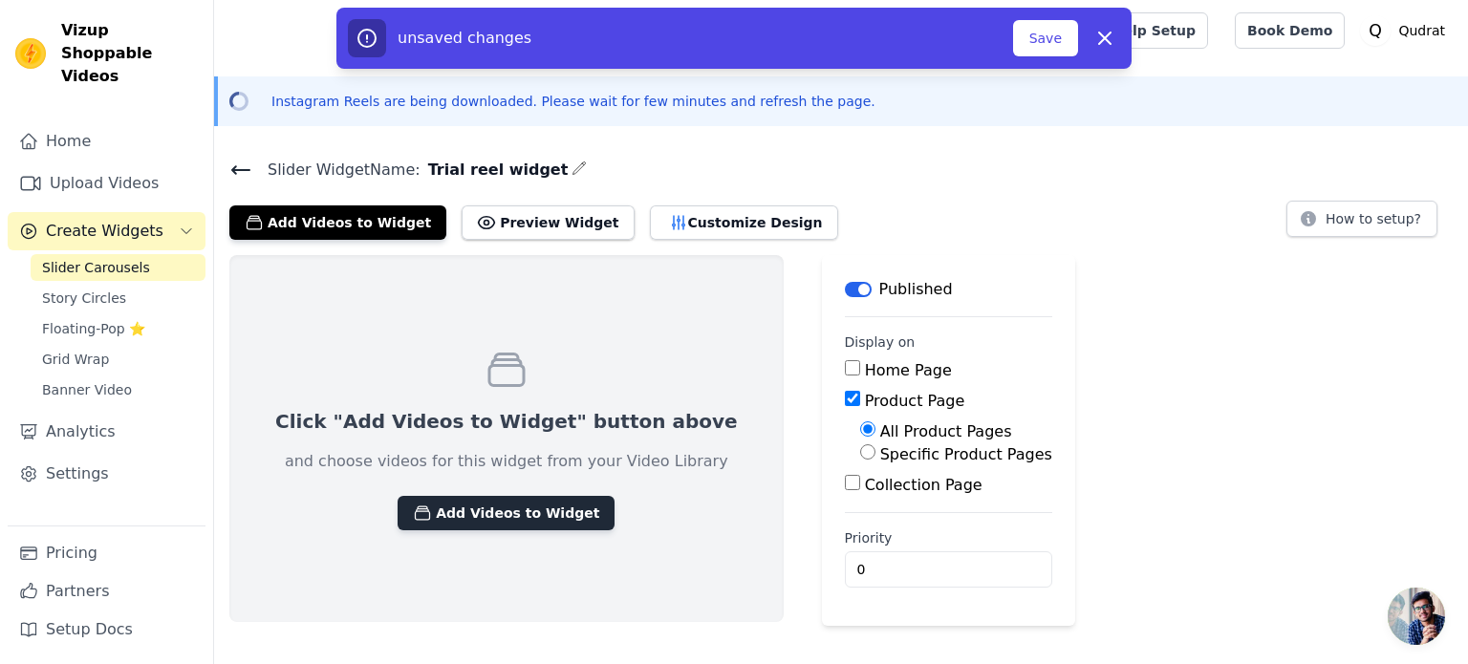
click at [482, 518] on button "Add Videos to Widget" at bounding box center [506, 513] width 217 height 34
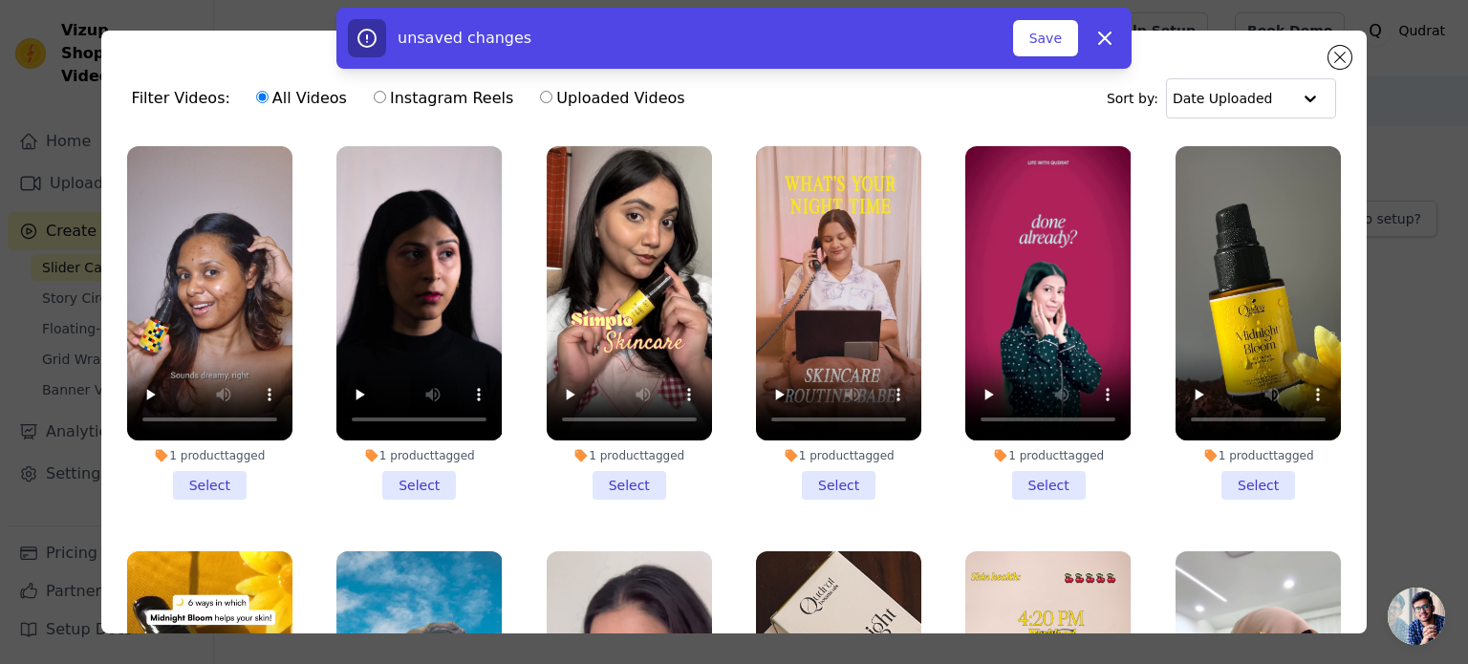
click at [214, 479] on li "1 product tagged Select" at bounding box center [209, 323] width 165 height 354
click at [0, 0] on input "1 product tagged Select" at bounding box center [0, 0] width 0 height 0
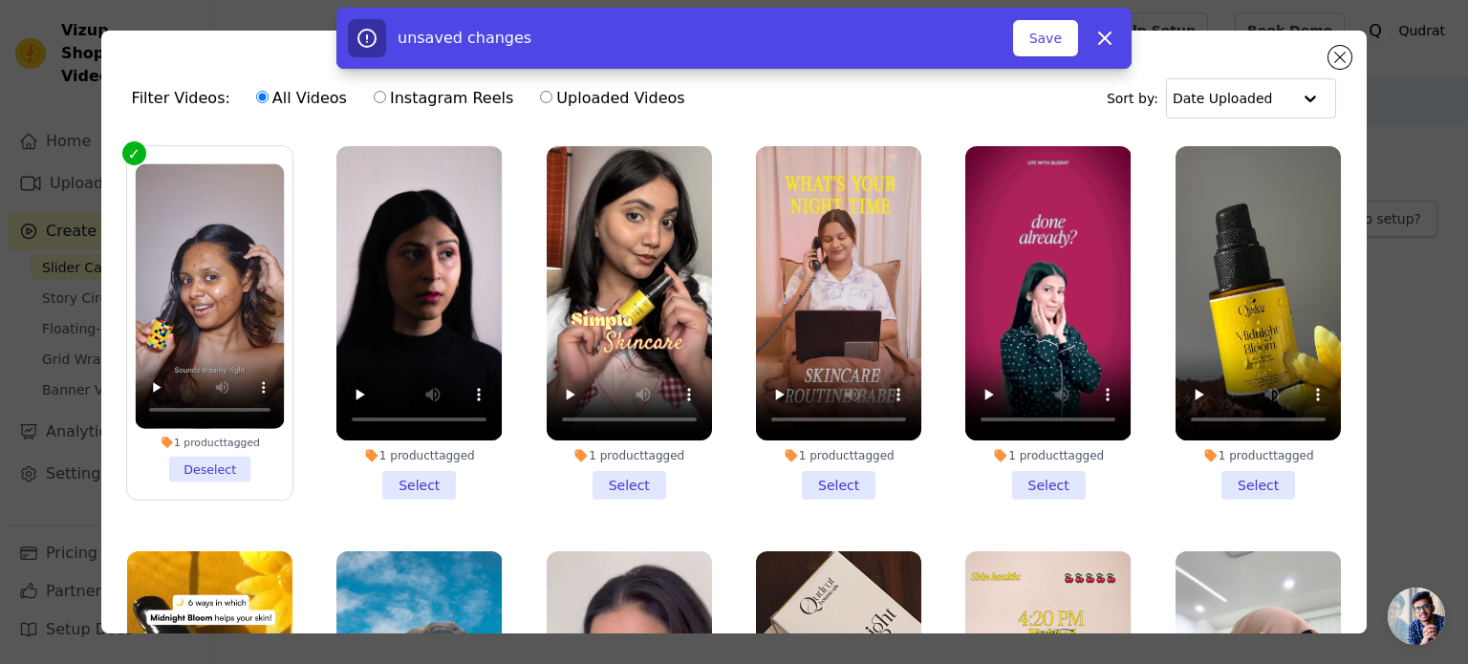
click at [611, 478] on li "1 product tagged Select" at bounding box center [629, 323] width 165 height 354
click at [0, 0] on input "1 product tagged Select" at bounding box center [0, 0] width 0 height 0
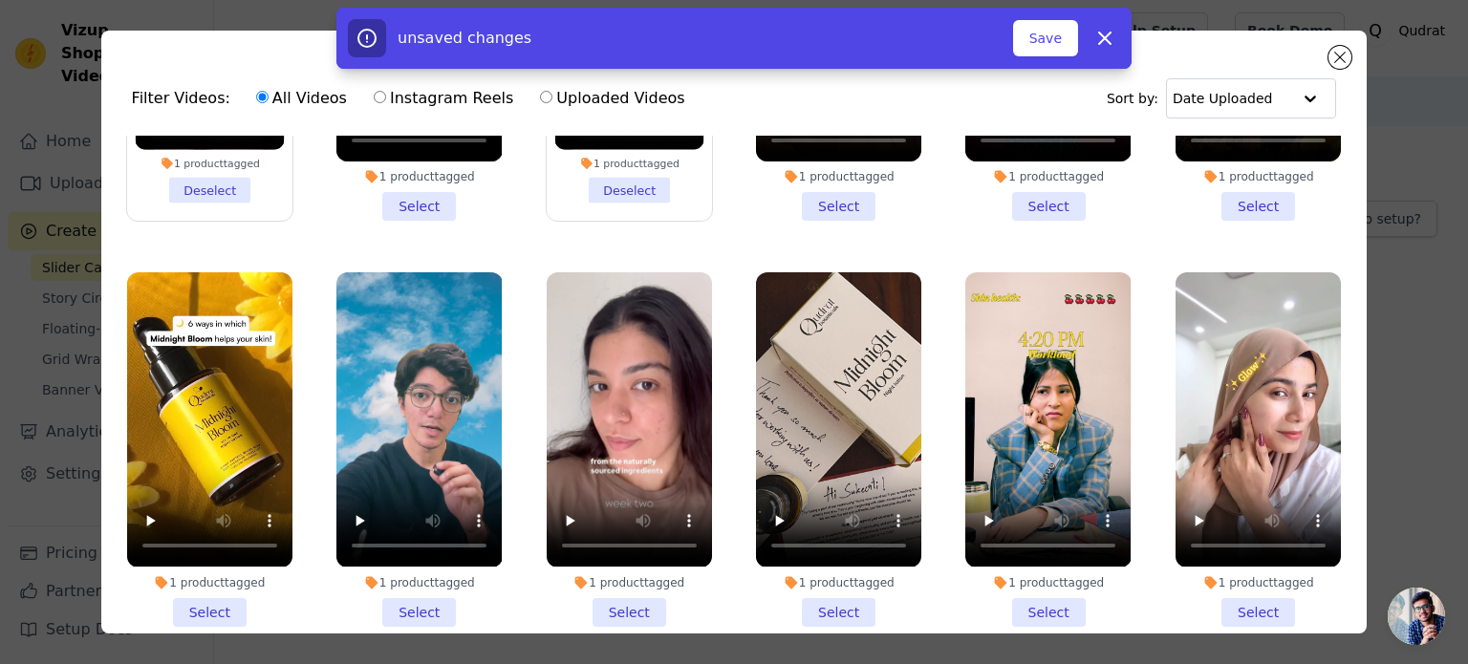
scroll to position [367, 0]
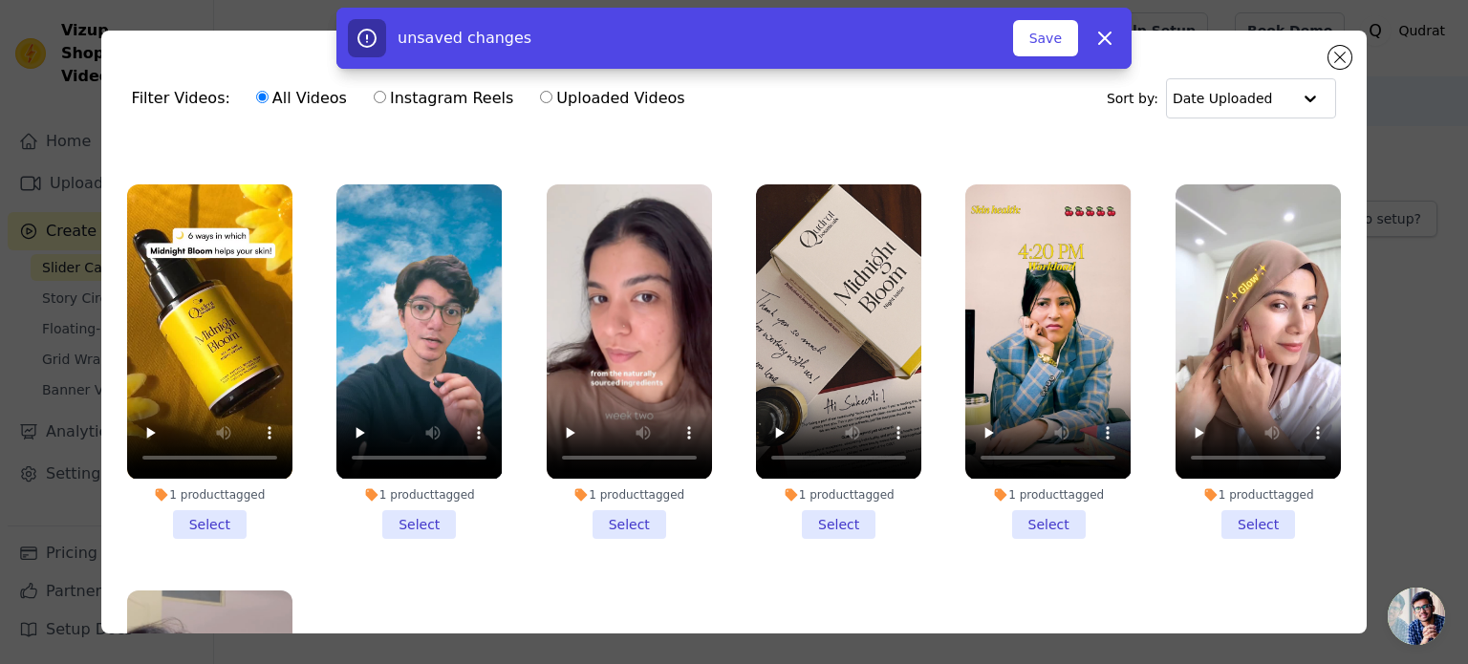
click at [621, 511] on li "1 product tagged Select" at bounding box center [629, 361] width 165 height 354
click at [0, 0] on input "1 product tagged Select" at bounding box center [0, 0] width 0 height 0
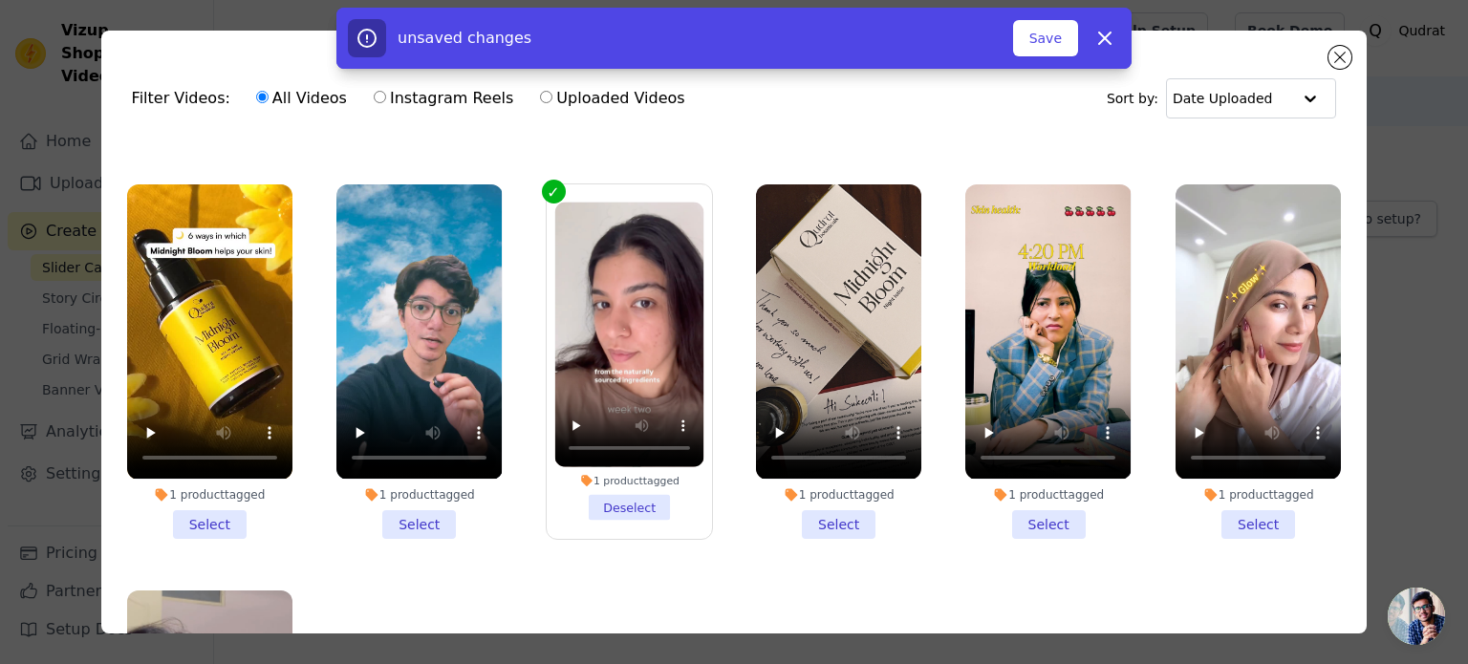
click at [817, 512] on li "1 product tagged Select" at bounding box center [838, 361] width 165 height 354
click at [0, 0] on input "1 product tagged Select" at bounding box center [0, 0] width 0 height 0
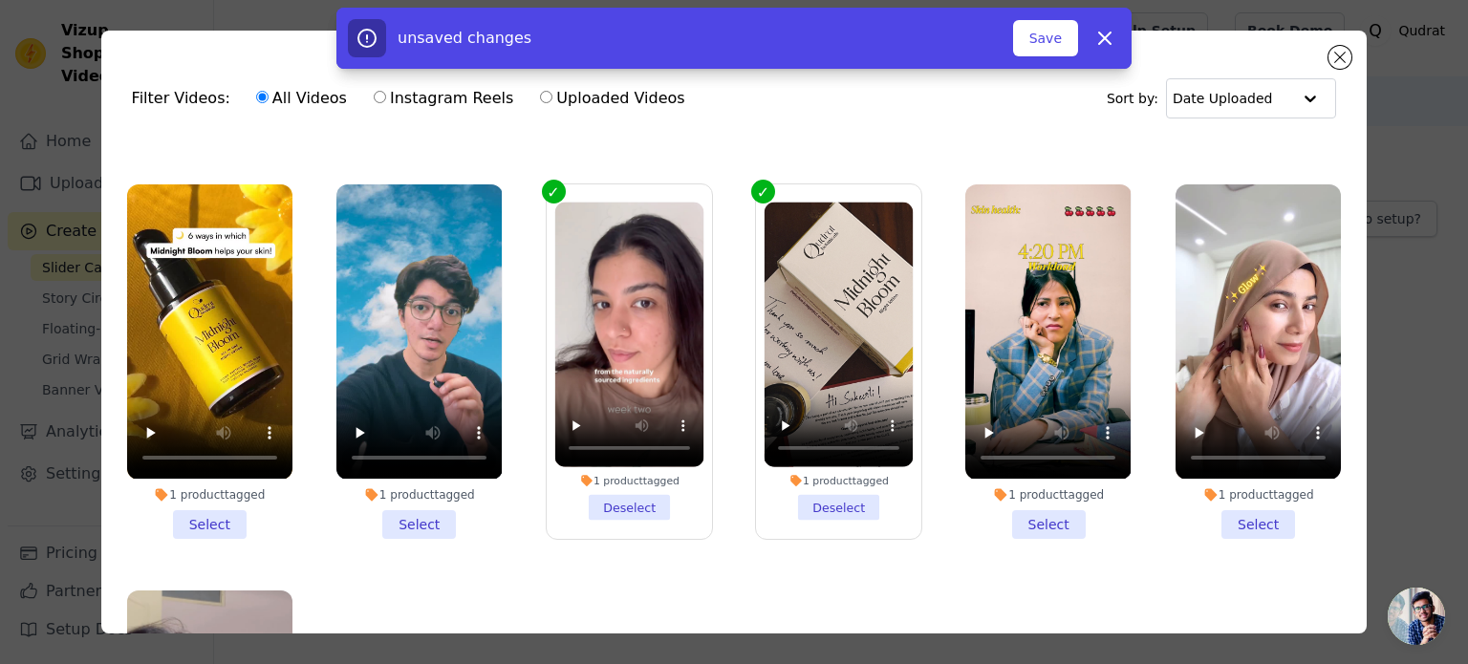
click at [1219, 511] on li "1 product tagged Select" at bounding box center [1258, 361] width 165 height 354
click at [0, 0] on input "1 product tagged Select" at bounding box center [0, 0] width 0 height 0
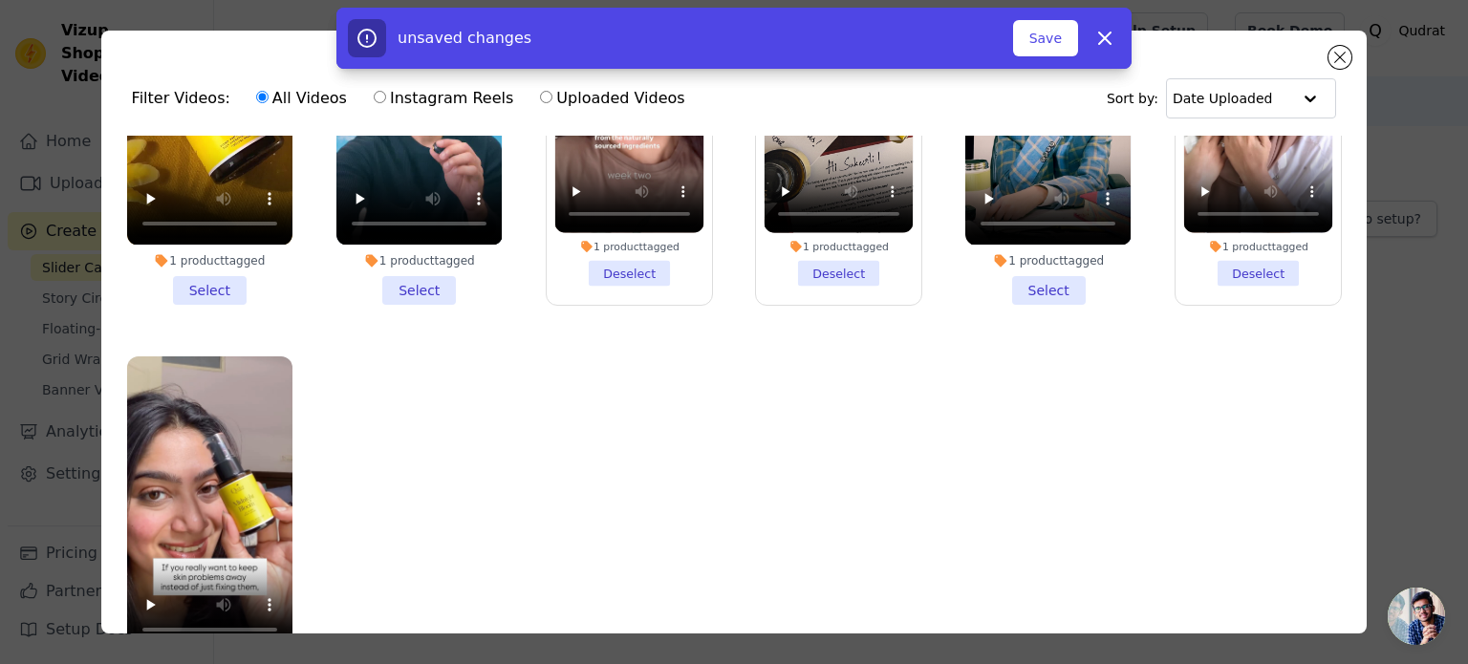
scroll to position [165, 0]
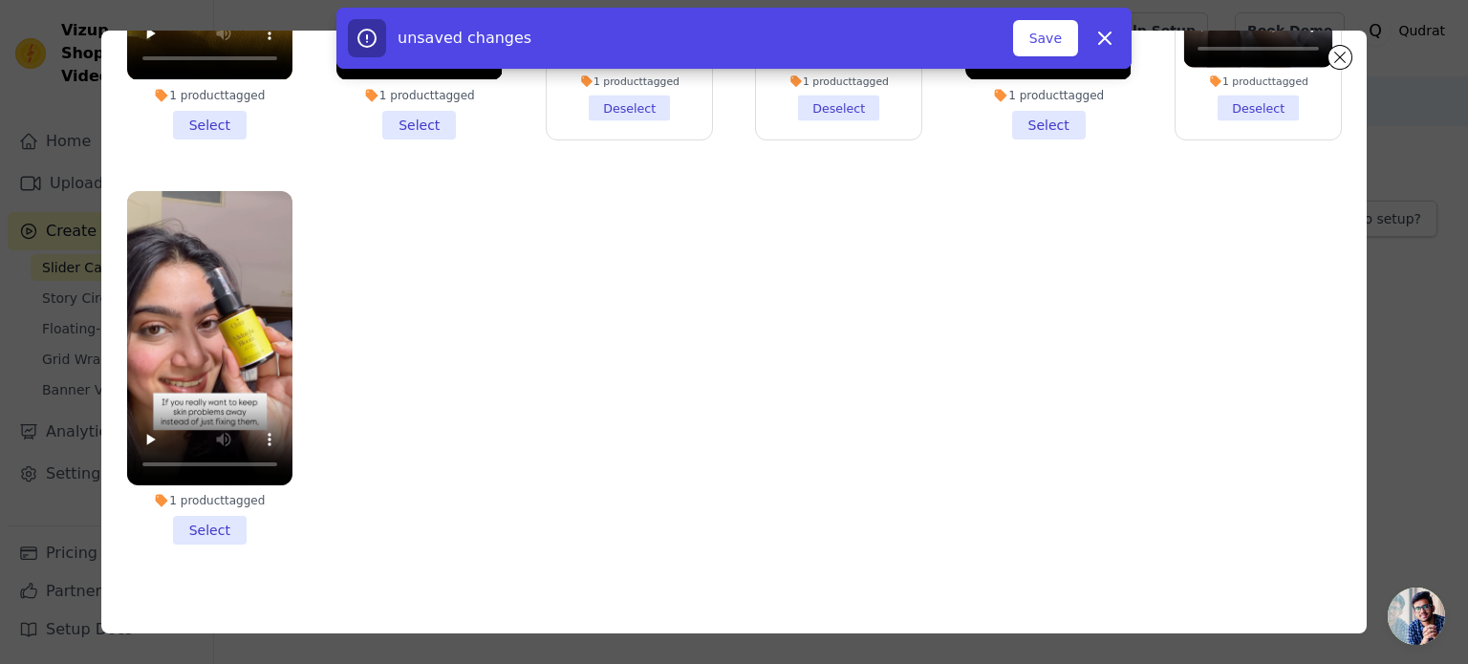
click at [201, 496] on li "1 product tagged Select" at bounding box center [209, 368] width 165 height 354
click at [0, 0] on input "1 product tagged Select" at bounding box center [0, 0] width 0 height 0
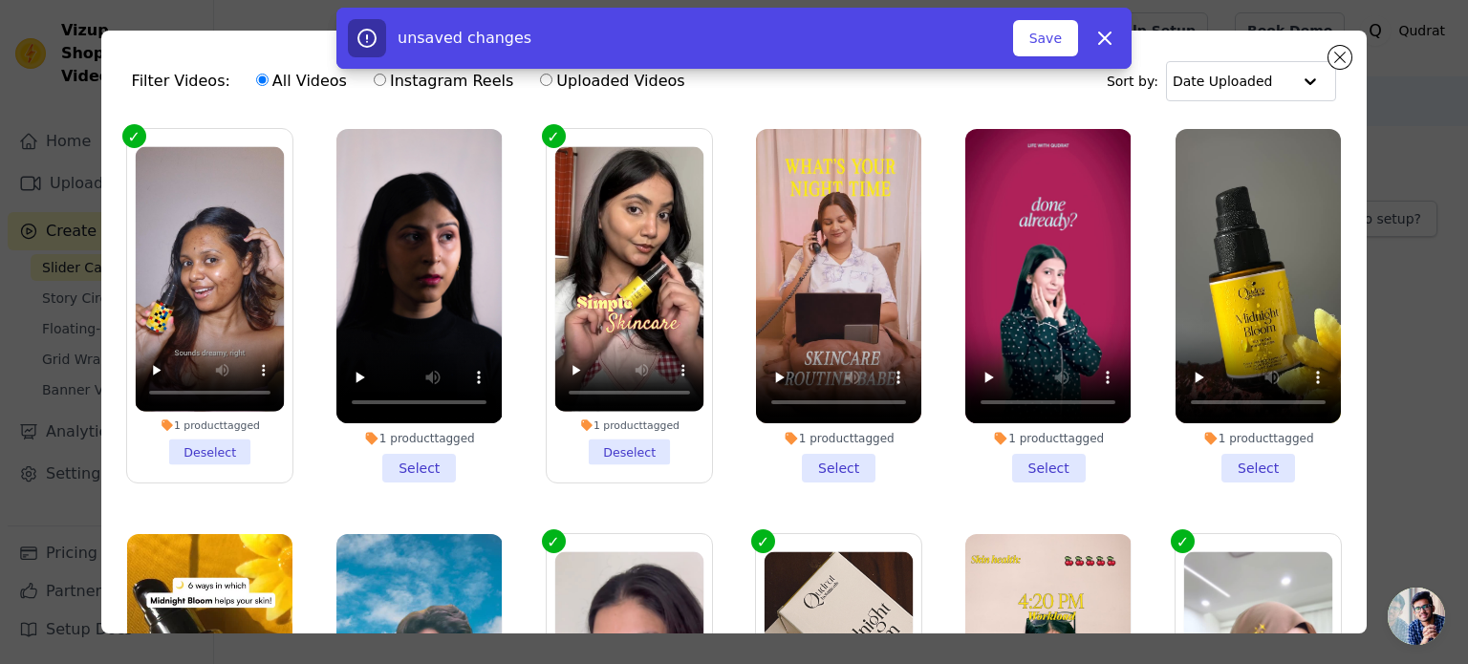
scroll to position [0, 0]
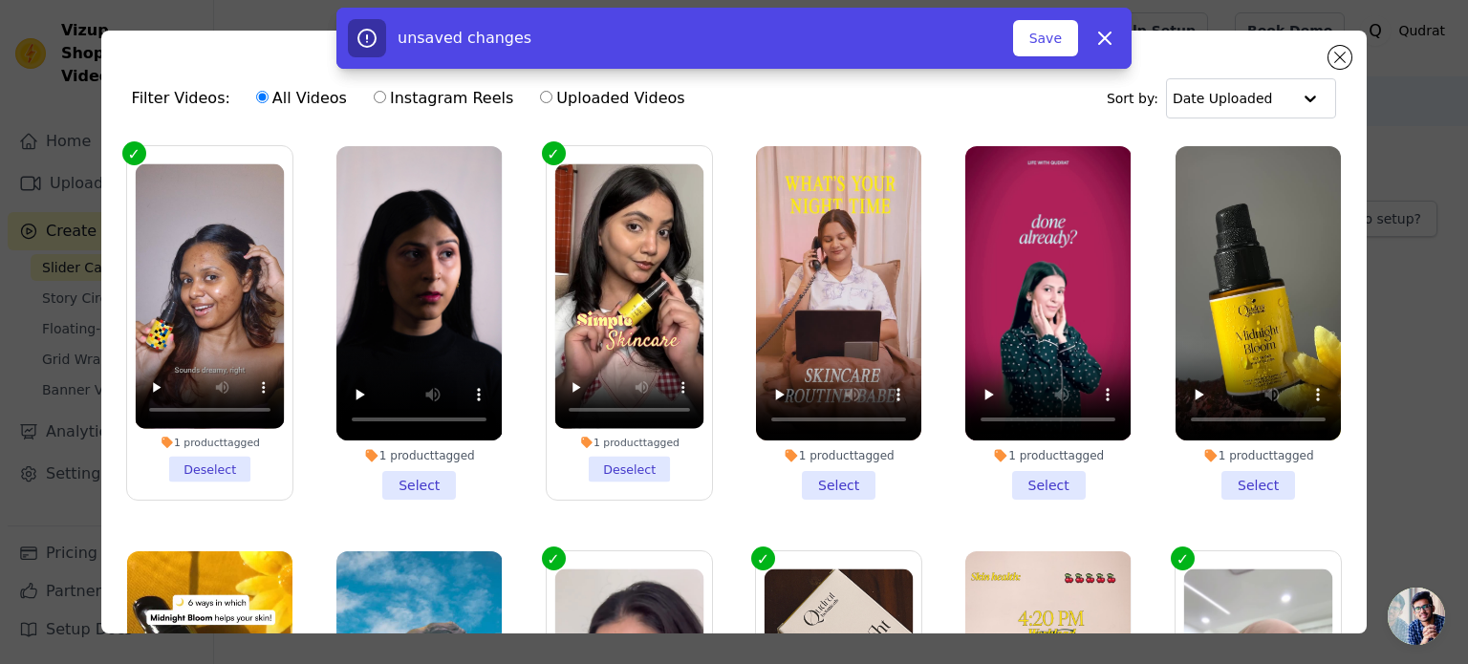
click at [841, 480] on li "1 product tagged Select" at bounding box center [838, 323] width 165 height 354
click at [0, 0] on input "1 product tagged Select" at bounding box center [0, 0] width 0 height 0
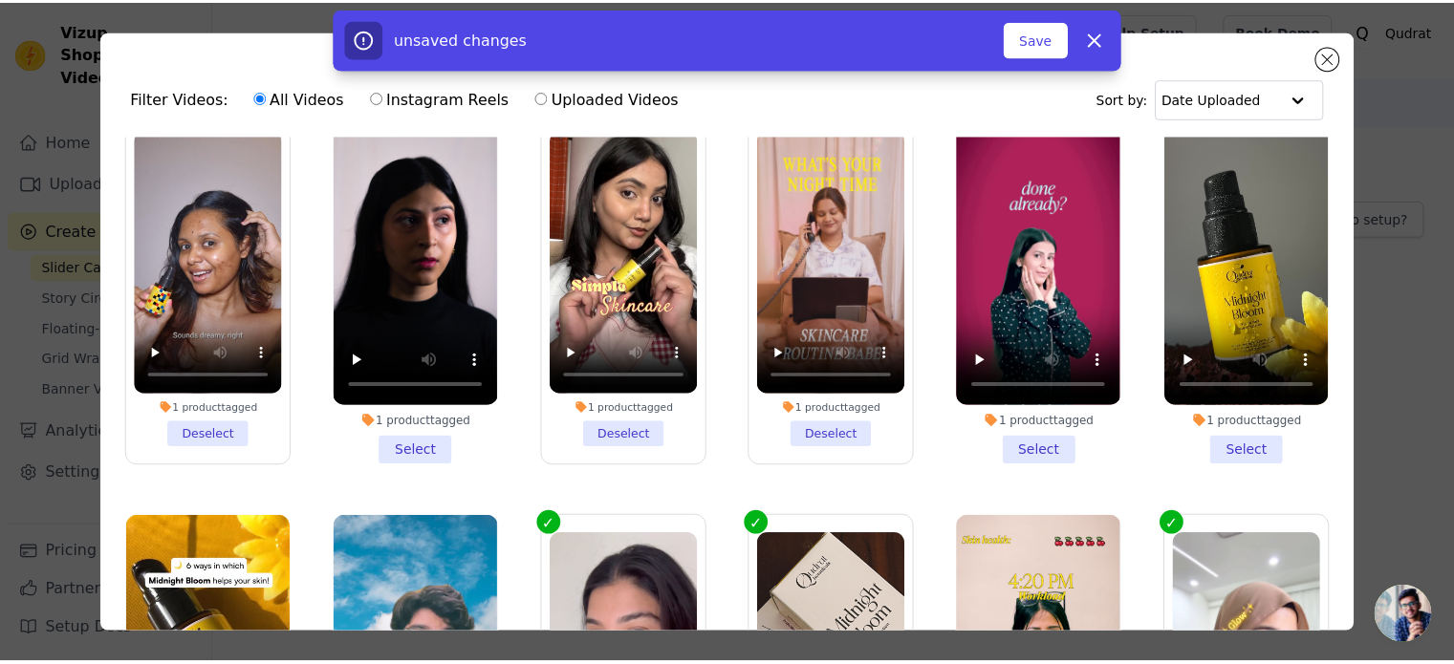
scroll to position [30, 0]
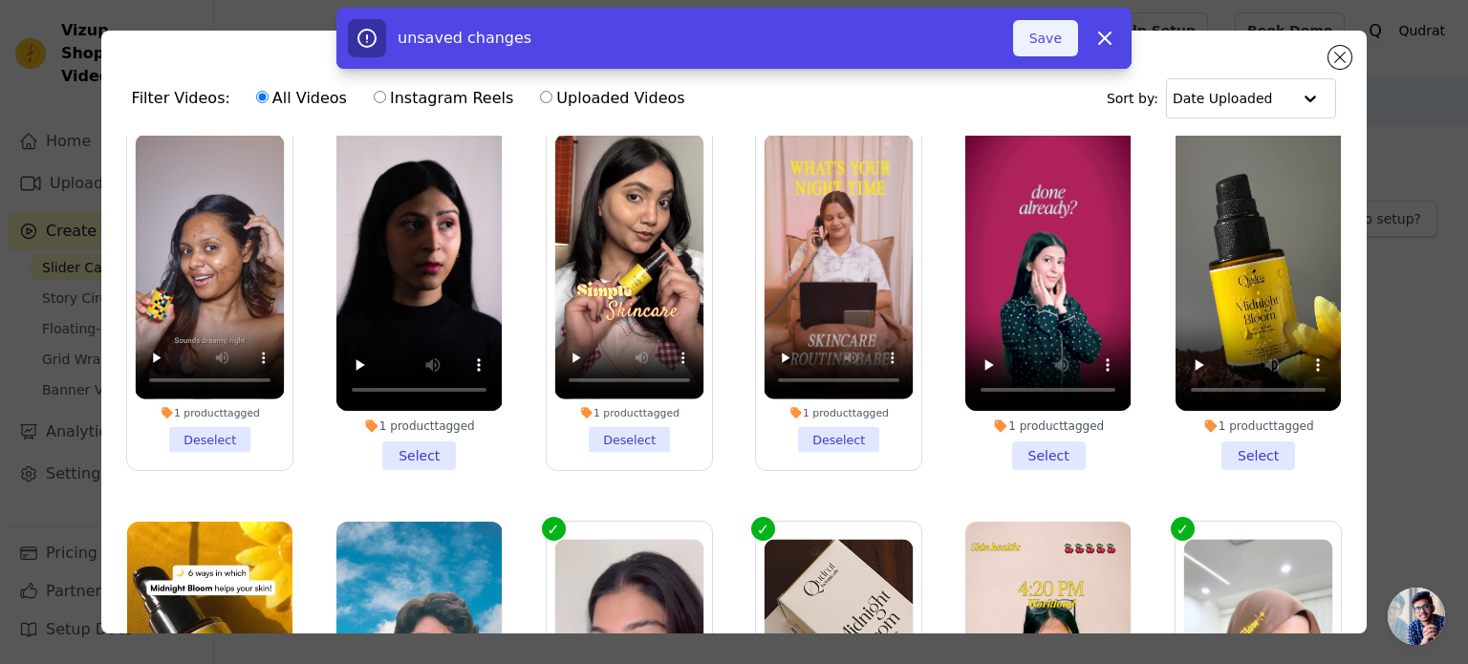
click at [1059, 41] on button "Save" at bounding box center [1045, 38] width 65 height 36
click at [1053, 40] on button "Save" at bounding box center [1045, 38] width 65 height 36
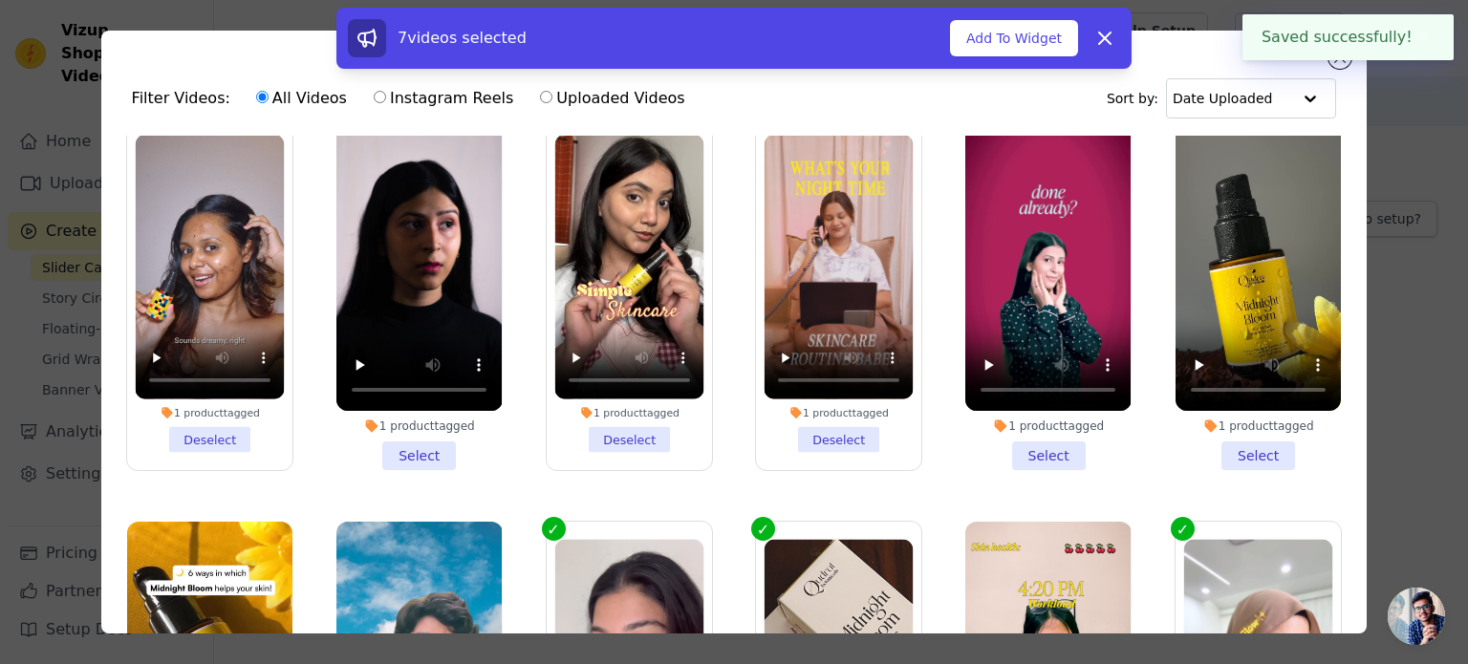
click at [1053, 40] on button "Add To Widget" at bounding box center [1014, 38] width 128 height 36
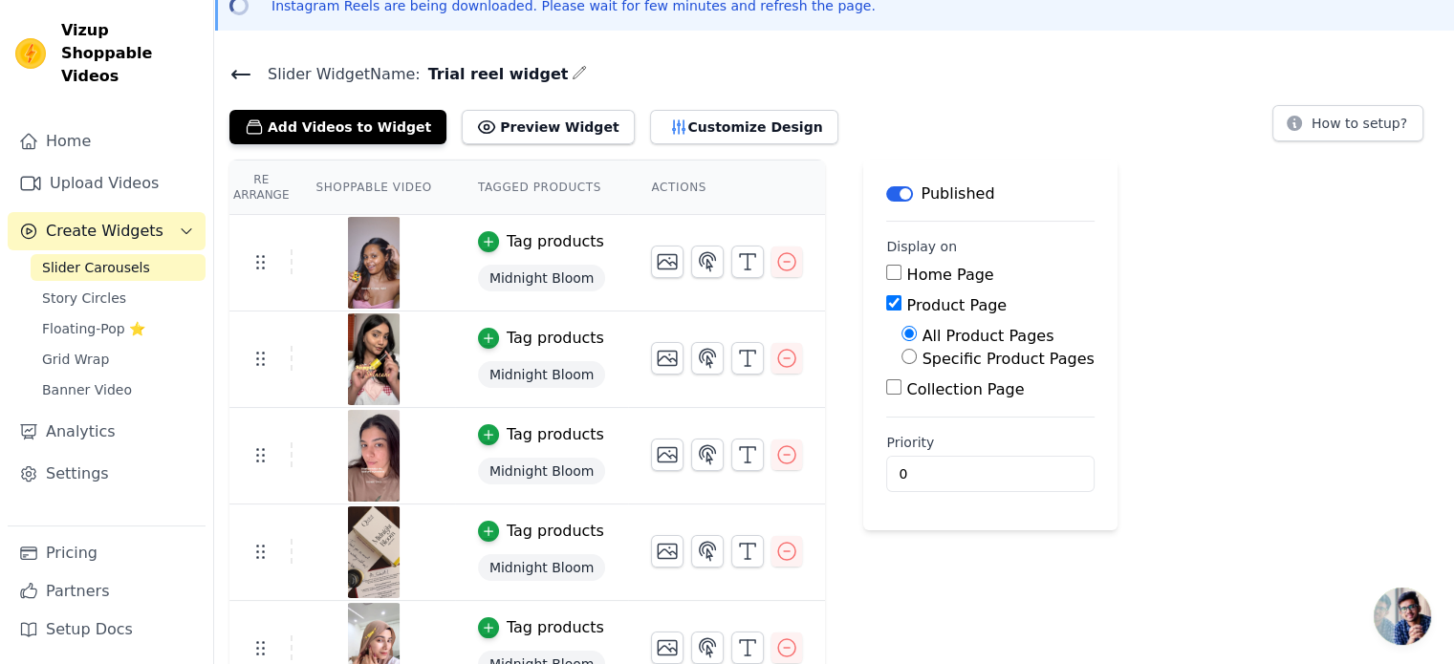
scroll to position [99, 0]
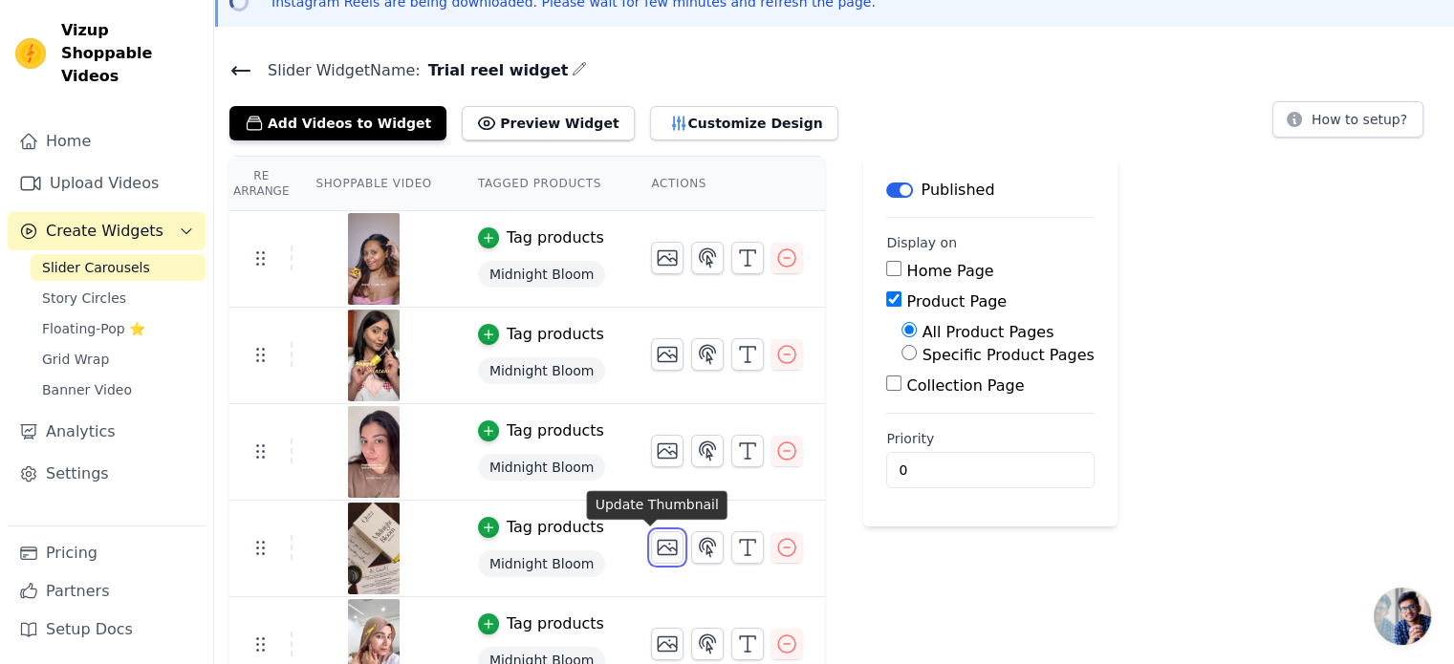
click at [656, 551] on icon "button" at bounding box center [667, 547] width 23 height 23
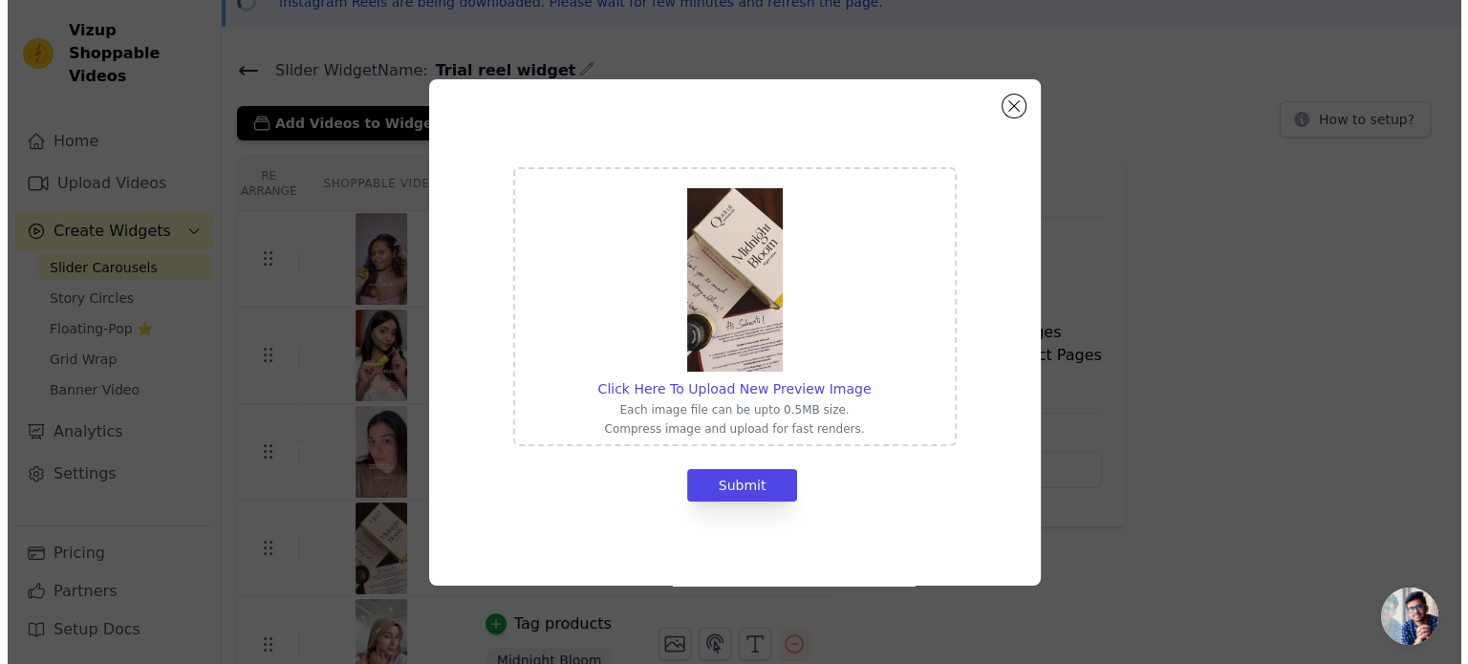
scroll to position [0, 0]
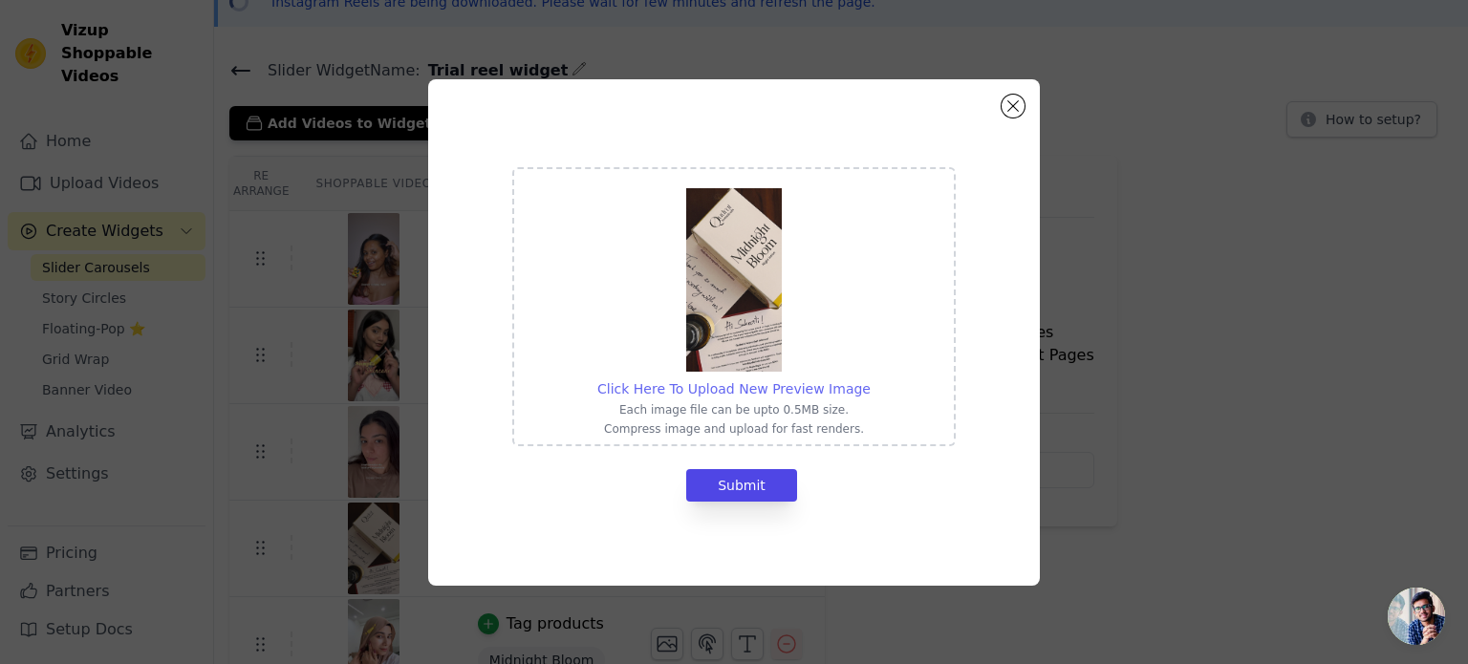
click at [742, 387] on span "Click Here To Upload New Preview Image" at bounding box center [733, 388] width 273 height 15
click at [870, 379] on input "Click Here To Upload New Preview Image Each image file can be upto 0.5MB size. …" at bounding box center [870, 379] width 1 height 1
click at [825, 389] on span "Click Here To Upload New Preview Image" at bounding box center [733, 388] width 273 height 15
click at [870, 379] on input "Click Here To Upload New Preview Image Each image file can be upto 0.5MB size. …" at bounding box center [870, 379] width 1 height 1
type input "C:\fakepath\Screenshot [DATE] 231604.png"
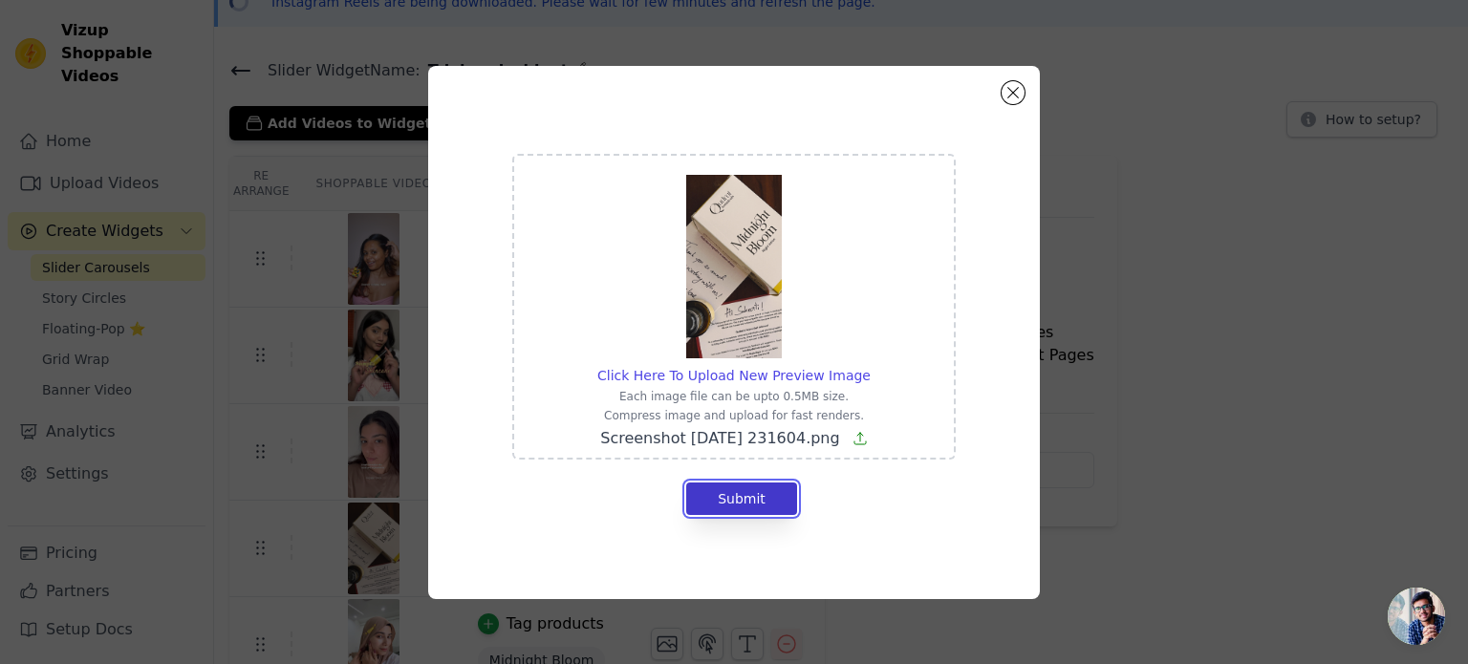
click at [730, 502] on button "Submit" at bounding box center [741, 499] width 111 height 32
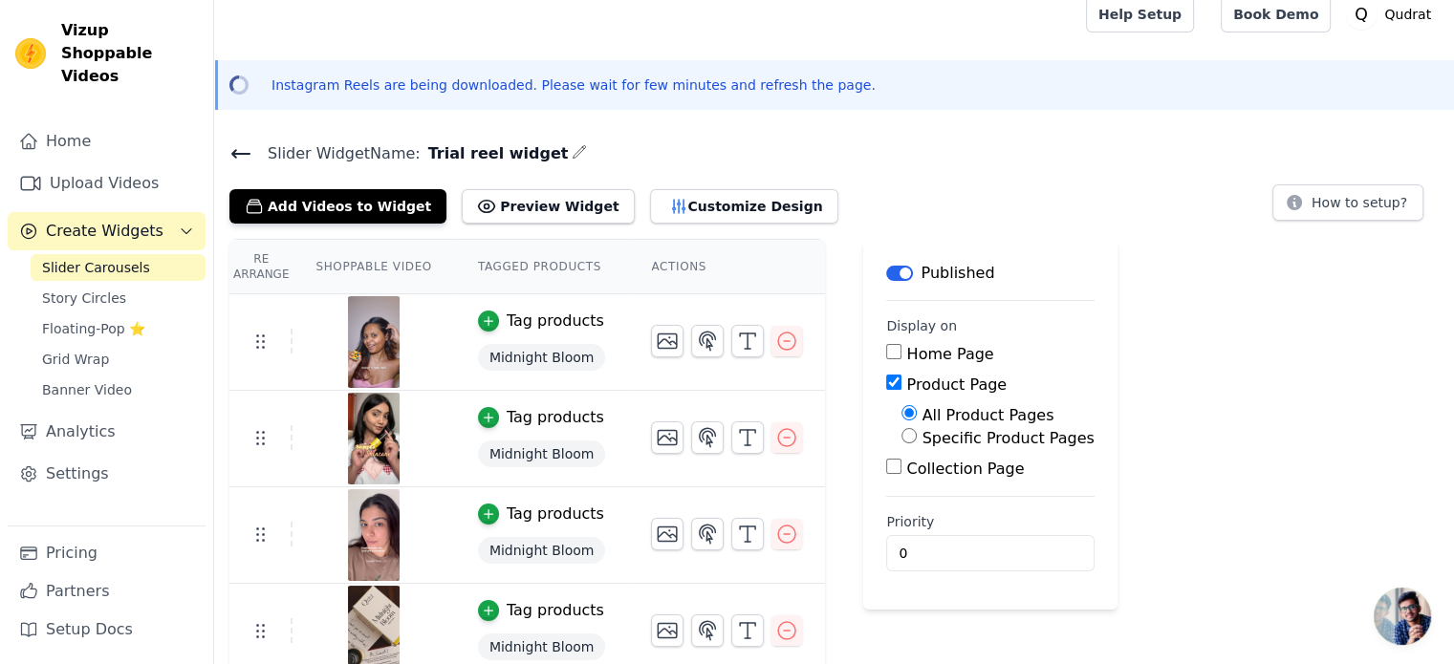
scroll to position [15, 0]
click at [538, 202] on button "Preview Widget" at bounding box center [548, 207] width 172 height 34
click at [676, 206] on button "Customize Design" at bounding box center [744, 207] width 188 height 34
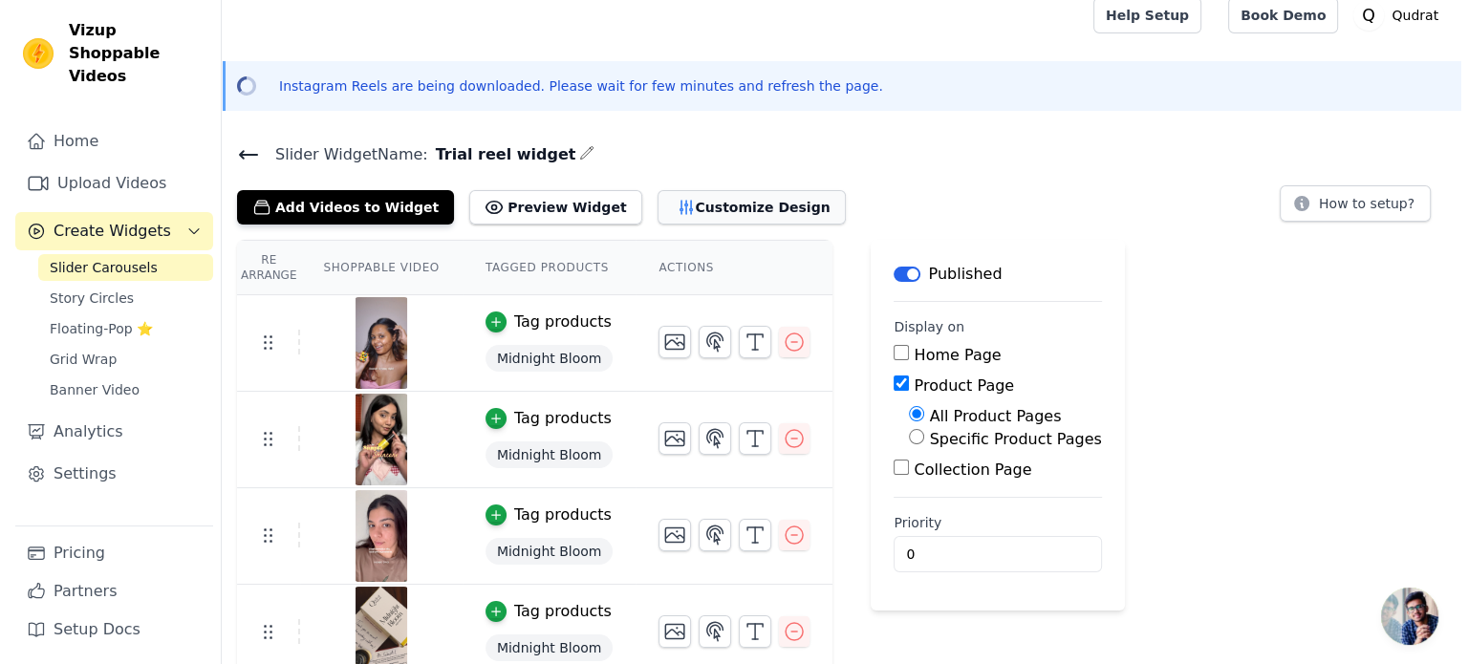
scroll to position [0, 0]
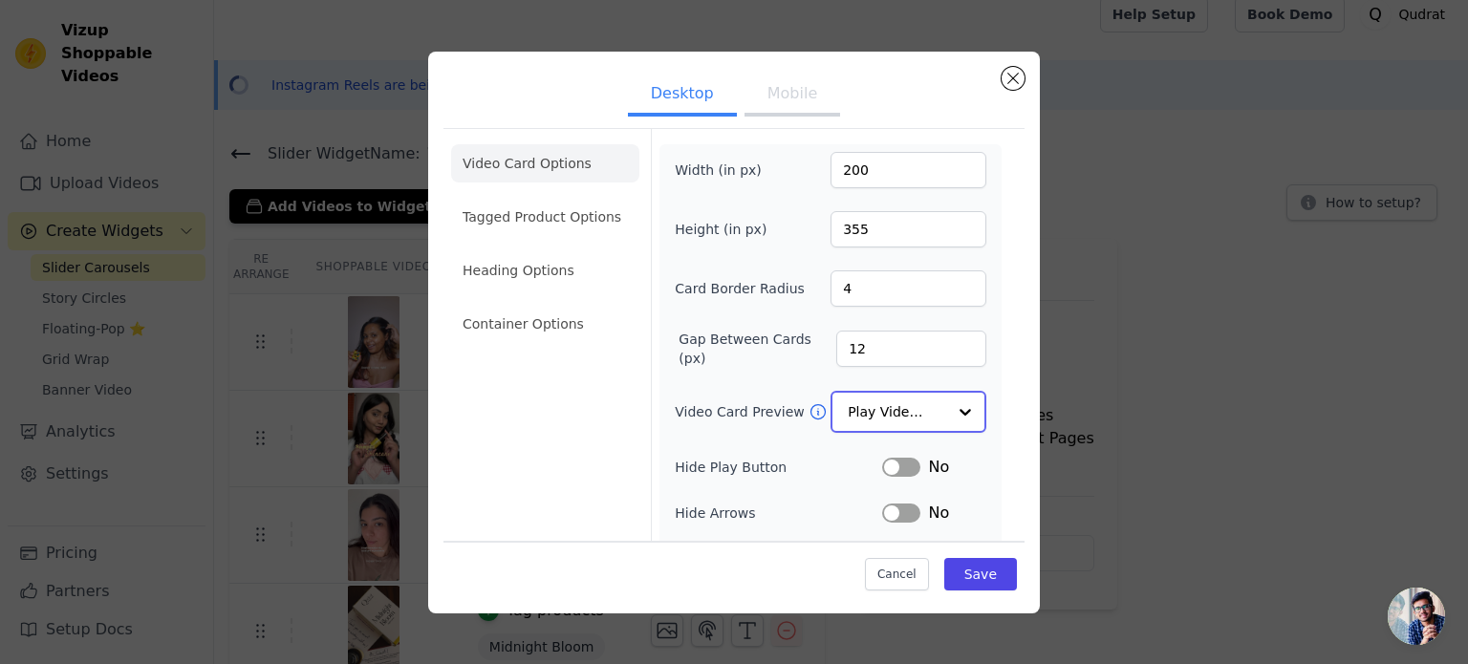
click at [888, 404] on input "Video Card Preview" at bounding box center [897, 412] width 98 height 38
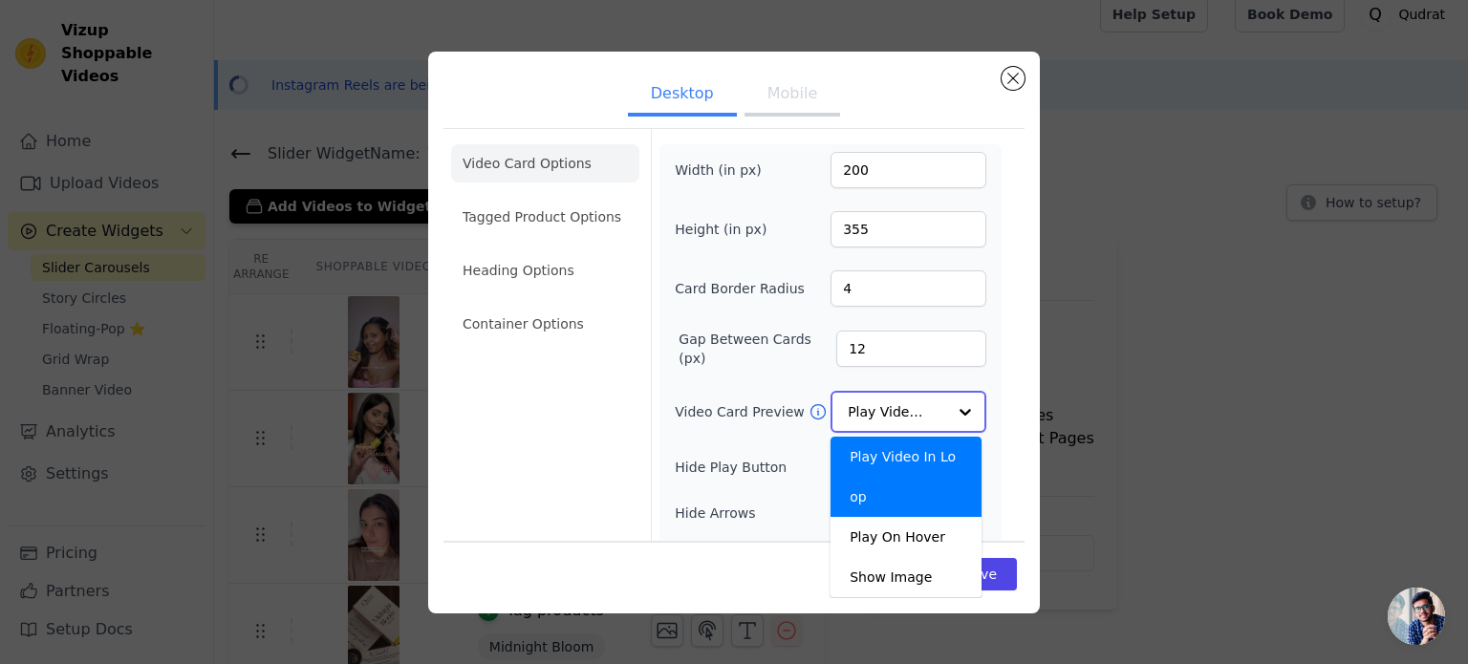
click at [888, 404] on input "Video Card Preview" at bounding box center [897, 412] width 98 height 38
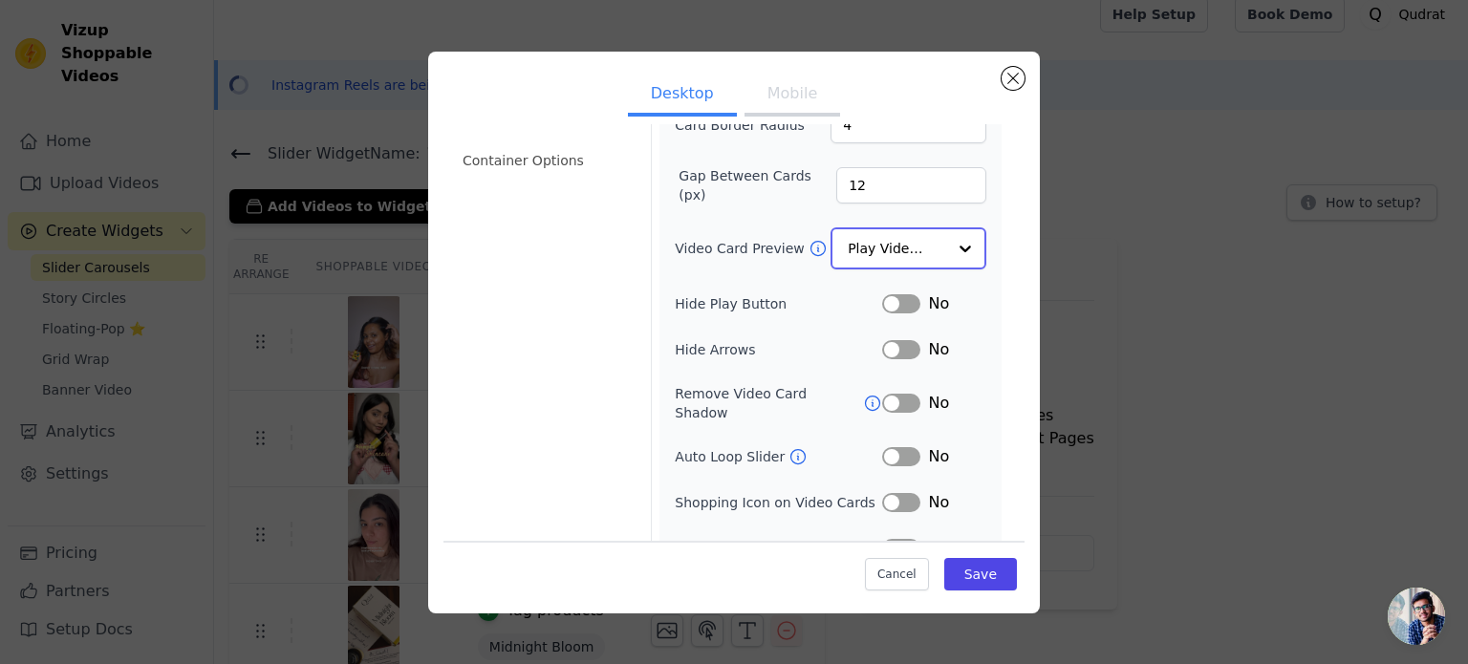
scroll to position [166, 0]
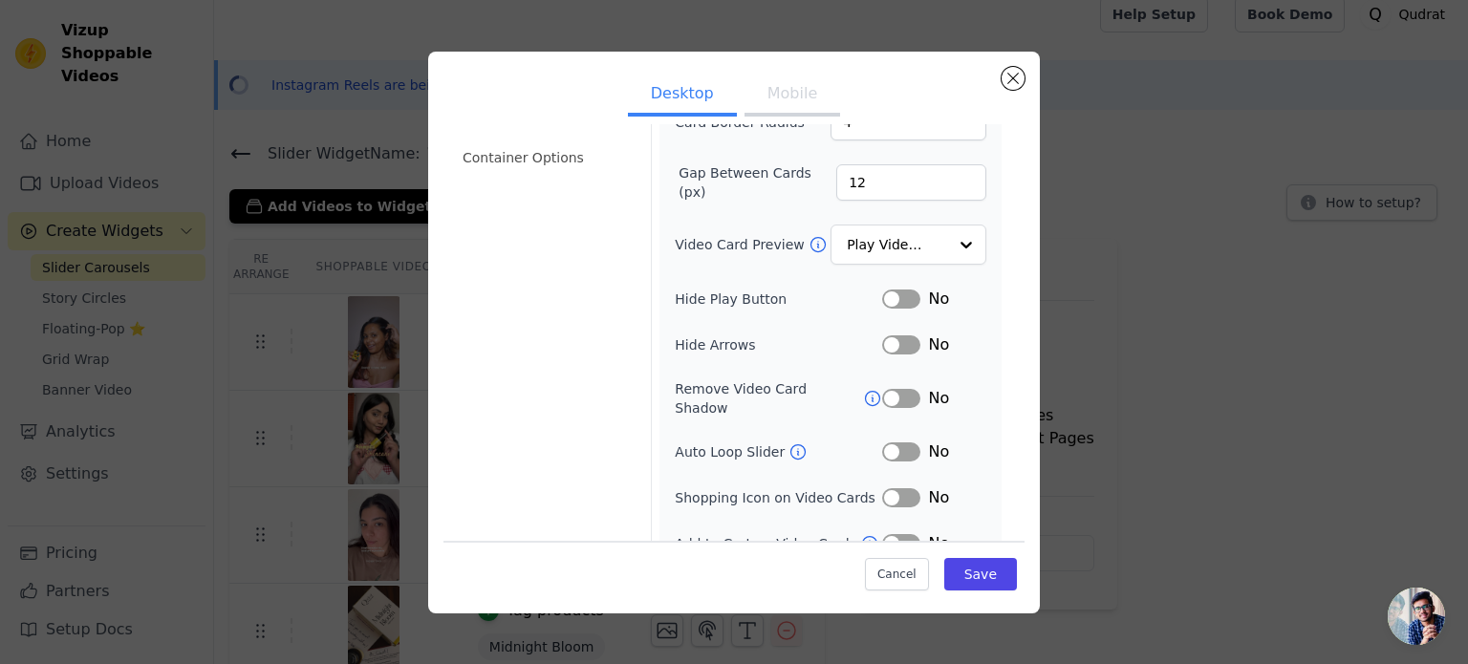
click at [882, 443] on button "Label" at bounding box center [901, 452] width 38 height 19
click at [789, 443] on icon at bounding box center [798, 452] width 19 height 19
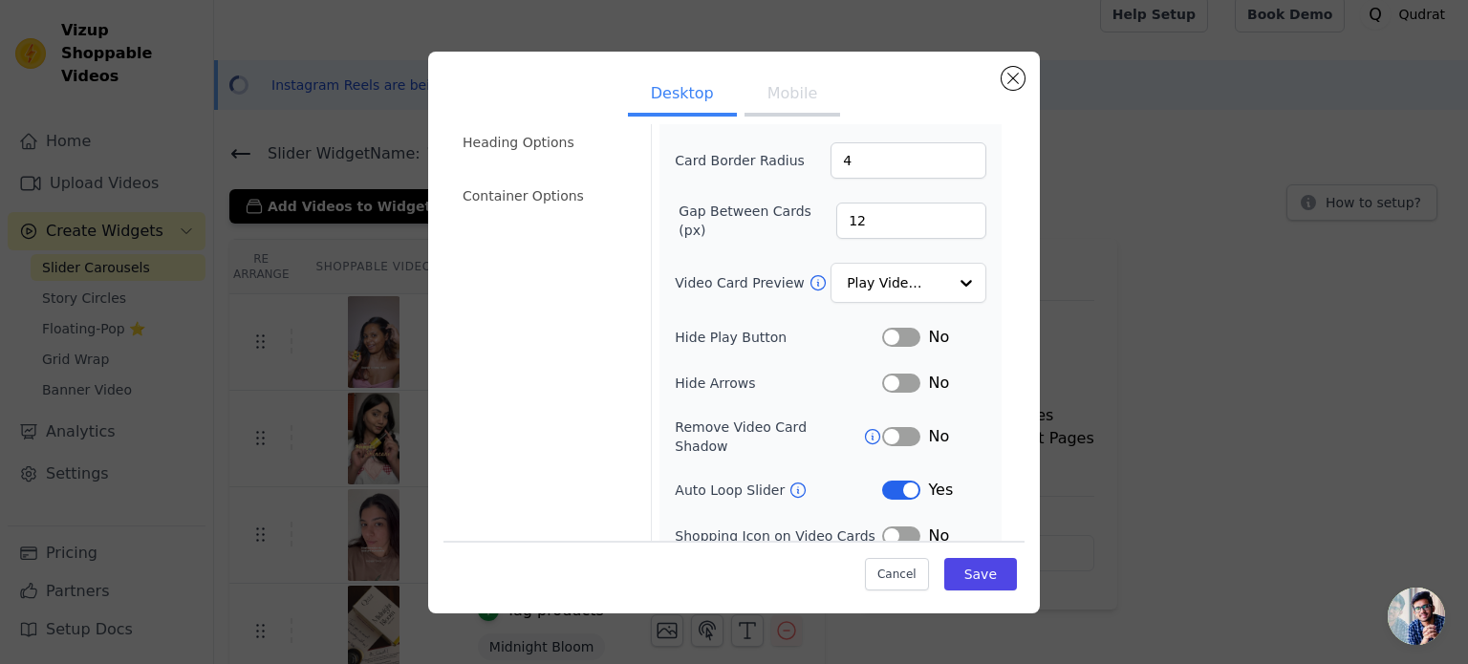
scroll to position [126, 0]
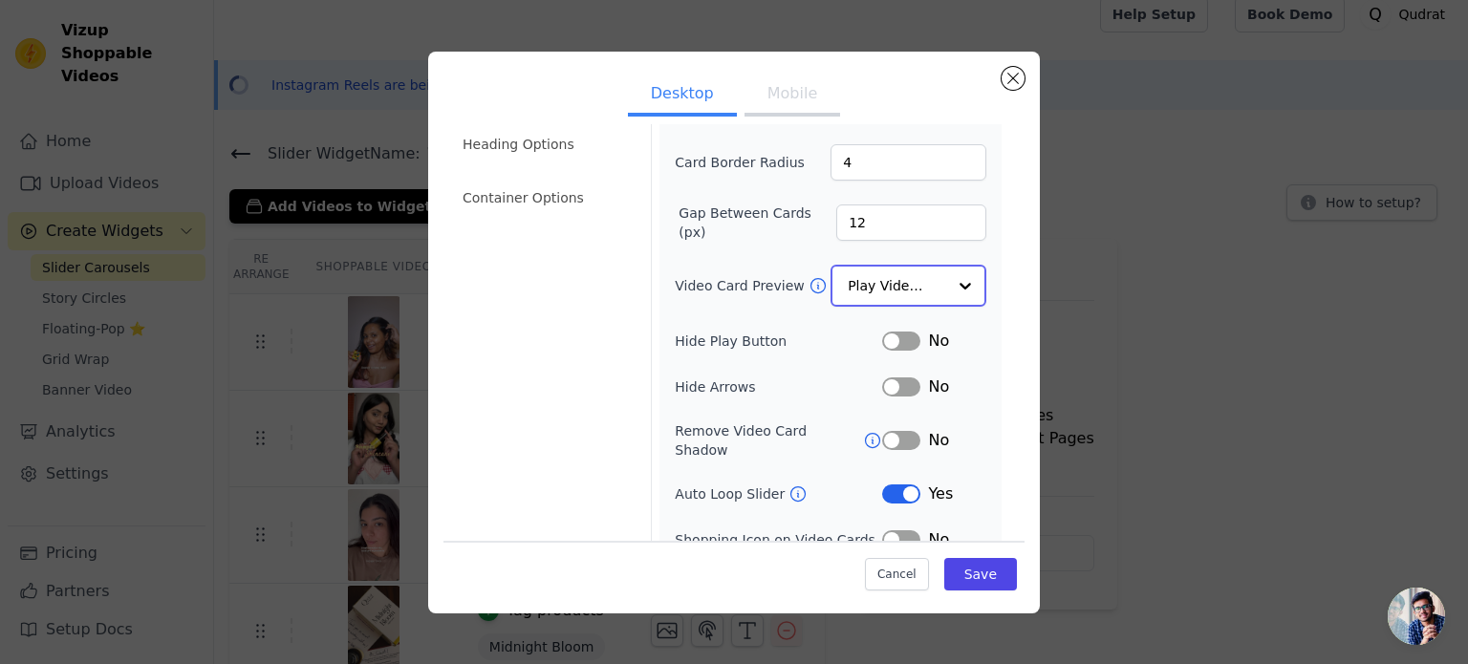
click at [946, 281] on div at bounding box center [965, 286] width 38 height 38
click at [975, 332] on div "Width (in px) 200 Height (in px) 355 Card Border Radius 4 Gap Between Cards (px…" at bounding box center [831, 310] width 342 height 585
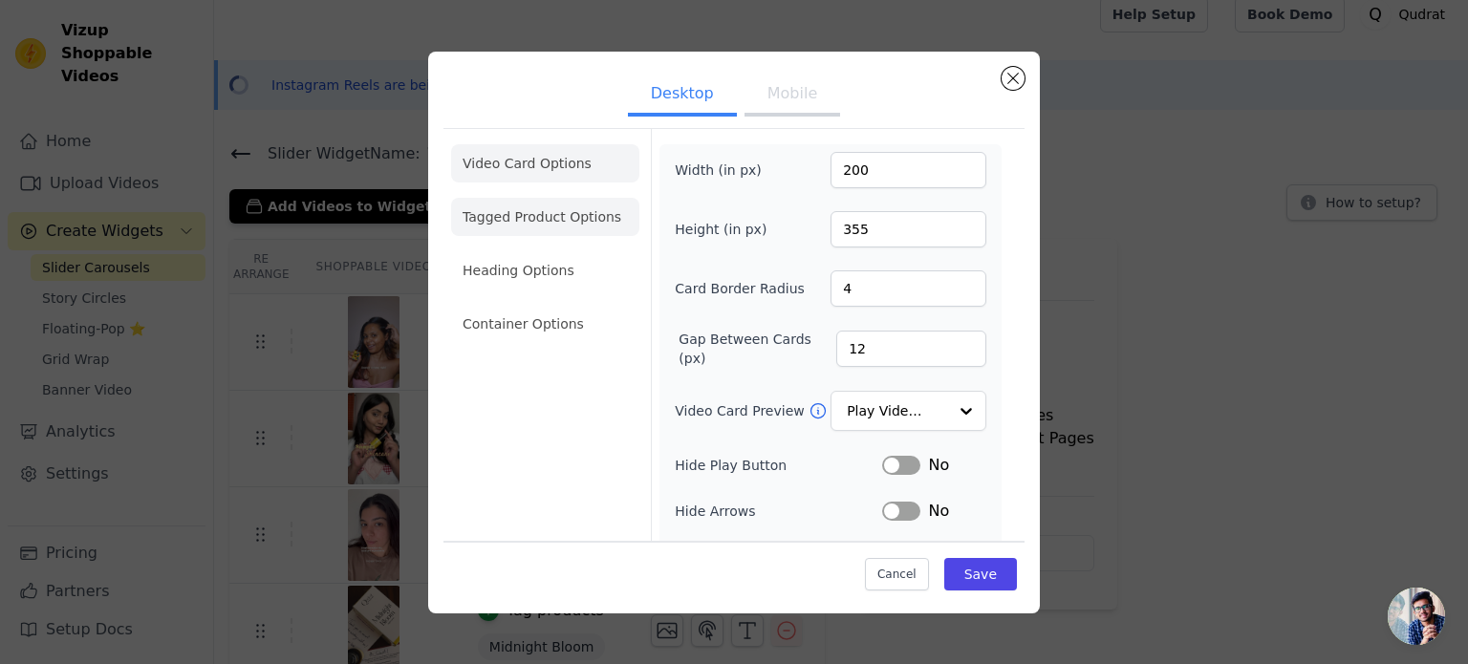
click at [580, 224] on li "Tagged Product Options" at bounding box center [545, 217] width 188 height 38
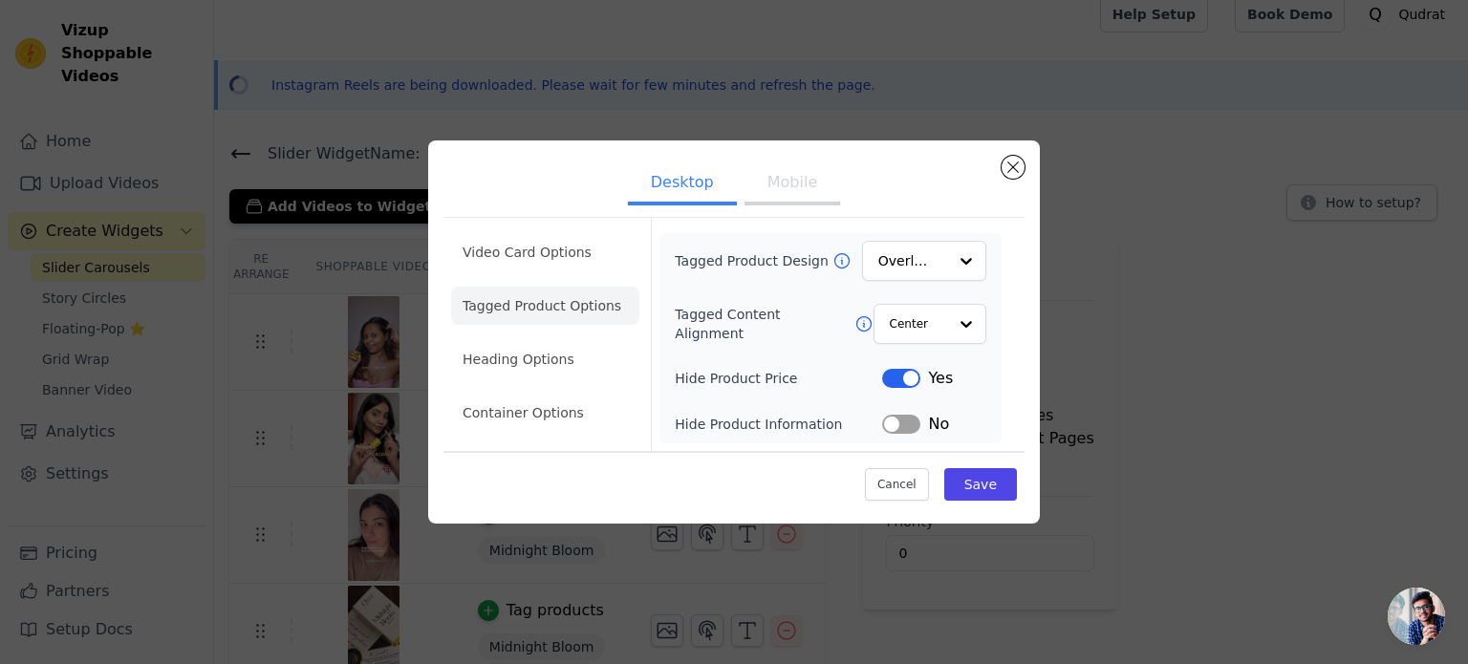
click at [772, 194] on button "Mobile" at bounding box center [793, 184] width 96 height 42
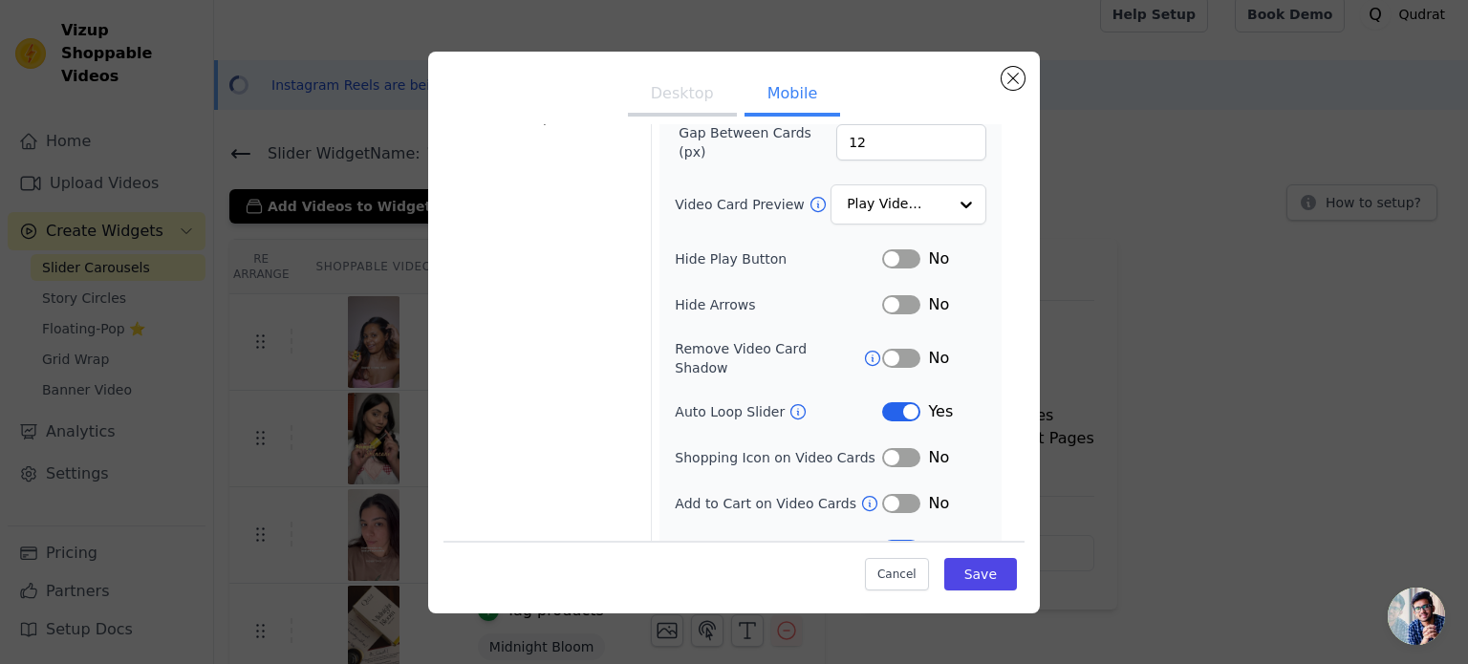
scroll to position [206, 0]
click at [882, 309] on button "Label" at bounding box center [901, 305] width 38 height 19
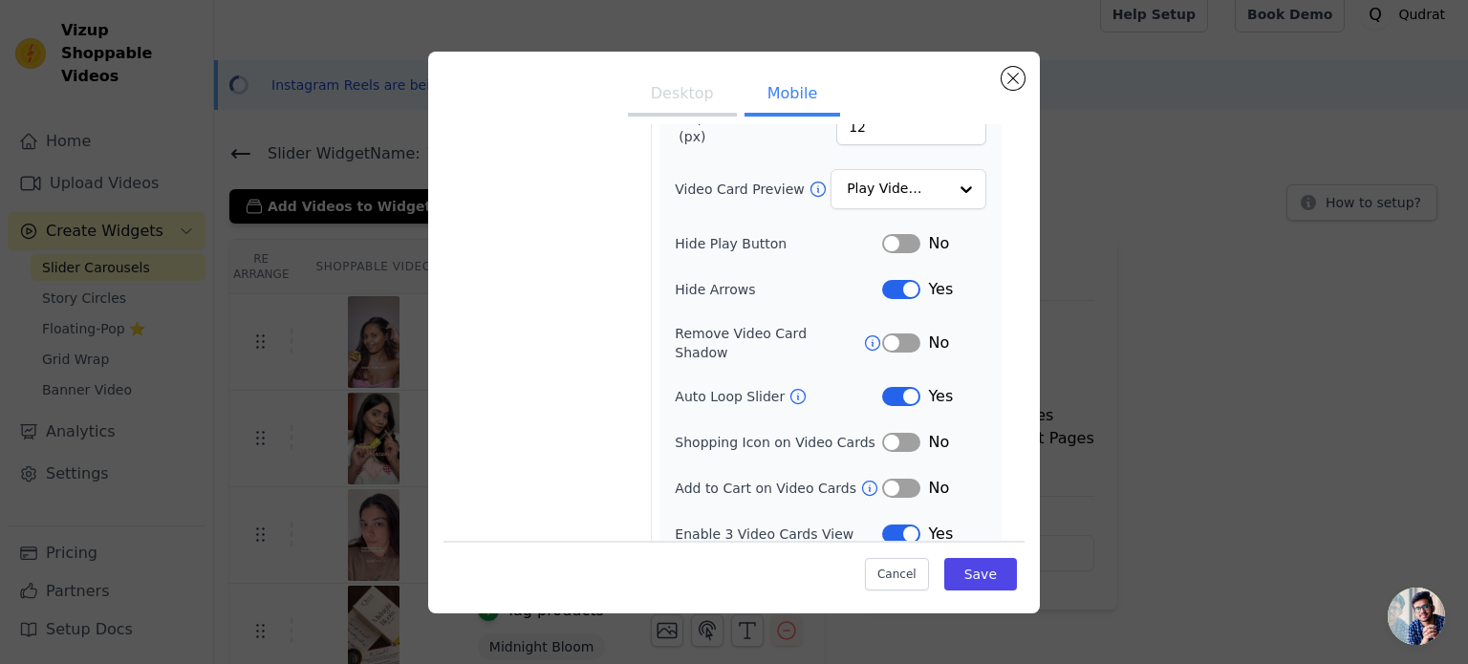
scroll to position [221, 0]
click at [863, 335] on icon at bounding box center [872, 344] width 19 height 19
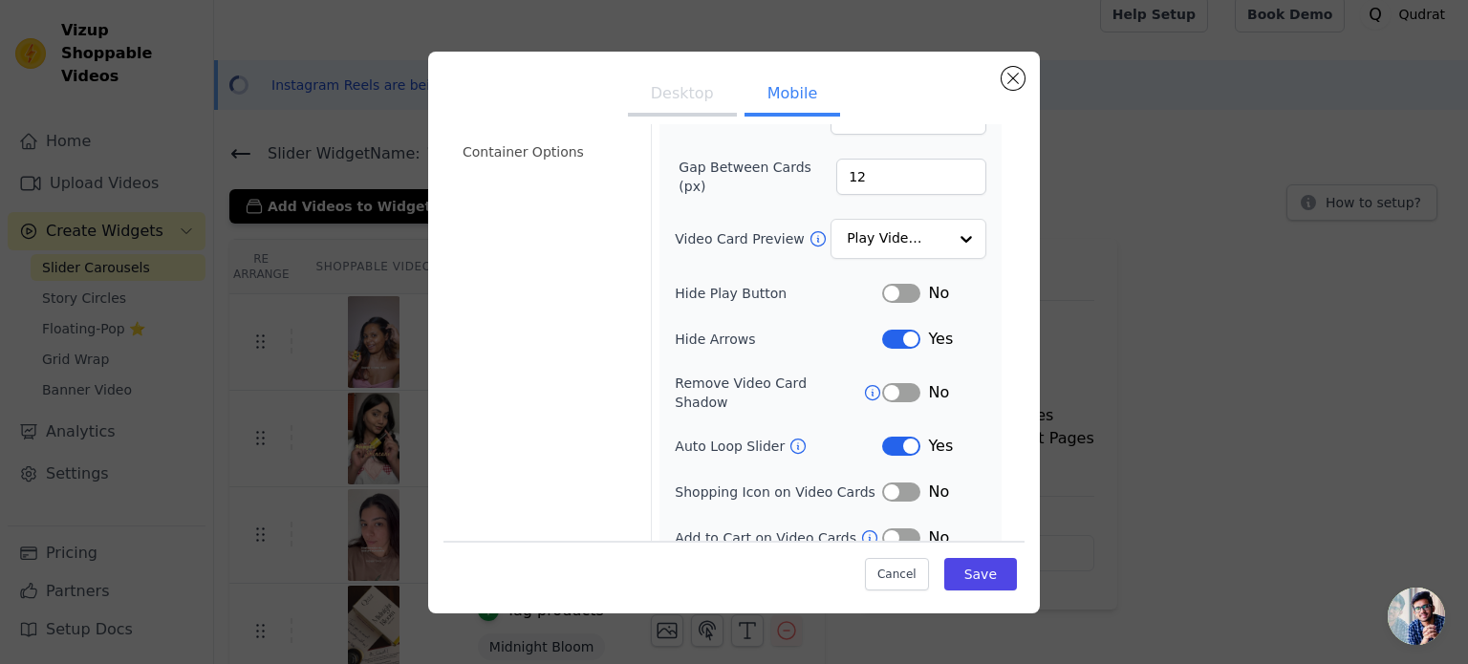
scroll to position [171, 0]
click at [969, 332] on div "Yes" at bounding box center [934, 340] width 104 height 23
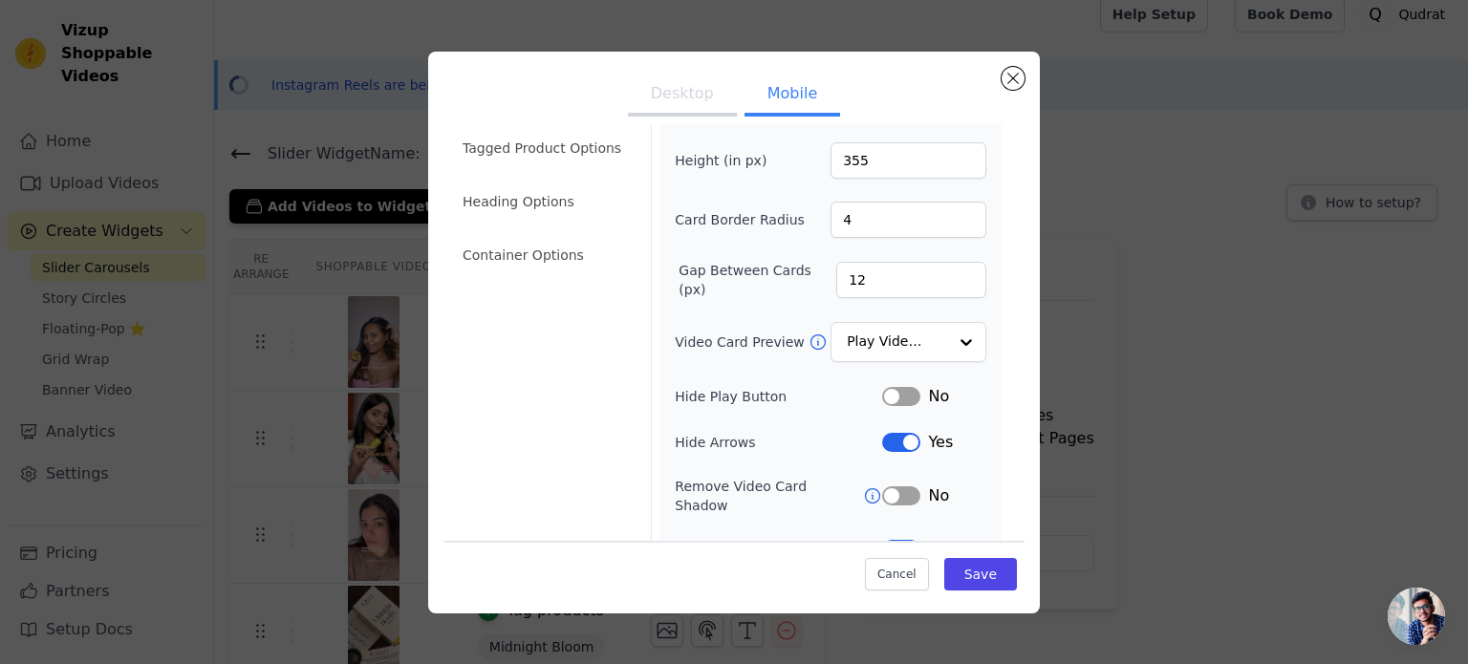
scroll to position [25, 0]
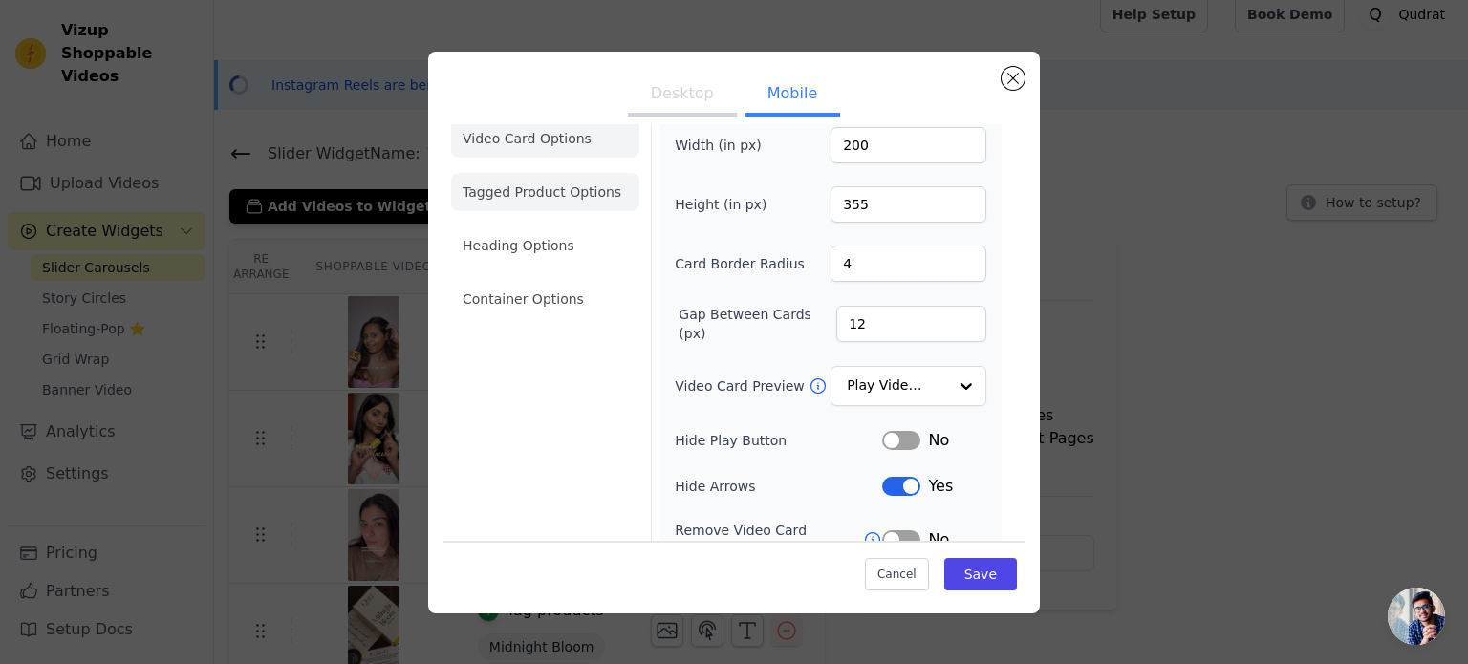
click at [608, 180] on li "Tagged Product Options" at bounding box center [545, 192] width 188 height 38
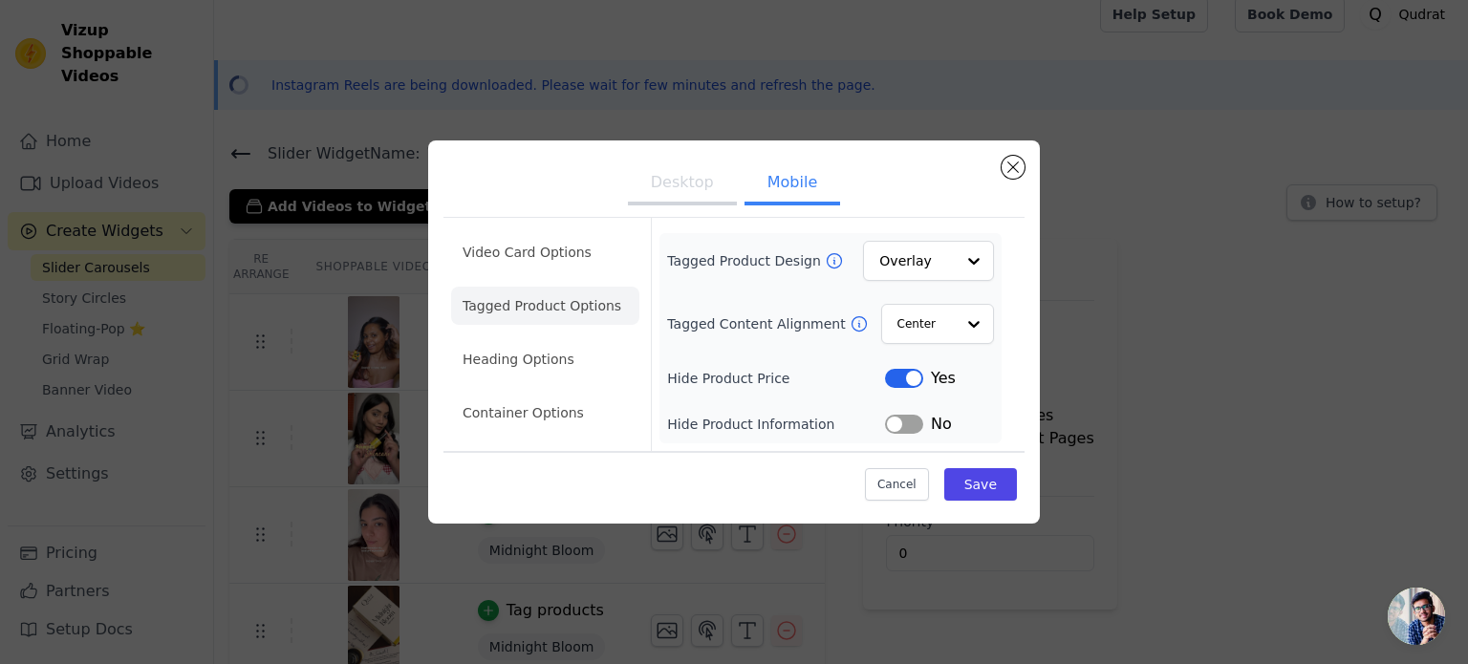
click at [850, 325] on icon at bounding box center [859, 323] width 19 height 19
click at [962, 259] on div at bounding box center [973, 261] width 38 height 38
click at [825, 255] on icon at bounding box center [834, 260] width 19 height 19
click at [954, 259] on div "Option Overlay, selected. Select is focused, type to refine list, press down to…" at bounding box center [928, 261] width 131 height 42
click at [954, 259] on div "Overlay" at bounding box center [928, 261] width 131 height 42
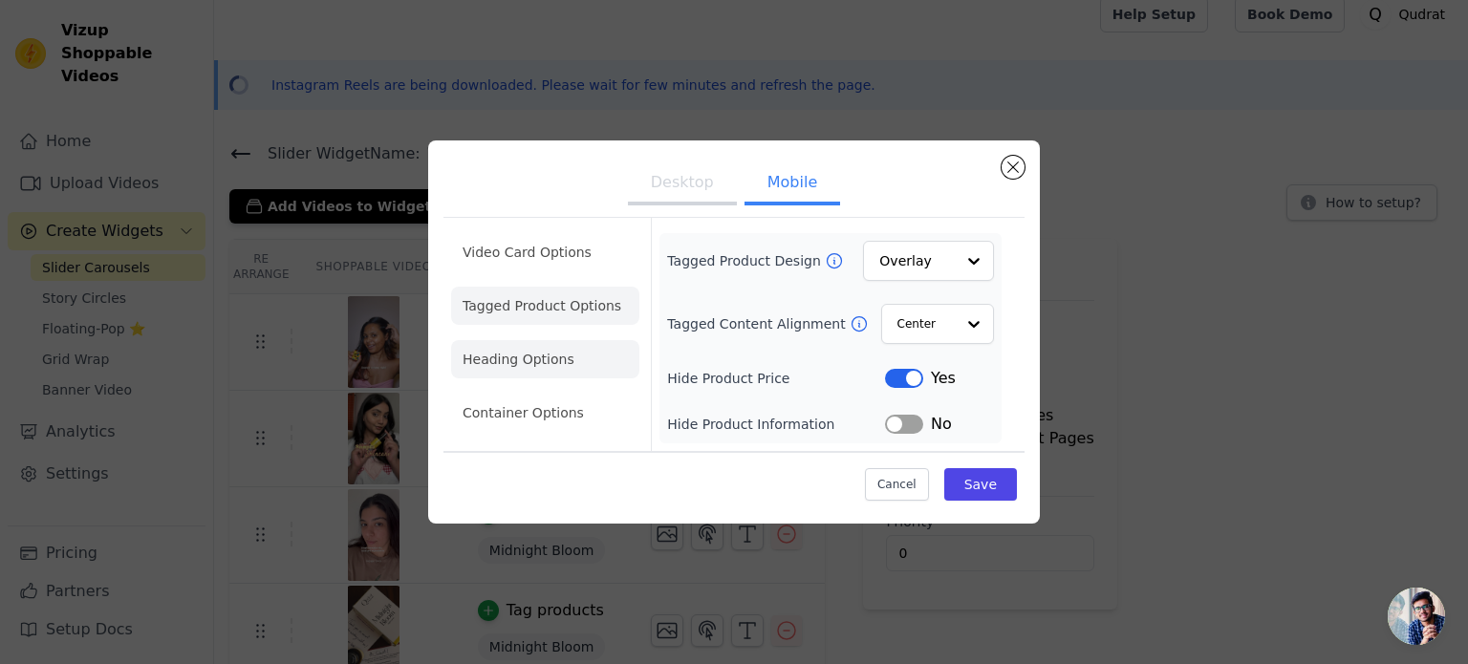
click at [587, 353] on li "Heading Options" at bounding box center [545, 359] width 188 height 38
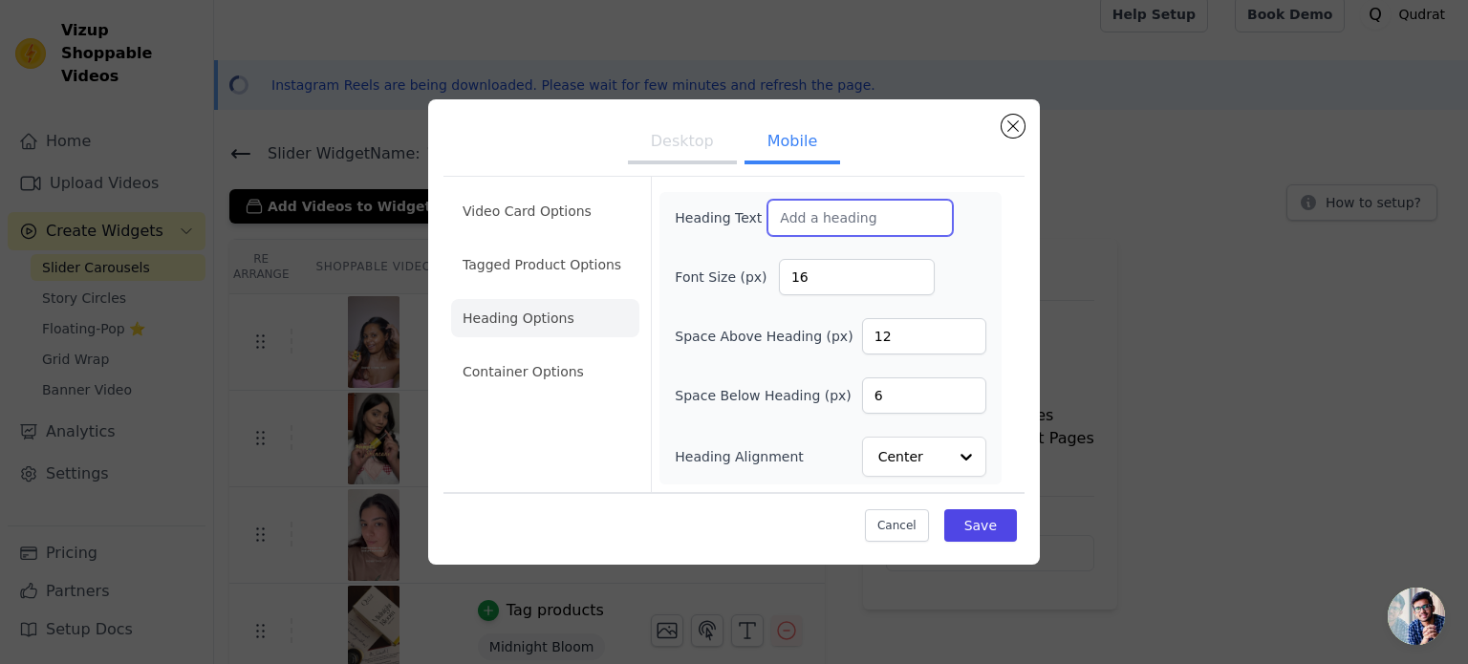
click at [800, 213] on input "Heading Text" at bounding box center [860, 218] width 185 height 36
type input "R"
drag, startPoint x: 881, startPoint y: 216, endPoint x: 749, endPoint y: 222, distance: 132.0
click at [749, 222] on div "Heading Text Our Community" at bounding box center [814, 218] width 278 height 36
click at [876, 227] on input "See what our community" at bounding box center [860, 218] width 185 height 36
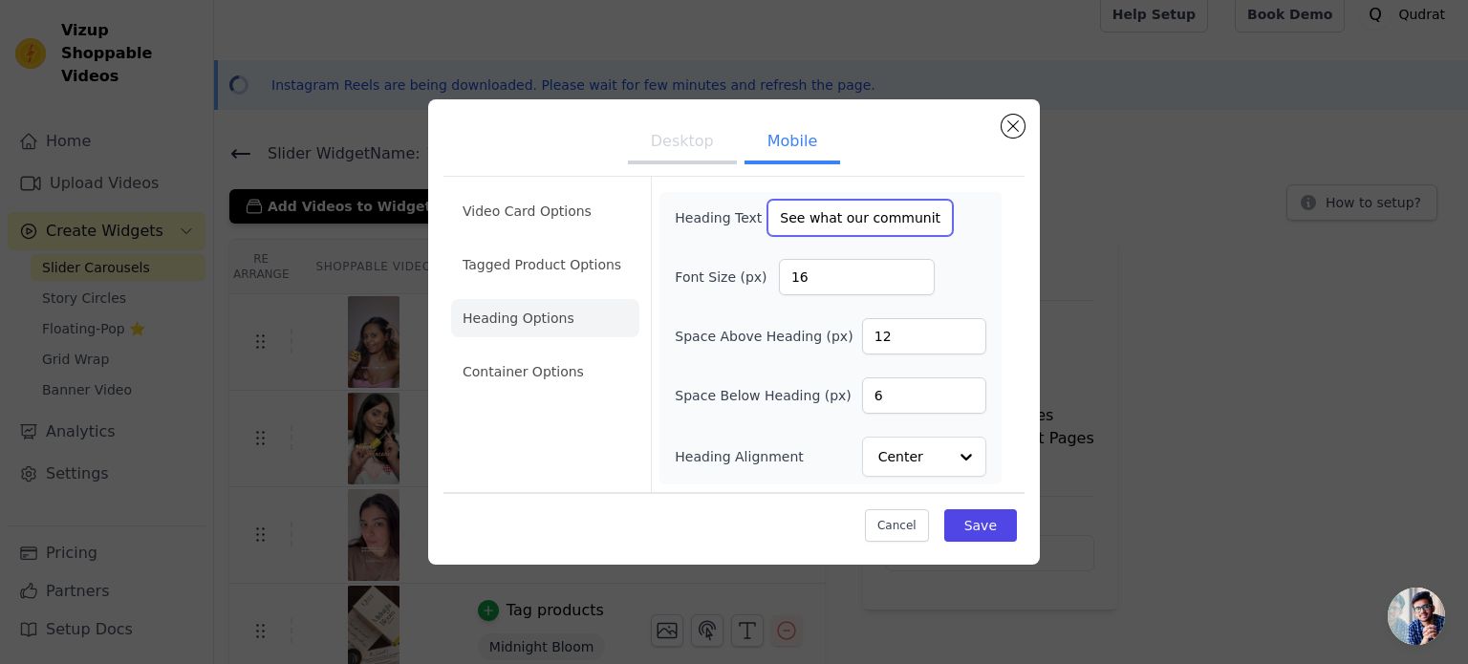
drag, startPoint x: 862, startPoint y: 219, endPoint x: 638, endPoint y: 232, distance: 224.1
click at [638, 232] on div "Video Card Options Tagged Product Options Heading Options Container Options Hea…" at bounding box center [734, 334] width 581 height 316
type input "On Our Community"
click at [547, 385] on li "Container Options" at bounding box center [545, 372] width 188 height 38
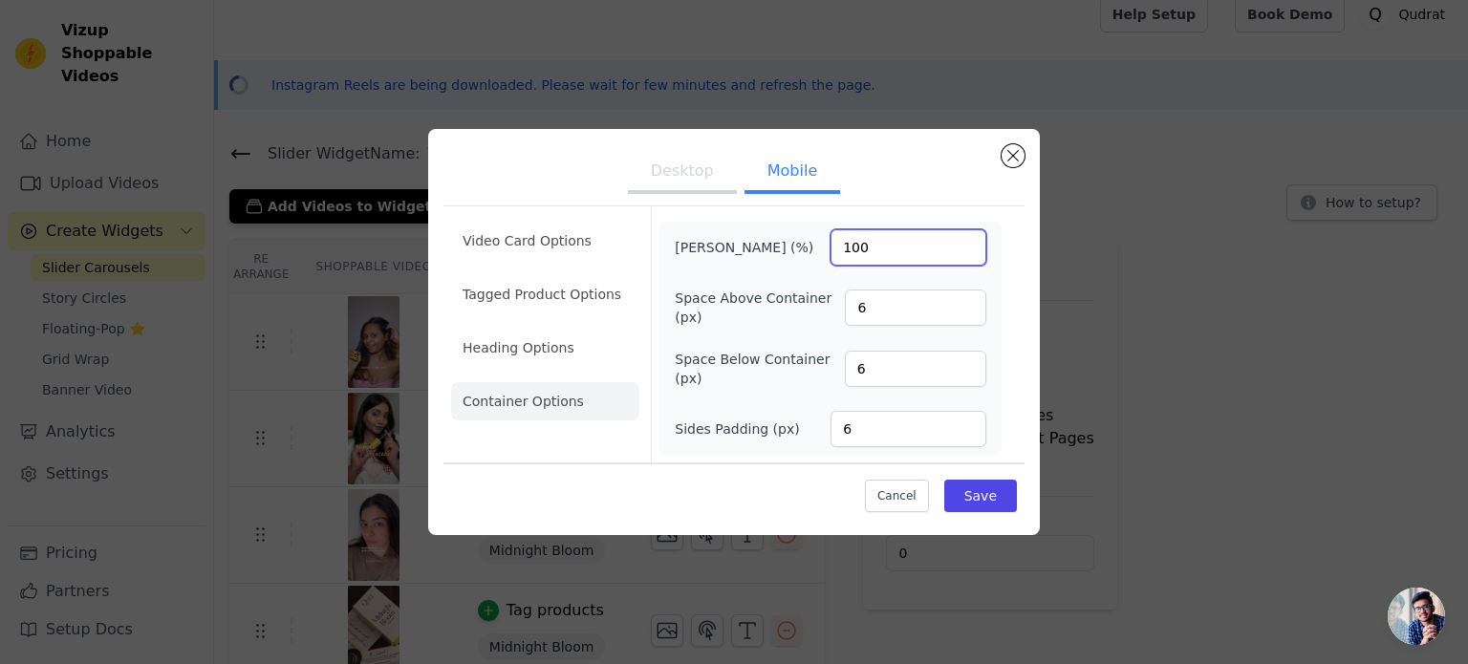
click at [875, 254] on input "100" at bounding box center [909, 247] width 156 height 36
drag, startPoint x: 866, startPoint y: 426, endPoint x: 829, endPoint y: 441, distance: 39.9
click at [829, 441] on div "Sides Padding (px) 6" at bounding box center [831, 429] width 312 height 36
type input "16"
click at [700, 175] on button "Desktop" at bounding box center [682, 173] width 109 height 42
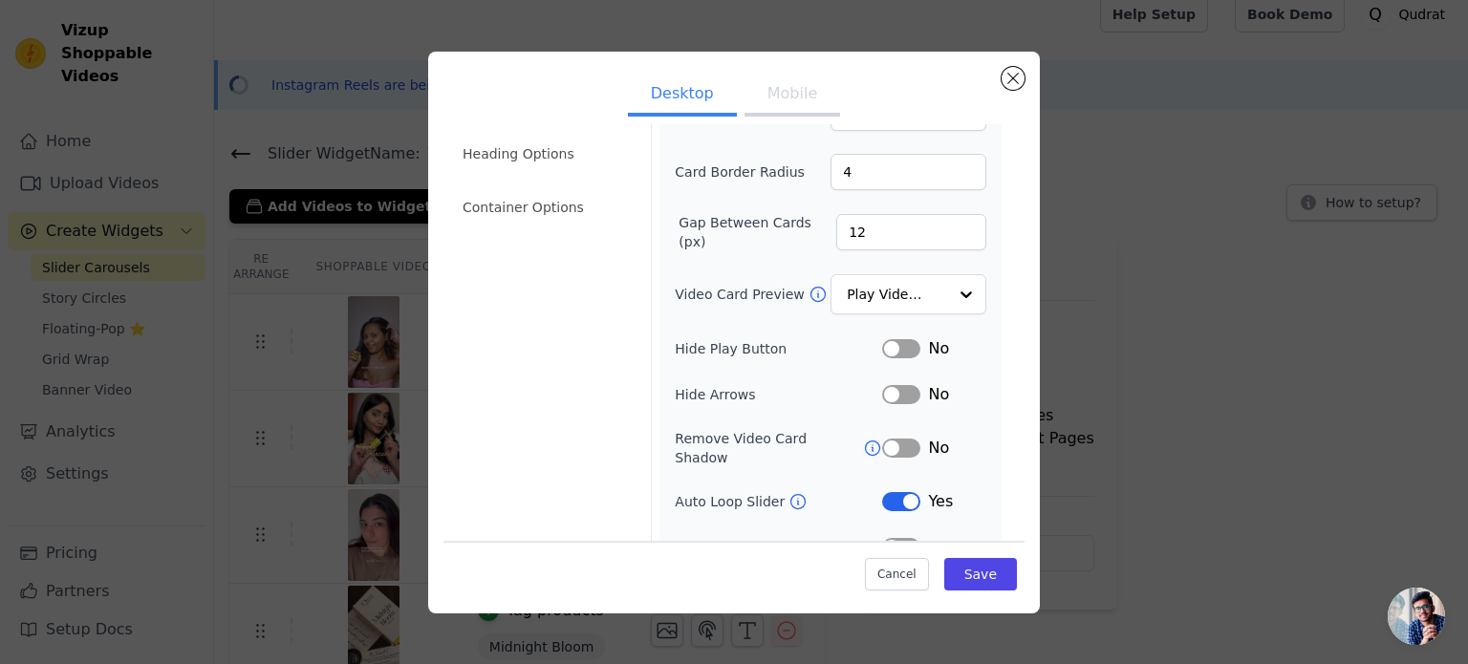
scroll to position [176, 0]
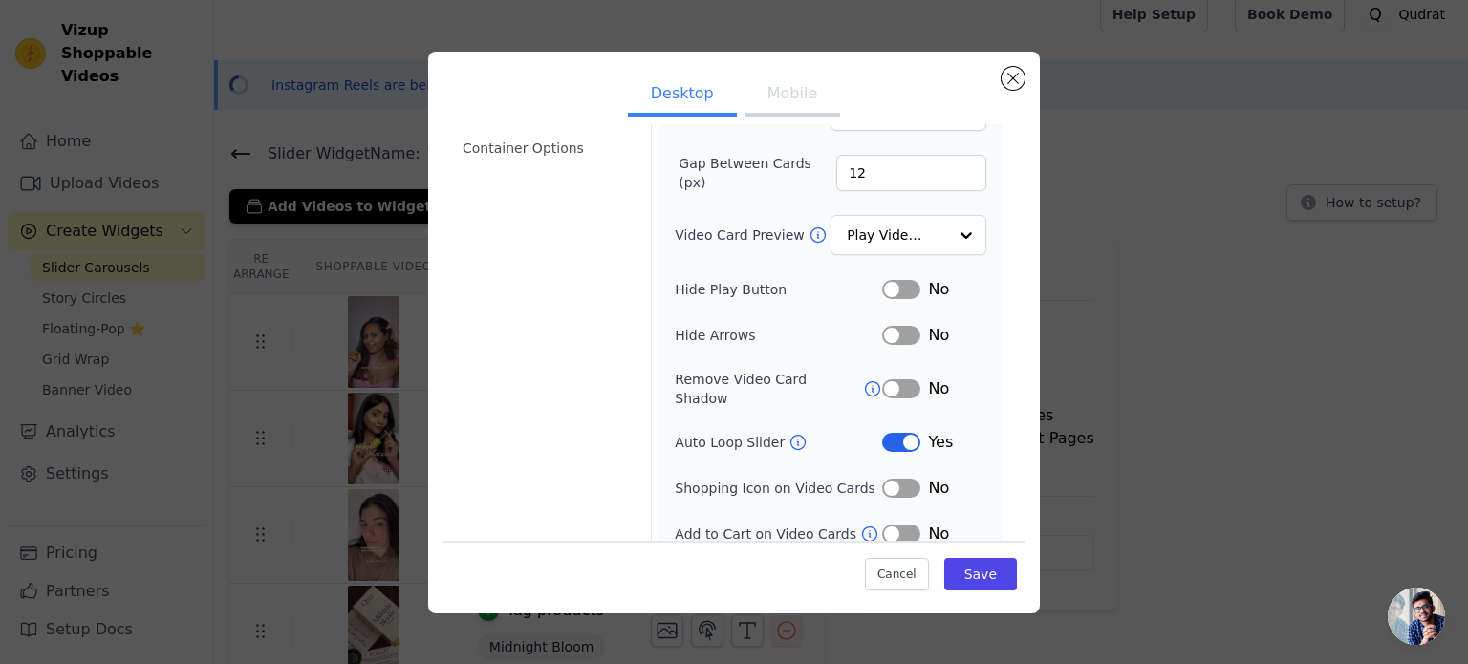
click at [768, 80] on button "Mobile" at bounding box center [793, 96] width 96 height 42
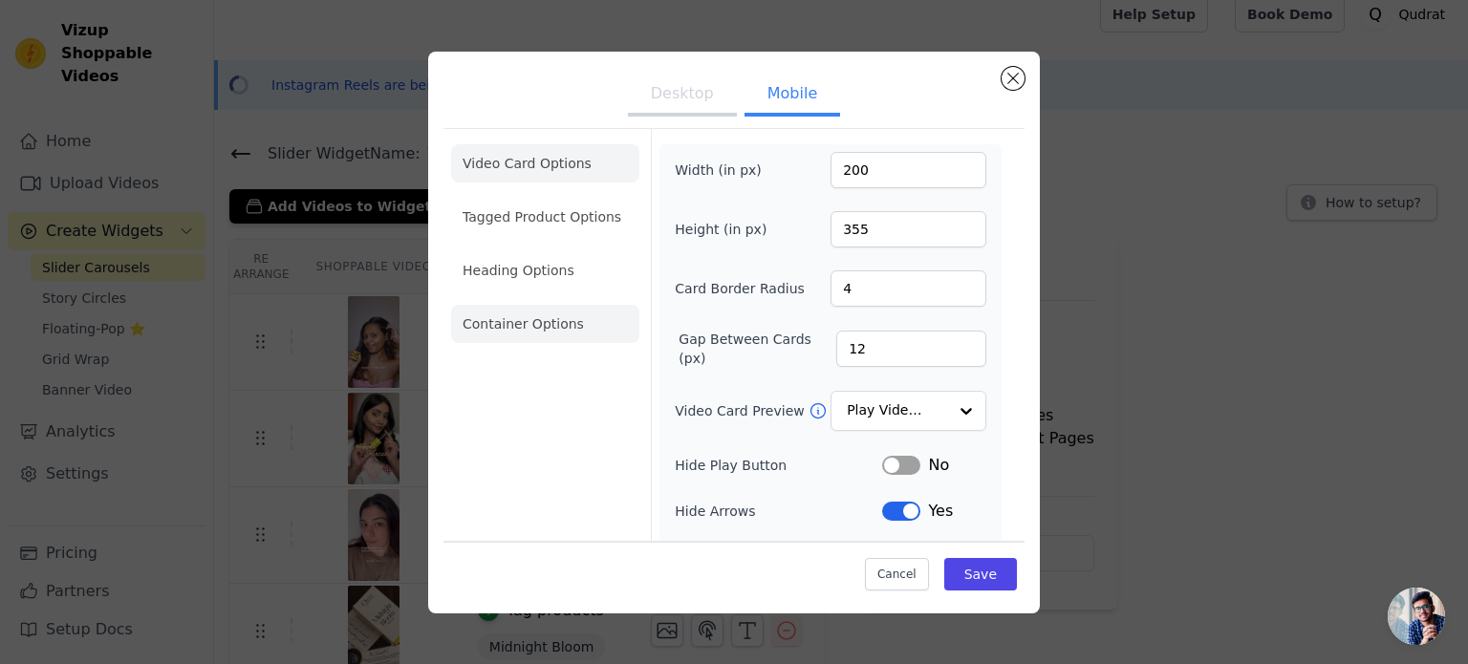
click at [548, 337] on li "Container Options" at bounding box center [545, 324] width 188 height 38
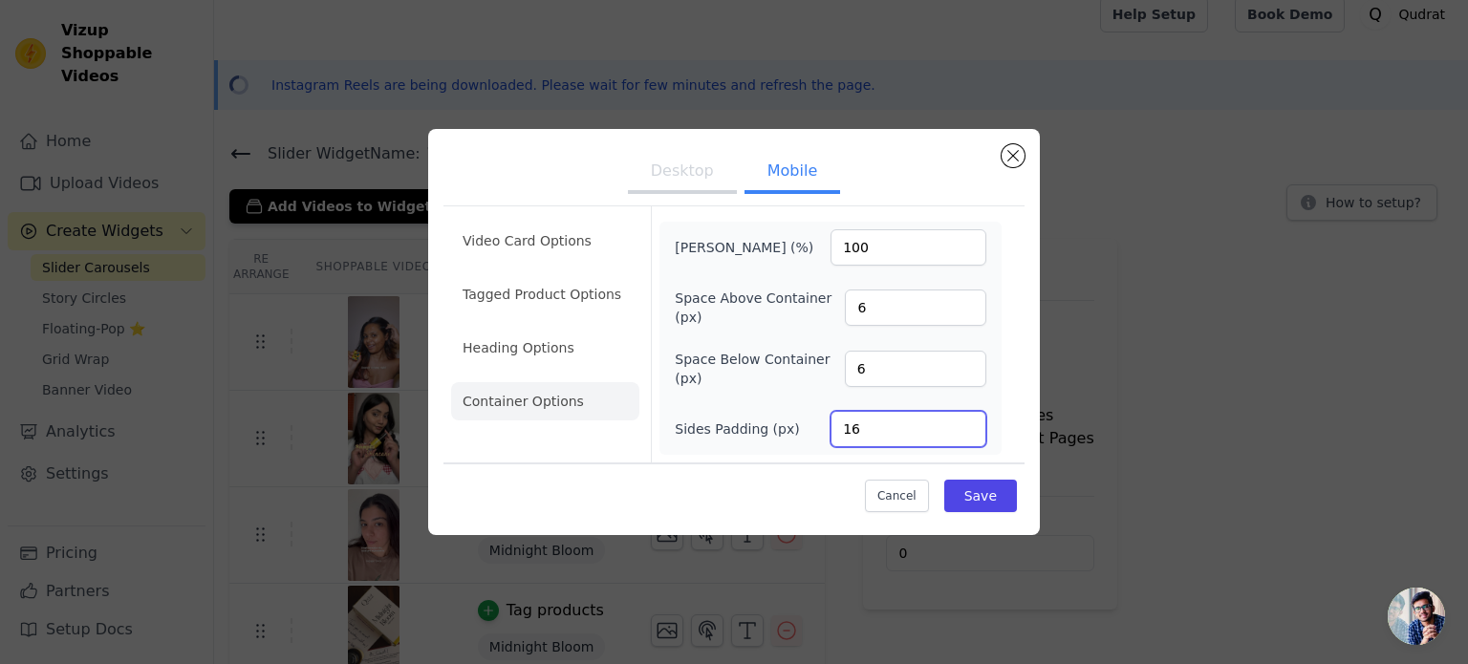
drag, startPoint x: 860, startPoint y: 422, endPoint x: 833, endPoint y: 437, distance: 31.7
click at [833, 437] on input "16" at bounding box center [909, 429] width 156 height 36
type input "12"
click at [696, 176] on button "Desktop" at bounding box center [682, 173] width 109 height 42
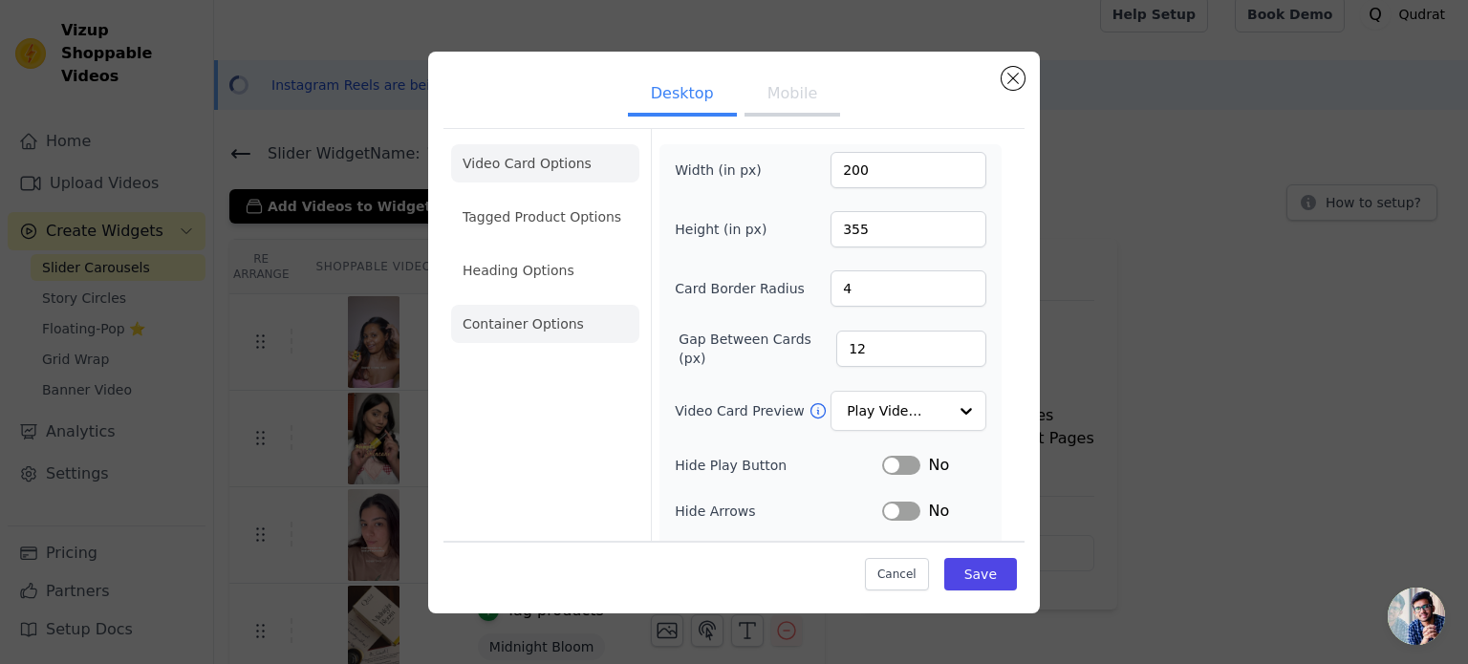
click at [564, 342] on li "Container Options" at bounding box center [545, 324] width 188 height 38
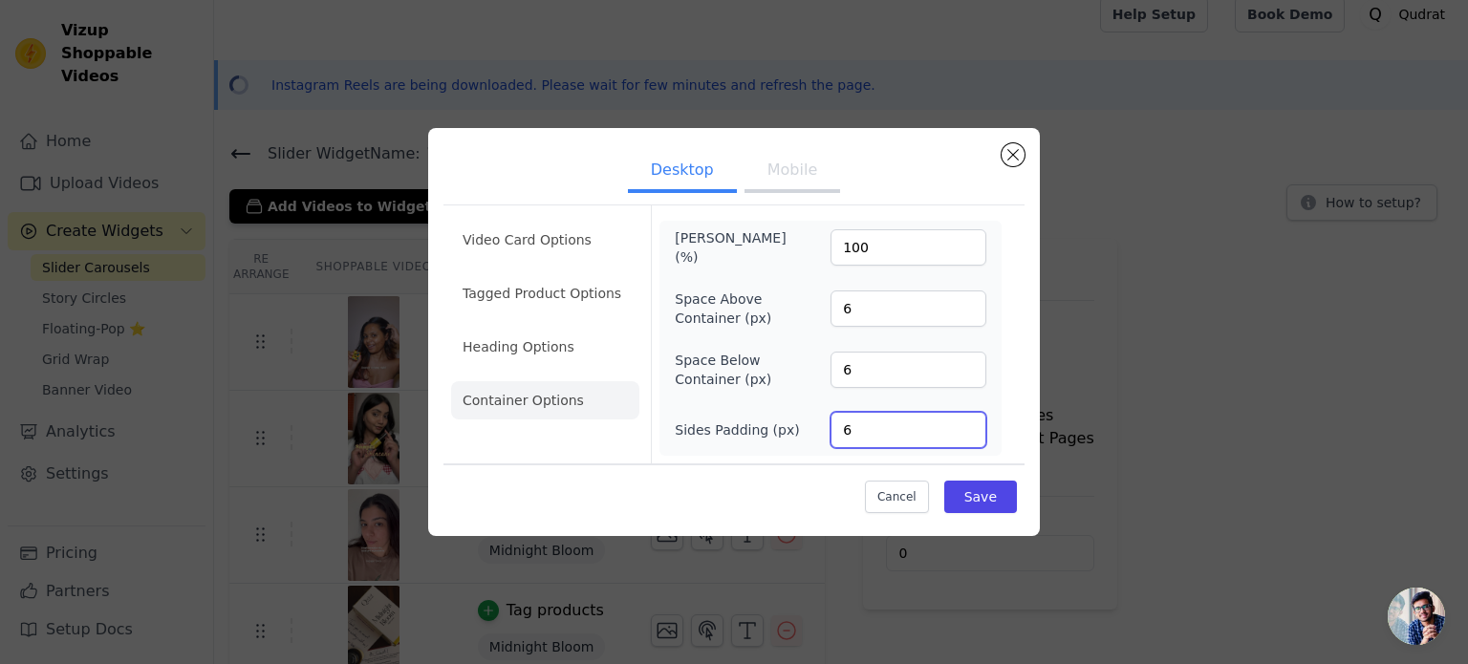
drag, startPoint x: 895, startPoint y: 434, endPoint x: 821, endPoint y: 435, distance: 73.6
click at [821, 435] on div "Sides Padding (px) 6" at bounding box center [831, 430] width 312 height 36
type input "12"
click at [521, 346] on li "Heading Options" at bounding box center [545, 347] width 188 height 38
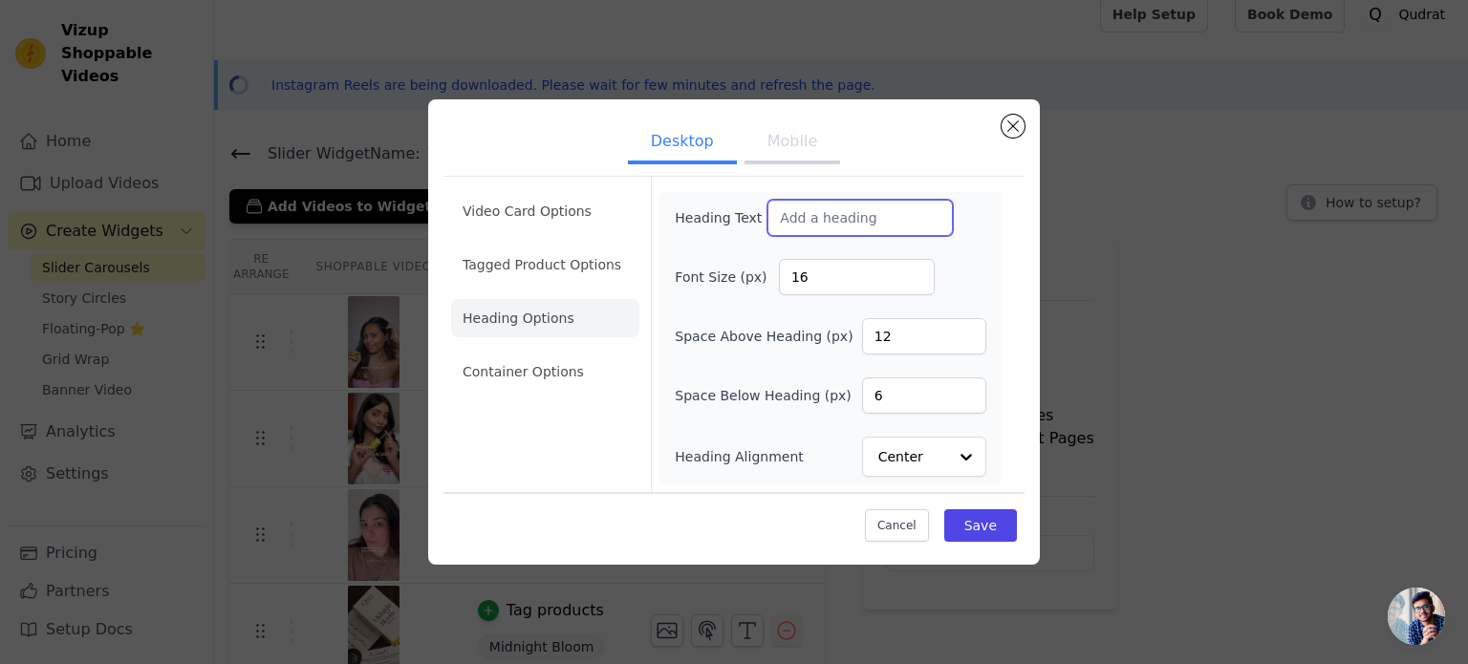
click at [794, 214] on input "Heading Text" at bounding box center [860, 218] width 185 height 36
type input "On Our Community"
click at [589, 274] on li "Tagged Product Options" at bounding box center [545, 265] width 188 height 38
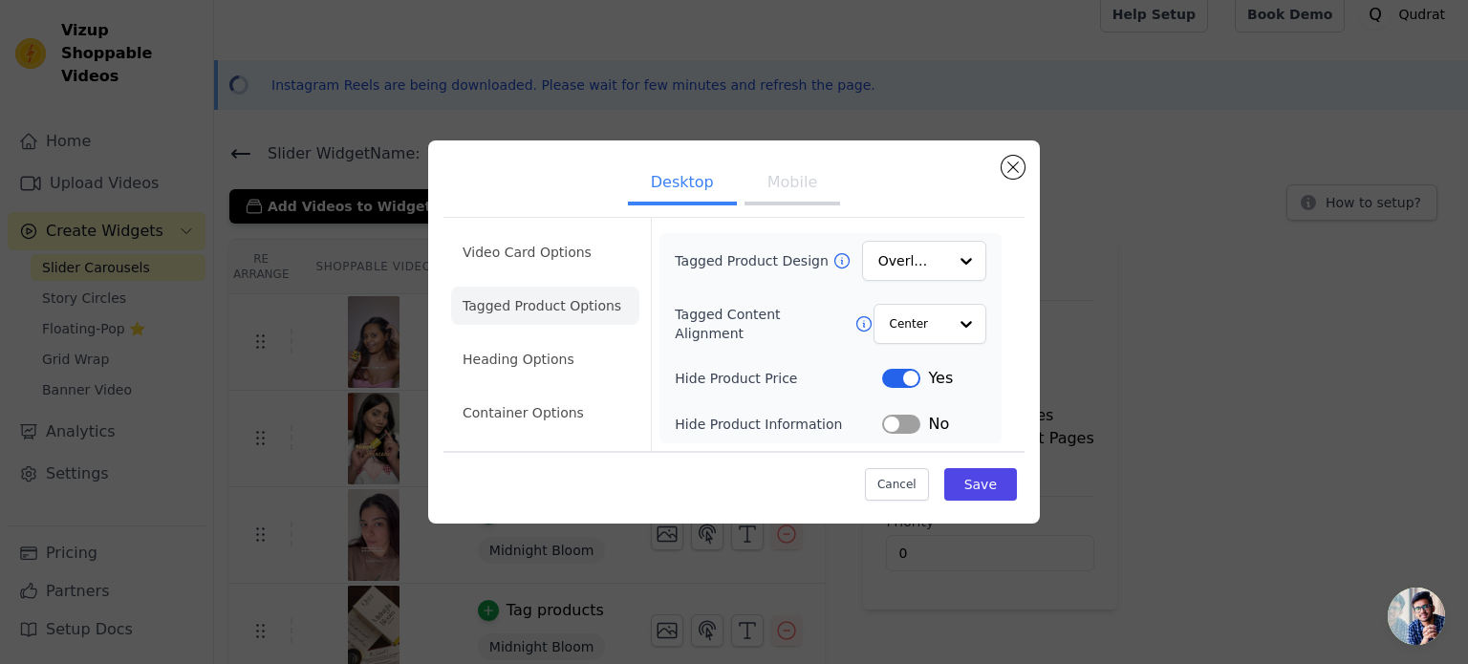
click at [898, 388] on button "Label" at bounding box center [901, 378] width 38 height 19
click at [512, 252] on li "Video Card Options" at bounding box center [545, 252] width 188 height 38
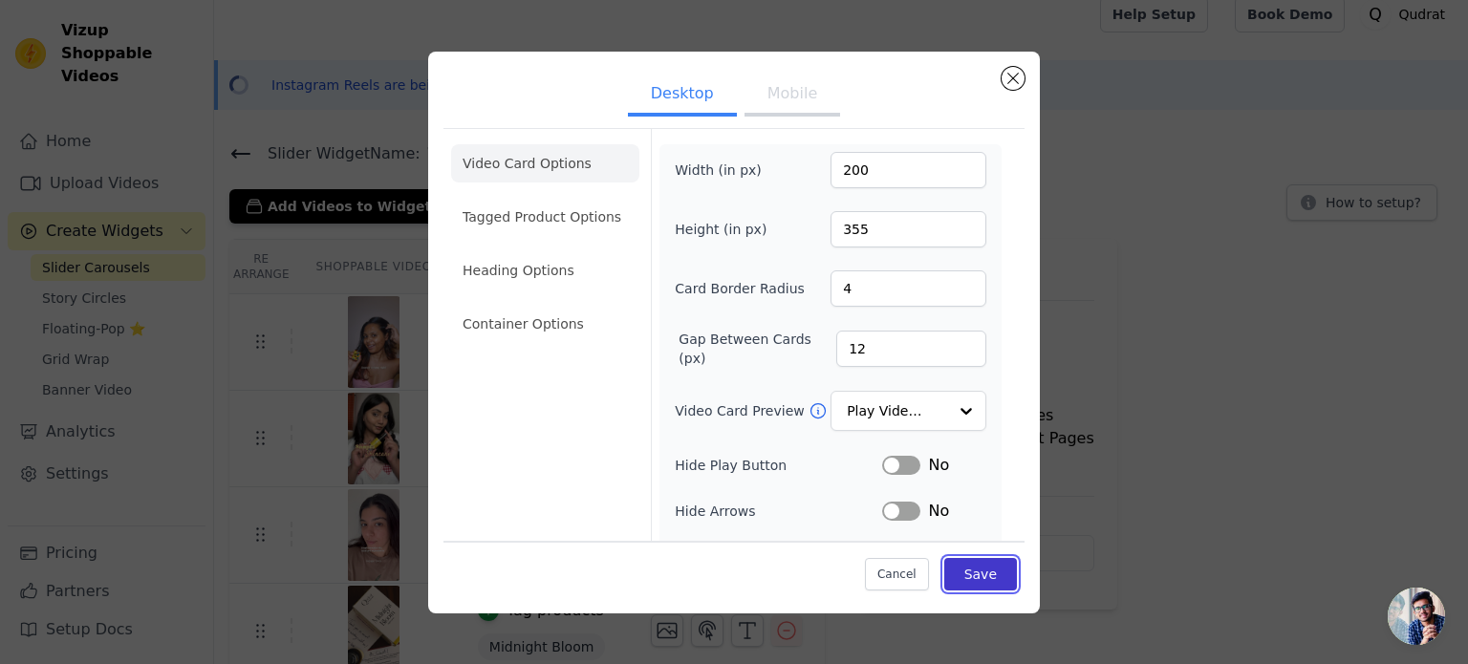
click at [963, 569] on button "Save" at bounding box center [980, 574] width 73 height 32
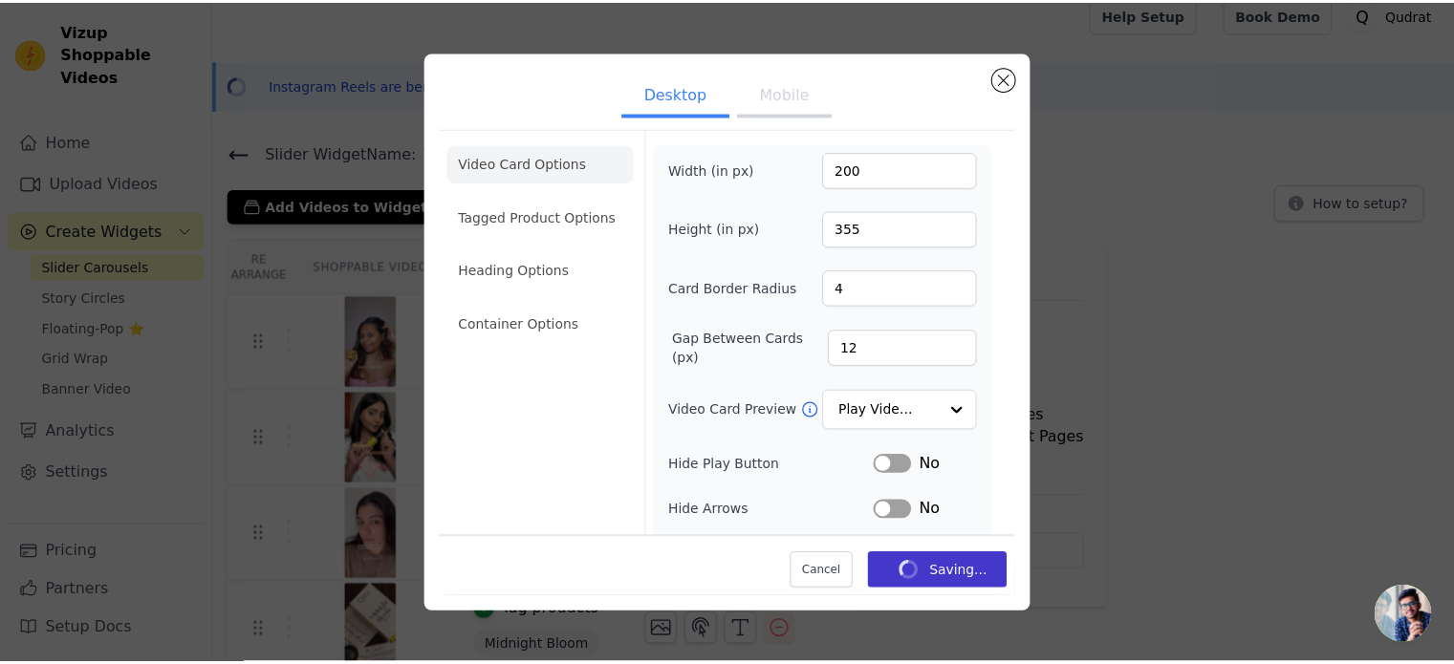
scroll to position [15, 0]
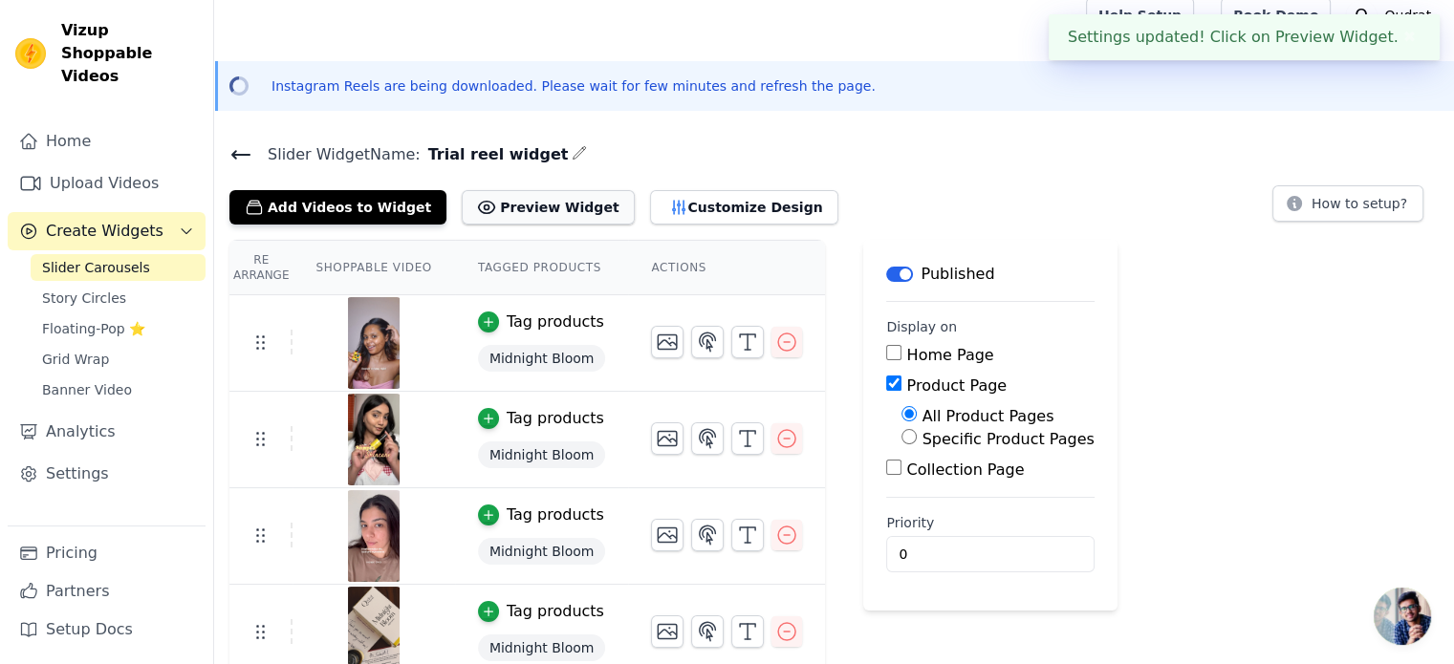
click at [524, 202] on button "Preview Widget" at bounding box center [548, 207] width 172 height 34
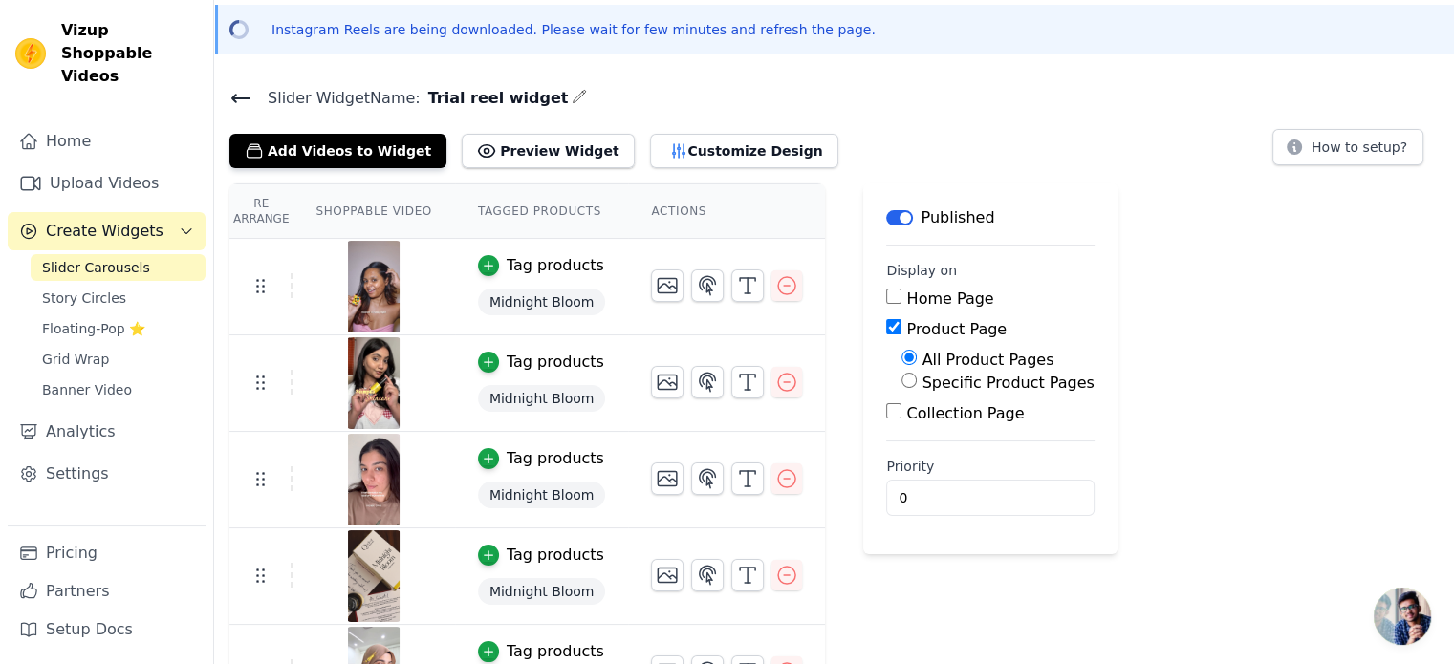
scroll to position [73, 0]
click at [680, 154] on button "Customize Design" at bounding box center [744, 150] width 188 height 34
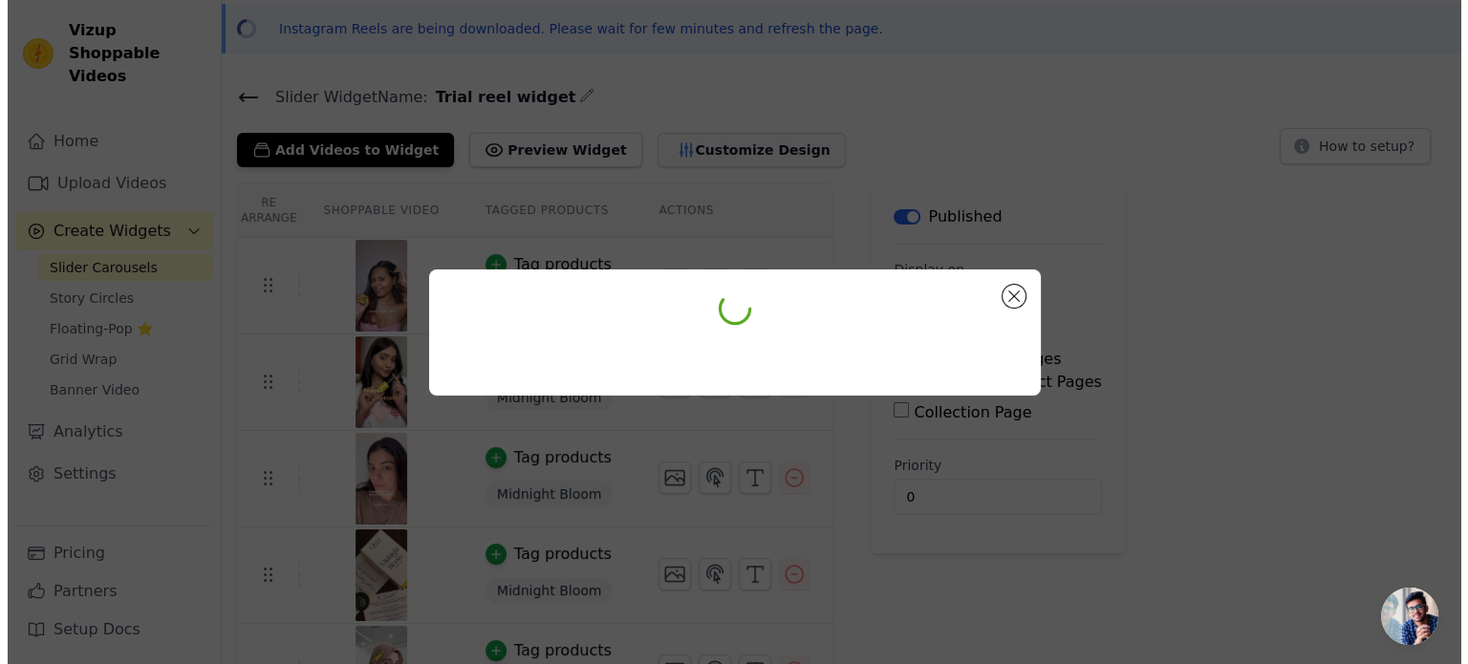
scroll to position [0, 0]
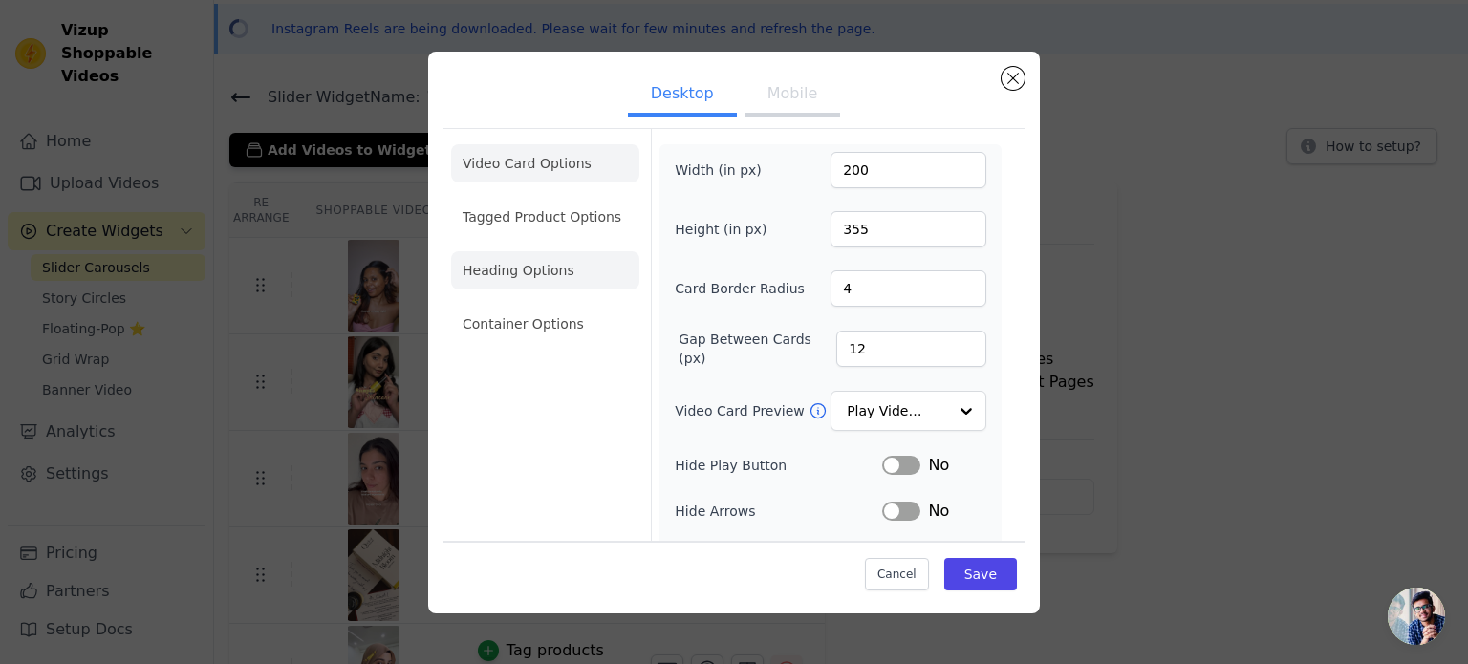
click at [559, 278] on li "Heading Options" at bounding box center [545, 270] width 188 height 38
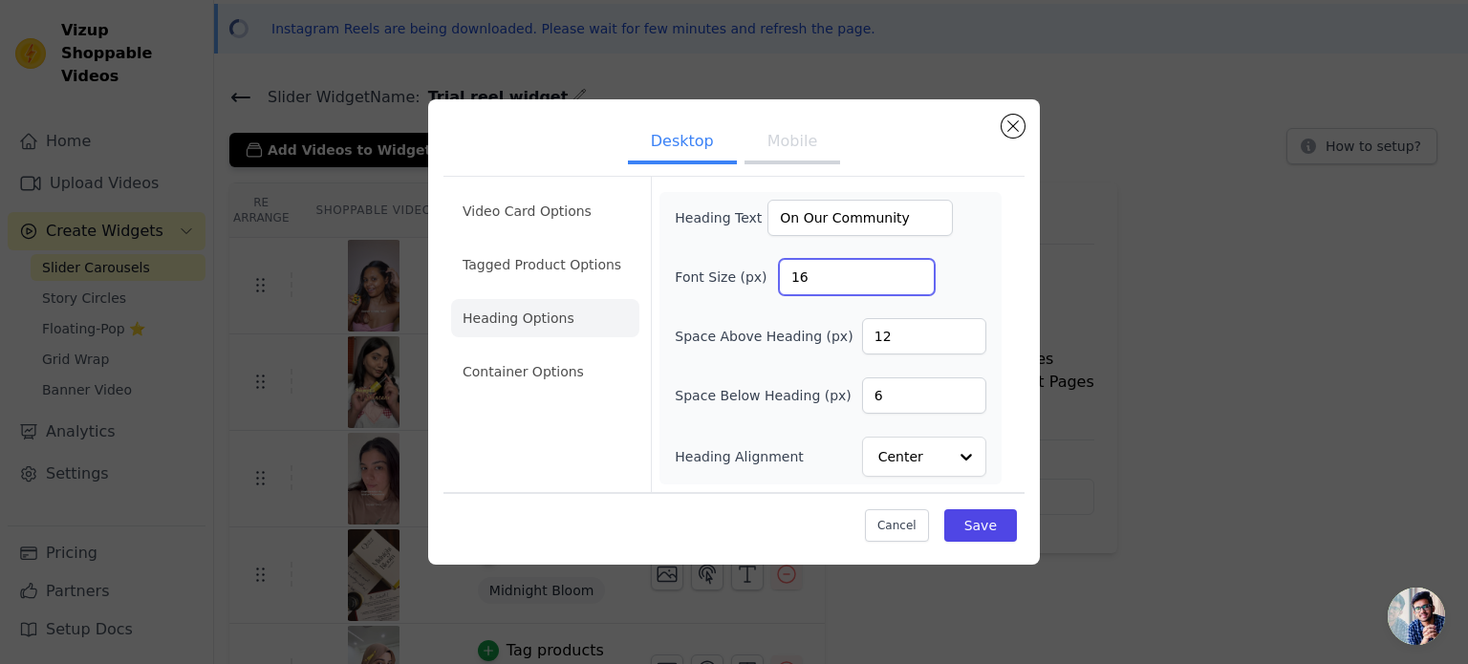
drag, startPoint x: 851, startPoint y: 274, endPoint x: 766, endPoint y: 292, distance: 86.8
click at [766, 292] on div "Font Size (px) 16" at bounding box center [831, 277] width 312 height 36
type input "44"
click at [798, 156] on button "Mobile" at bounding box center [793, 143] width 96 height 42
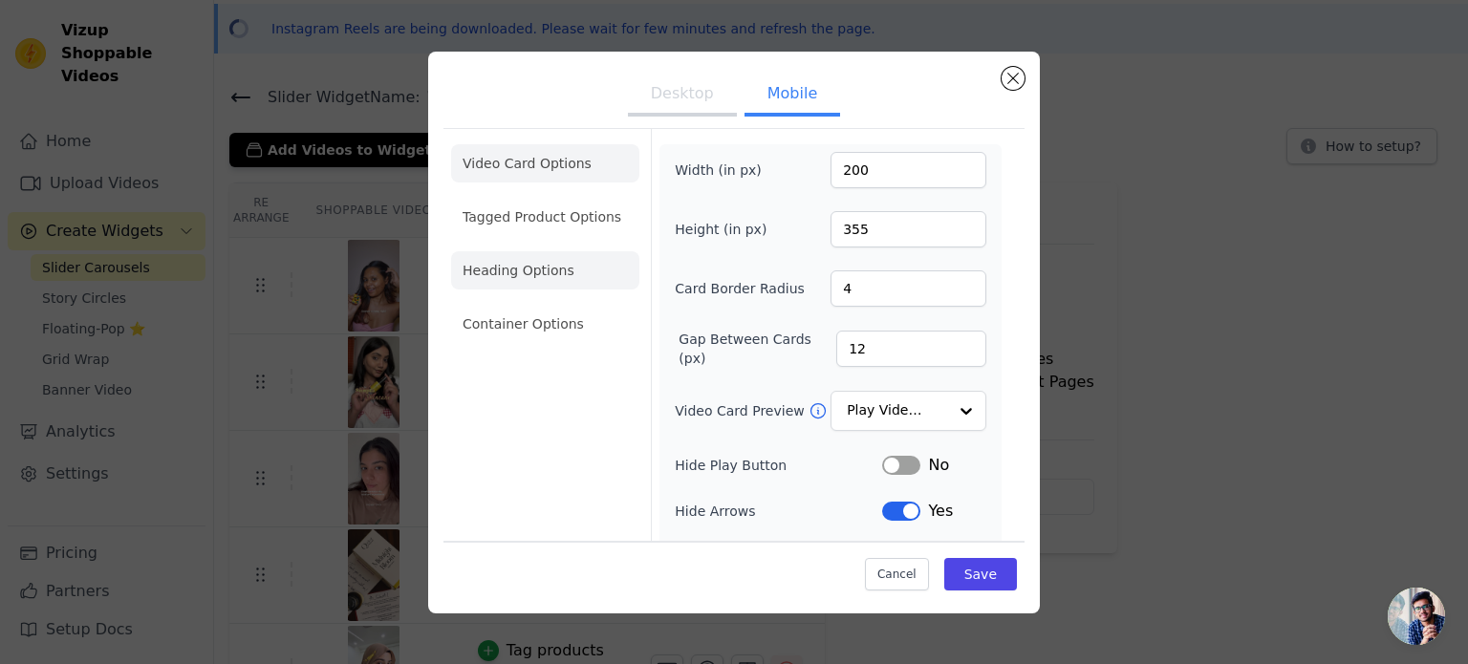
click at [556, 283] on li "Heading Options" at bounding box center [545, 270] width 188 height 38
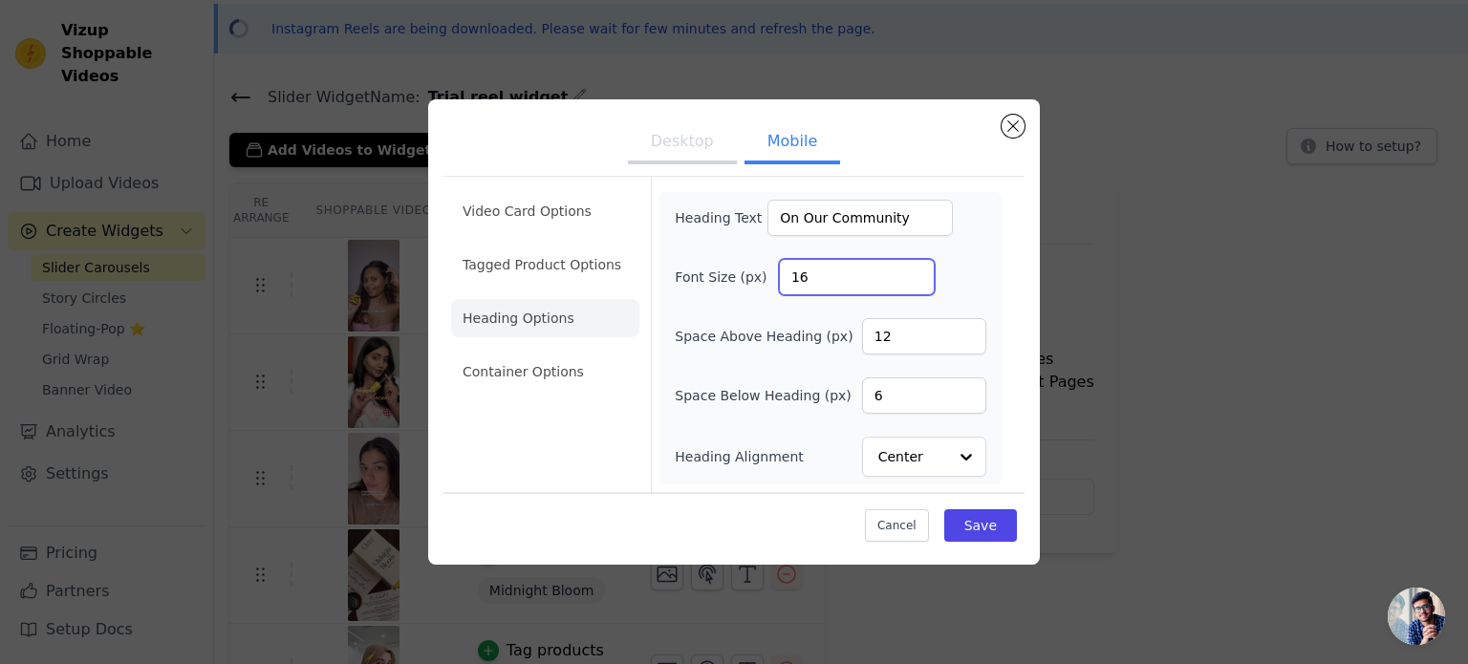
drag, startPoint x: 824, startPoint y: 282, endPoint x: 768, endPoint y: 287, distance: 56.6
click at [768, 287] on div "Font Size (px) 16" at bounding box center [831, 277] width 312 height 36
type input "44"
click at [977, 534] on button "Save" at bounding box center [980, 525] width 73 height 32
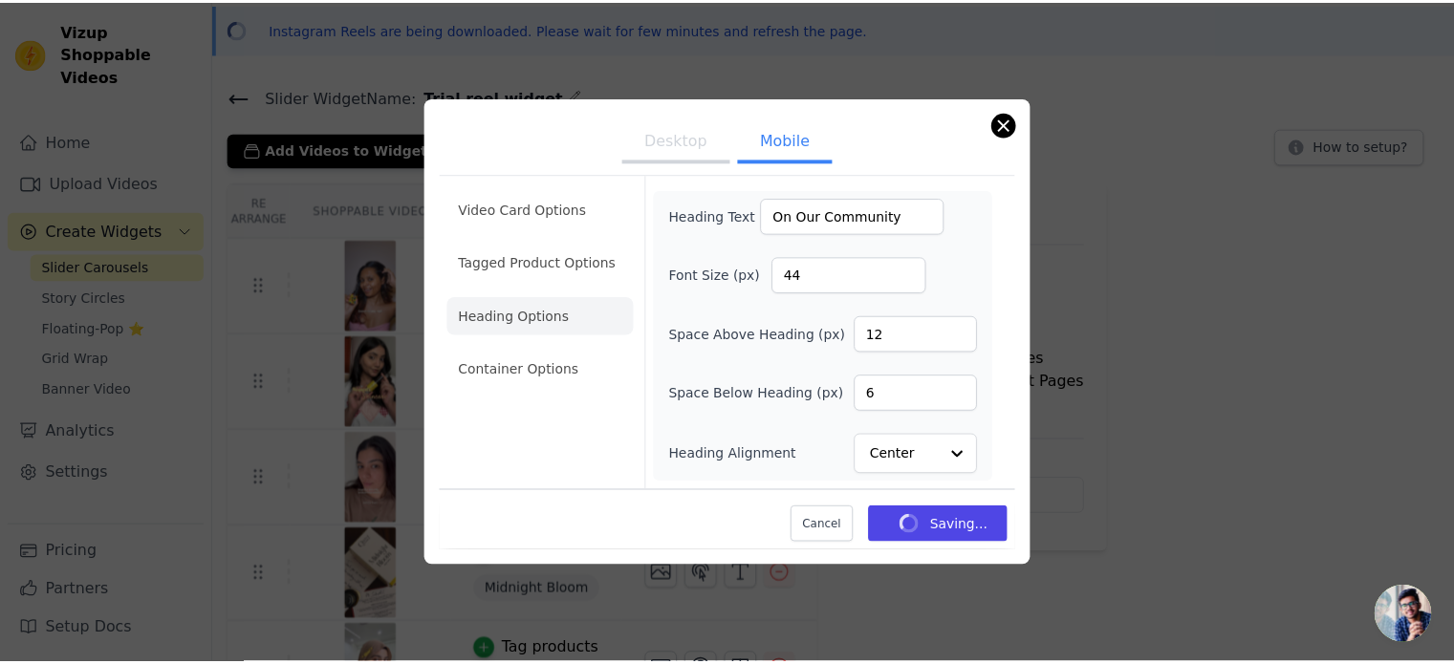
scroll to position [73, 0]
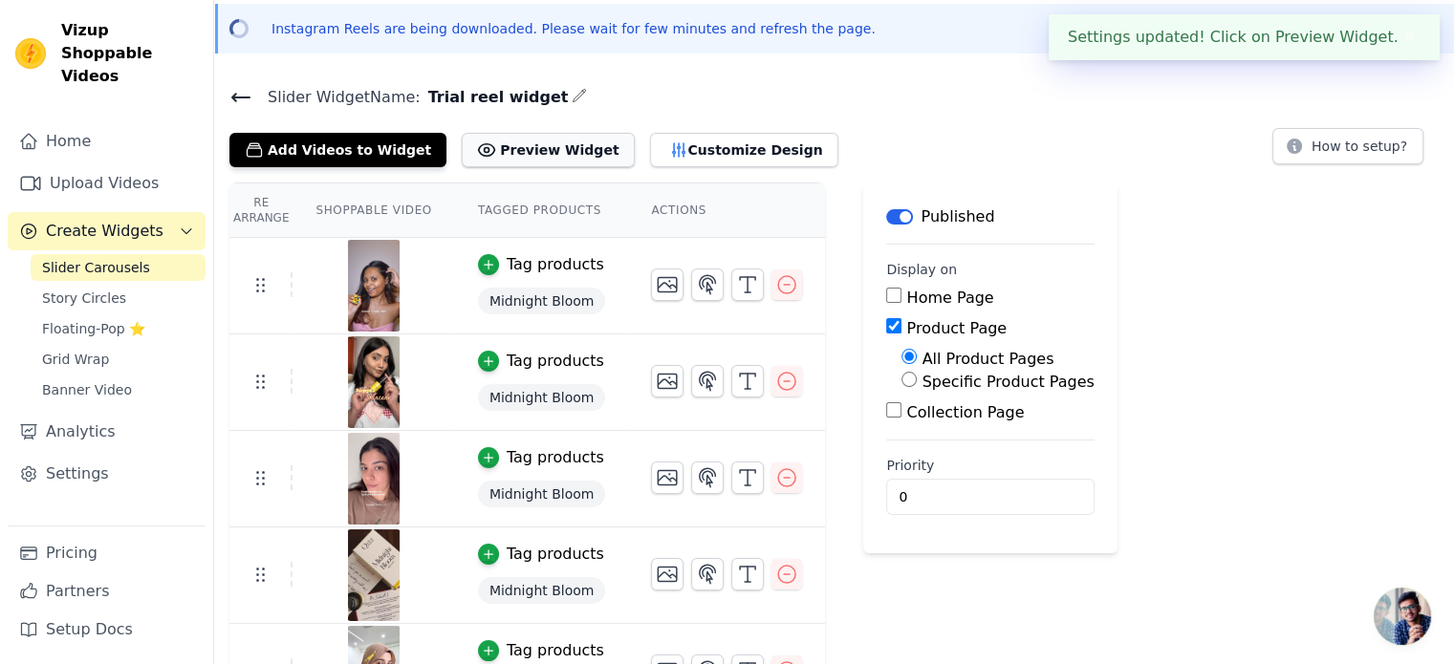
click at [527, 156] on button "Preview Widget" at bounding box center [548, 150] width 172 height 34
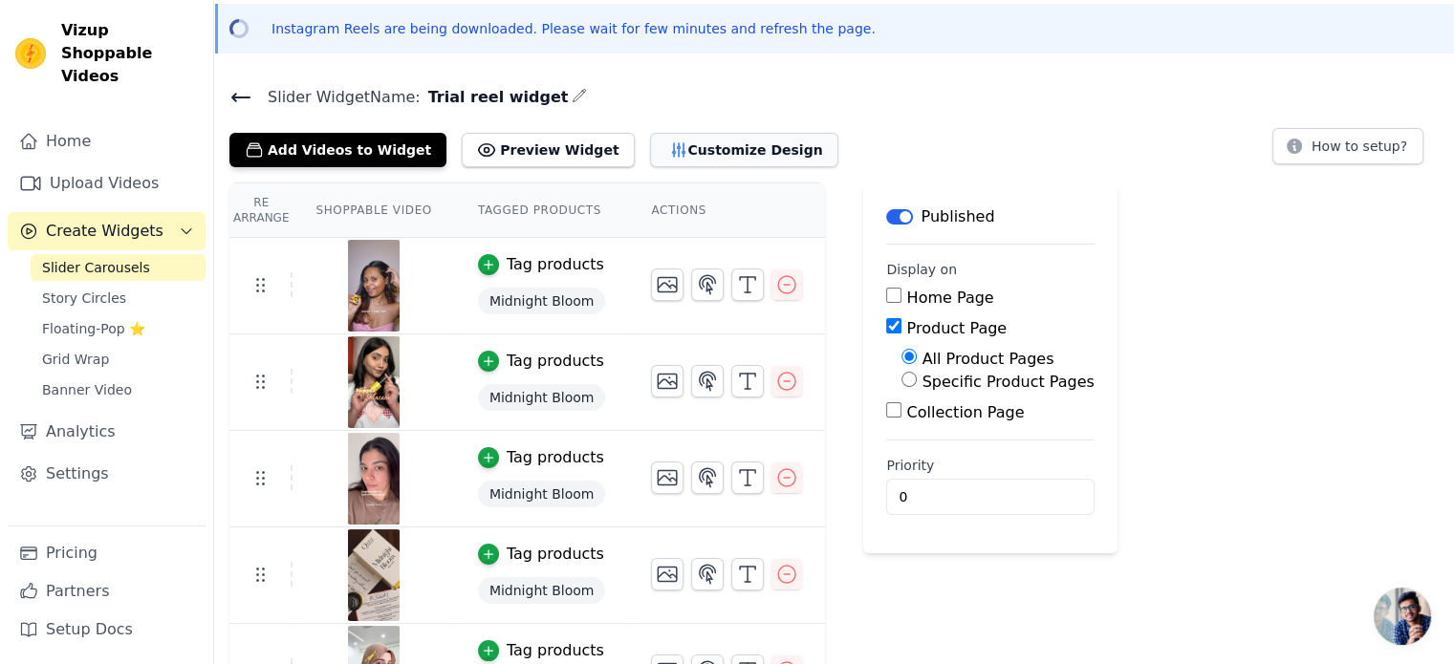
click at [650, 145] on button "Customize Design" at bounding box center [744, 150] width 188 height 34
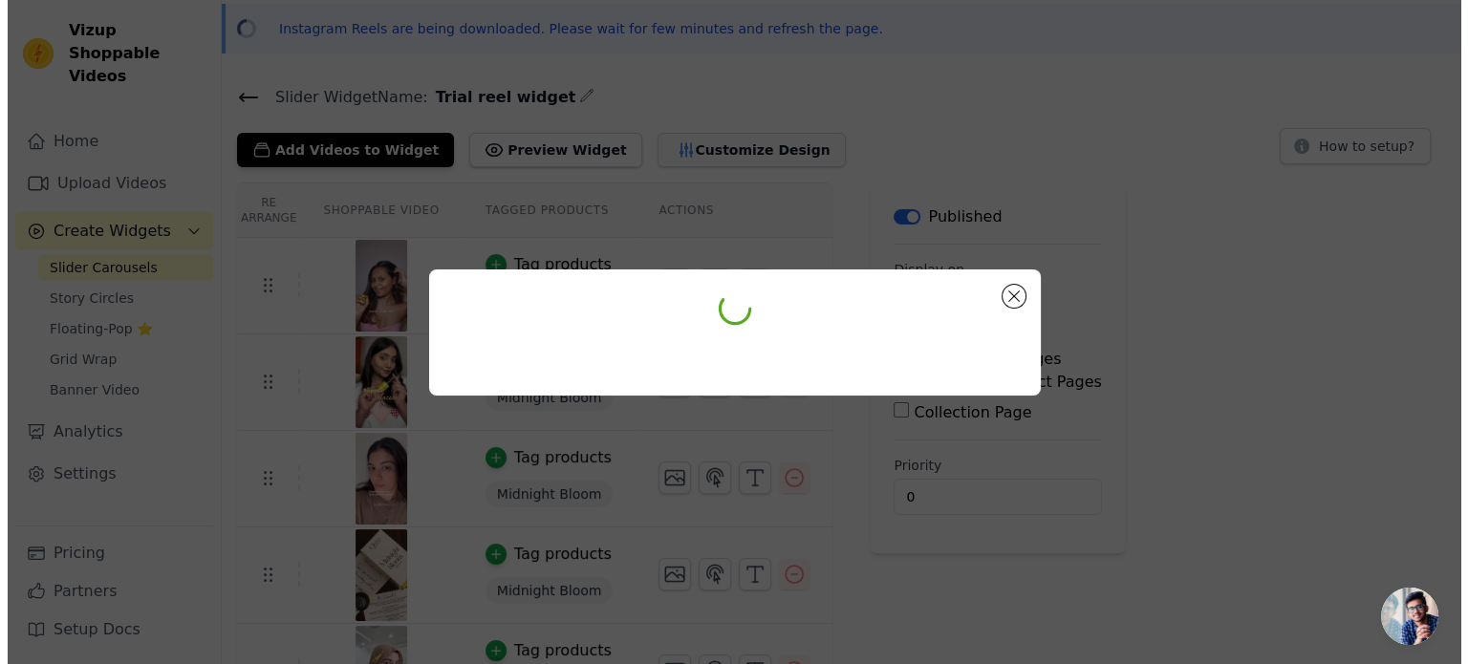
scroll to position [0, 0]
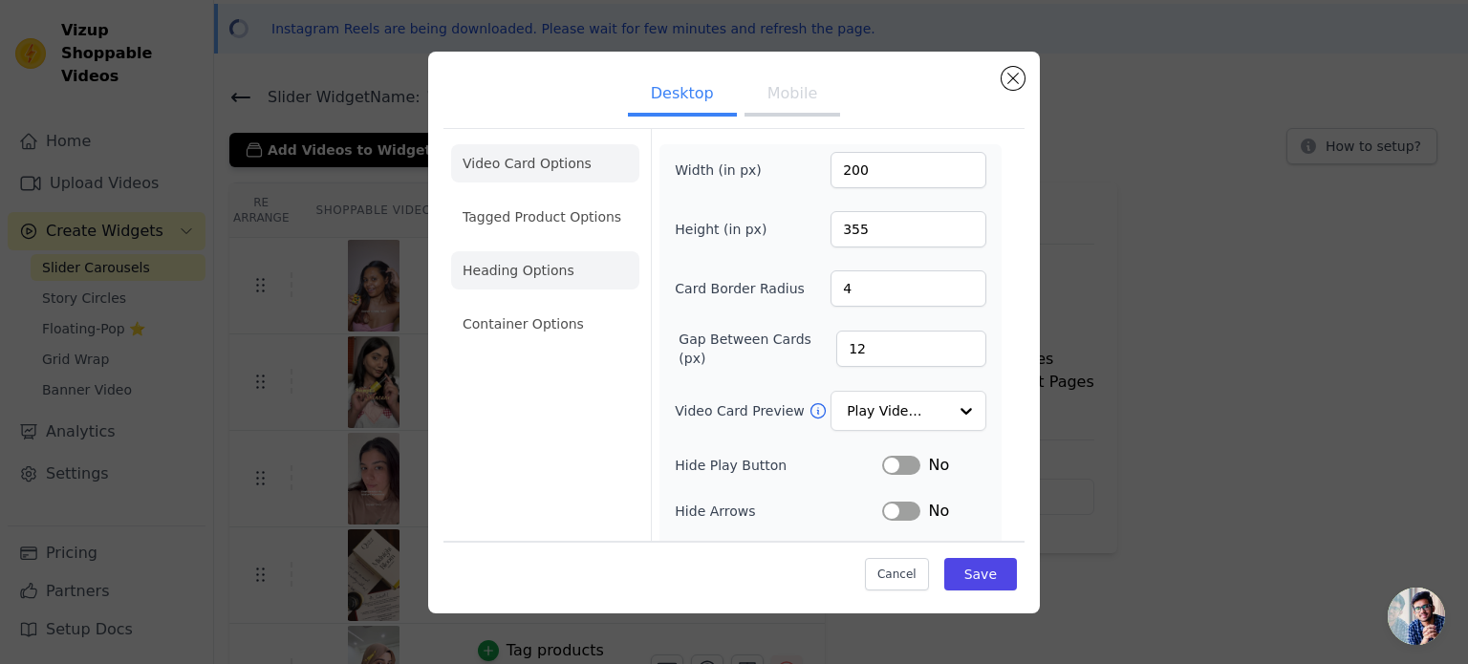
click at [523, 284] on li "Heading Options" at bounding box center [545, 270] width 188 height 38
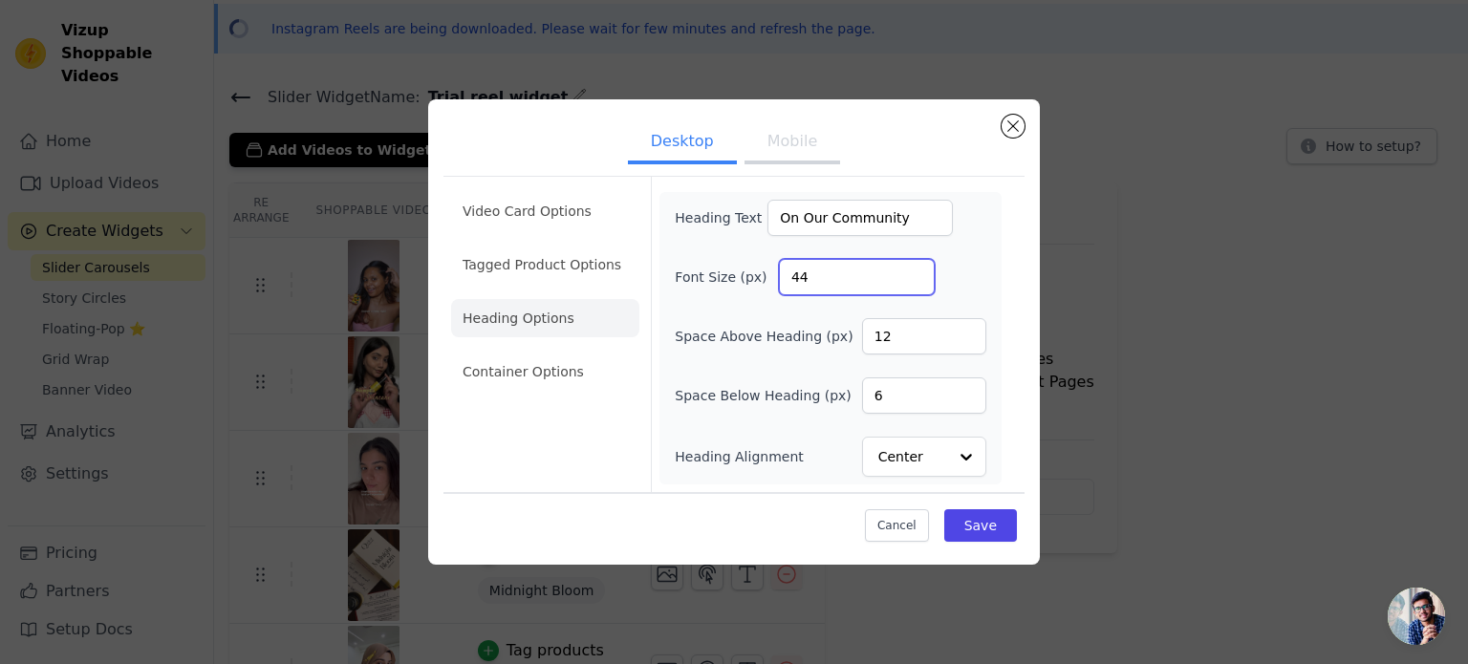
drag, startPoint x: 842, startPoint y: 291, endPoint x: 767, endPoint y: 304, distance: 76.7
click at [767, 304] on div "Heading Text On Our Community Font Size (px) 44 Space Above Heading (px) 12 Spa…" at bounding box center [831, 338] width 312 height 277
type input "32"
click at [794, 141] on button "Mobile" at bounding box center [793, 143] width 96 height 42
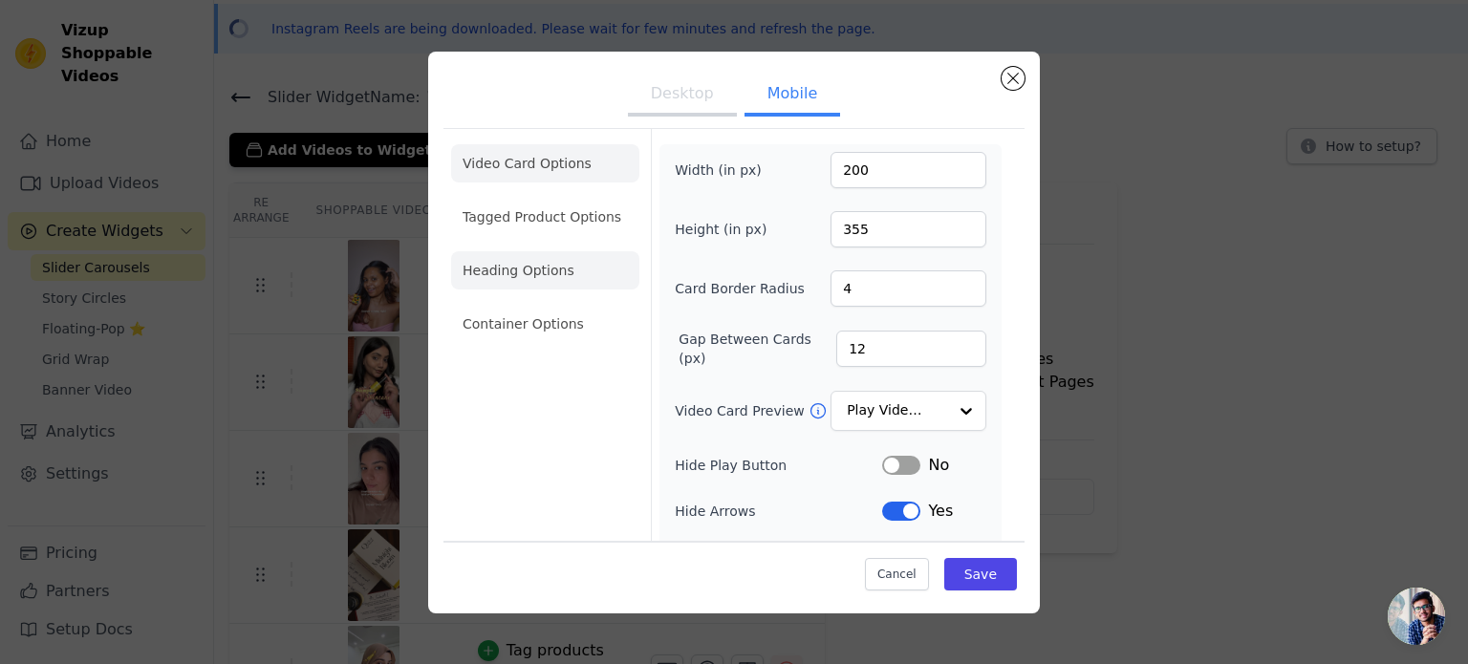
click at [553, 278] on li "Heading Options" at bounding box center [545, 270] width 188 height 38
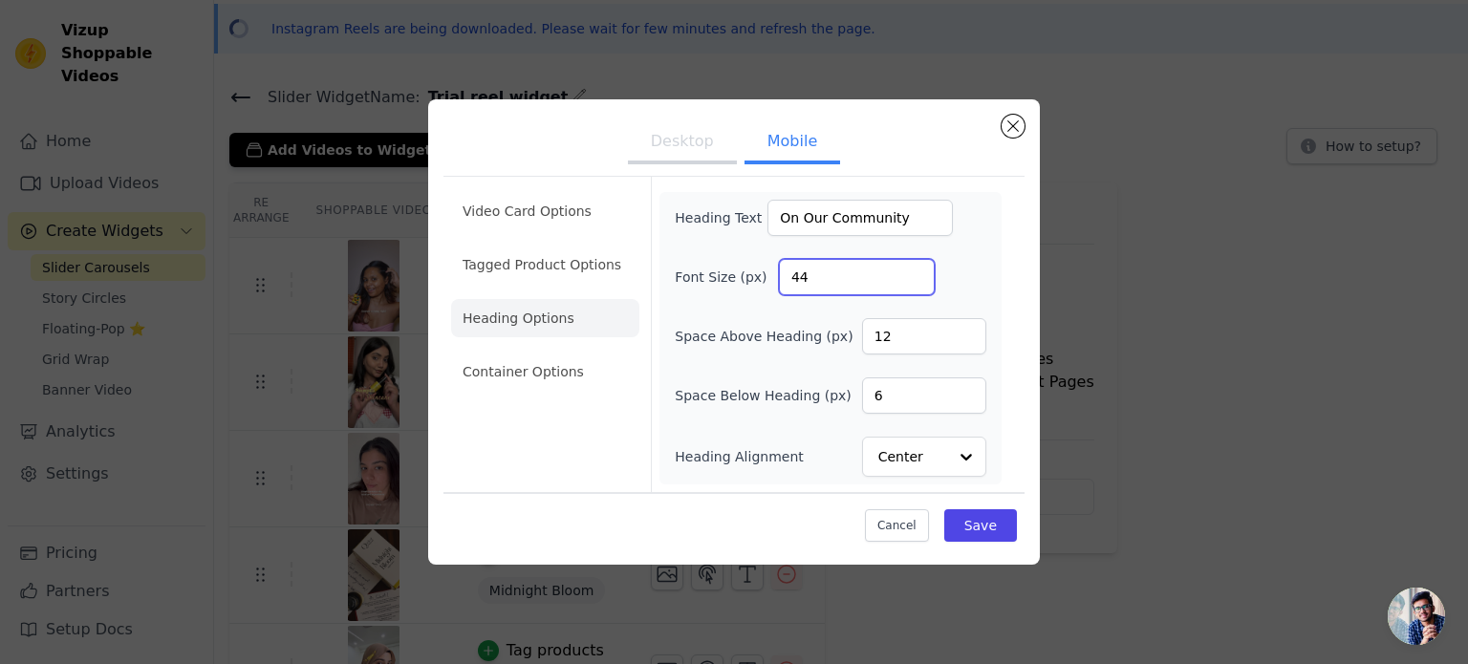
drag, startPoint x: 837, startPoint y: 282, endPoint x: 767, endPoint y: 295, distance: 72.0
click at [767, 295] on div "Heading Text On Our Community Font Size (px) 44 Space Above Heading (px) 12 Spa…" at bounding box center [831, 338] width 312 height 277
type input "32"
click at [966, 524] on button "Save" at bounding box center [980, 525] width 73 height 32
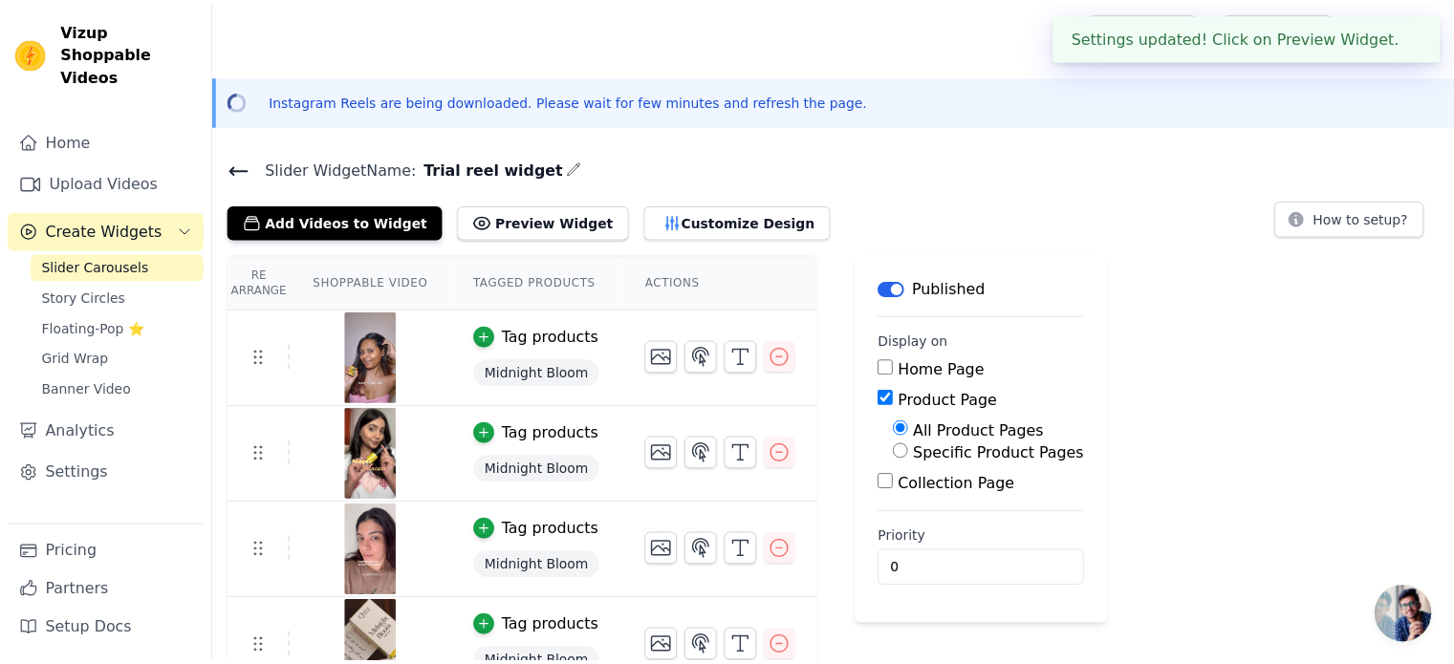
scroll to position [73, 0]
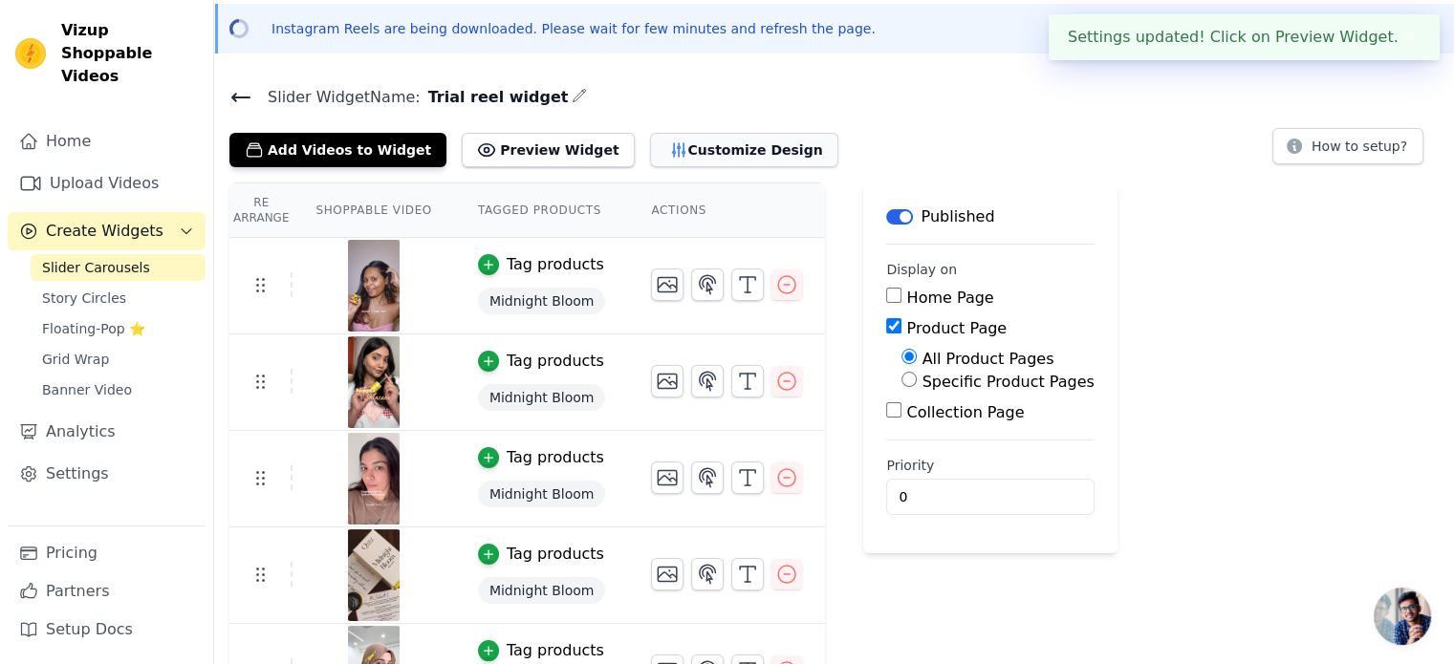
click at [684, 158] on button "Customize Design" at bounding box center [744, 150] width 188 height 34
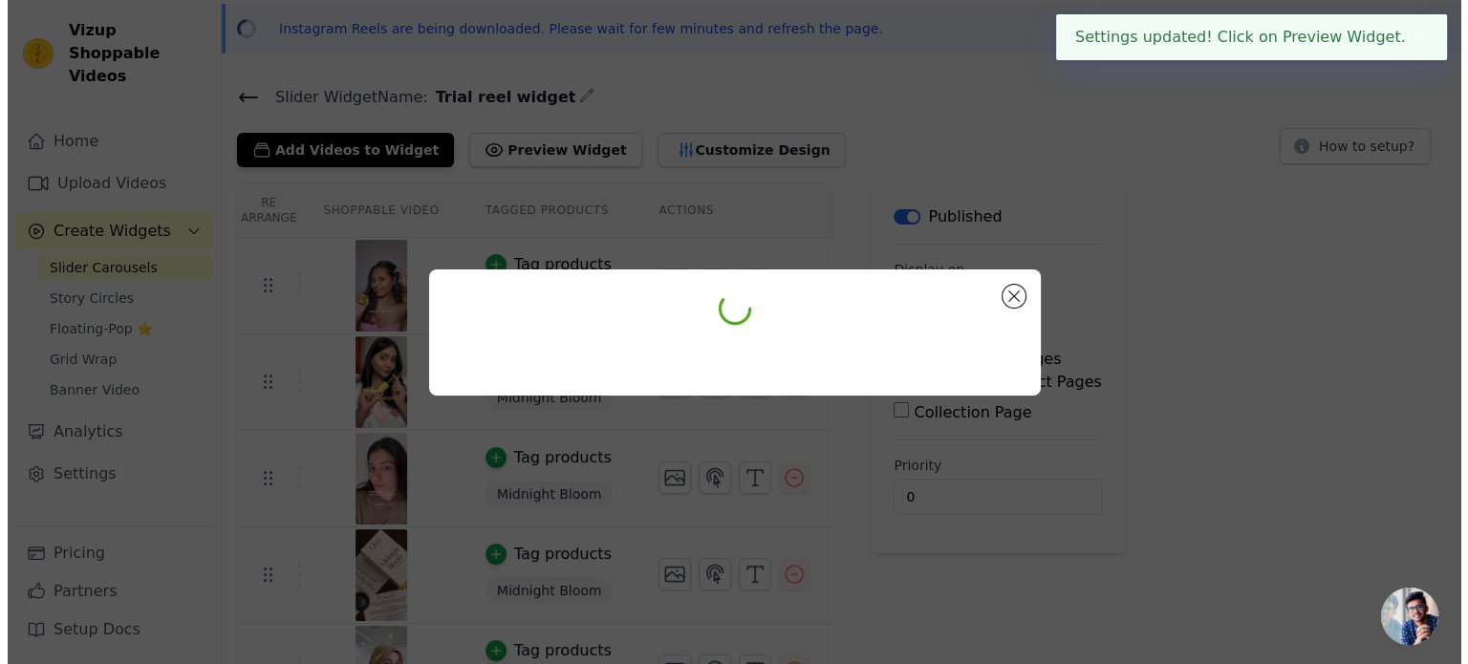
scroll to position [0, 0]
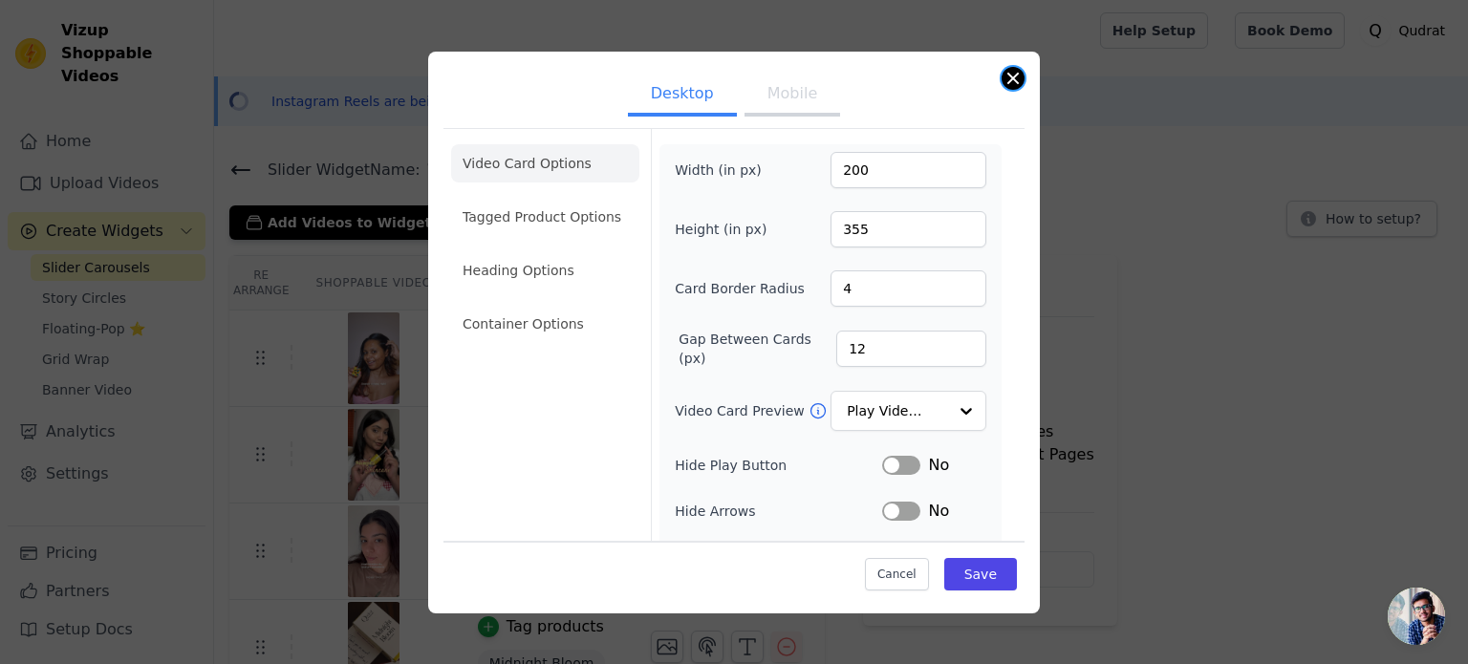
click at [1018, 82] on button "Close modal" at bounding box center [1013, 78] width 23 height 23
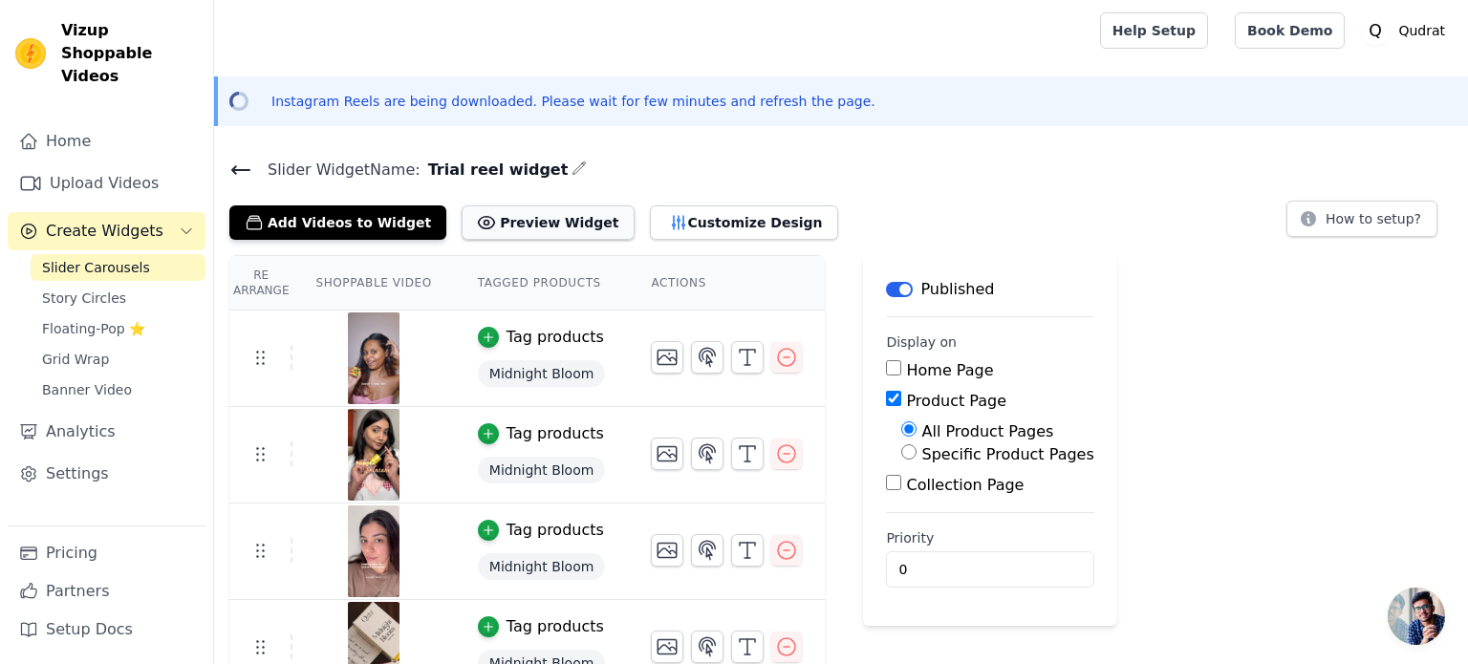
click at [516, 218] on button "Preview Widget" at bounding box center [548, 223] width 172 height 34
click at [119, 285] on link "Story Circles" at bounding box center [118, 298] width 175 height 27
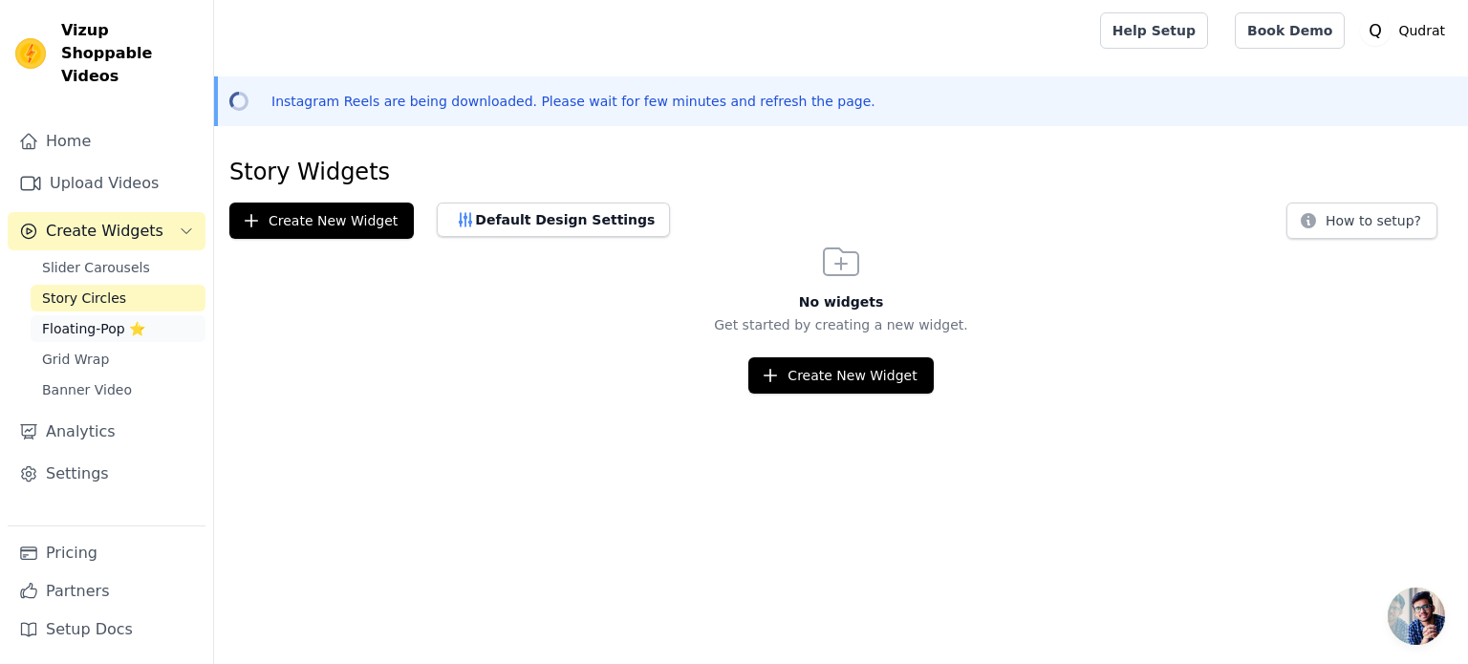
click at [91, 319] on span "Floating-Pop ⭐" at bounding box center [93, 328] width 103 height 19
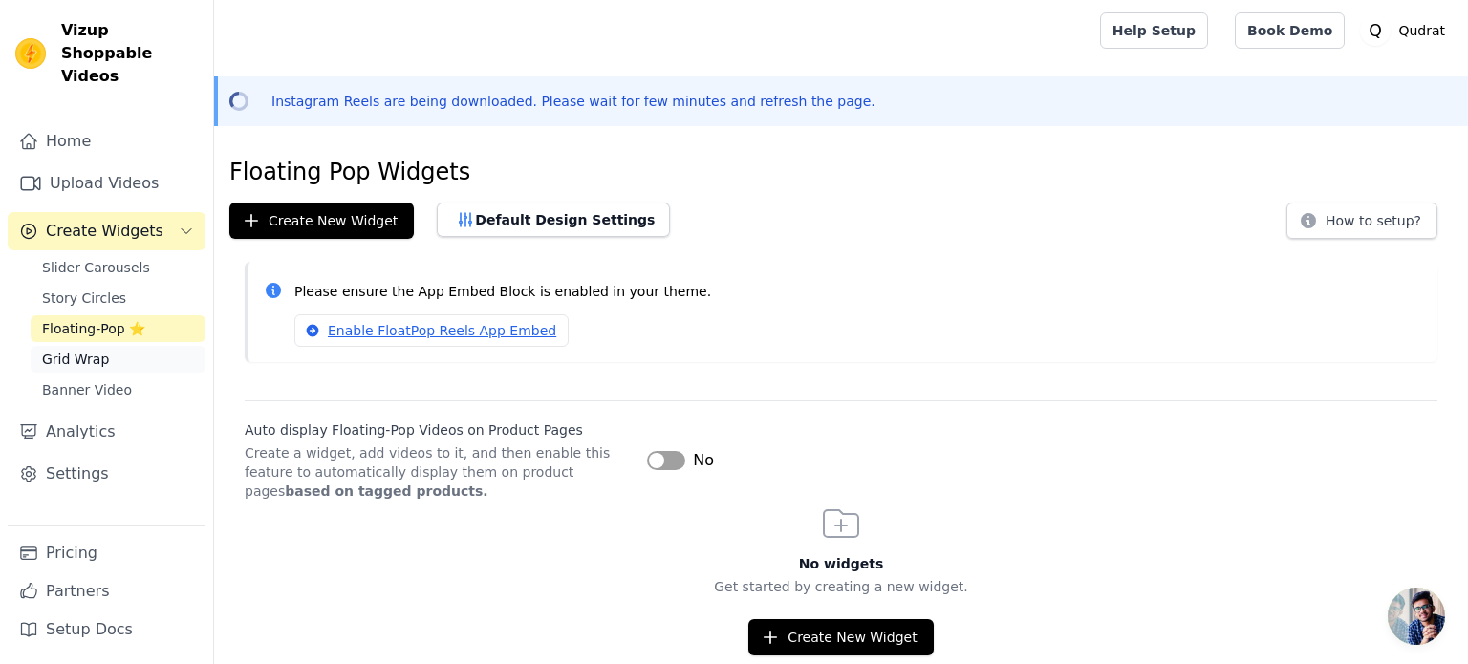
click at [117, 347] on link "Grid Wrap" at bounding box center [118, 359] width 175 height 27
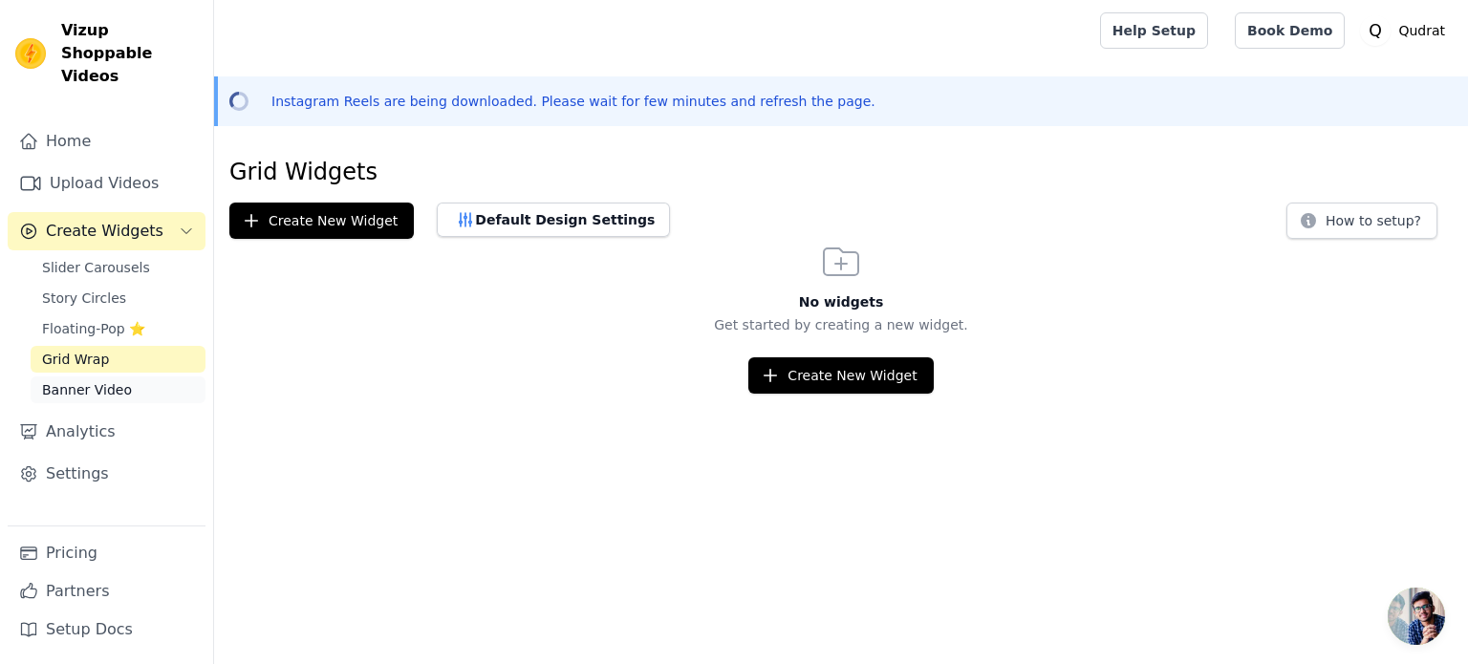
click at [115, 380] on span "Banner Video" at bounding box center [87, 389] width 90 height 19
